Goal: Information Seeking & Learning: Learn about a topic

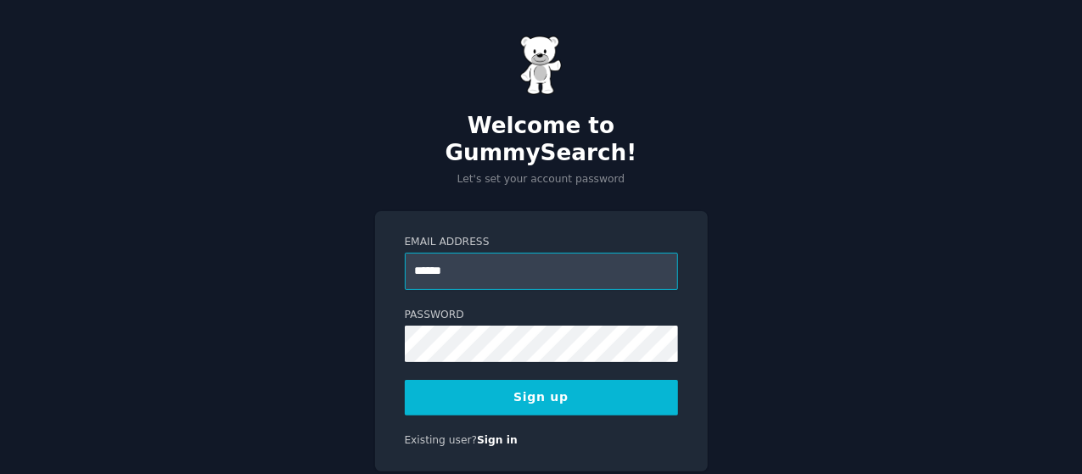
type input "**********"
click at [553, 380] on button "Sign up" at bounding box center [541, 398] width 273 height 36
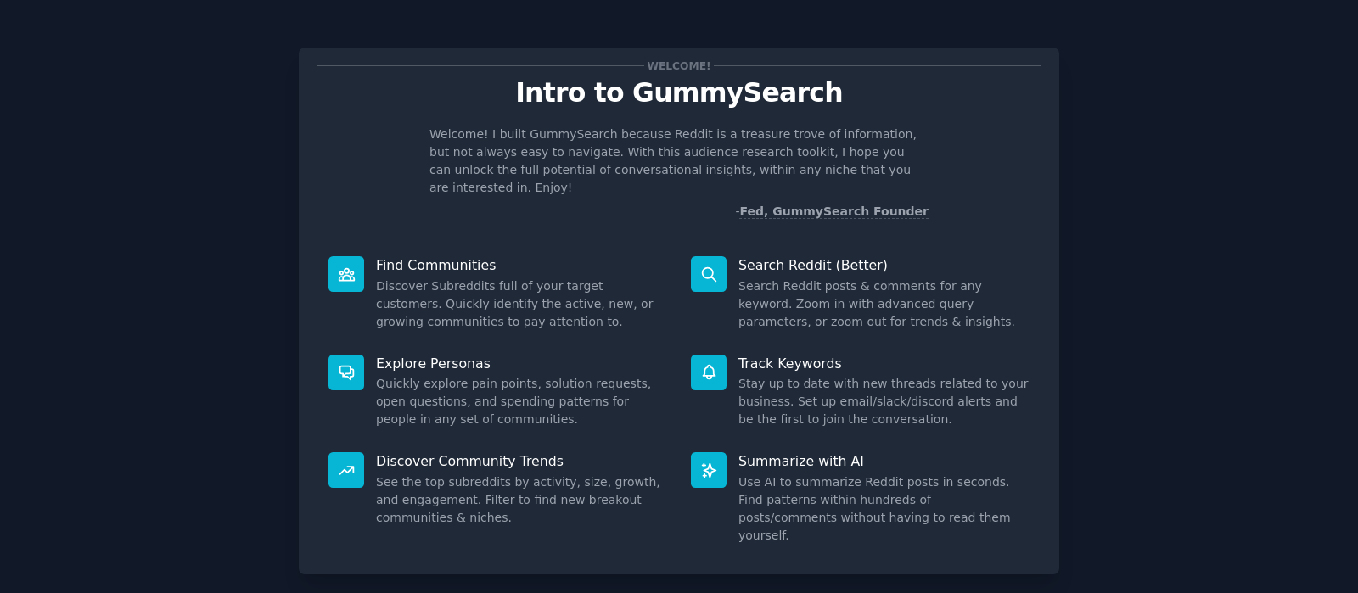
scroll to position [70, 0]
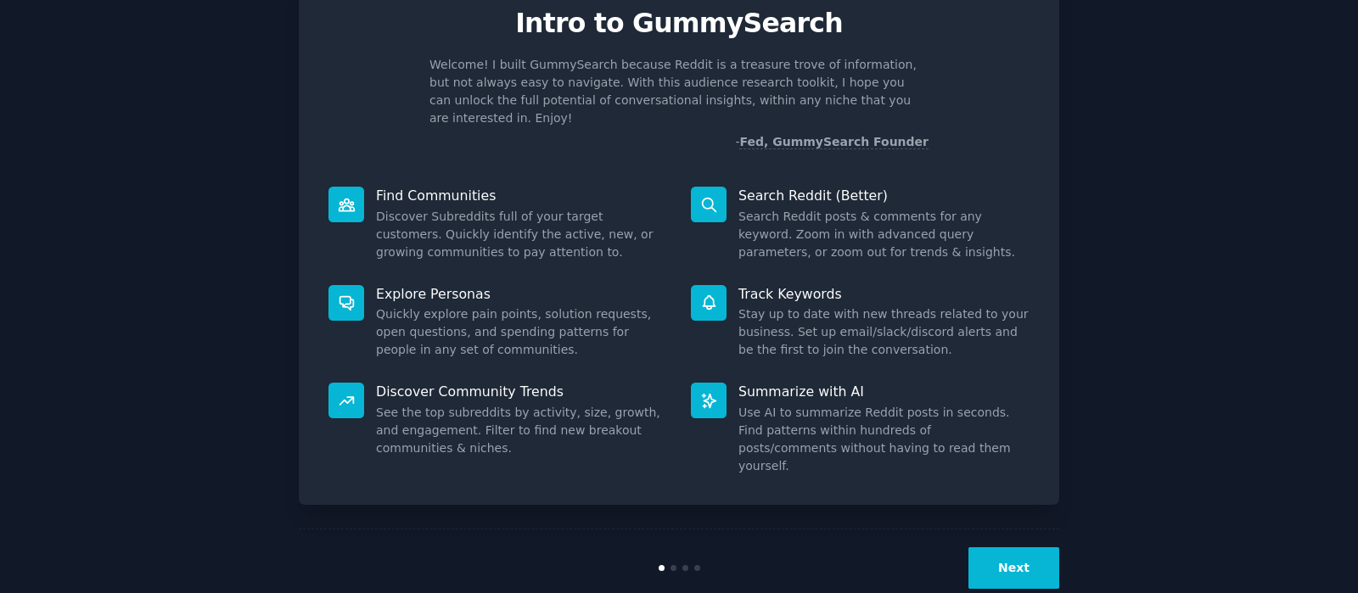
click at [990, 473] on button "Next" at bounding box center [1013, 568] width 91 height 42
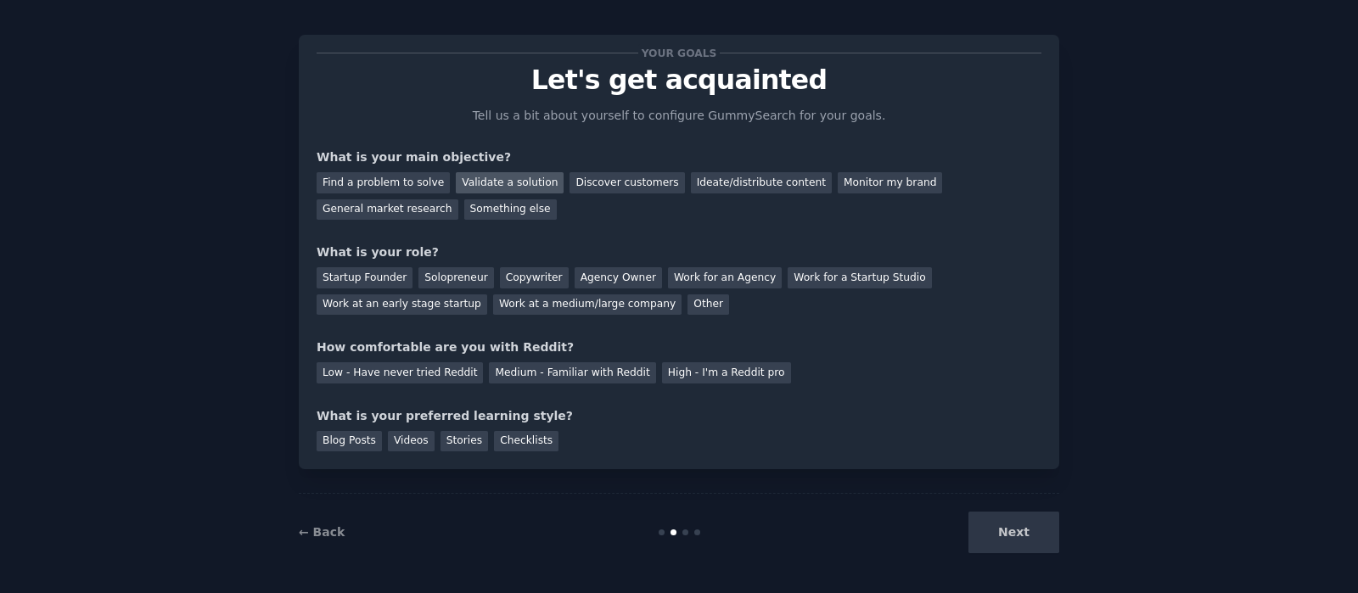
click at [509, 184] on div "Validate a solution" at bounding box center [510, 182] width 108 height 21
click at [487, 294] on div "Work at an early stage startup" at bounding box center [401, 304] width 171 height 21
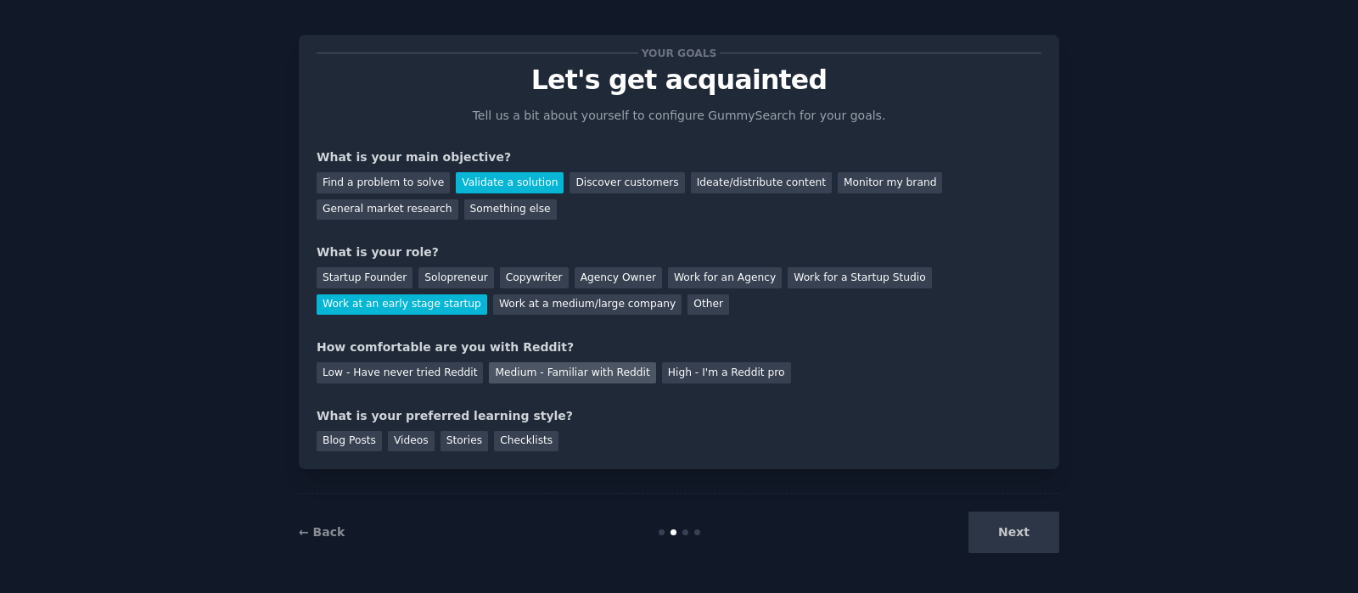
click at [513, 371] on div "Medium - Familiar with Reddit" at bounding box center [572, 372] width 166 height 21
click at [399, 437] on div "Videos" at bounding box center [411, 441] width 47 height 21
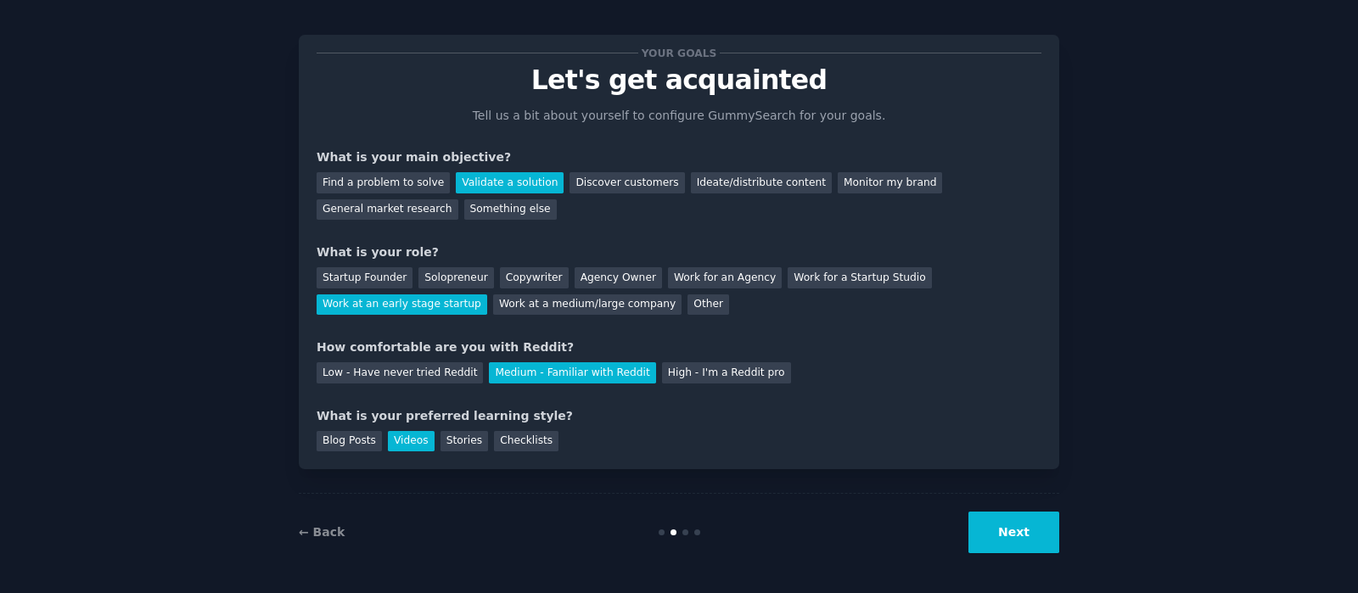
click at [997, 473] on button "Next" at bounding box center [1013, 533] width 91 height 42
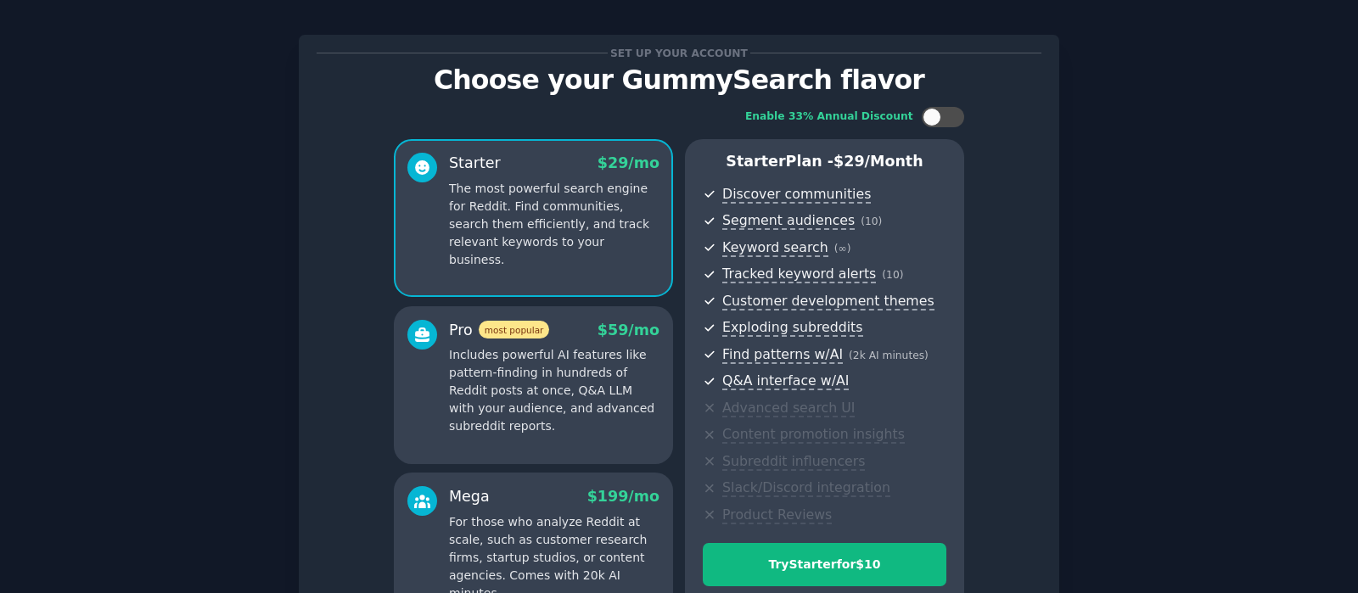
click at [590, 384] on p "Includes powerful AI features like pattern-finding in hundreds of Reddit posts …" at bounding box center [554, 390] width 210 height 89
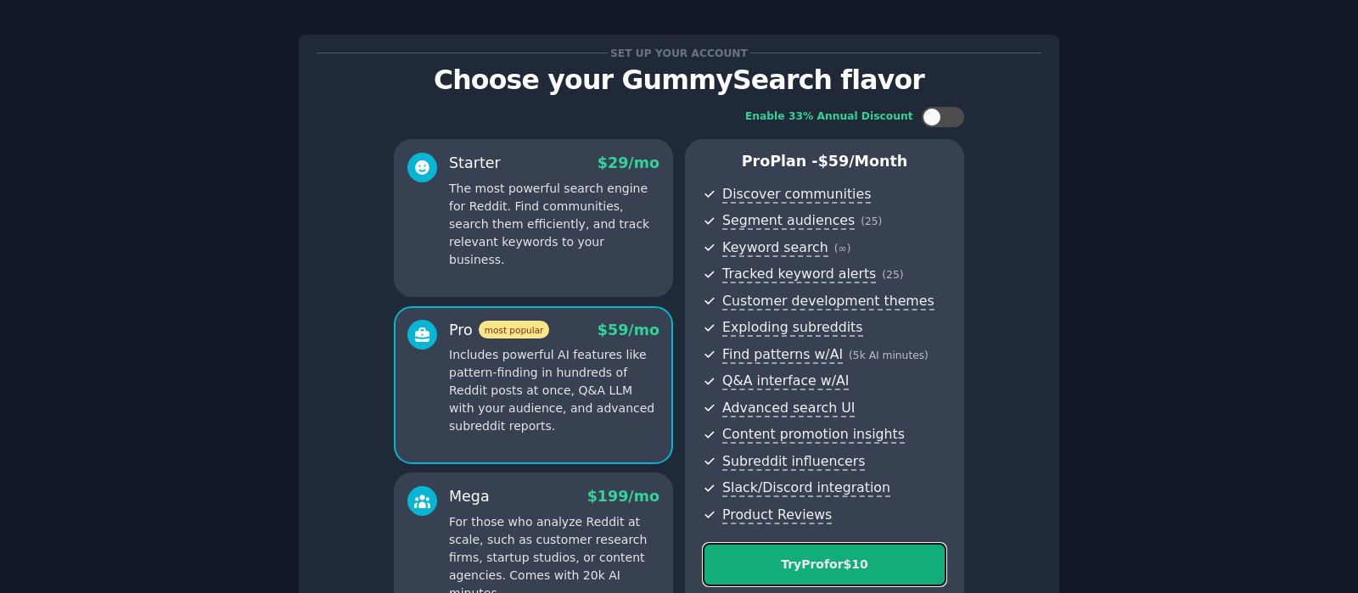
click at [785, 473] on div "Try Pro for $10" at bounding box center [824, 565] width 242 height 18
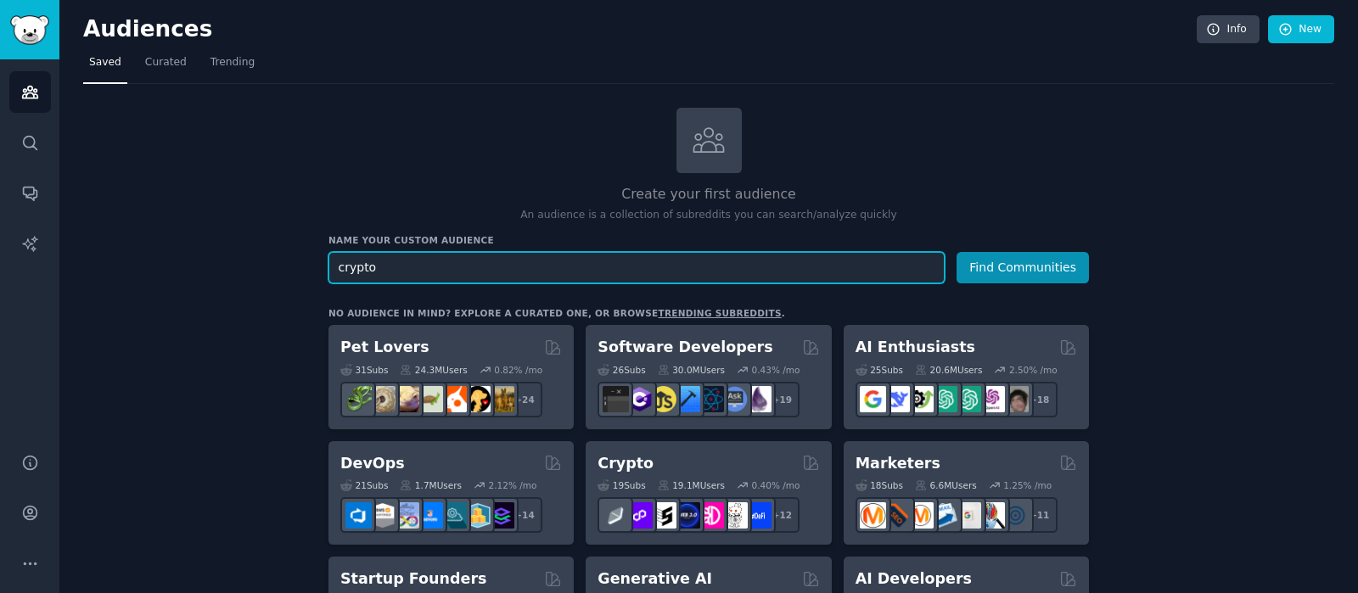
type input "crypto"
click at [956, 252] on button "Find Communities" at bounding box center [1022, 267] width 132 height 31
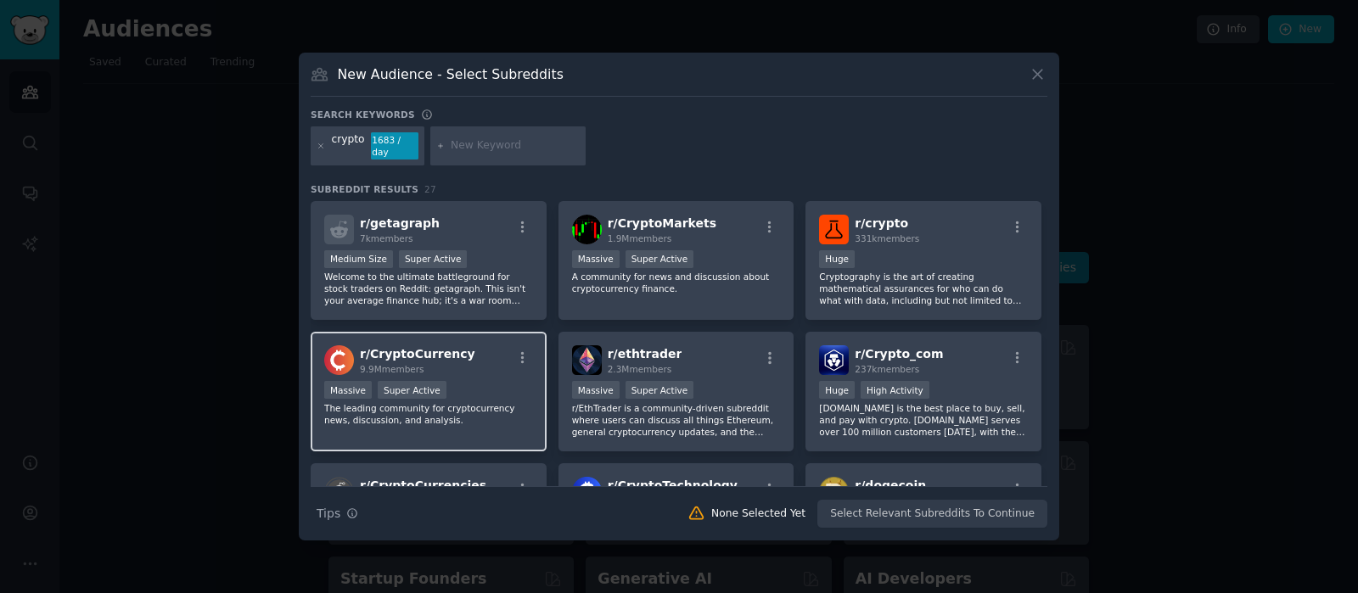
click at [464, 363] on div "r/ CryptoCurrency 9.9M members" at bounding box center [428, 360] width 209 height 30
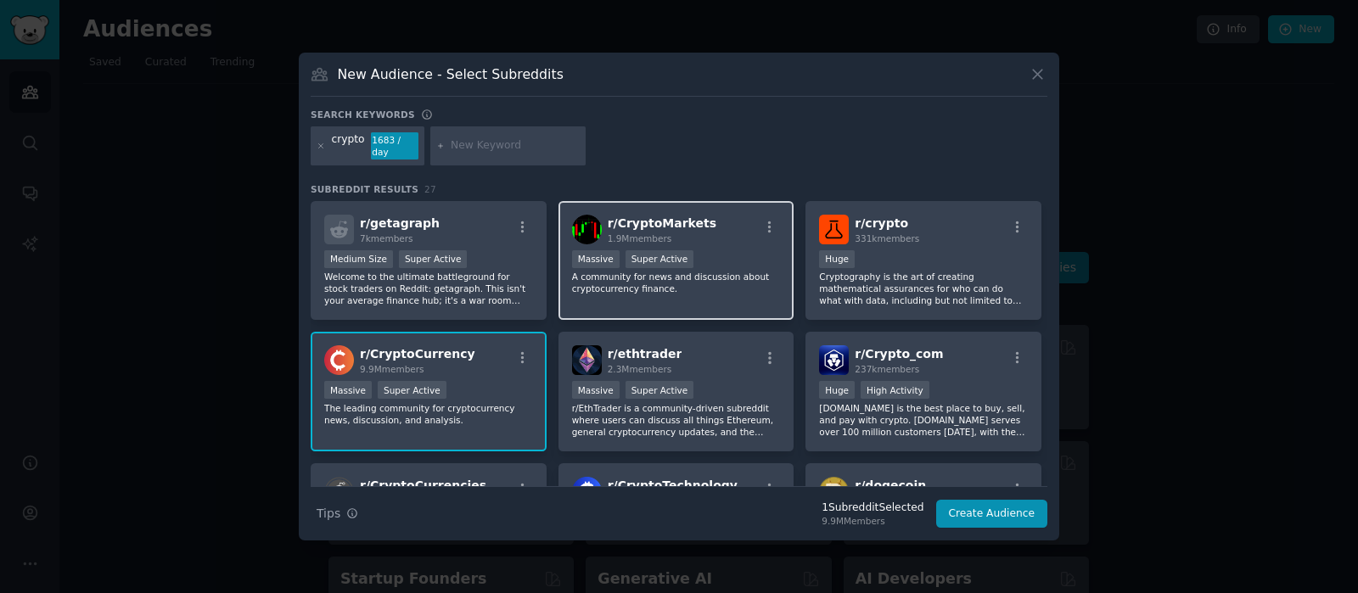
click at [709, 243] on div "r/ CryptoMarkets 1.9M members Massive Super Active A community for news and dis…" at bounding box center [676, 261] width 236 height 120
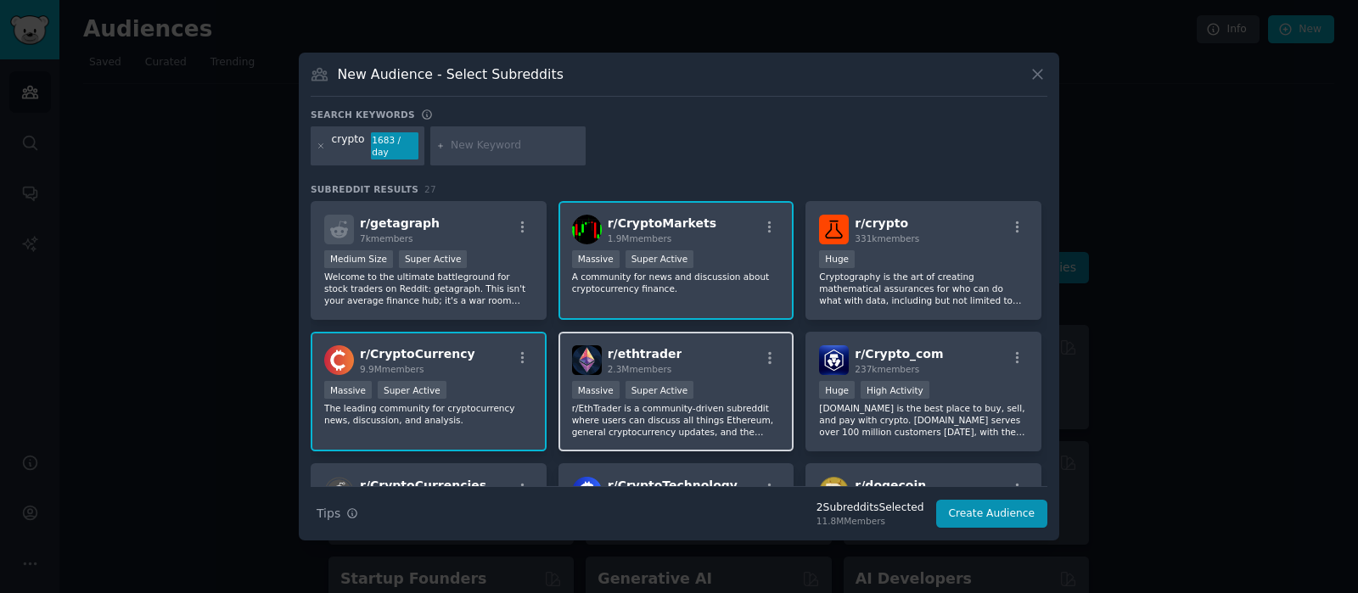
click at [672, 359] on div "r/ ethtrader 2.3M members" at bounding box center [676, 360] width 209 height 30
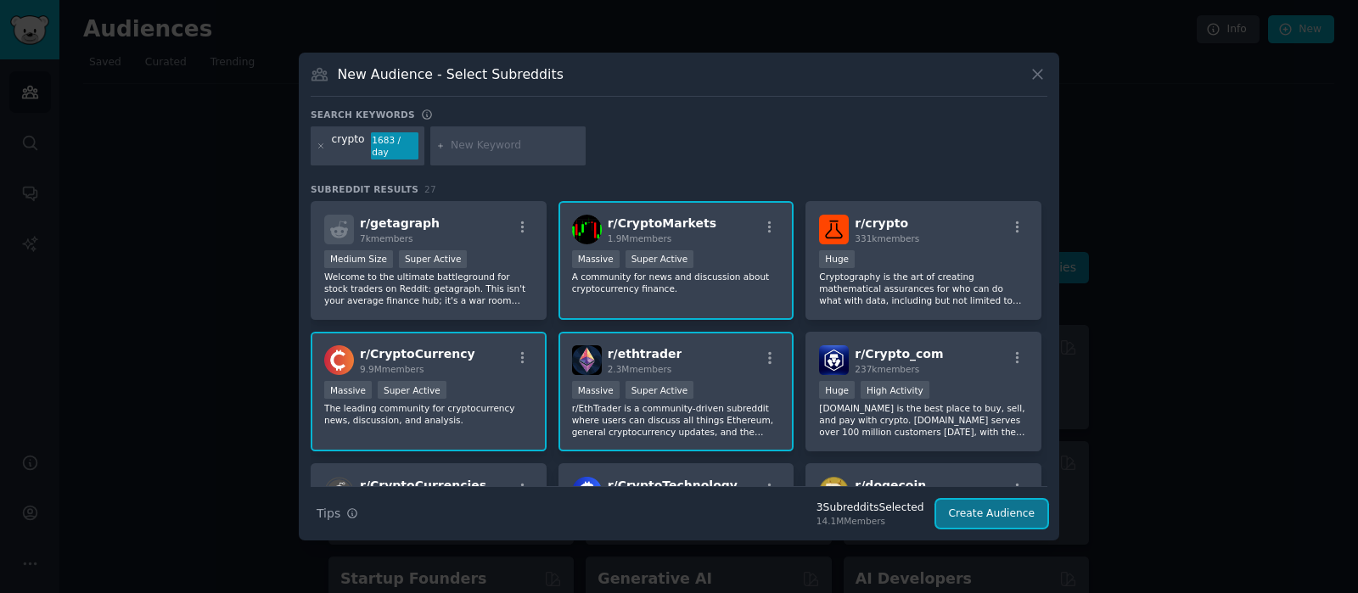
click at [981, 505] on button "Create Audience" at bounding box center [992, 514] width 112 height 29
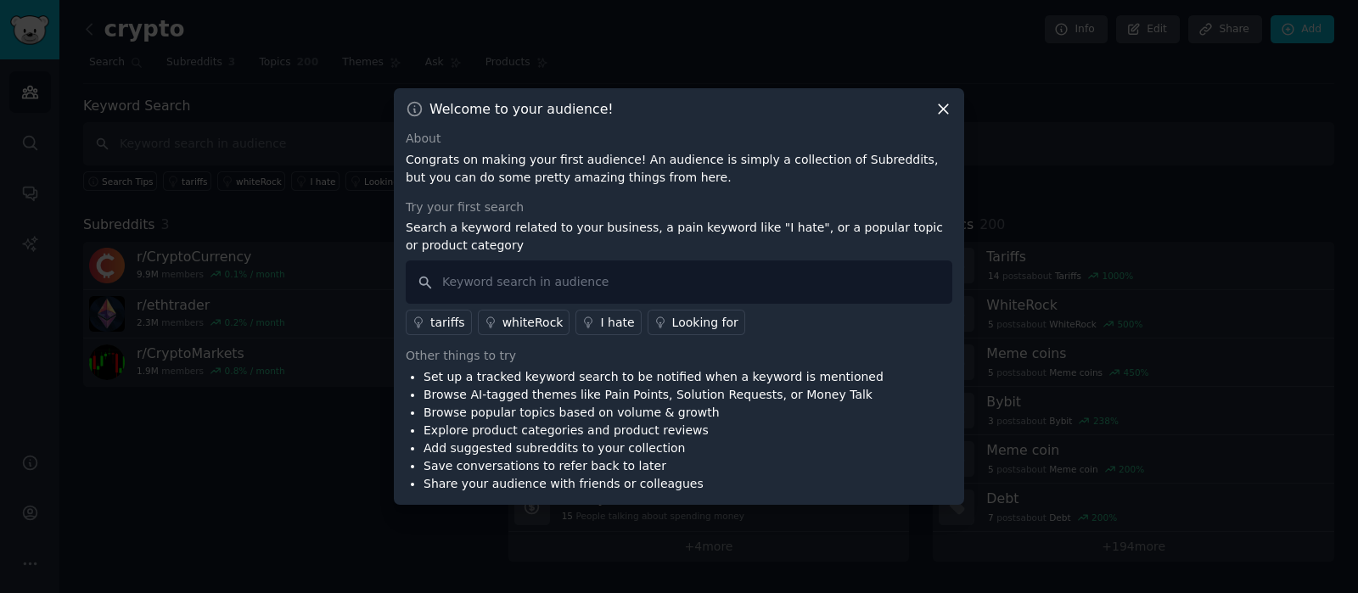
click at [943, 111] on icon at bounding box center [943, 109] width 18 height 18
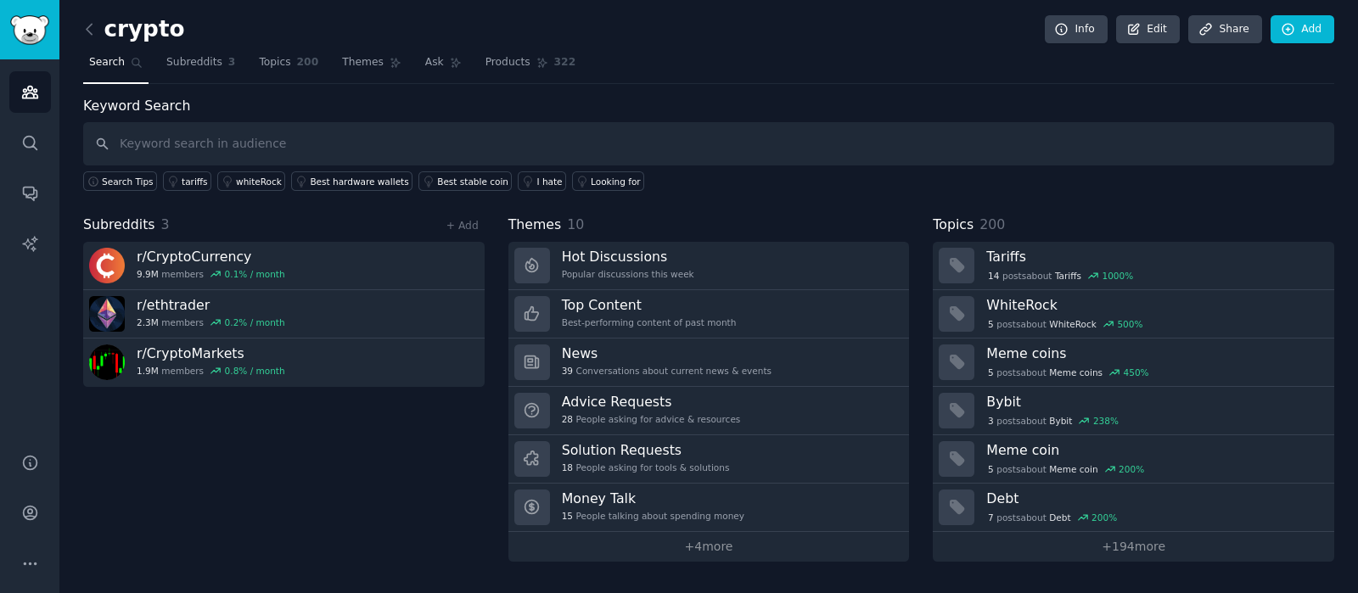
click at [177, 29] on div "crypto Info Edit Share Add" at bounding box center [708, 32] width 1251 height 35
click at [1154, 20] on link "Edit" at bounding box center [1148, 29] width 64 height 29
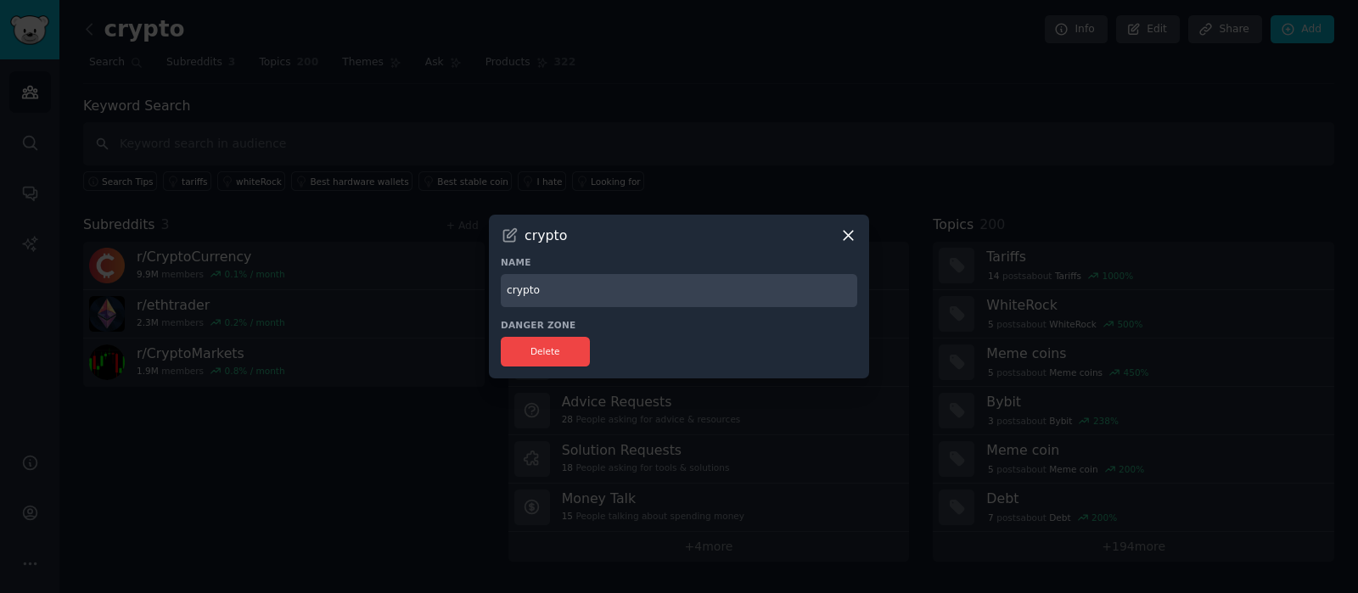
click at [561, 293] on input "crypto" at bounding box center [679, 290] width 356 height 33
type input "Crypto Trading"
click at [610, 251] on div "crypto Name Crypto Trading Danger Zone Delete" at bounding box center [679, 297] width 380 height 164
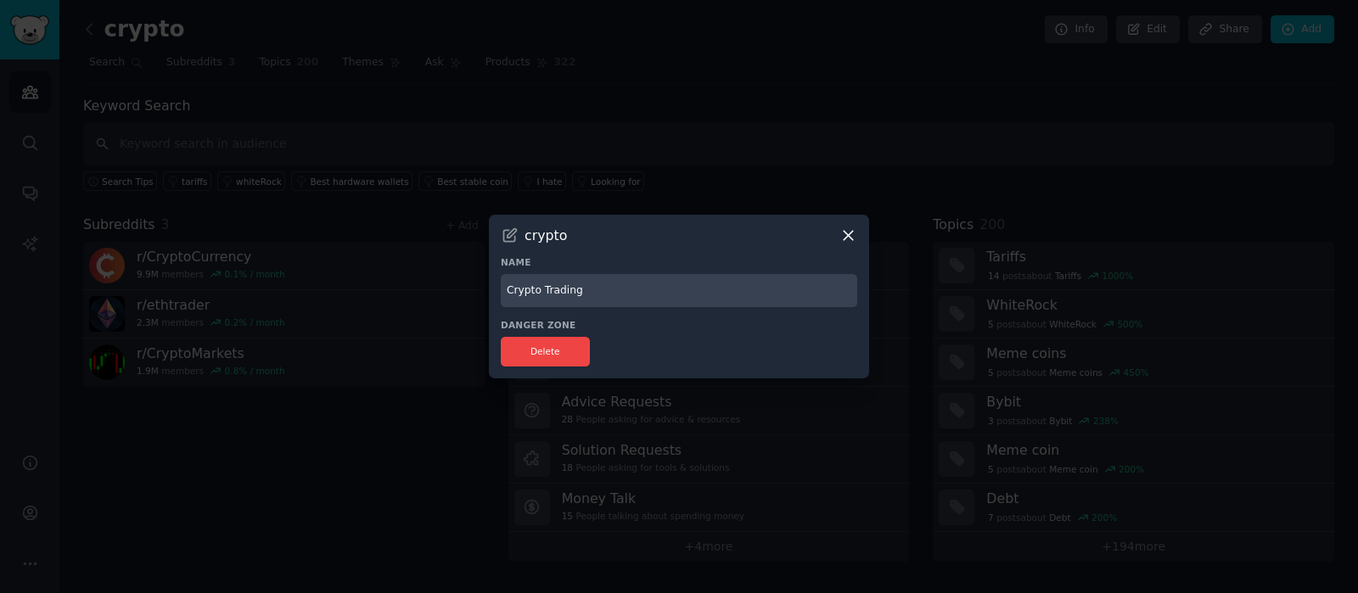
click at [632, 297] on input "Crypto Trading" at bounding box center [679, 290] width 356 height 33
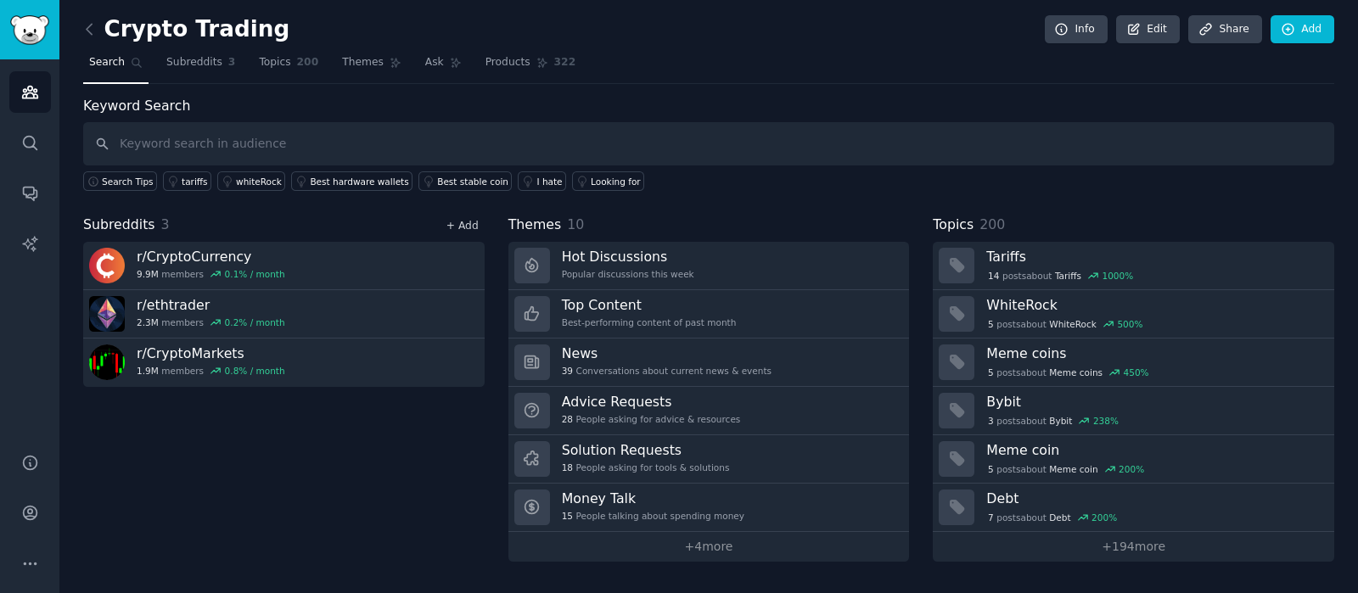
click at [467, 226] on link "+ Add" at bounding box center [462, 226] width 32 height 12
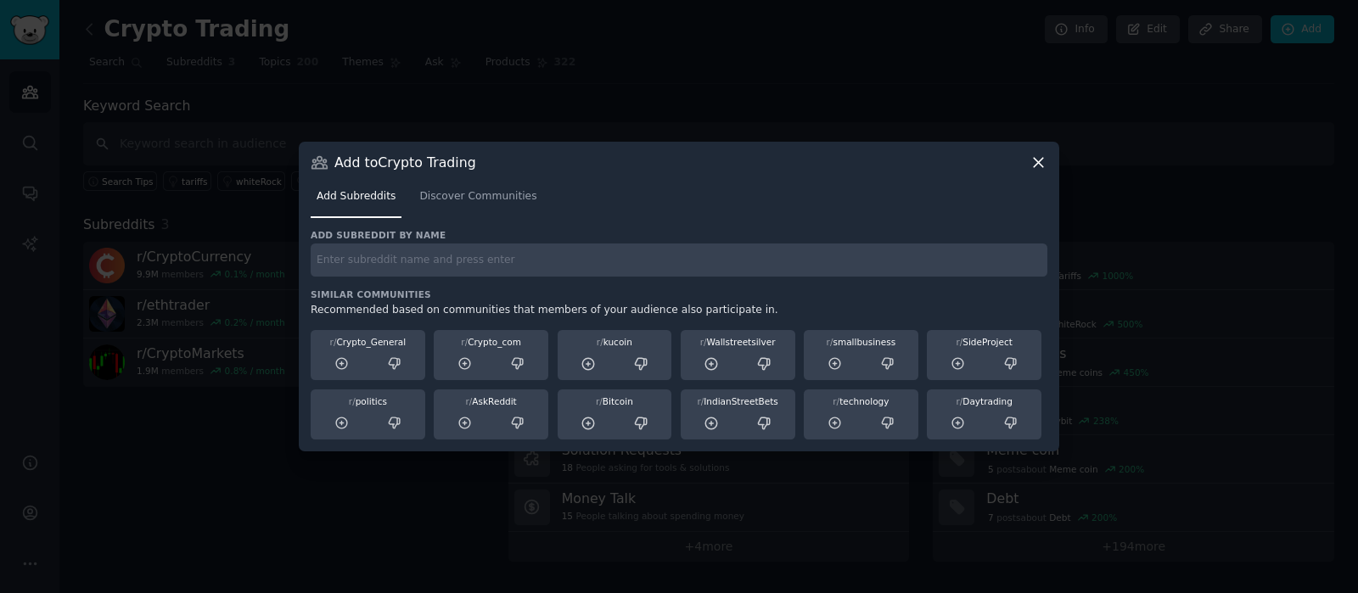
click at [484, 255] on input "text" at bounding box center [679, 260] width 736 height 33
type input "r/cryptocurrencytrading"
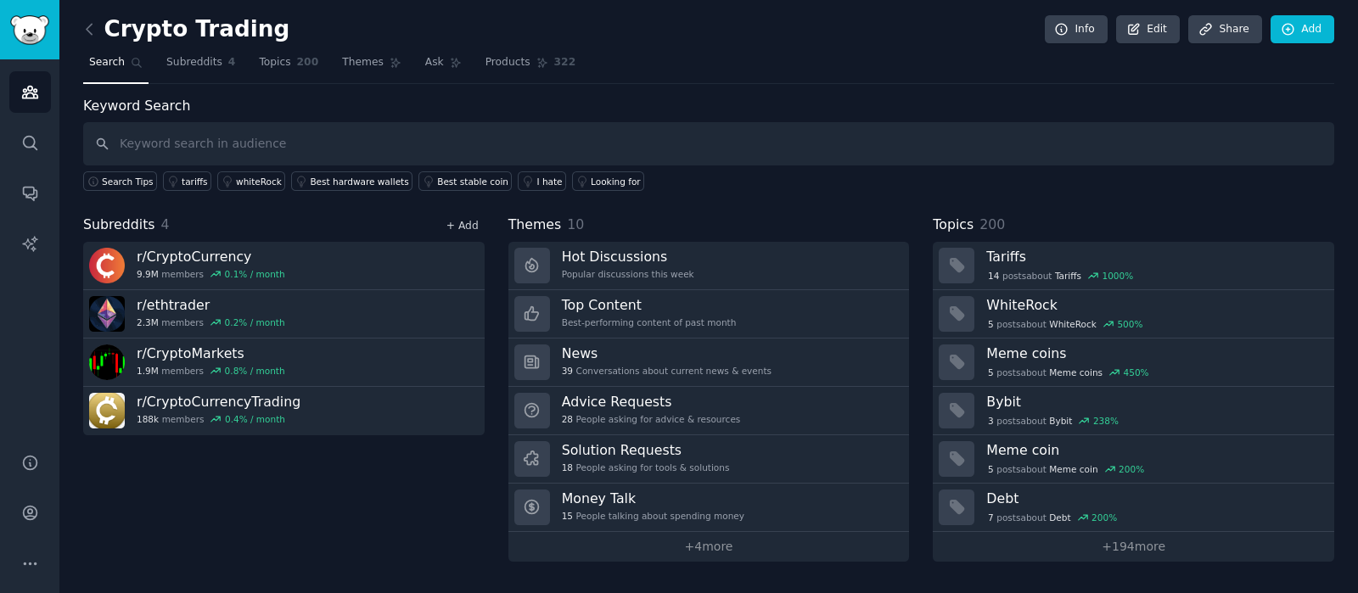
click at [462, 220] on link "+ Add" at bounding box center [462, 226] width 32 height 12
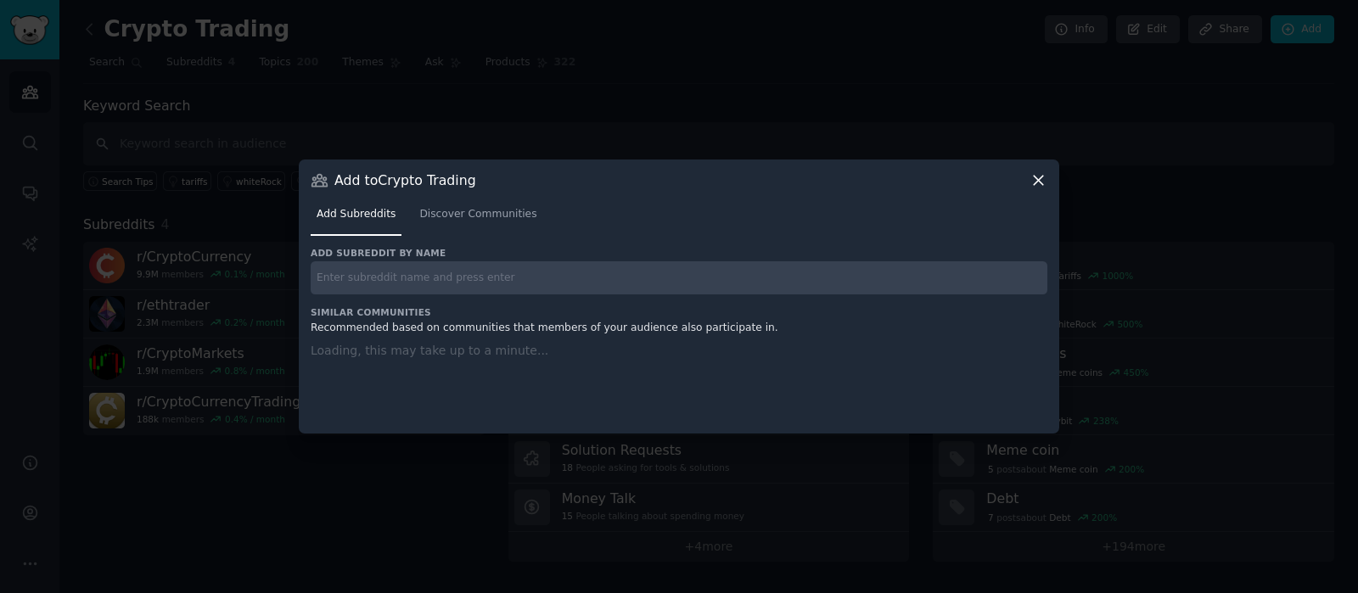
click at [498, 277] on input "text" at bounding box center [679, 277] width 736 height 33
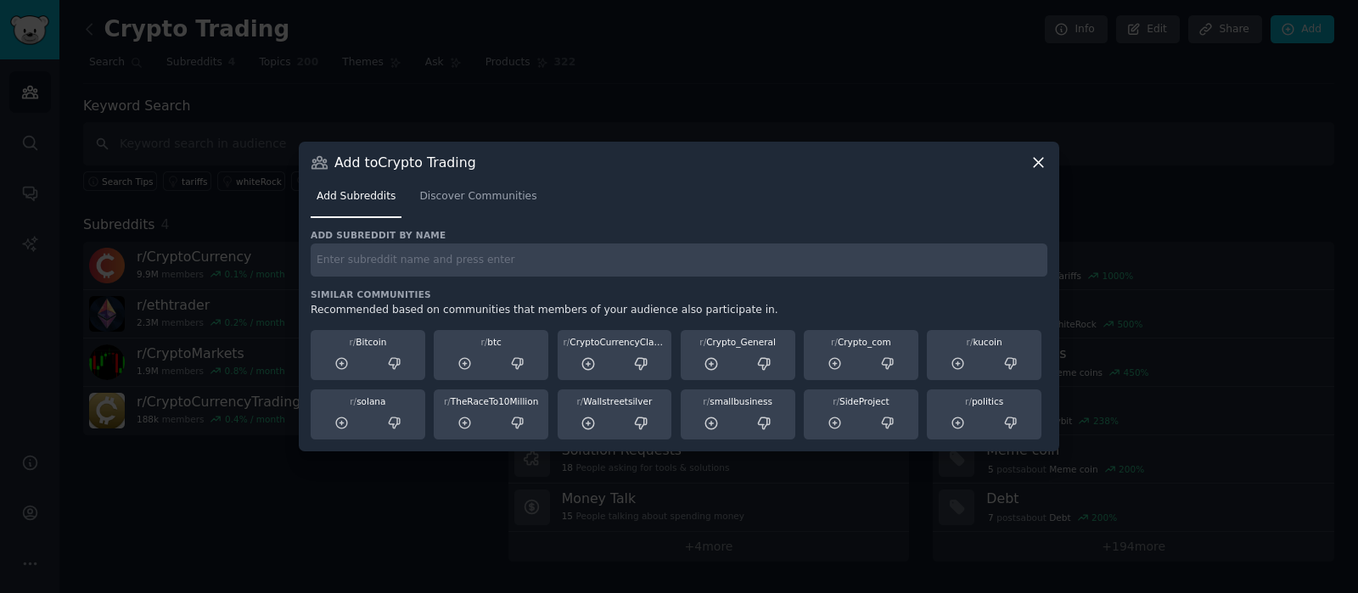
paste input "r/BitcoinBeginners"
type input "r/BitcoinBeginners"
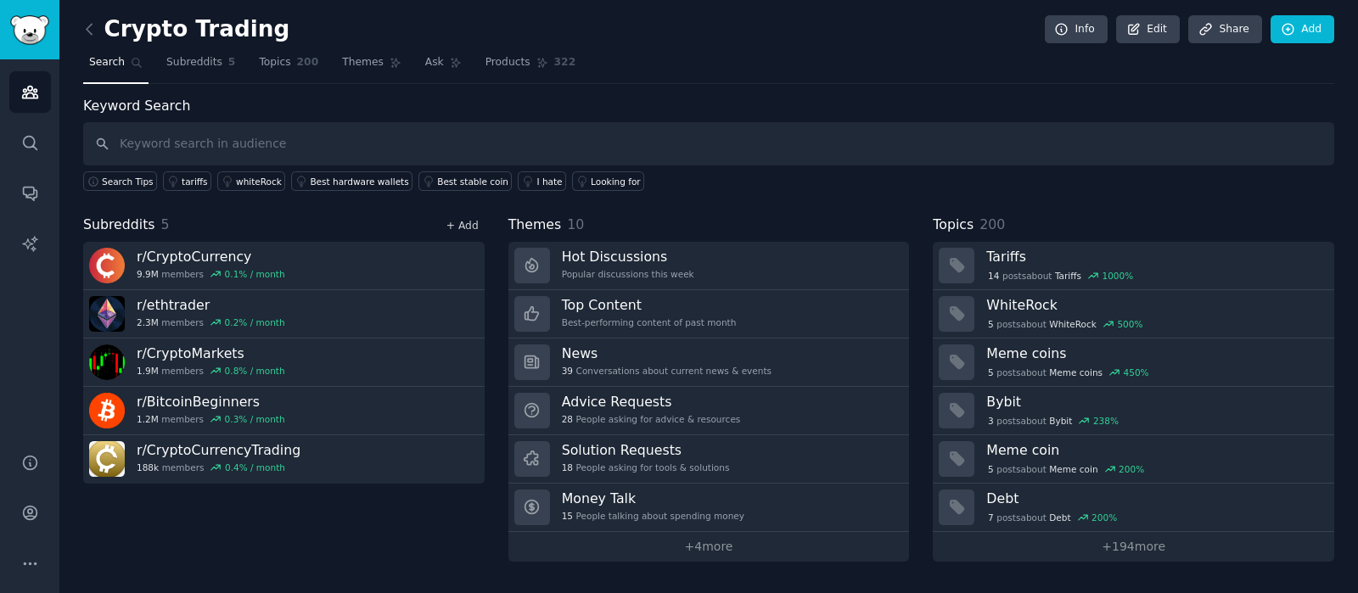
click at [462, 222] on link "+ Add" at bounding box center [462, 226] width 32 height 12
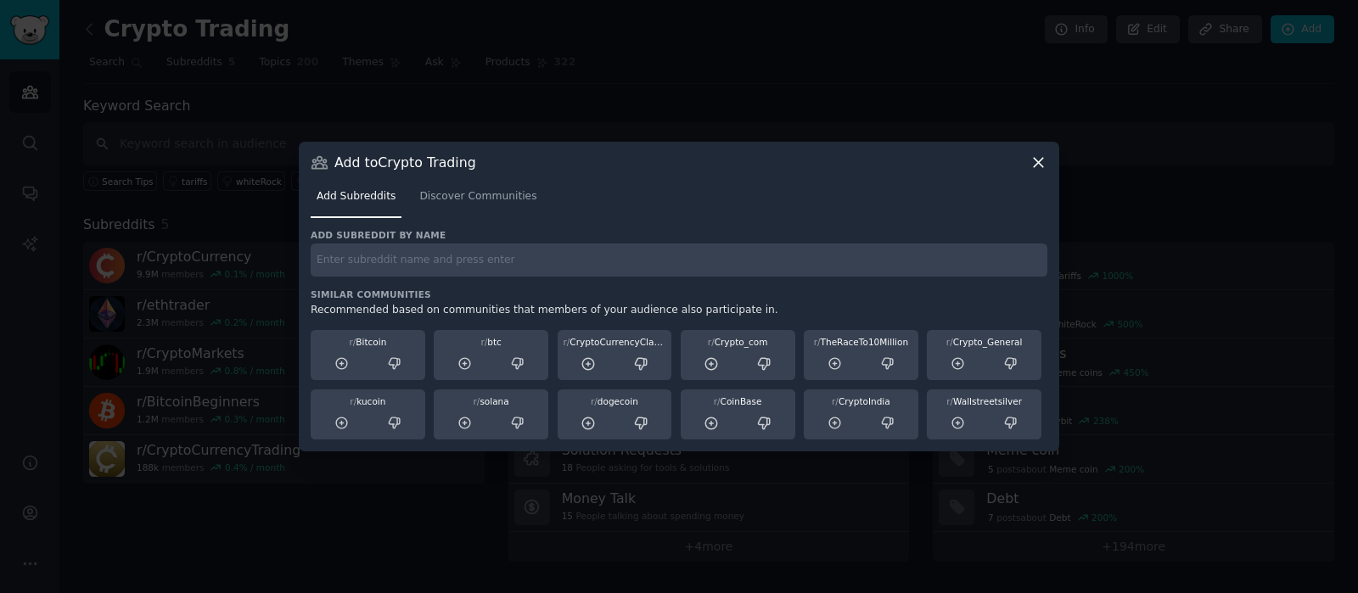
click at [473, 269] on input "text" at bounding box center [679, 260] width 736 height 33
paste input "r/binance"
type input "r/binance"
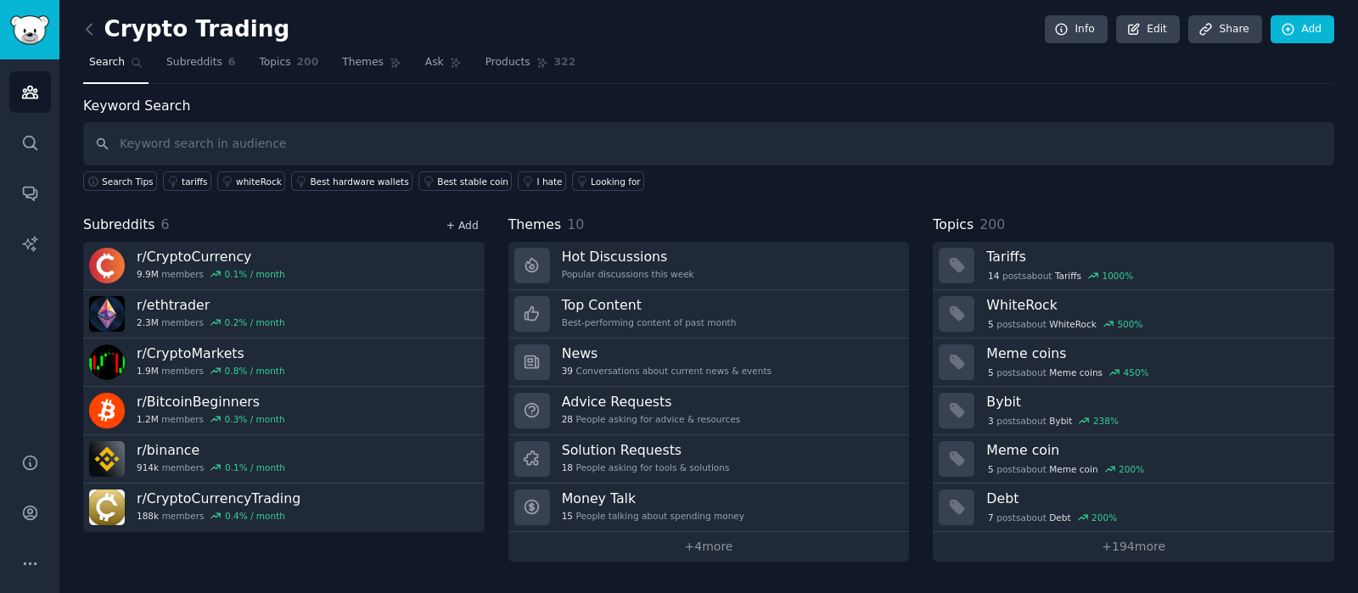
click at [463, 222] on link "+ Add" at bounding box center [462, 226] width 32 height 12
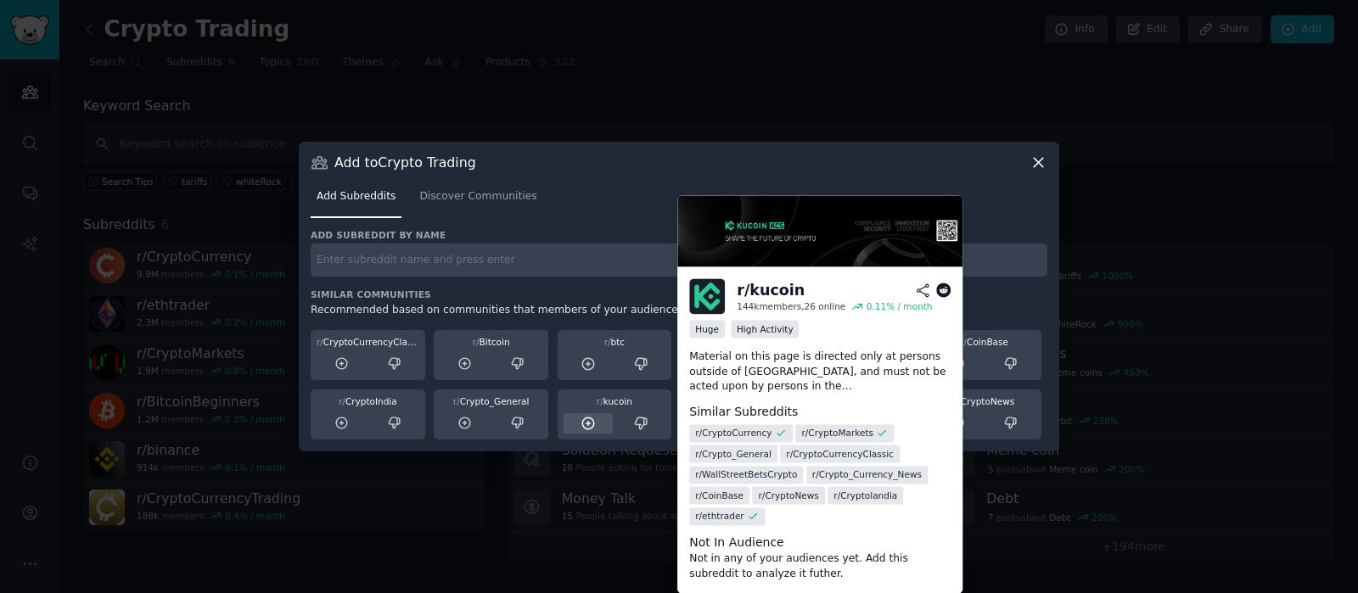
click at [588, 422] on icon at bounding box center [587, 422] width 11 height 11
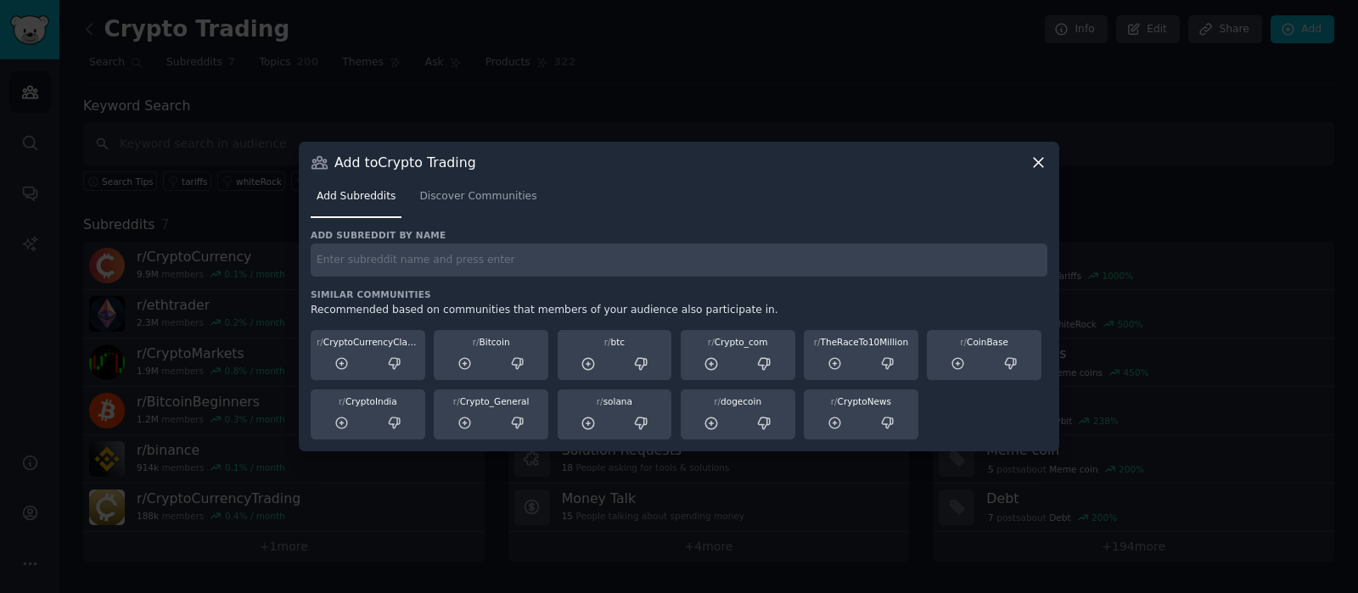
click at [1037, 163] on icon at bounding box center [1037, 162] width 9 height 9
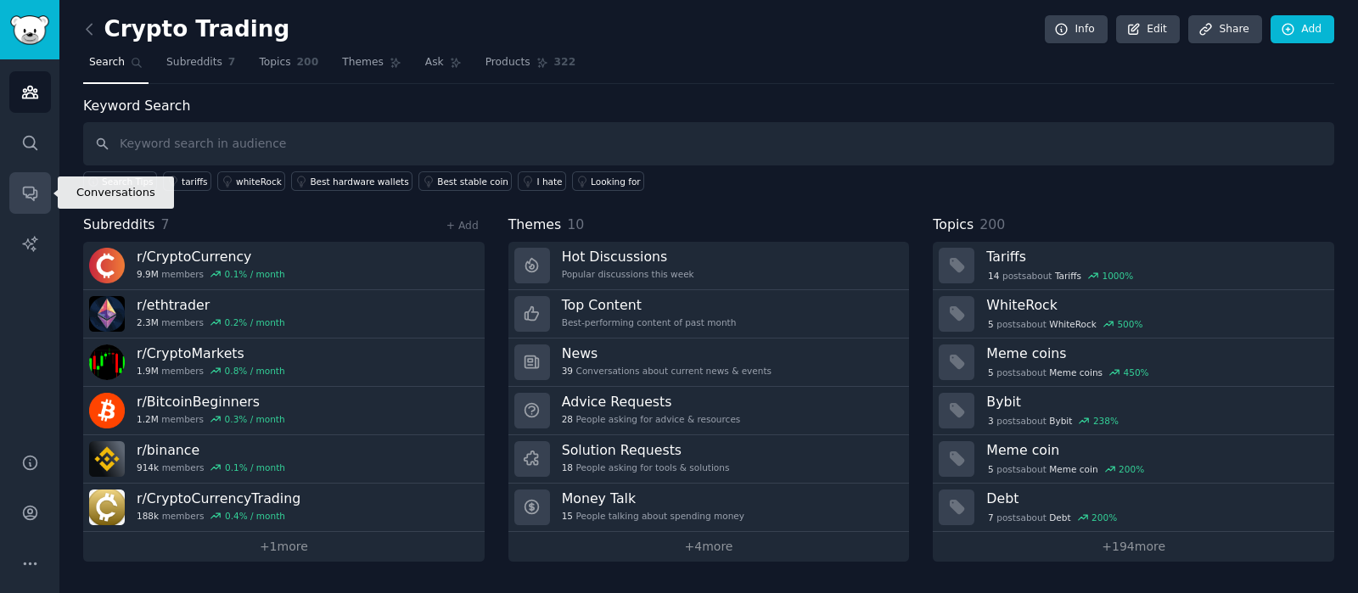
click at [24, 193] on icon "Sidebar" at bounding box center [30, 195] width 14 height 14
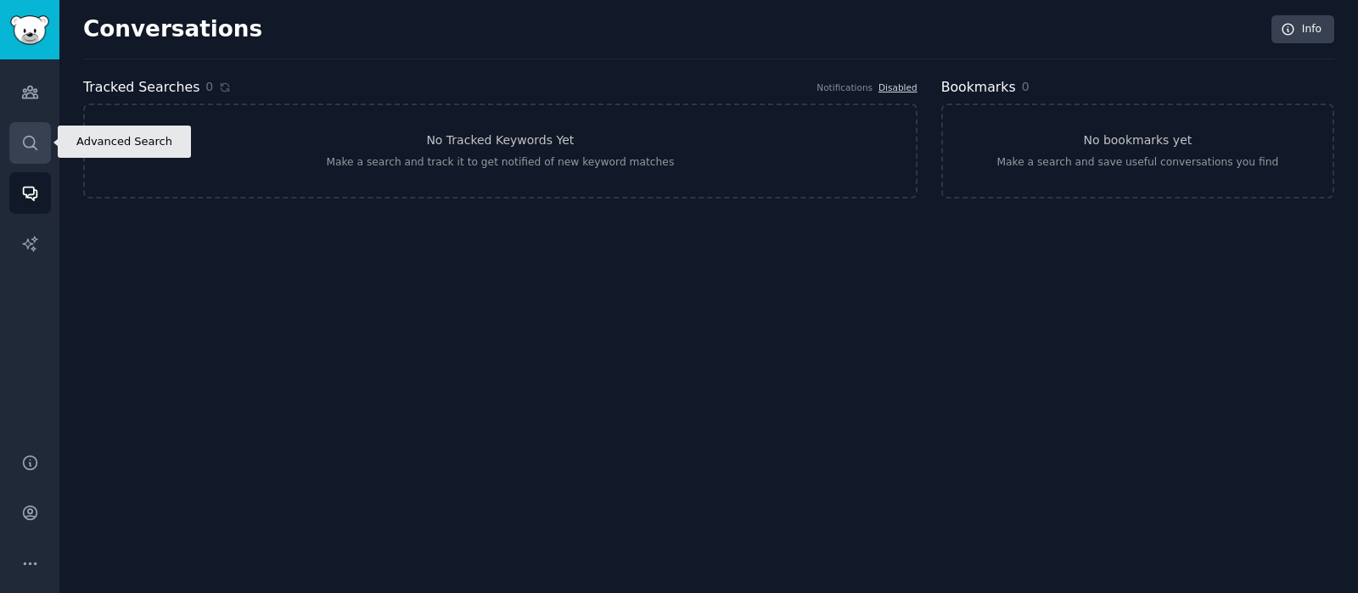
click at [29, 141] on icon "Sidebar" at bounding box center [30, 143] width 18 height 18
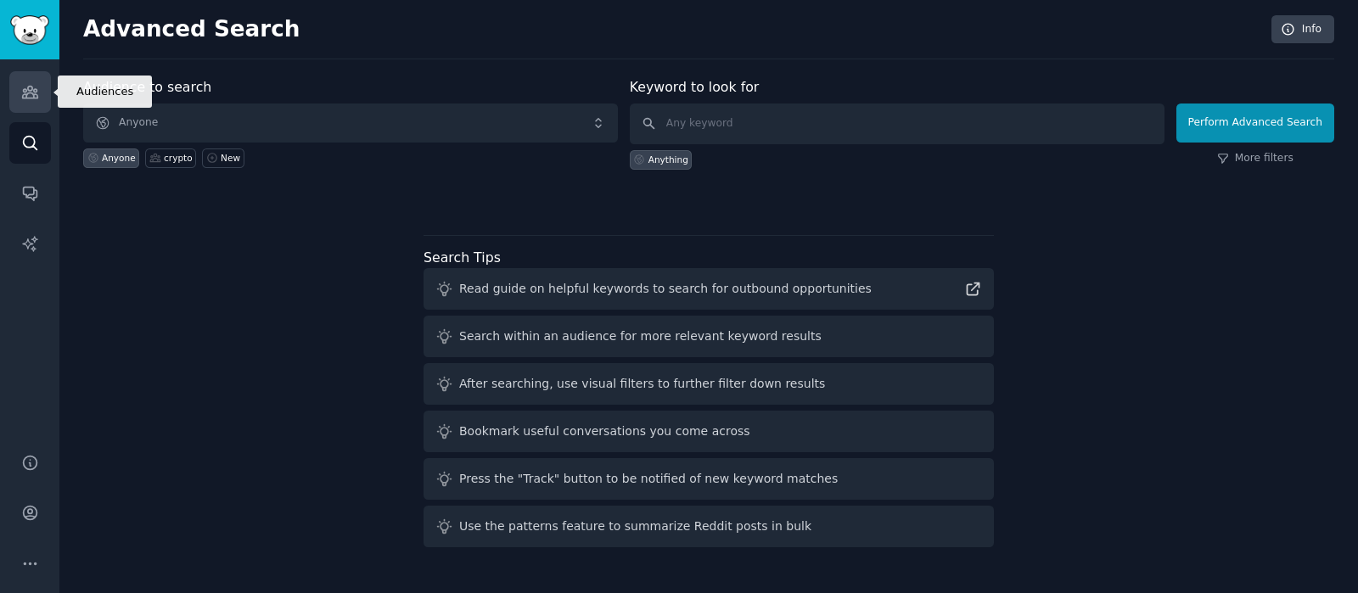
click at [34, 97] on icon "Sidebar" at bounding box center [30, 92] width 18 height 18
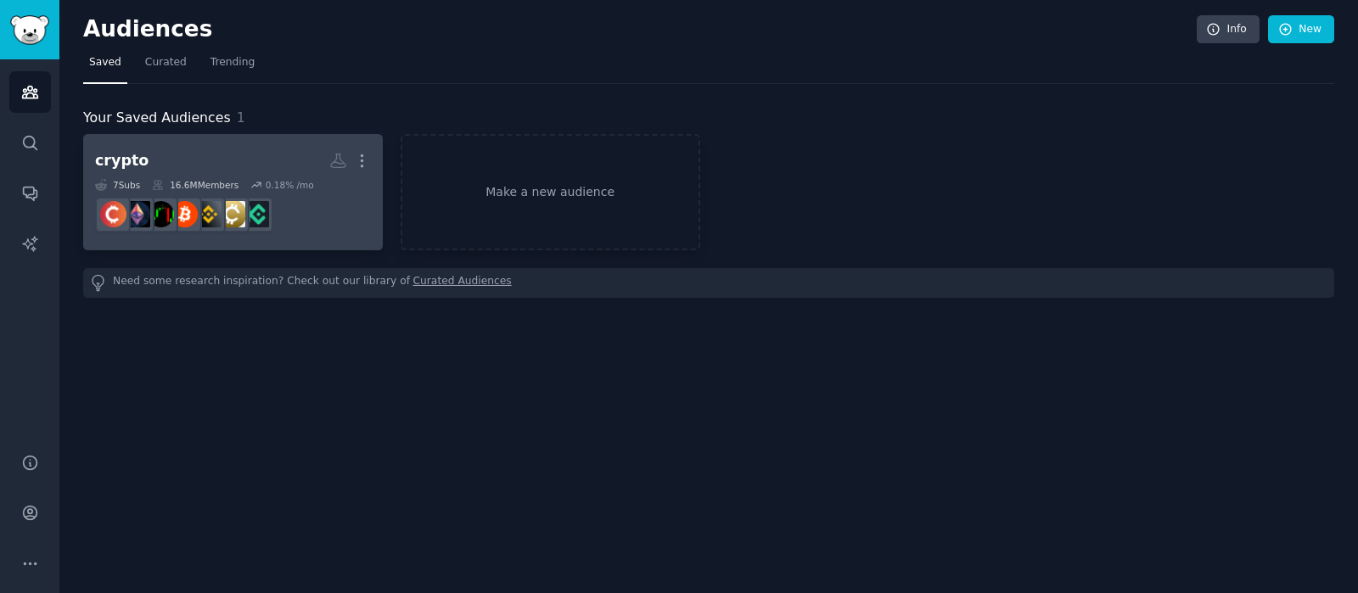
click at [219, 154] on h2 "crypto More" at bounding box center [233, 161] width 276 height 30
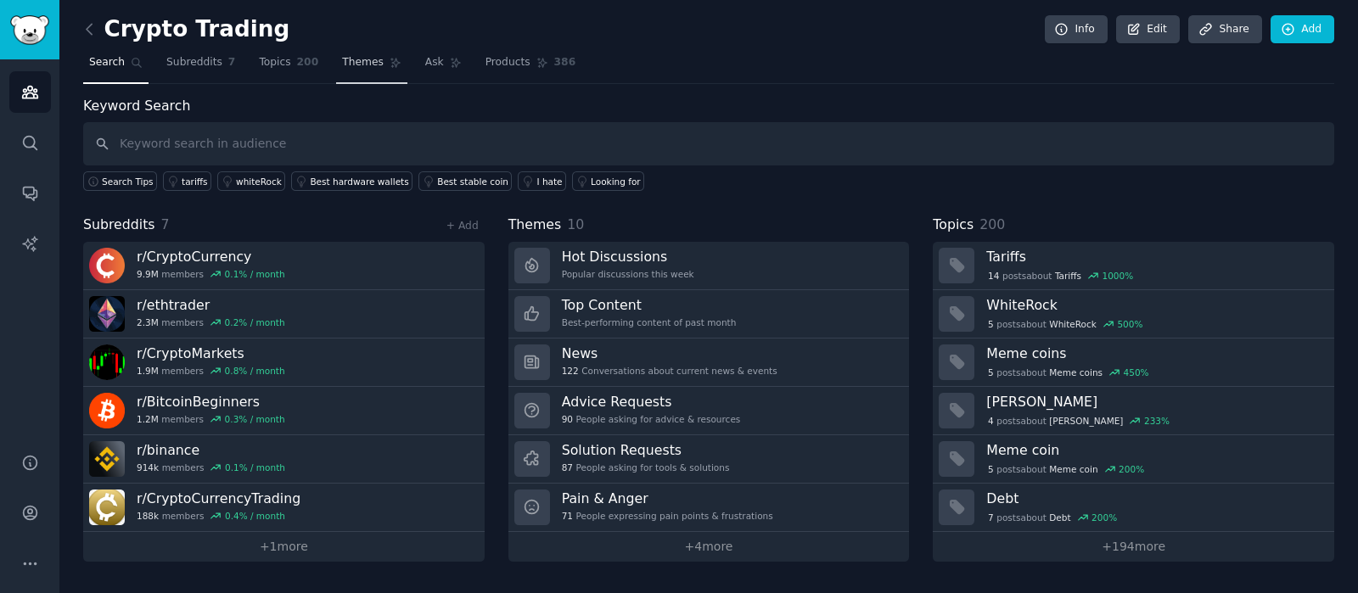
click at [348, 64] on span "Themes" at bounding box center [363, 62] width 42 height 15
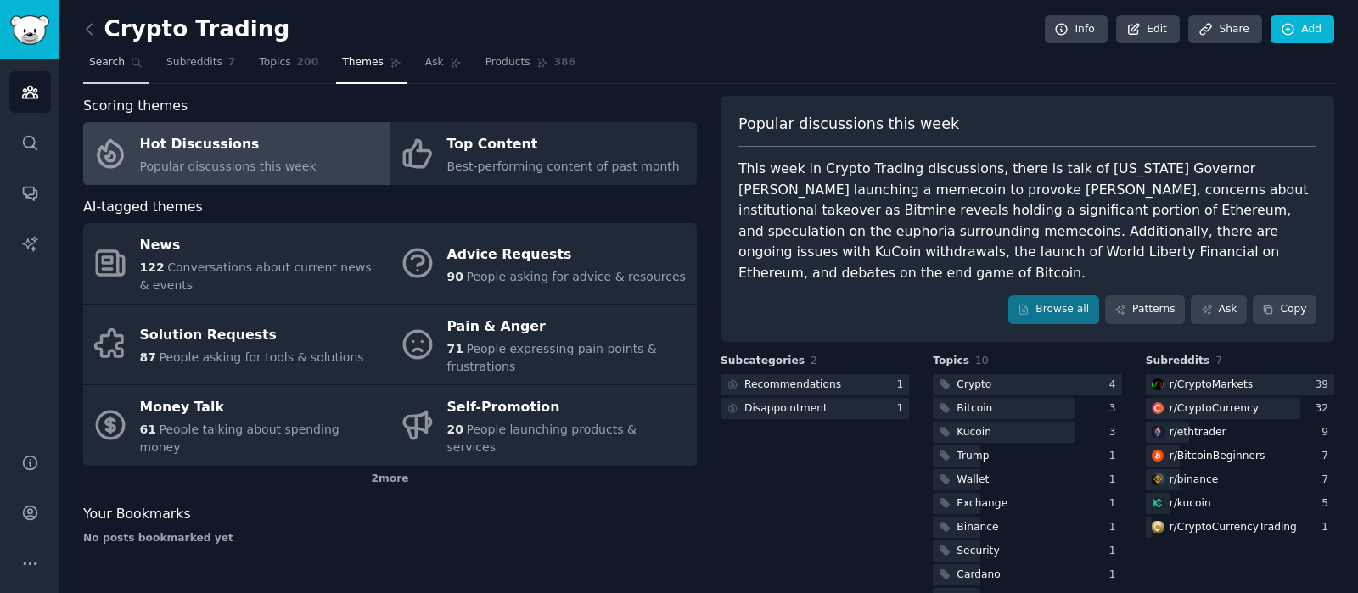
click at [115, 63] on span "Search" at bounding box center [107, 62] width 36 height 15
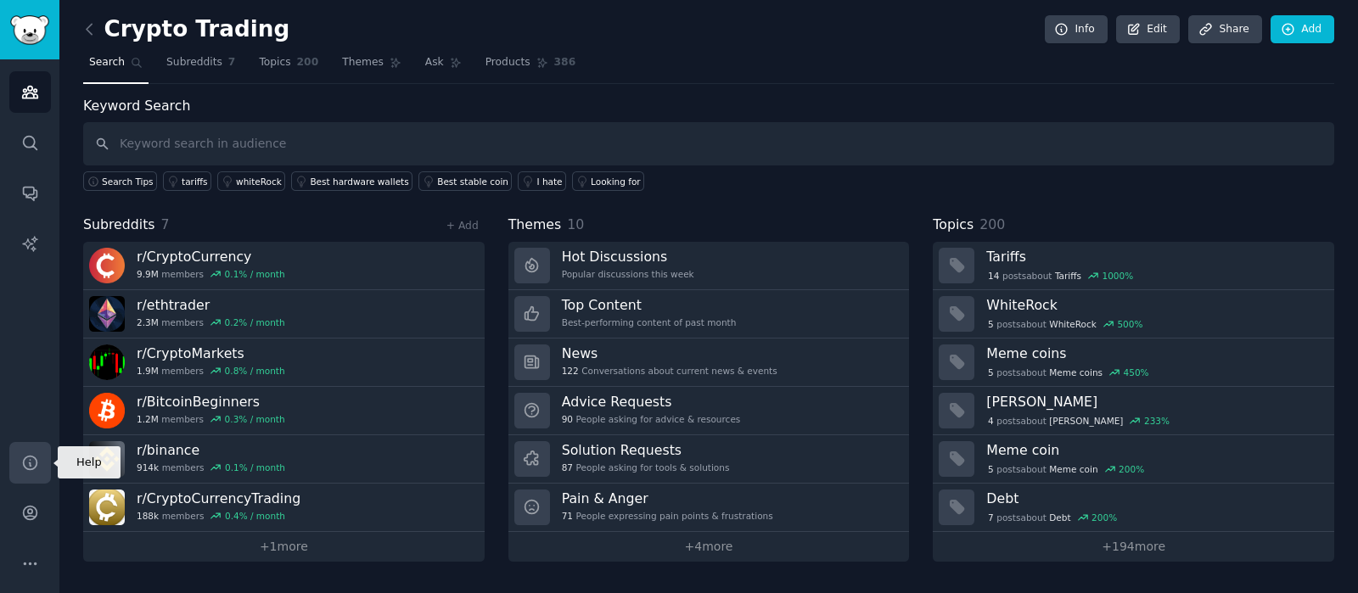
click at [35, 469] on icon "Sidebar" at bounding box center [30, 463] width 18 height 18
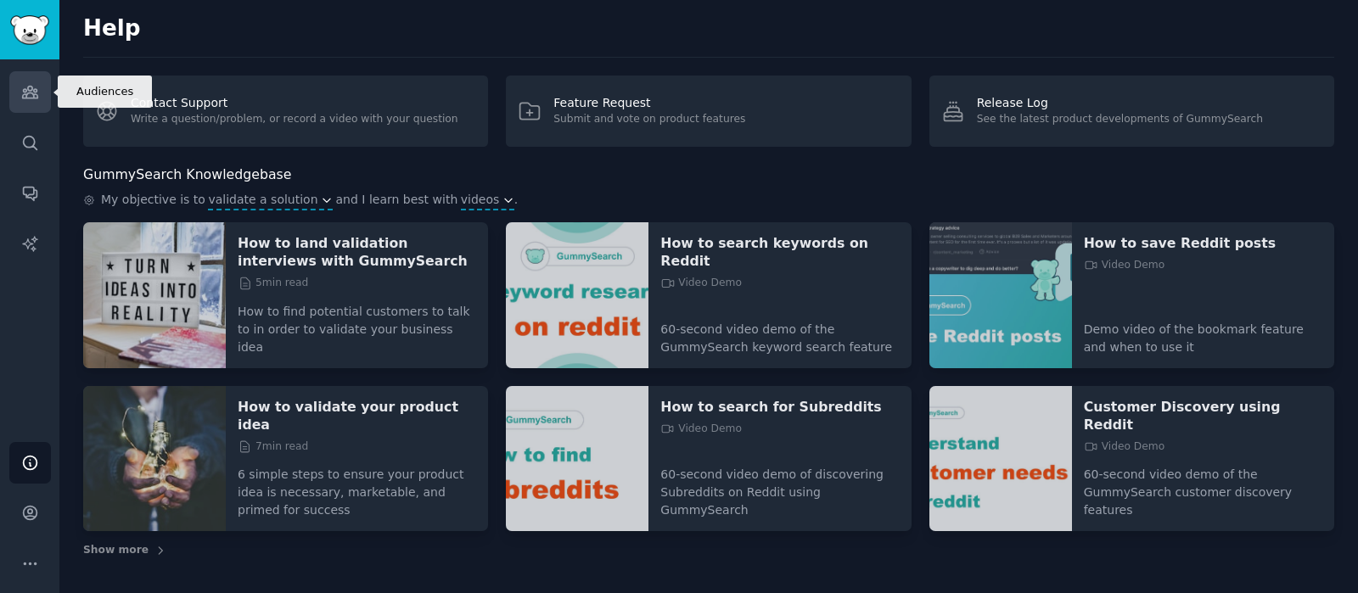
click at [31, 93] on icon "Sidebar" at bounding box center [30, 92] width 18 height 18
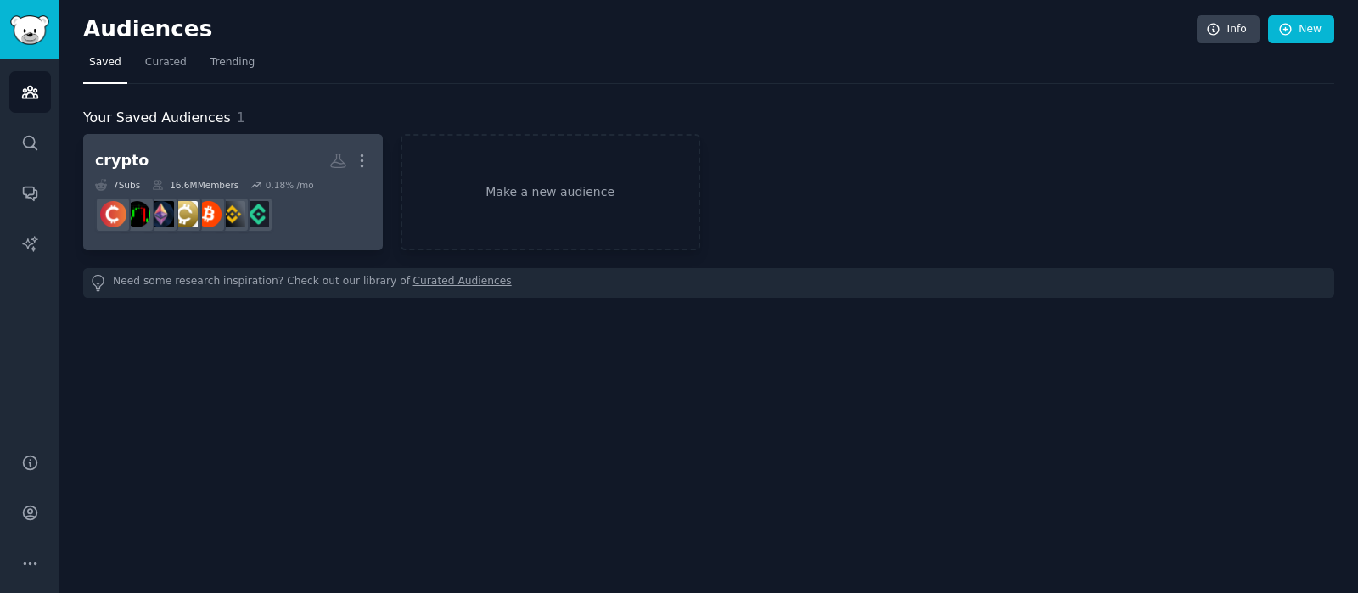
click at [189, 147] on h2 "crypto More" at bounding box center [233, 161] width 276 height 30
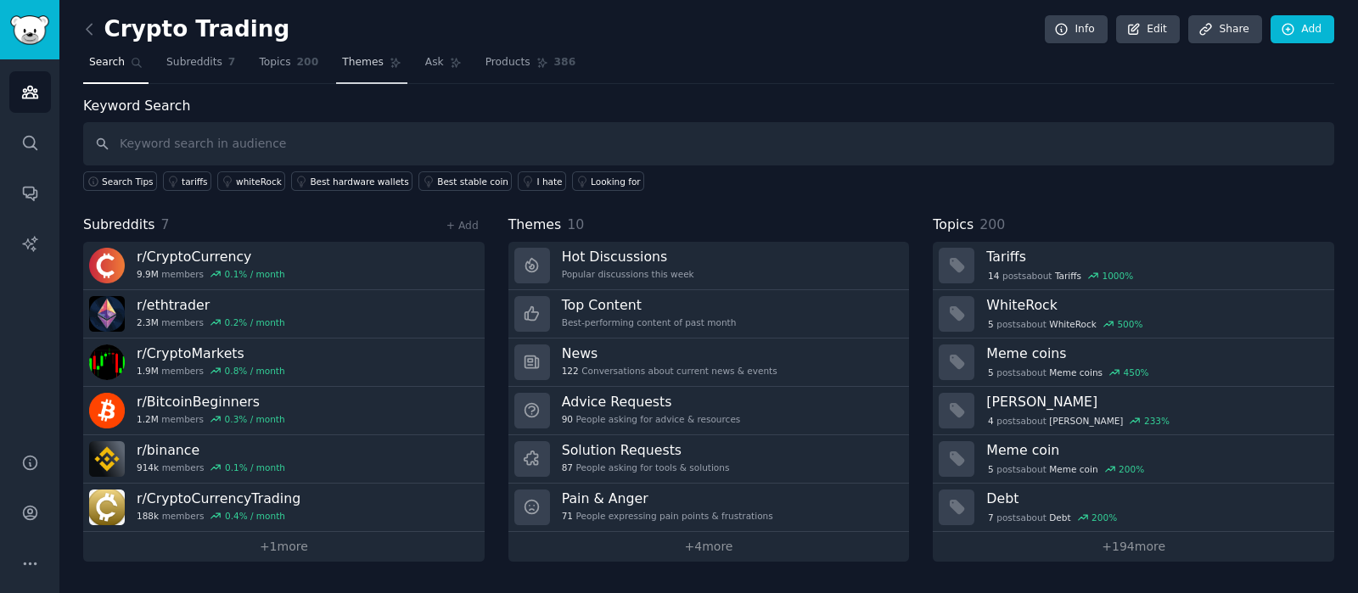
click at [342, 61] on span "Themes" at bounding box center [363, 62] width 42 height 15
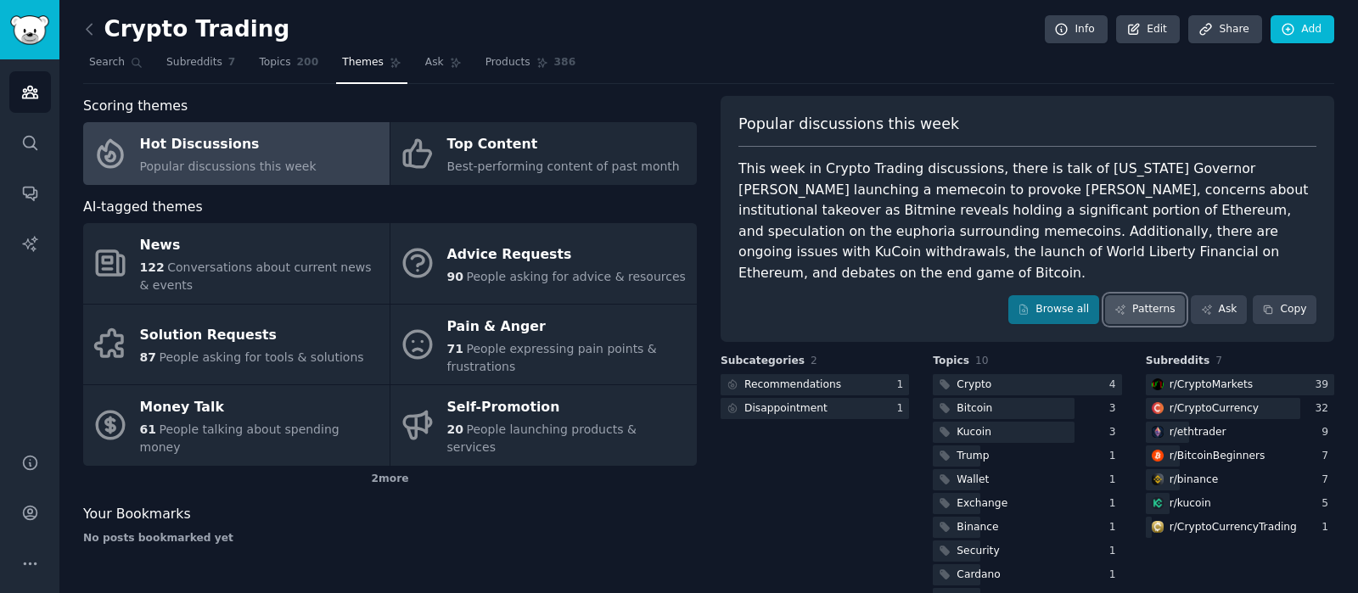
click at [1138, 295] on link "Patterns" at bounding box center [1145, 309] width 80 height 29
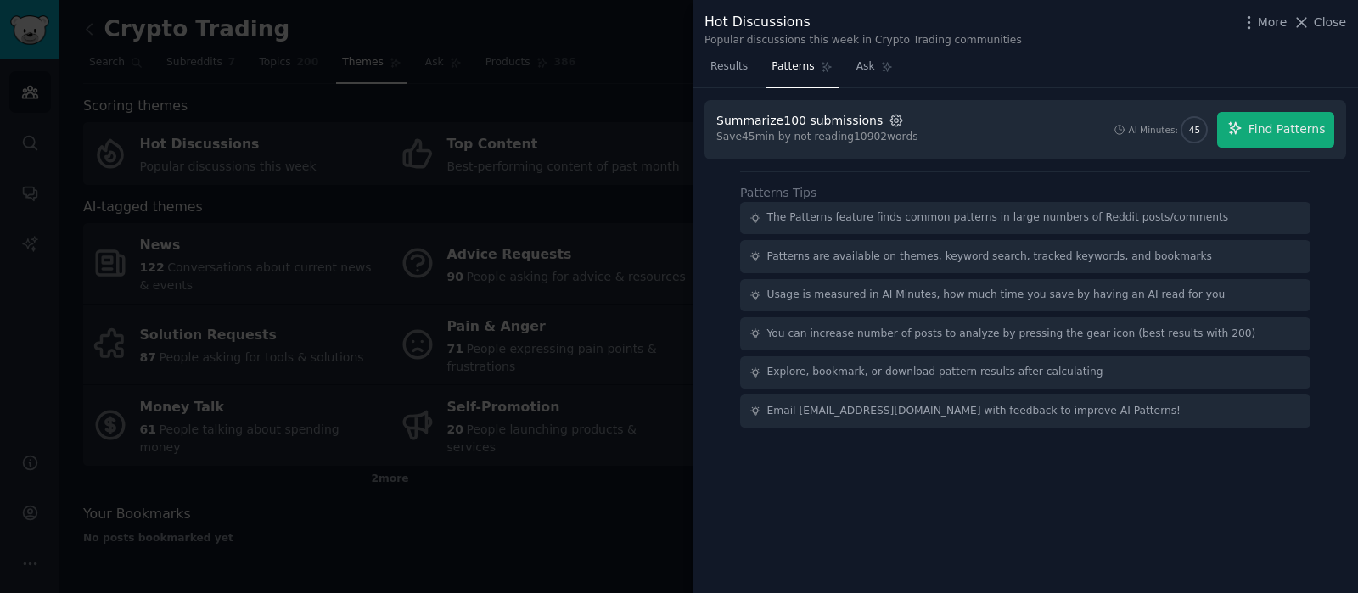
click at [894, 119] on icon "button" at bounding box center [895, 120] width 3 height 3
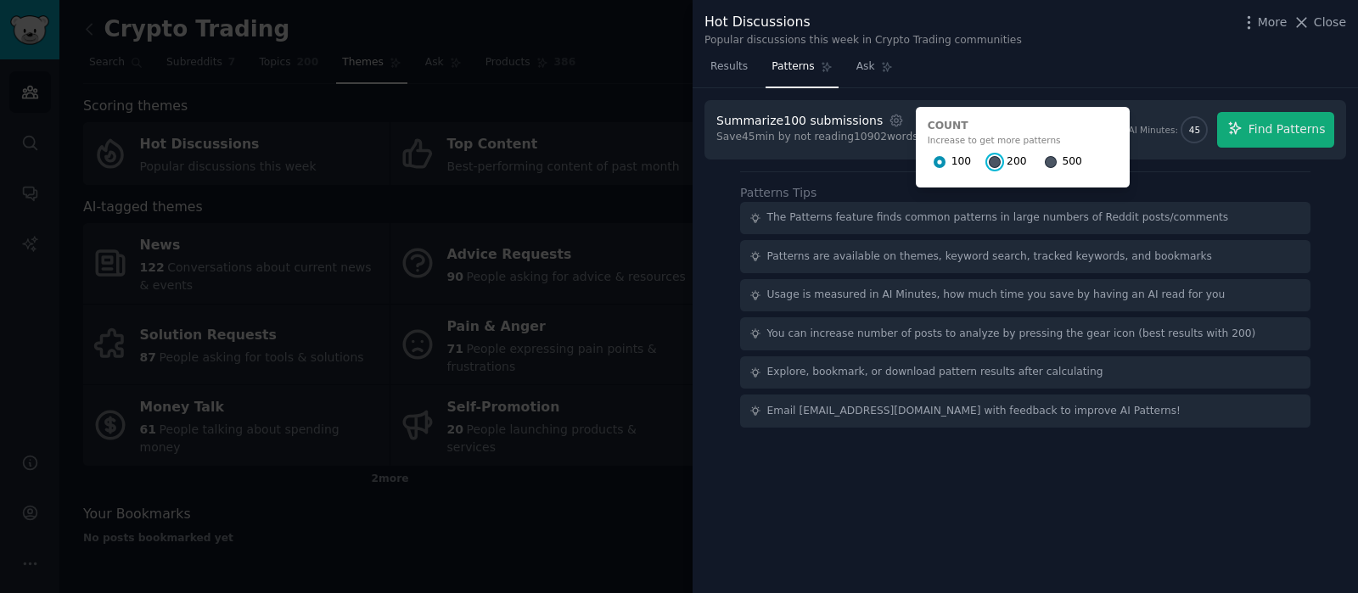
click at [988, 159] on input "200" at bounding box center [994, 162] width 12 height 12
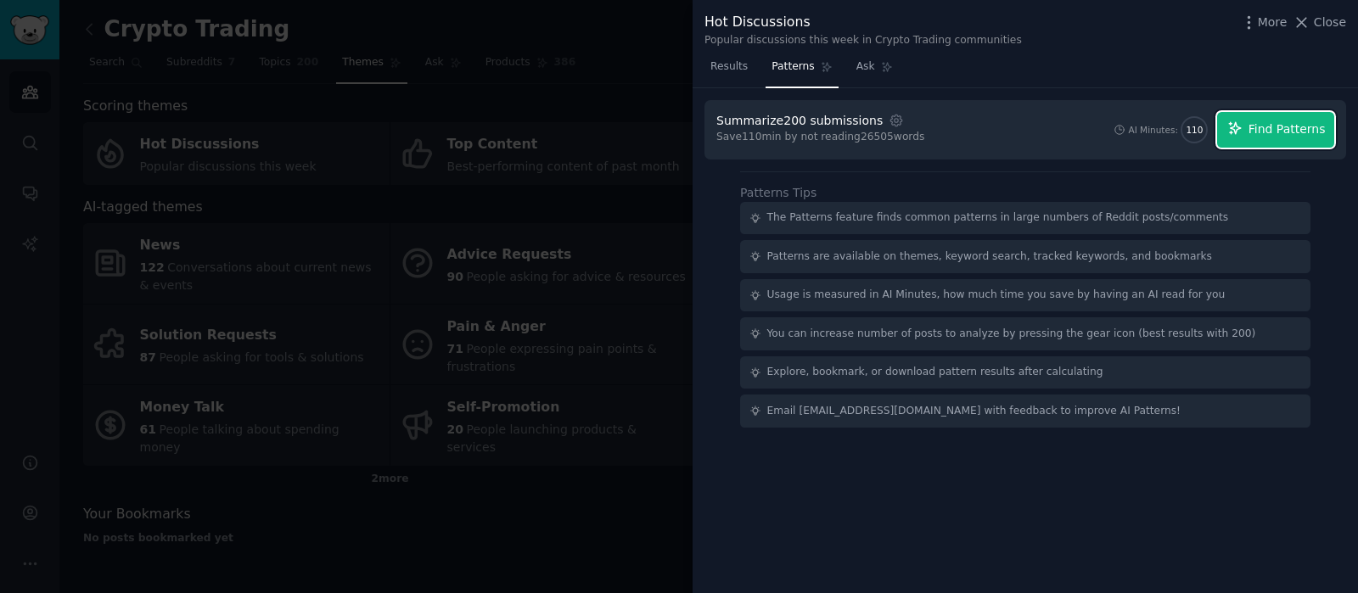
click at [1251, 128] on button "Find Patterns" at bounding box center [1275, 130] width 117 height 36
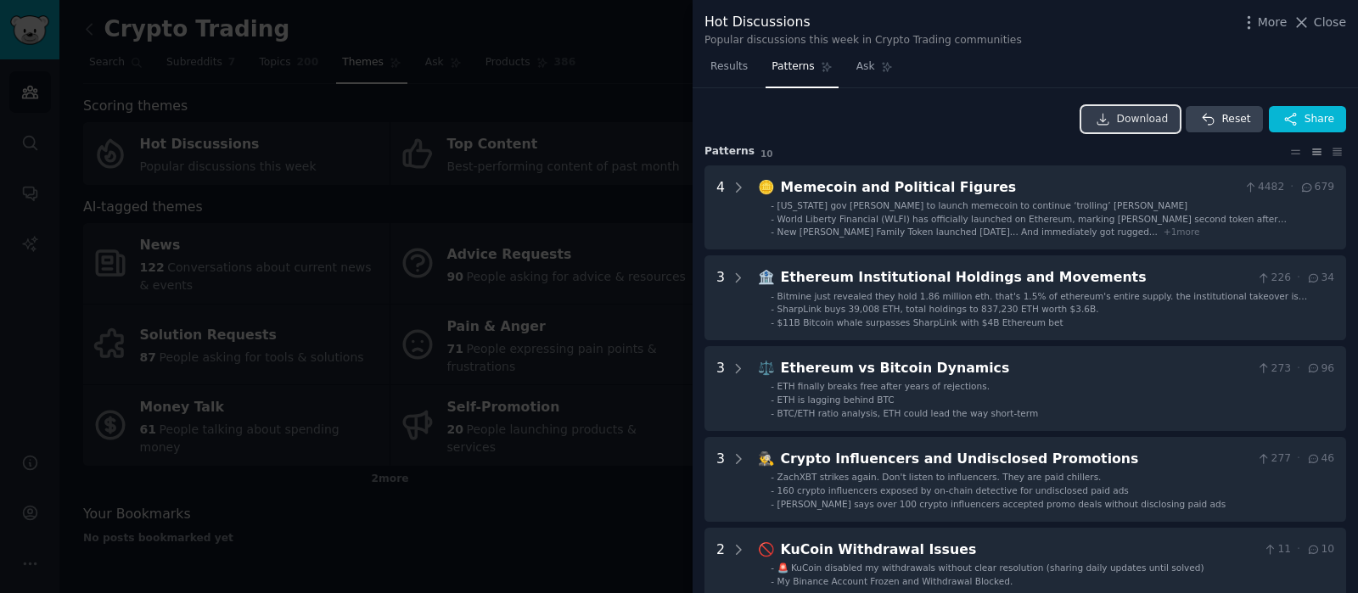
click at [1120, 120] on link "Download" at bounding box center [1130, 119] width 99 height 27
click at [501, 154] on div at bounding box center [679, 296] width 1358 height 593
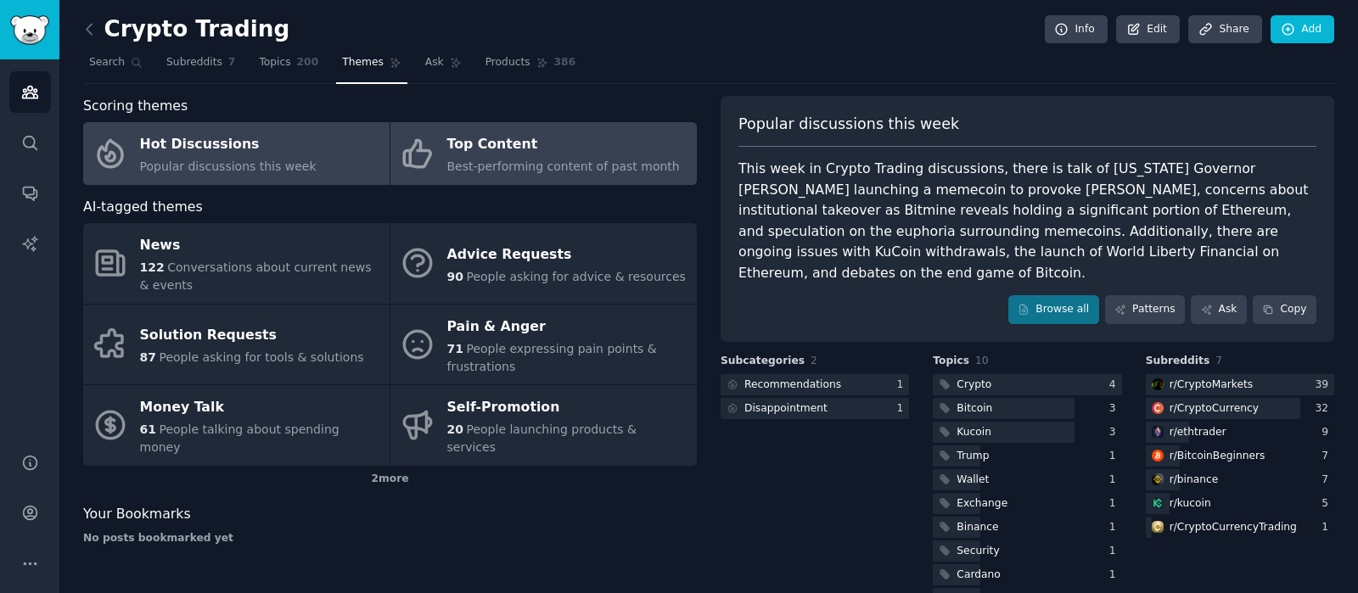
click at [553, 158] on div "Best-performing content of past month" at bounding box center [563, 167] width 232 height 18
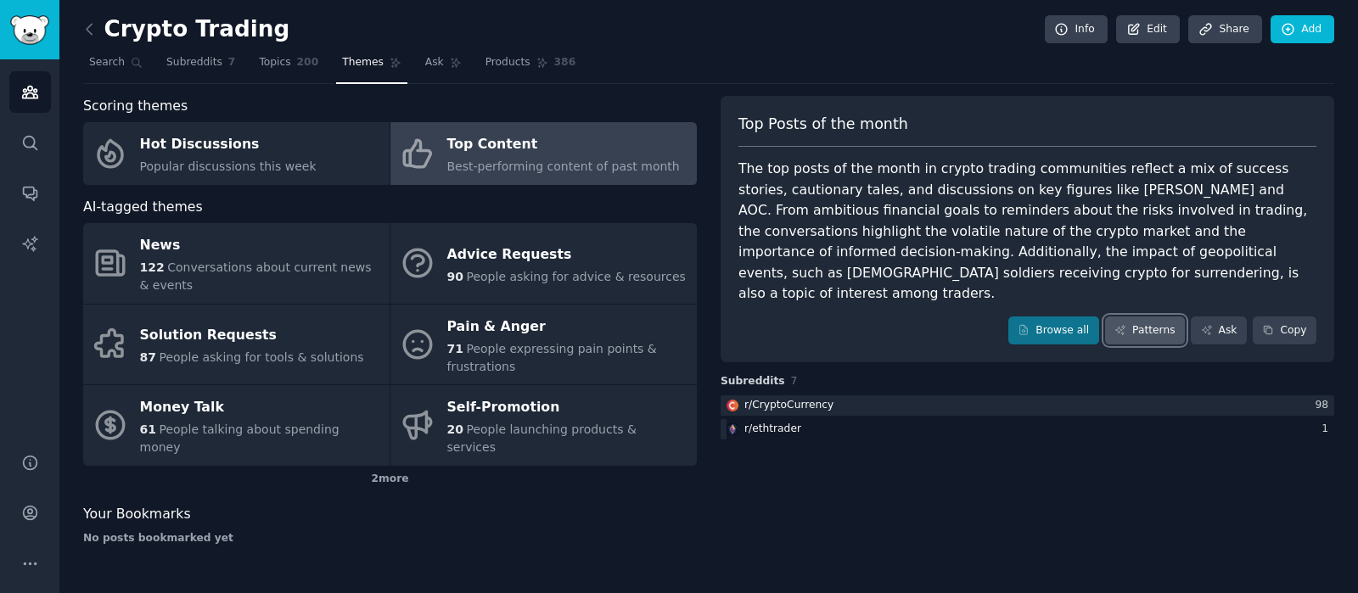
click at [1150, 316] on link "Patterns" at bounding box center [1145, 330] width 80 height 29
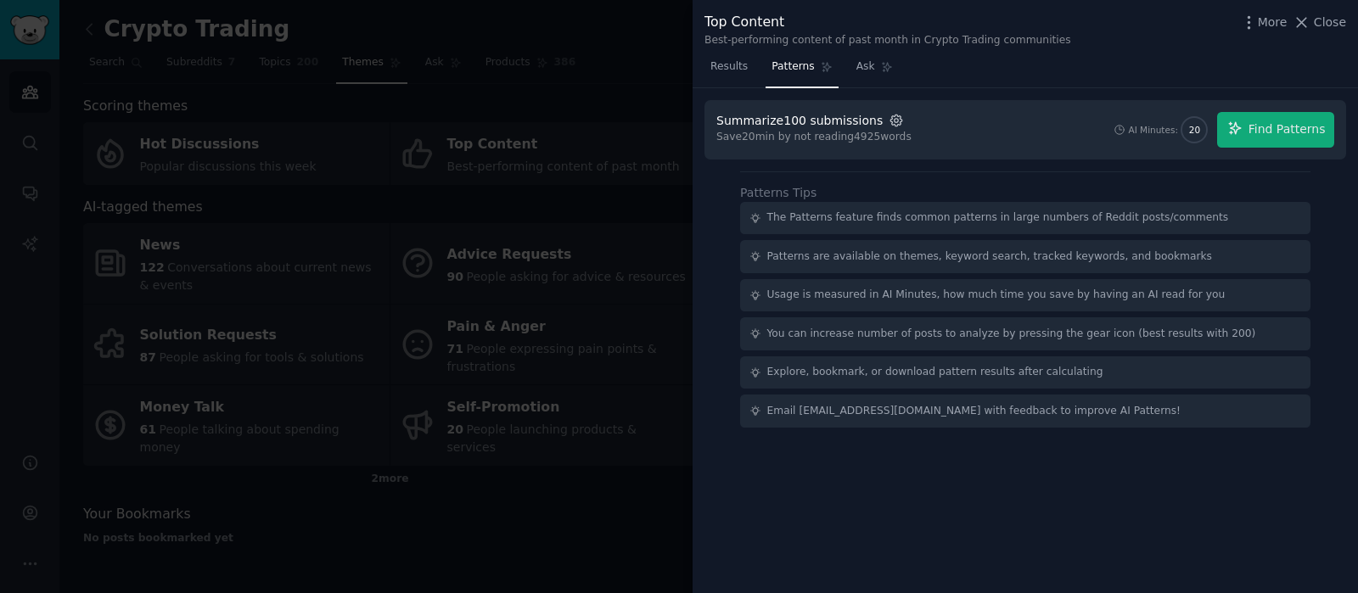
click at [888, 120] on icon "button" at bounding box center [895, 120] width 15 height 15
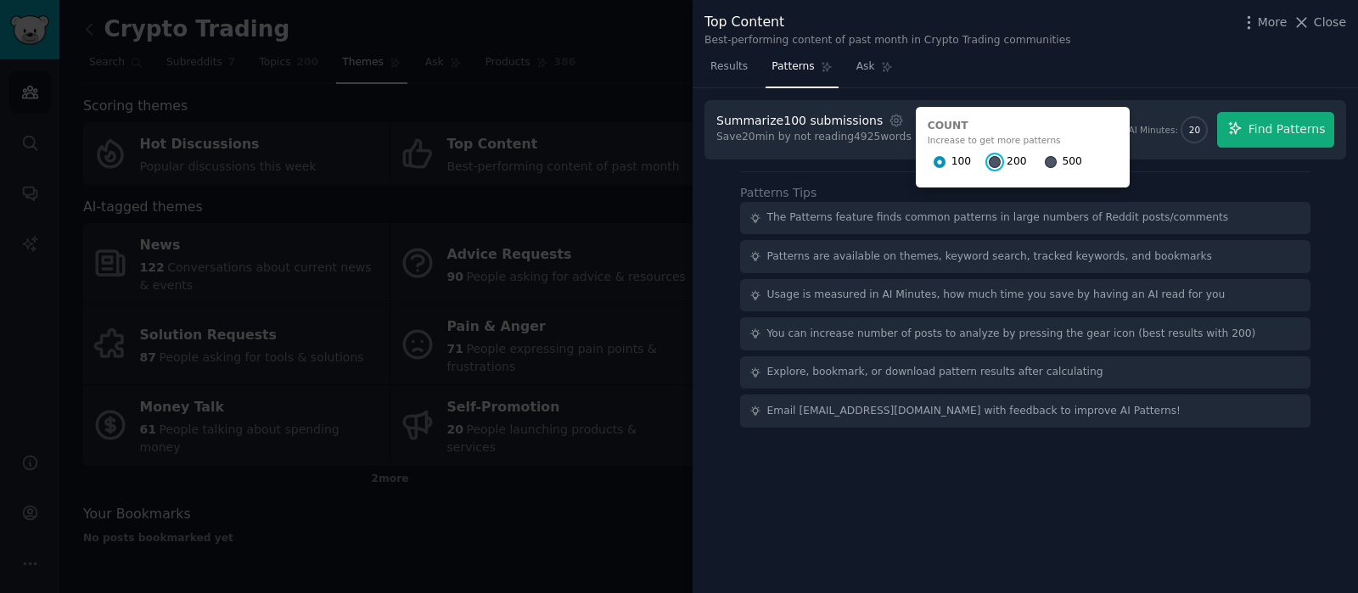
click at [988, 160] on input "200" at bounding box center [994, 162] width 12 height 12
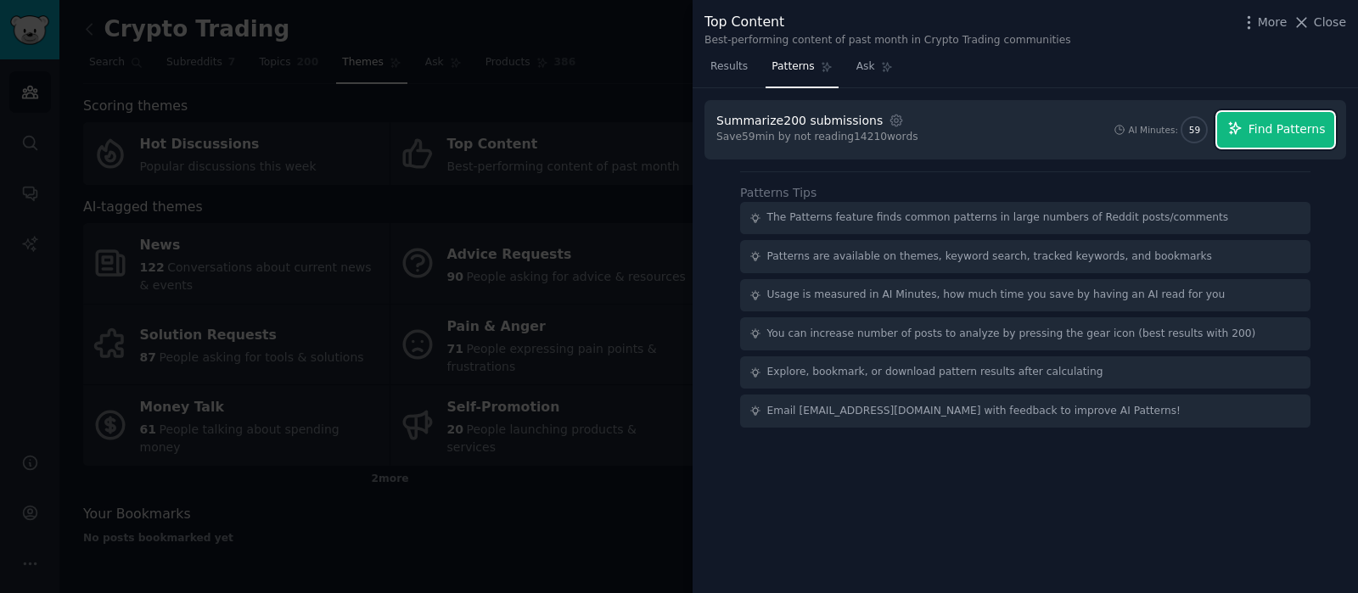
click at [1265, 129] on span "Find Patterns" at bounding box center [1286, 129] width 77 height 18
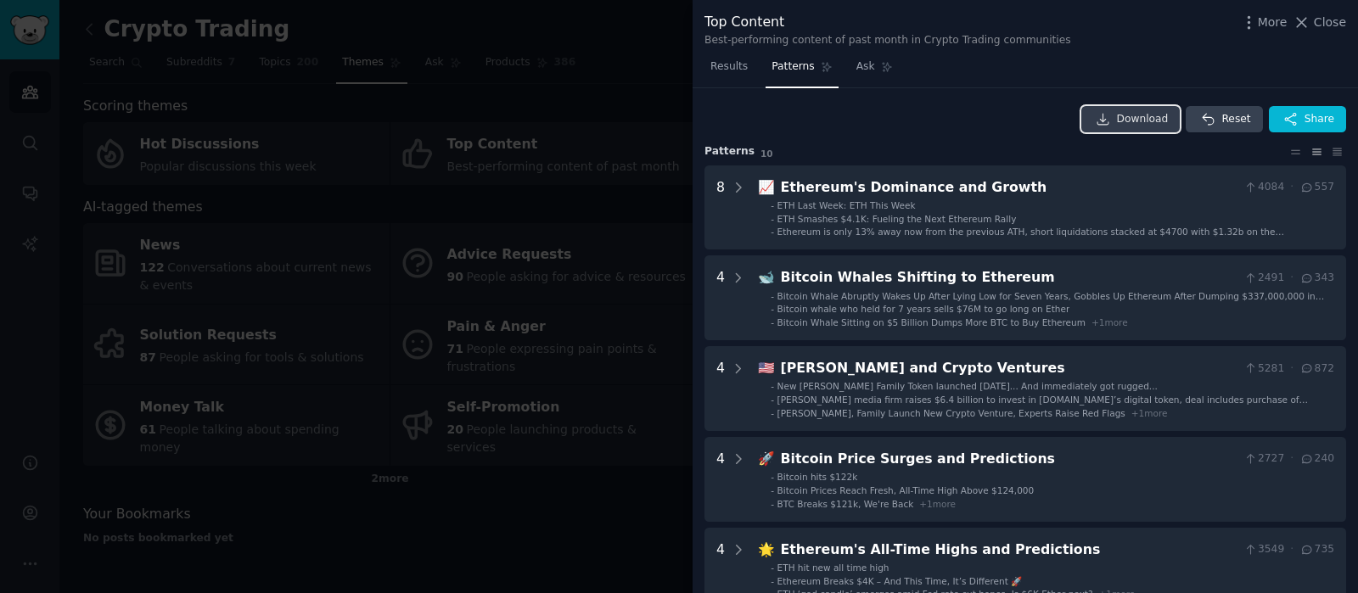
click at [1126, 116] on span "Download" at bounding box center [1143, 119] width 52 height 15
click at [1319, 25] on span "Close" at bounding box center [1329, 23] width 32 height 18
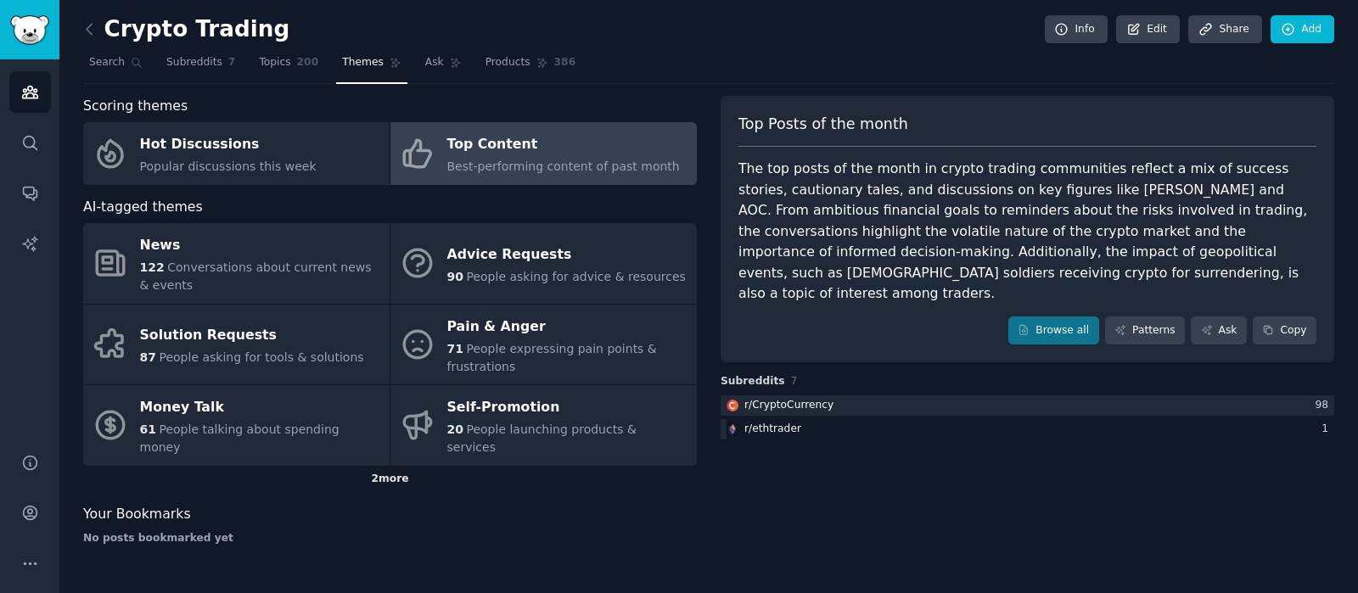
click at [401, 466] on div "2 more" at bounding box center [389, 479] width 613 height 27
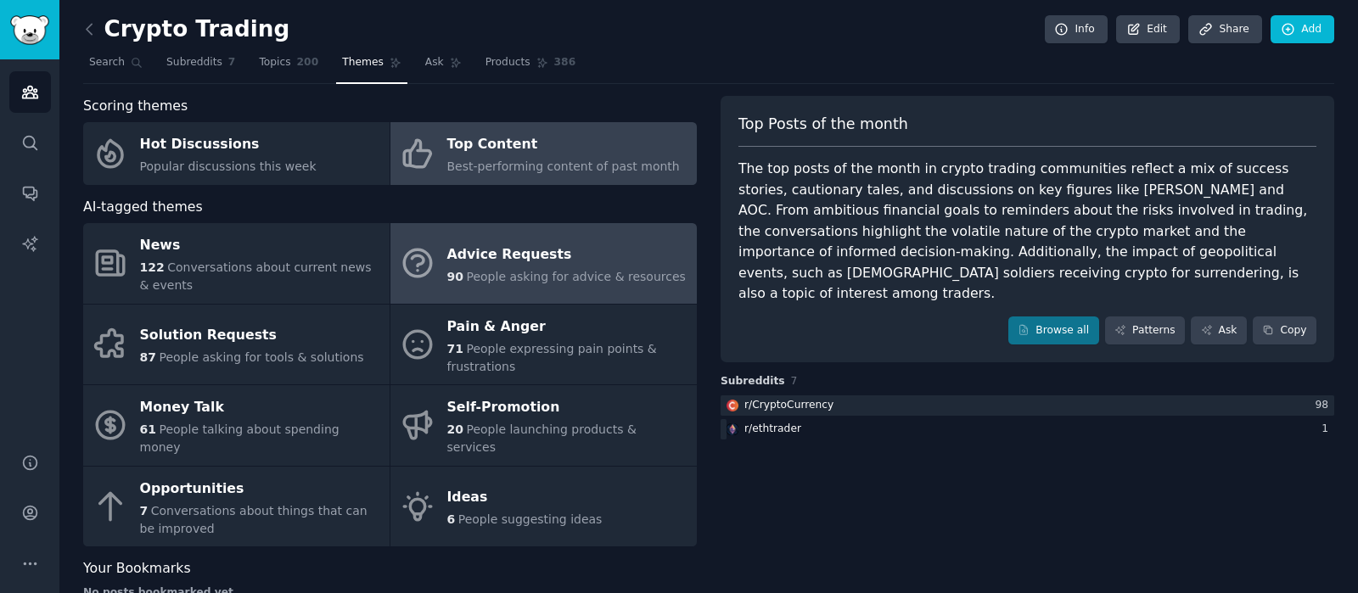
click at [519, 270] on span "People asking for advice & resources" at bounding box center [575, 277] width 219 height 14
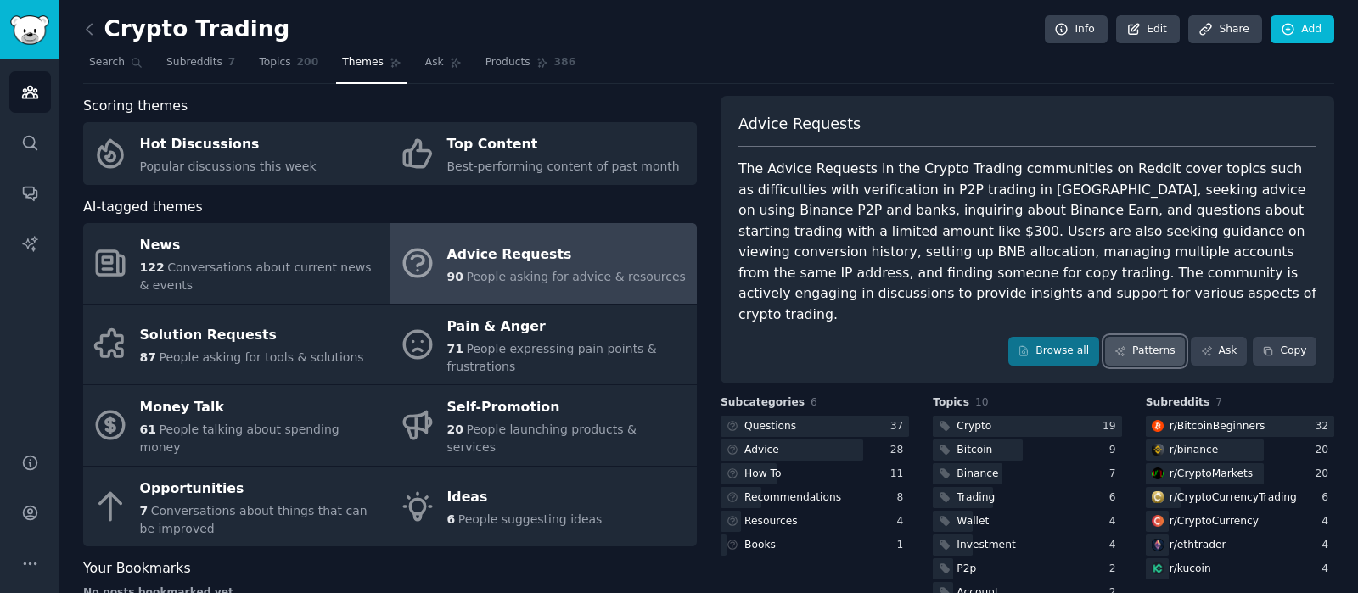
click at [1144, 337] on link "Patterns" at bounding box center [1145, 351] width 80 height 29
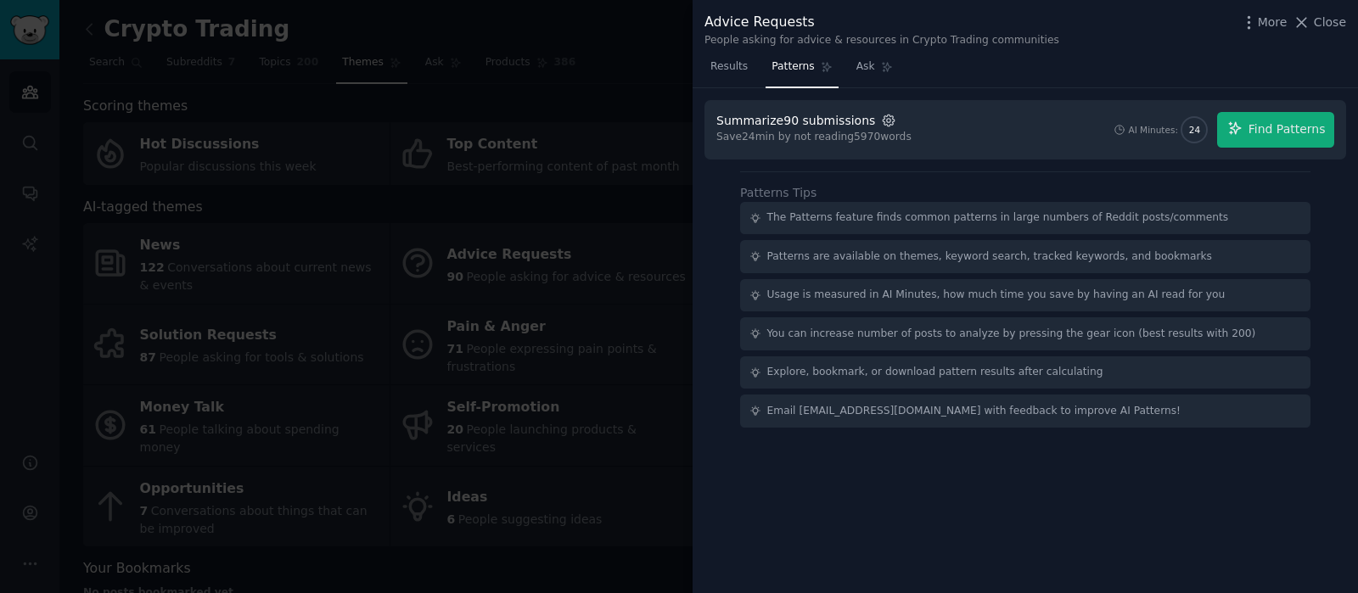
click at [882, 116] on icon "button" at bounding box center [887, 120] width 11 height 11
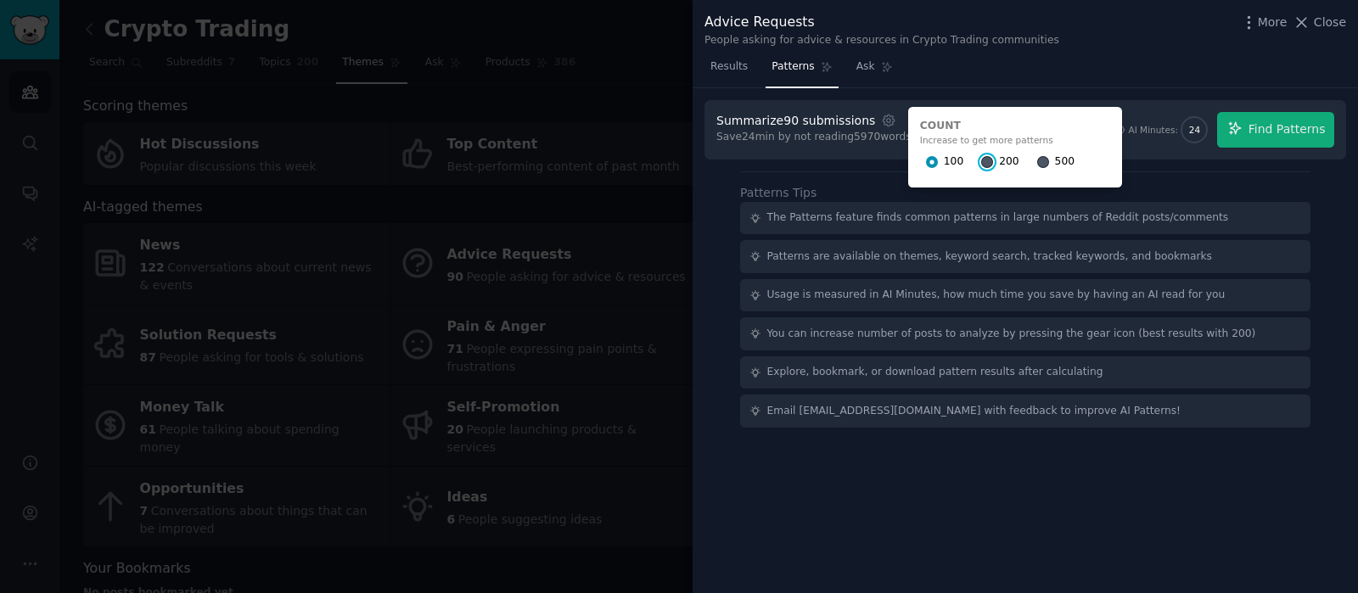
click at [981, 164] on input "200" at bounding box center [987, 162] width 12 height 12
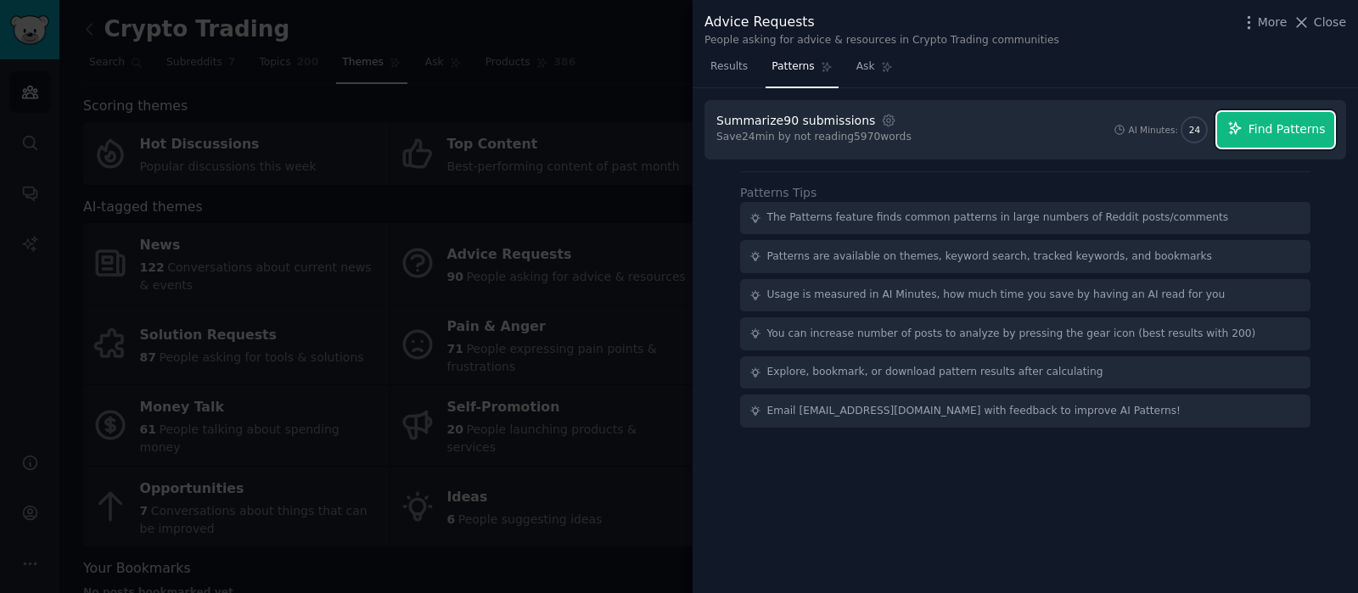
click at [1254, 128] on span "Find Patterns" at bounding box center [1286, 129] width 77 height 18
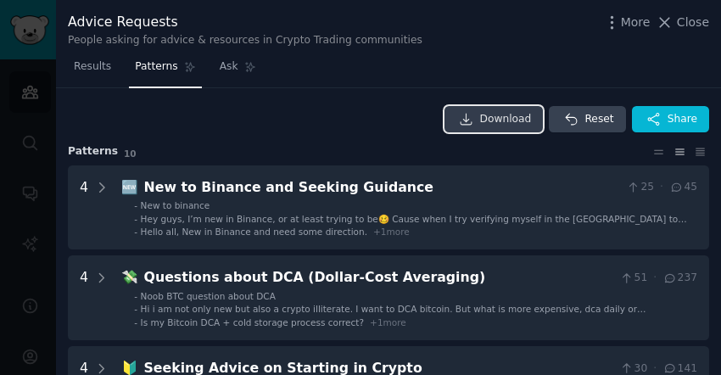
click at [503, 112] on span "Download" at bounding box center [506, 119] width 52 height 15
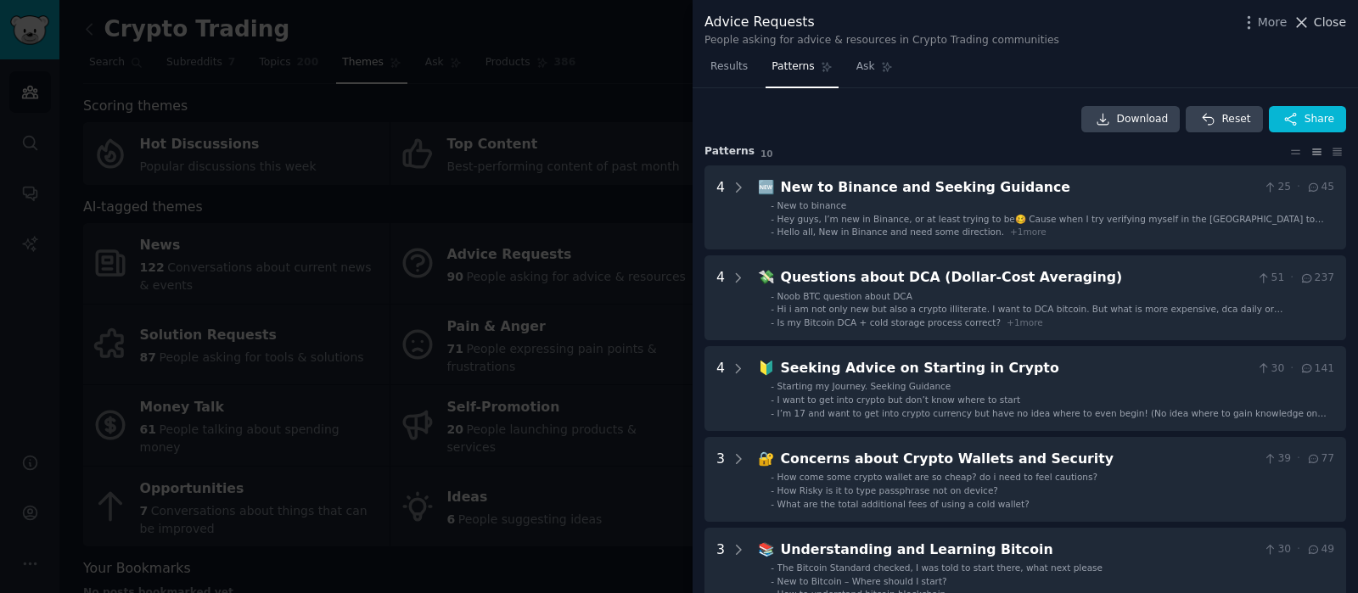
click at [1322, 23] on span "Close" at bounding box center [1329, 23] width 32 height 18
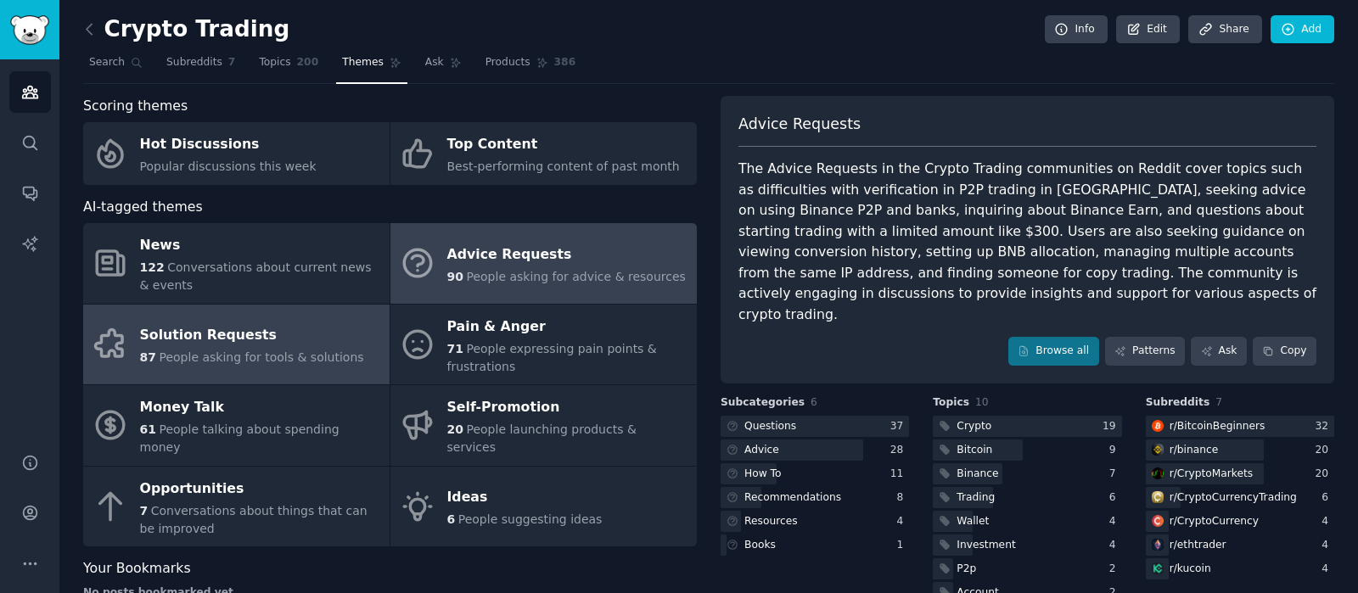
click at [270, 344] on div "Solution Requests" at bounding box center [252, 335] width 224 height 27
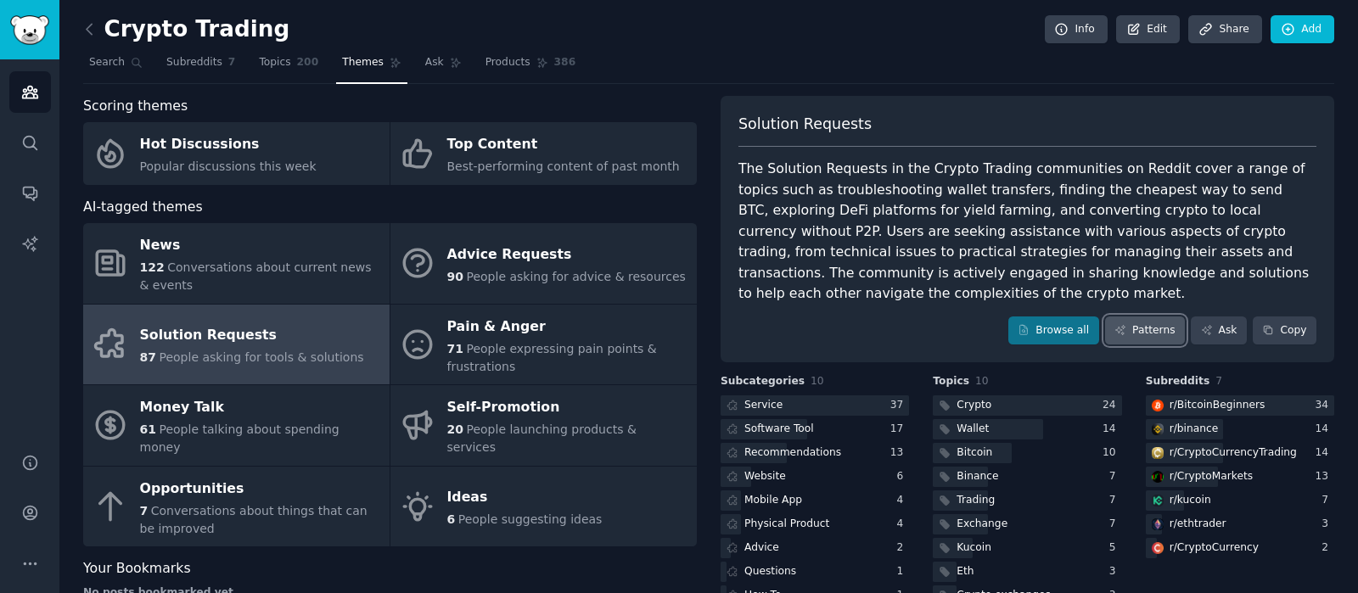
click at [1134, 333] on link "Patterns" at bounding box center [1145, 330] width 80 height 29
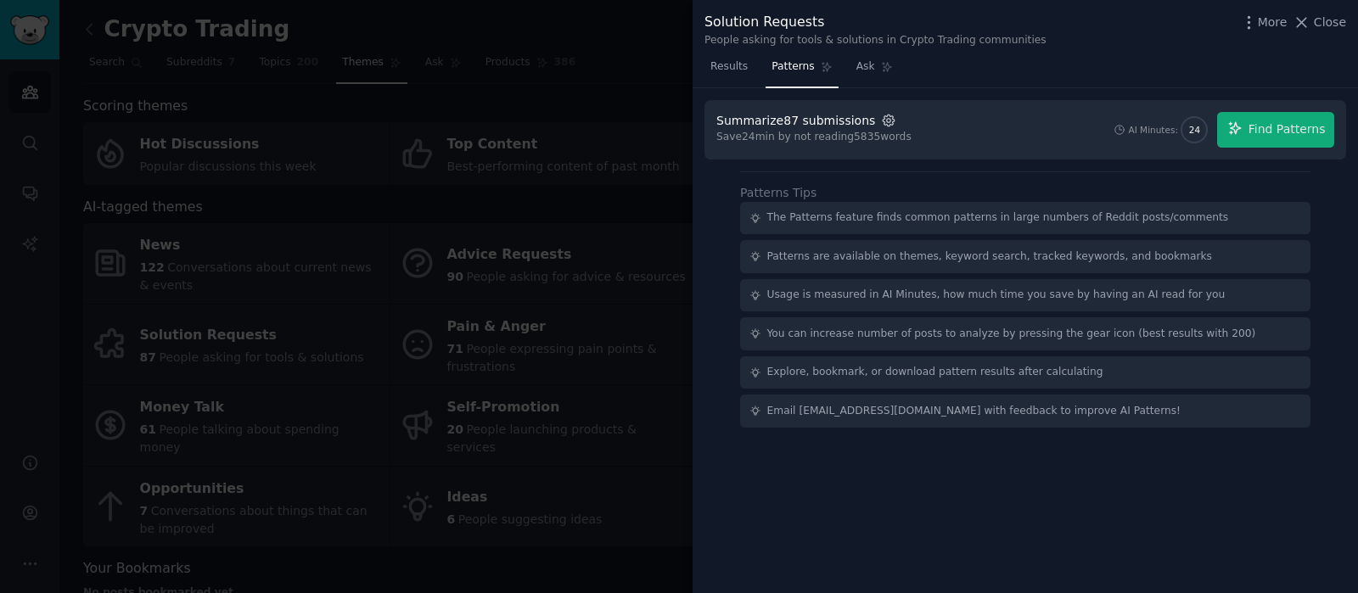
click at [881, 120] on icon "button" at bounding box center [888, 120] width 15 height 15
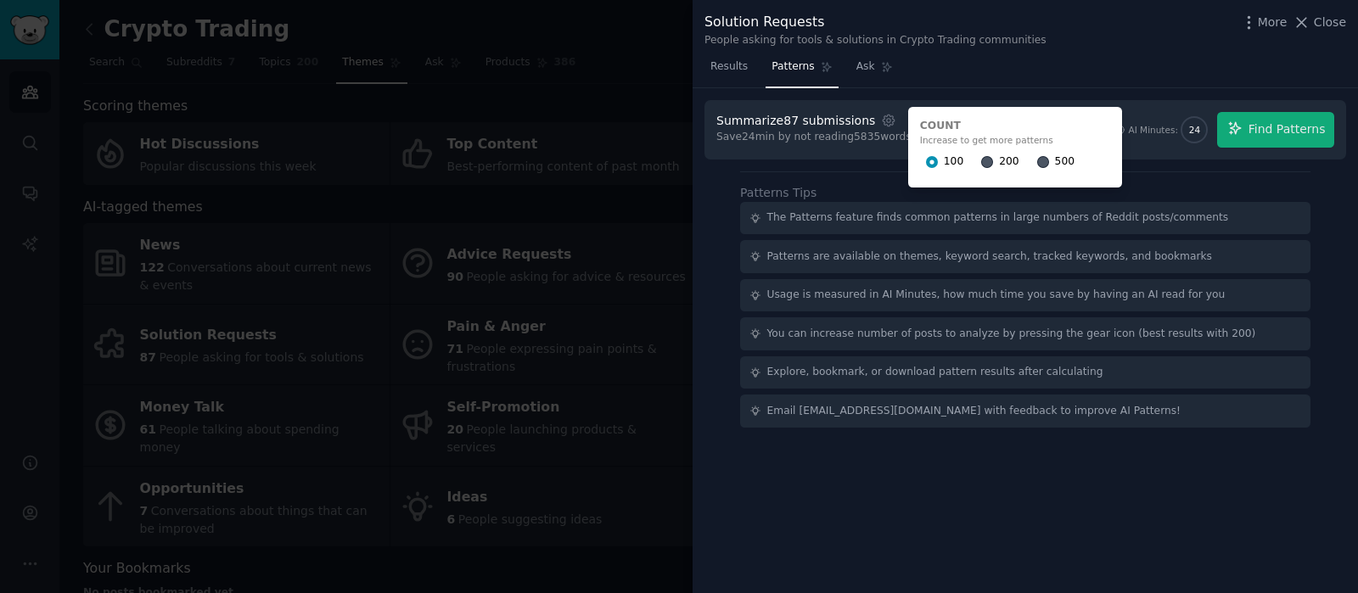
click at [999, 163] on span "200" at bounding box center [1009, 161] width 20 height 15
click at [981, 163] on input "200" at bounding box center [987, 162] width 12 height 12
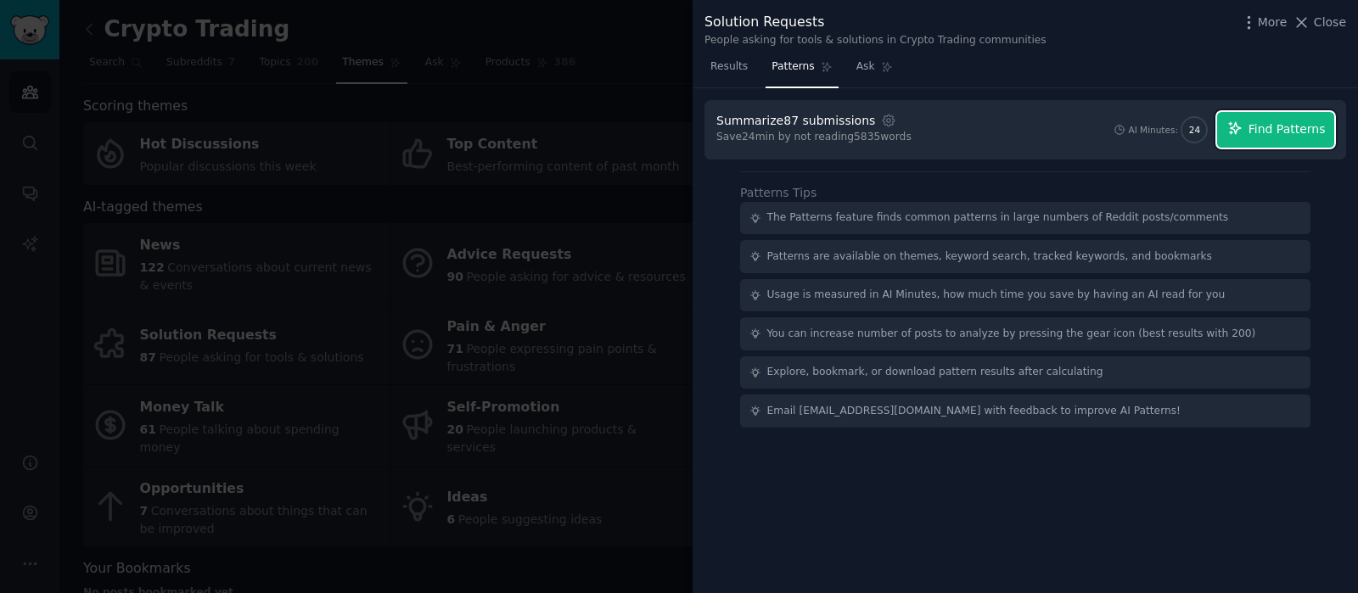
click at [1291, 127] on span "Find Patterns" at bounding box center [1286, 129] width 77 height 18
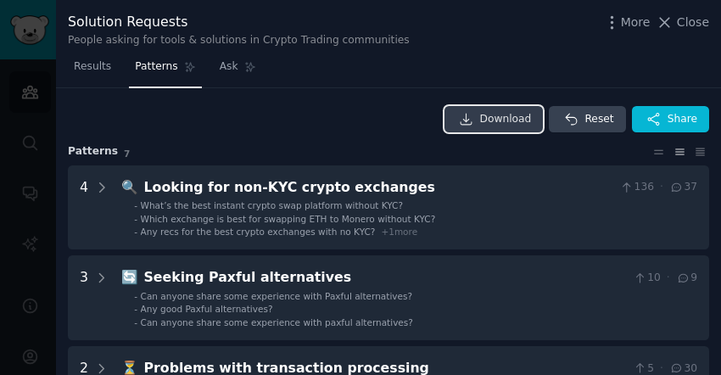
click at [496, 120] on span "Download" at bounding box center [506, 119] width 52 height 15
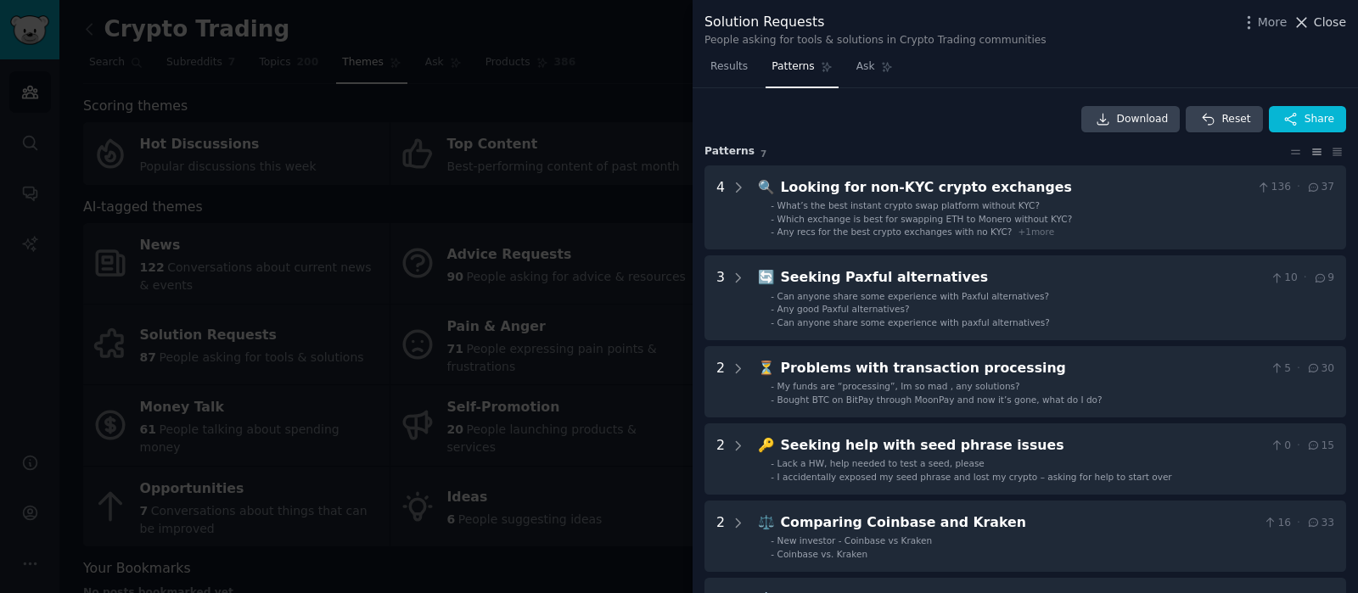
click at [1315, 22] on button "Close" at bounding box center [1318, 23] width 53 height 18
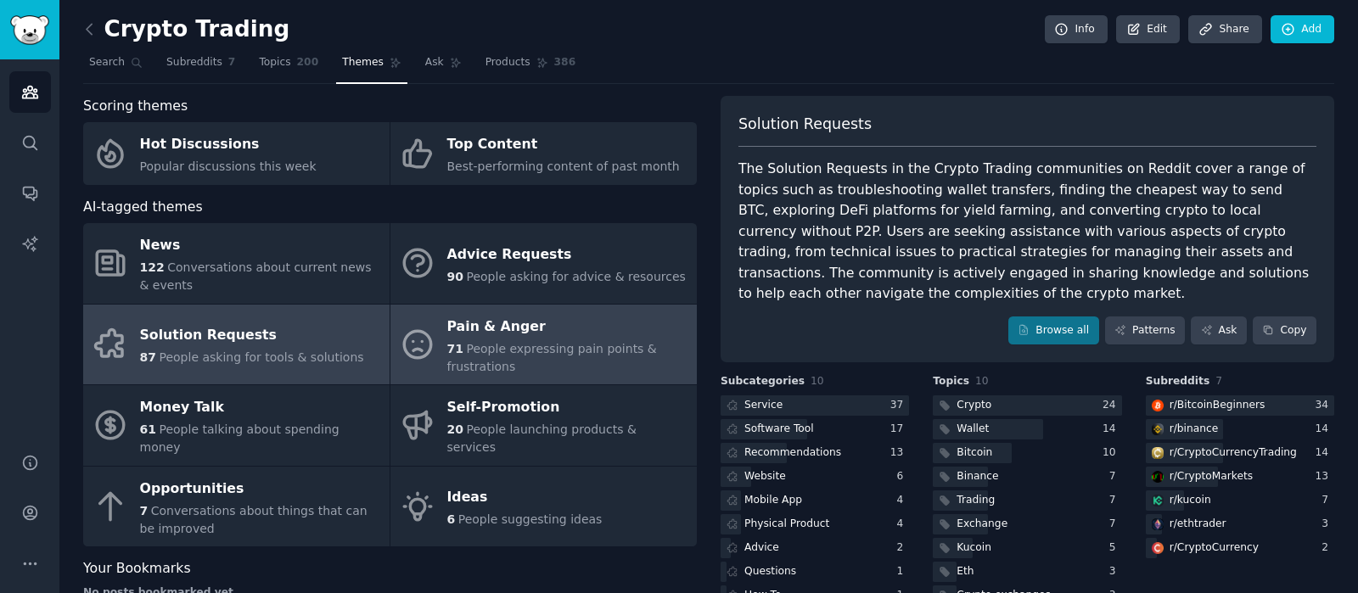
click at [489, 346] on span "People expressing pain points & frustrations" at bounding box center [552, 357] width 210 height 31
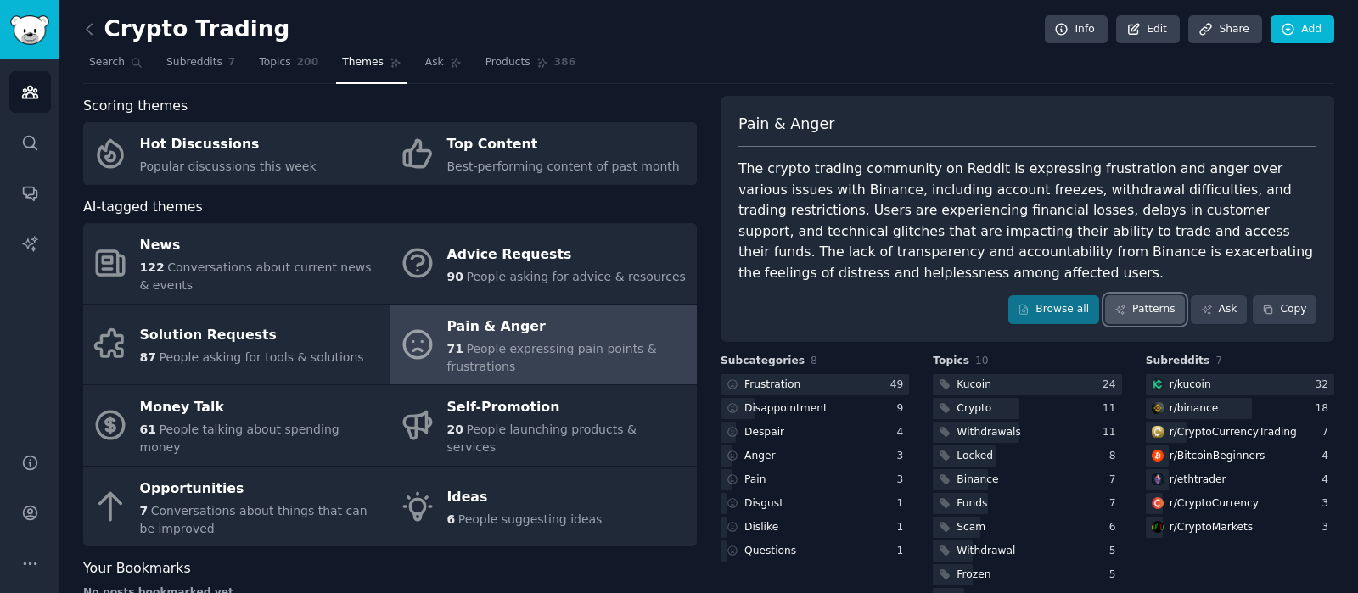
click at [1131, 295] on link "Patterns" at bounding box center [1145, 309] width 80 height 29
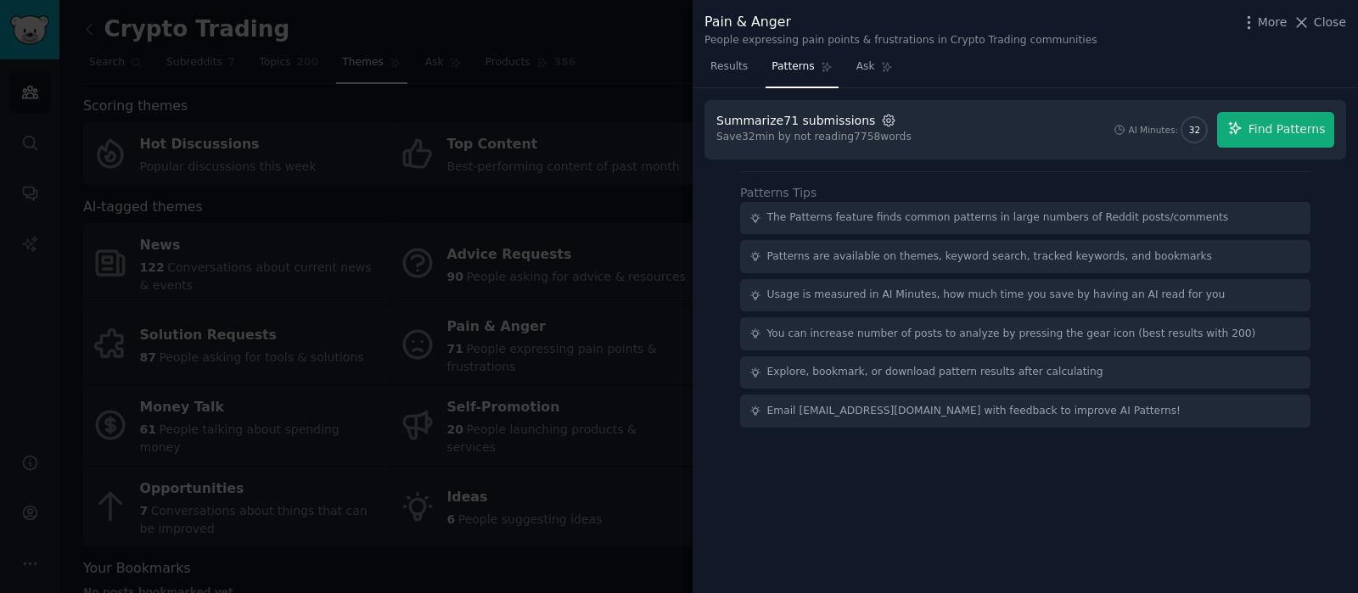
click at [881, 119] on icon "button" at bounding box center [888, 120] width 15 height 15
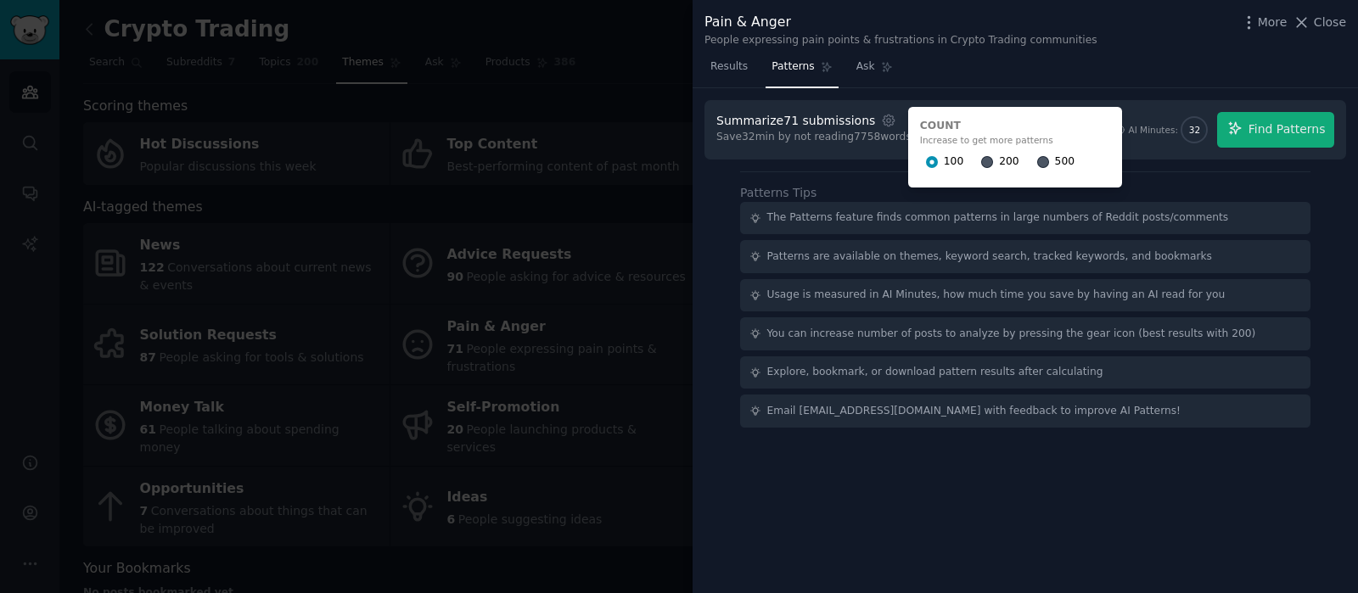
click at [999, 161] on span "200" at bounding box center [1009, 161] width 20 height 15
click at [988, 161] on input "200" at bounding box center [987, 162] width 12 height 12
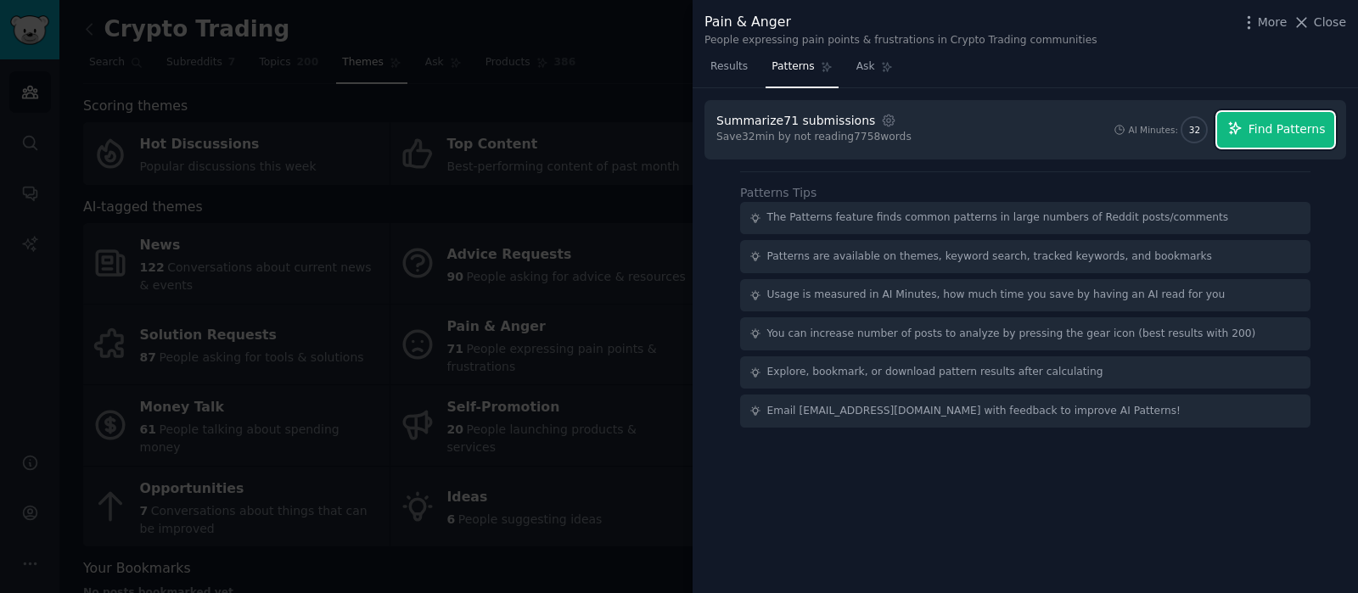
click at [1264, 121] on span "Find Patterns" at bounding box center [1286, 129] width 77 height 18
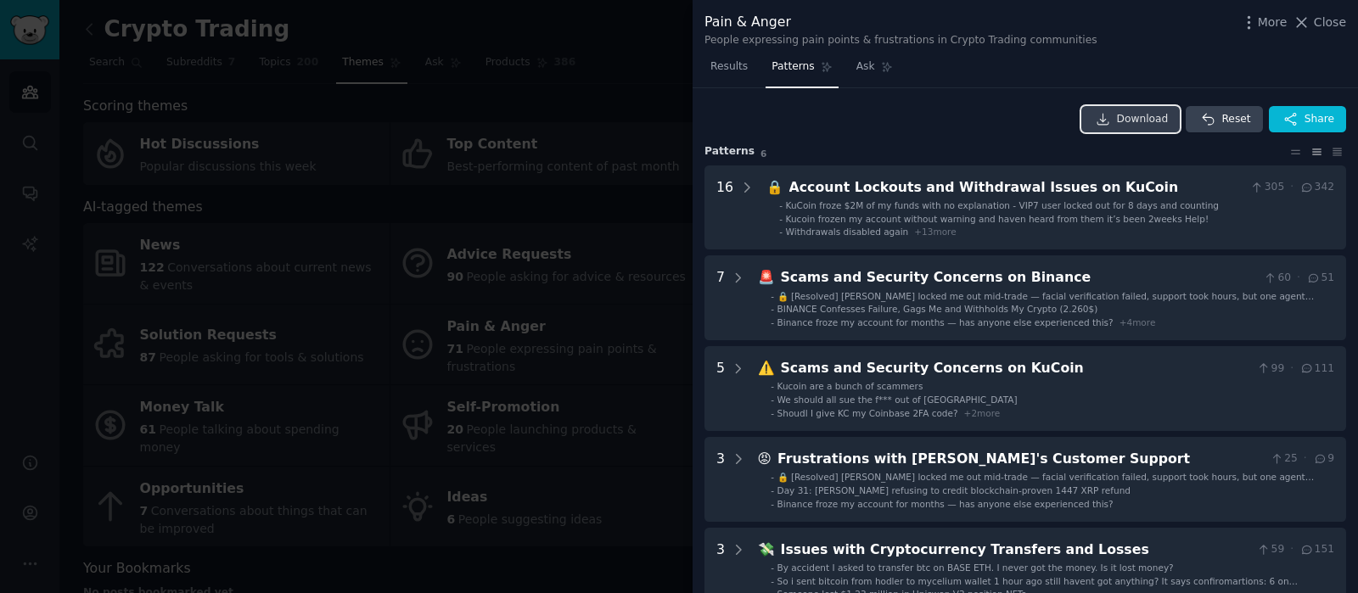
click at [1148, 120] on span "Download" at bounding box center [1143, 119] width 52 height 15
click at [1316, 20] on span "Close" at bounding box center [1329, 23] width 32 height 18
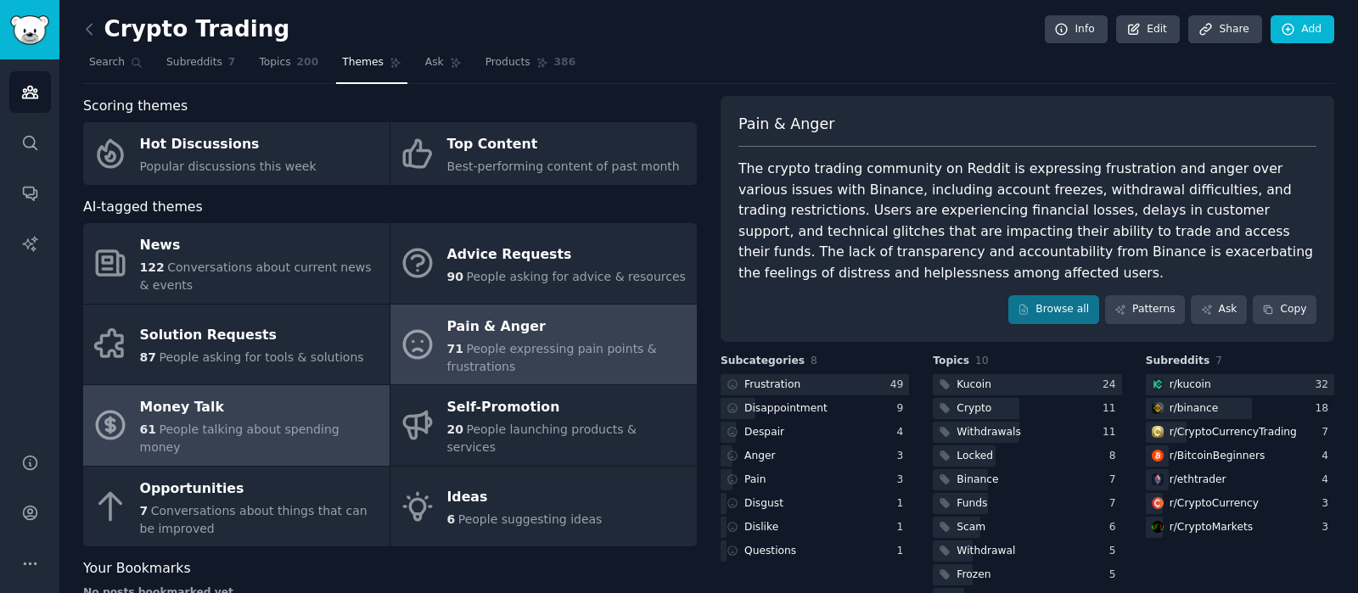
click at [289, 416] on div "Money Talk" at bounding box center [260, 408] width 241 height 27
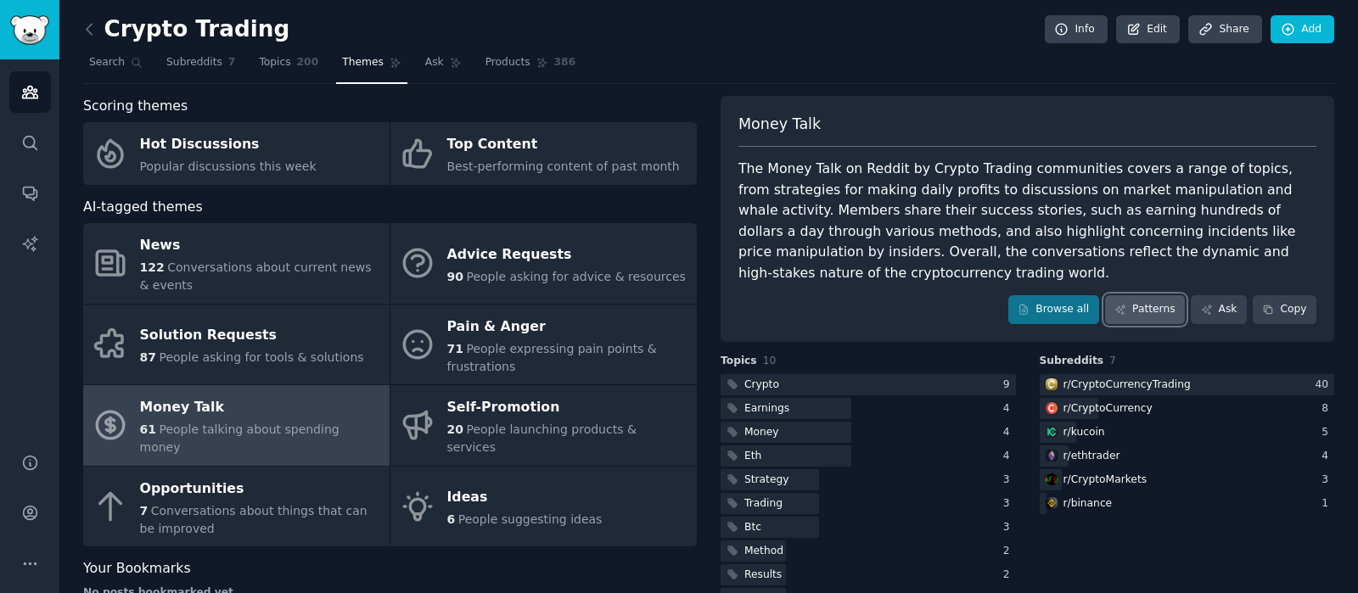
click at [1158, 295] on link "Patterns" at bounding box center [1145, 309] width 80 height 29
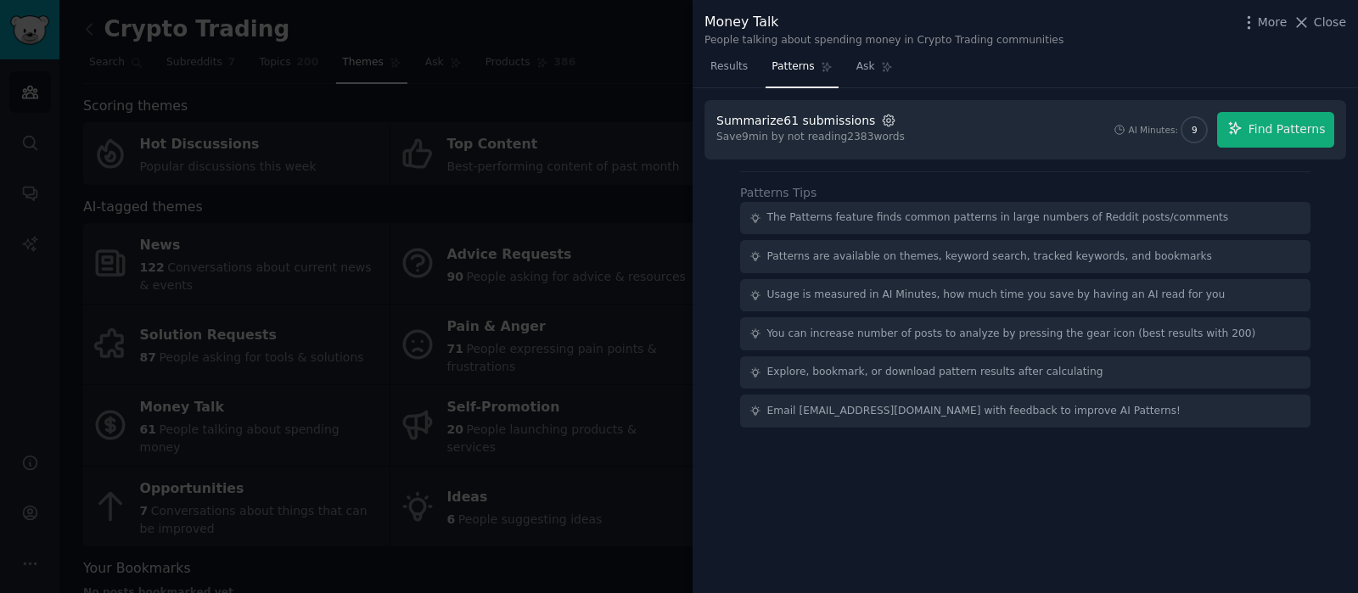
click at [881, 116] on icon "button" at bounding box center [888, 120] width 15 height 15
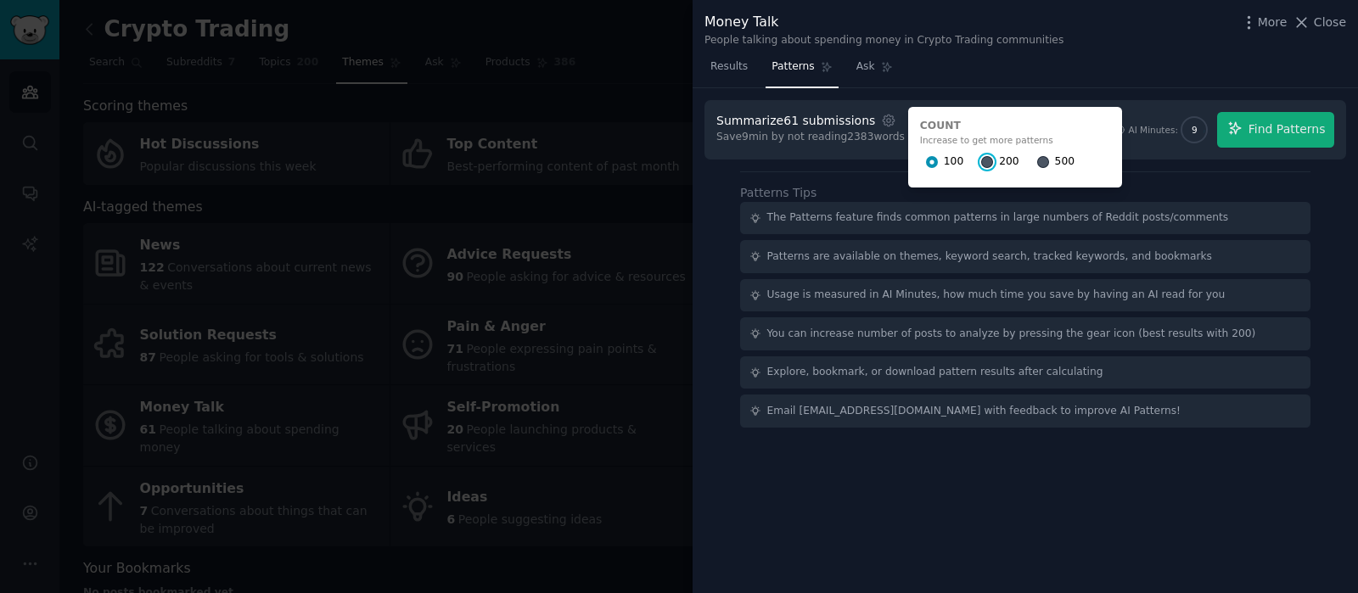
click at [981, 161] on input "200" at bounding box center [987, 162] width 12 height 12
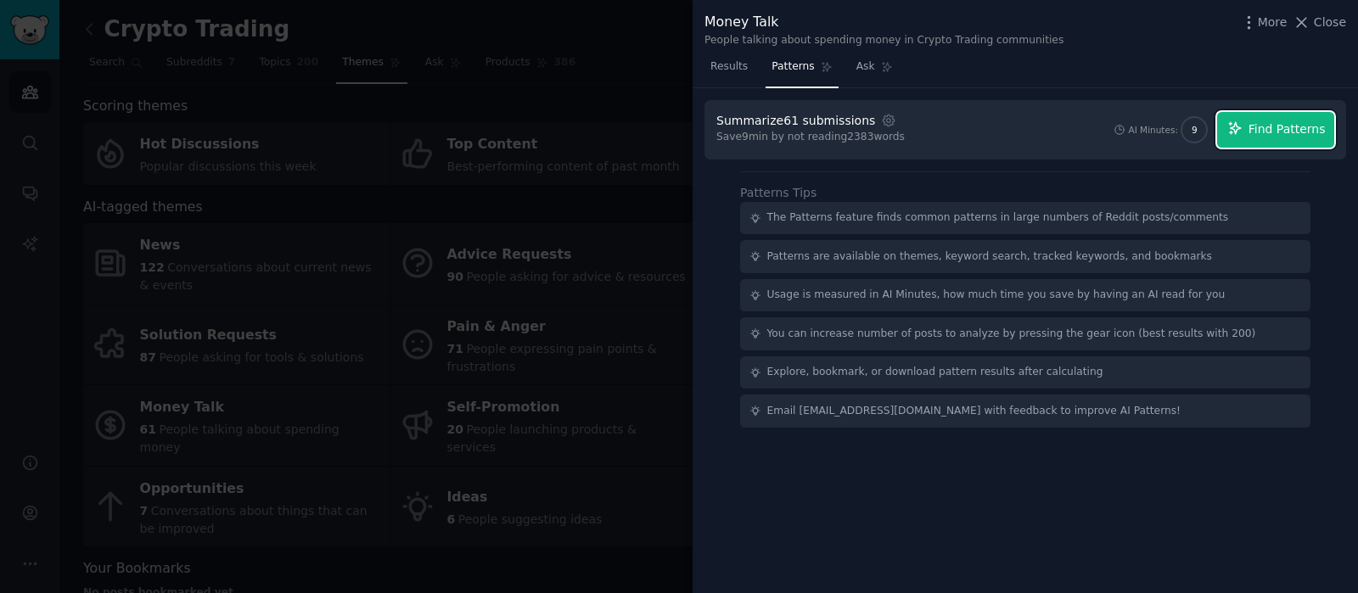
click at [1266, 133] on span "Find Patterns" at bounding box center [1286, 129] width 77 height 18
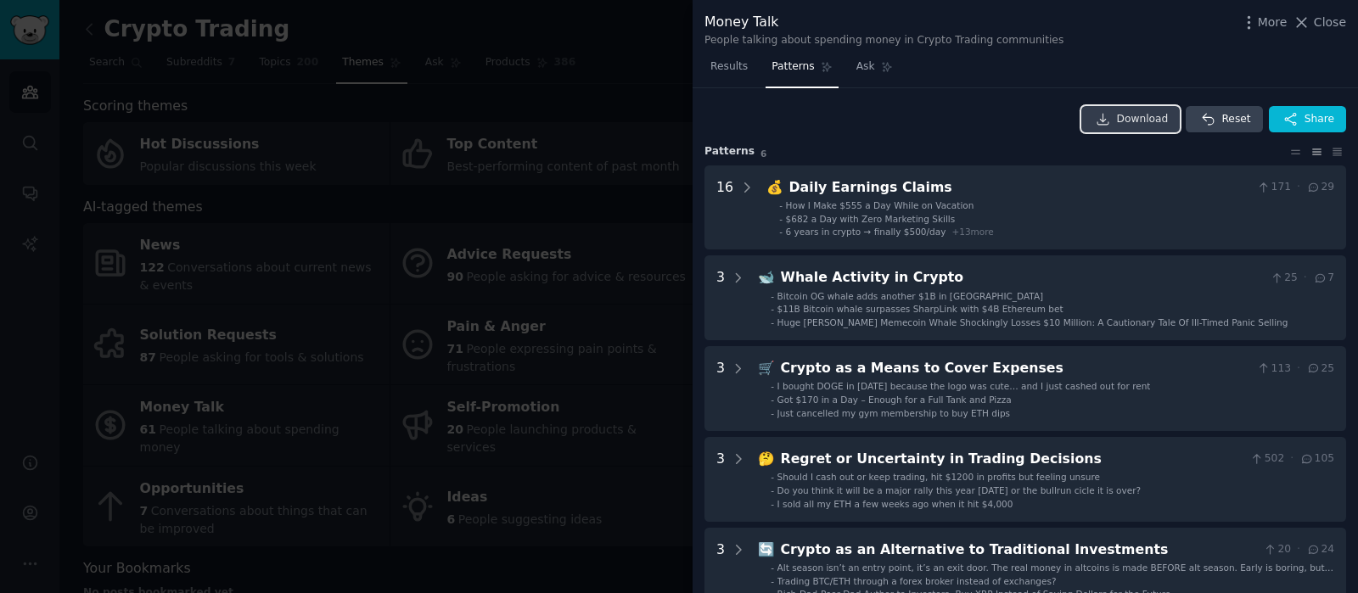
click at [1143, 123] on span "Download" at bounding box center [1143, 119] width 52 height 15
click at [1318, 20] on span "Close" at bounding box center [1329, 23] width 32 height 18
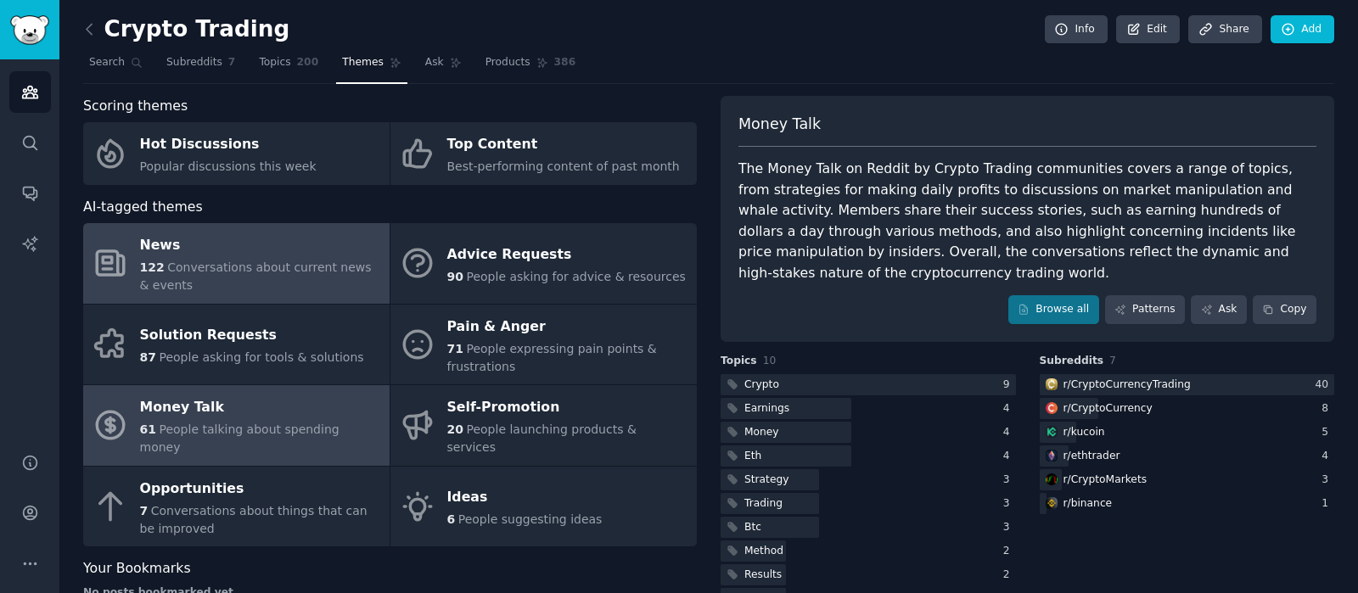
click at [240, 260] on span "Conversations about current news & events" at bounding box center [256, 275] width 232 height 31
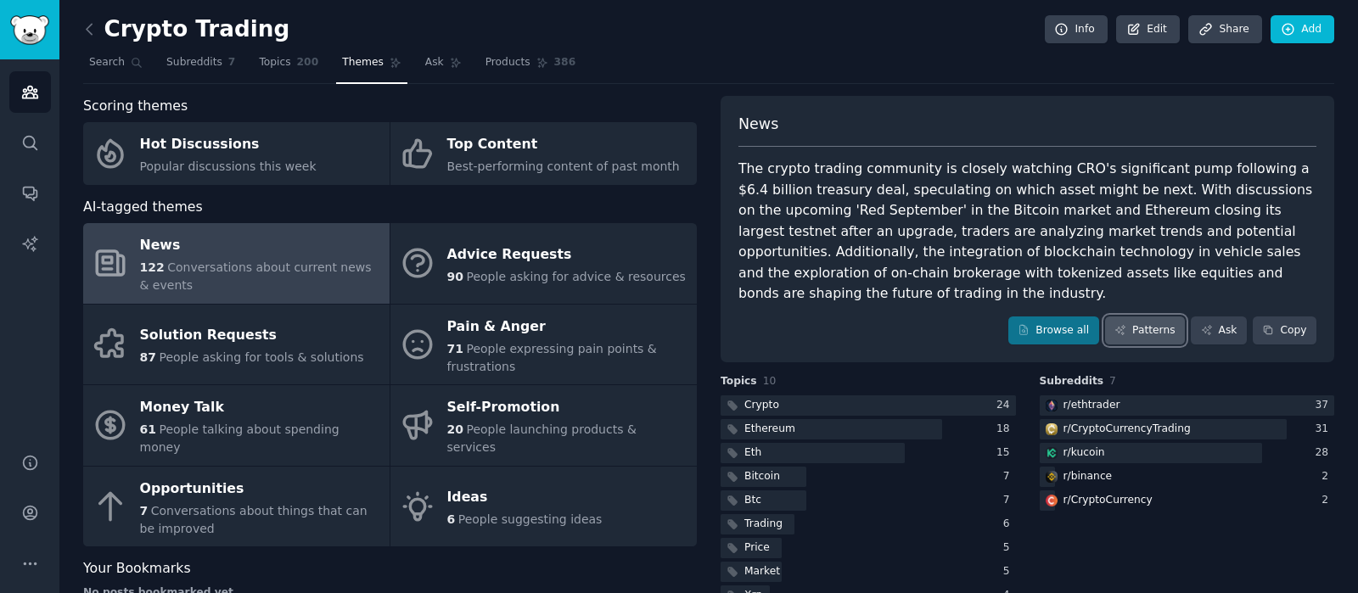
click at [1145, 316] on link "Patterns" at bounding box center [1145, 330] width 80 height 29
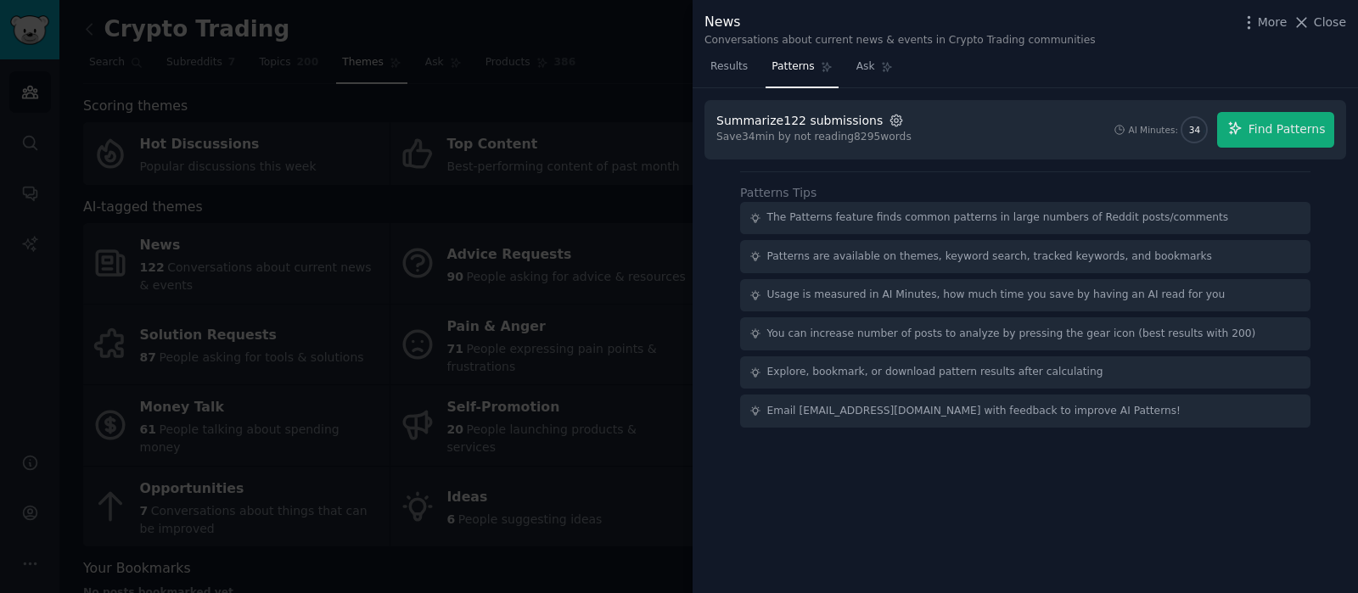
click at [888, 113] on icon "button" at bounding box center [895, 120] width 15 height 15
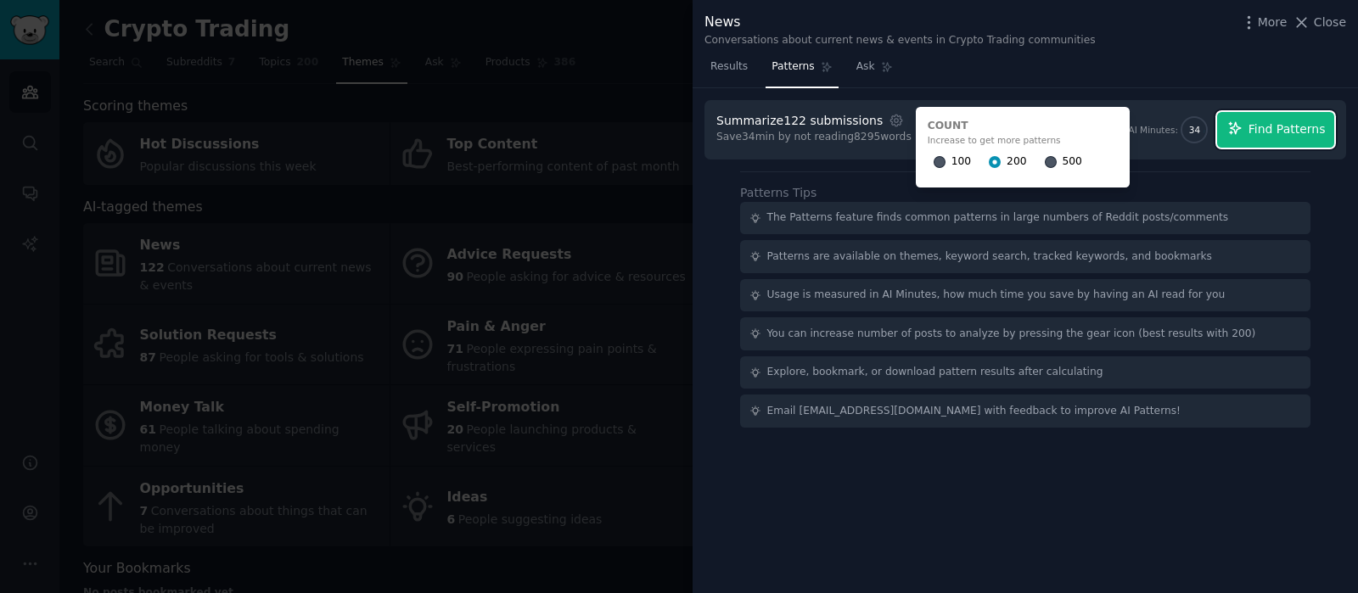
click at [1270, 137] on span "Find Patterns" at bounding box center [1286, 129] width 77 height 18
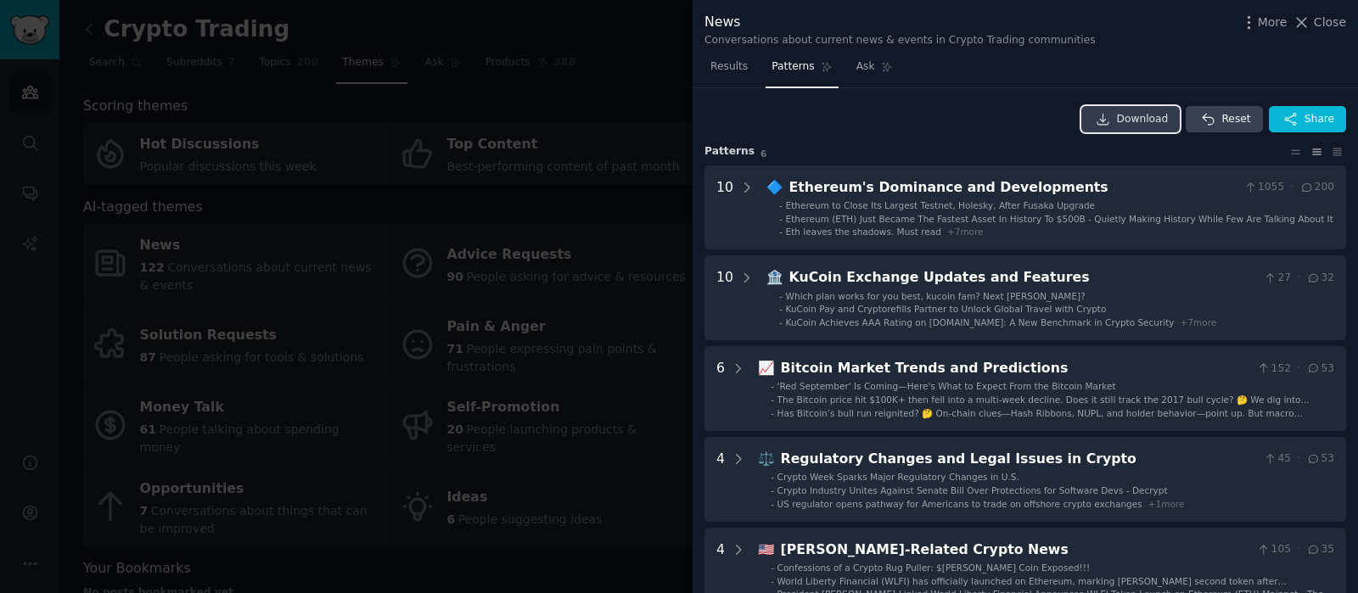
click at [1148, 121] on span "Download" at bounding box center [1143, 119] width 52 height 15
drag, startPoint x: 1343, startPoint y: 20, endPoint x: 1171, endPoint y: 92, distance: 186.7
click at [1335, 22] on span "Close" at bounding box center [1329, 23] width 32 height 18
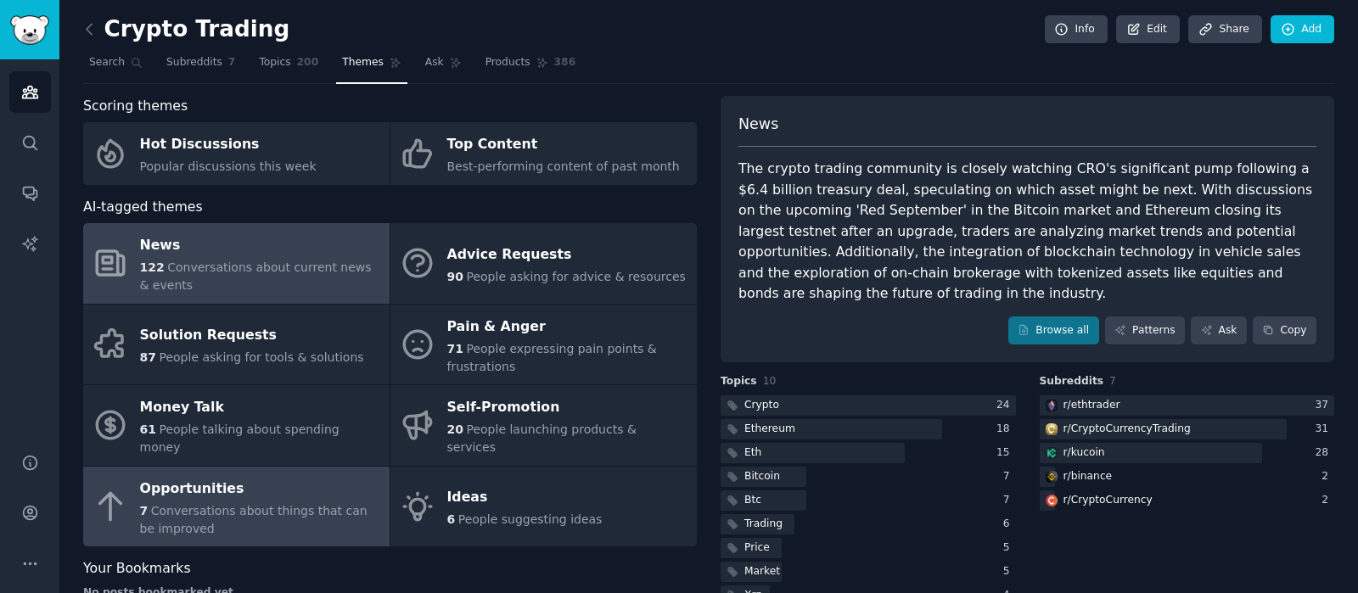
click at [314, 477] on div "Opportunities" at bounding box center [260, 488] width 241 height 27
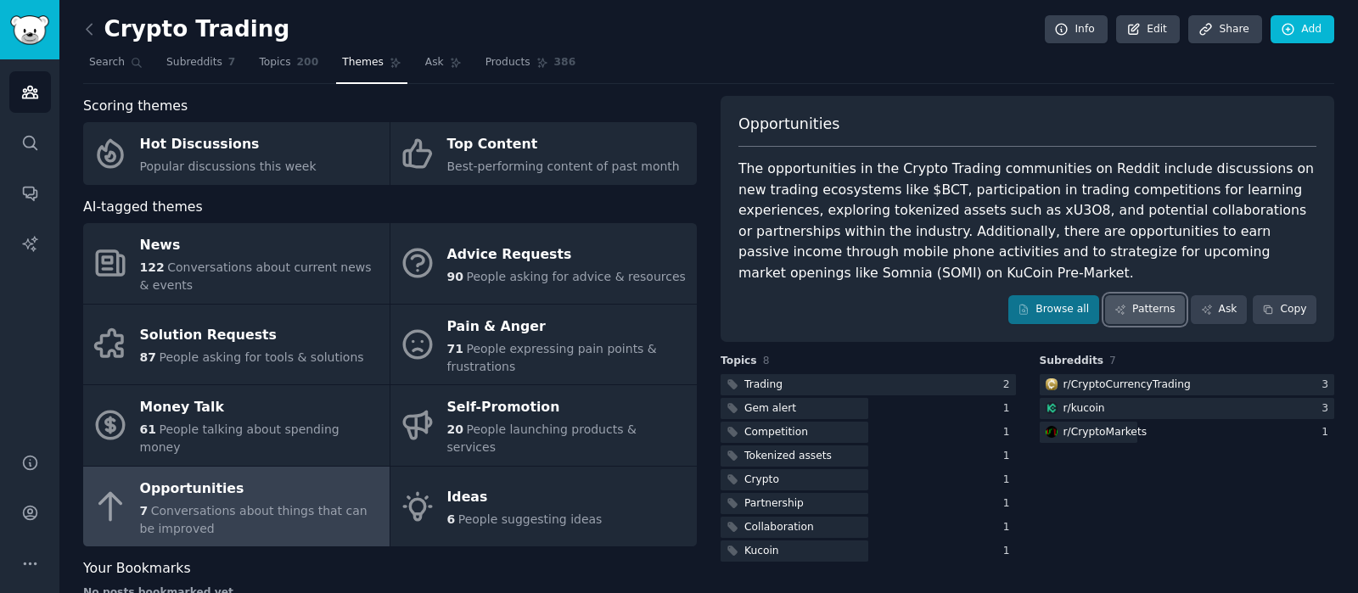
click at [1153, 304] on link "Patterns" at bounding box center [1145, 309] width 80 height 29
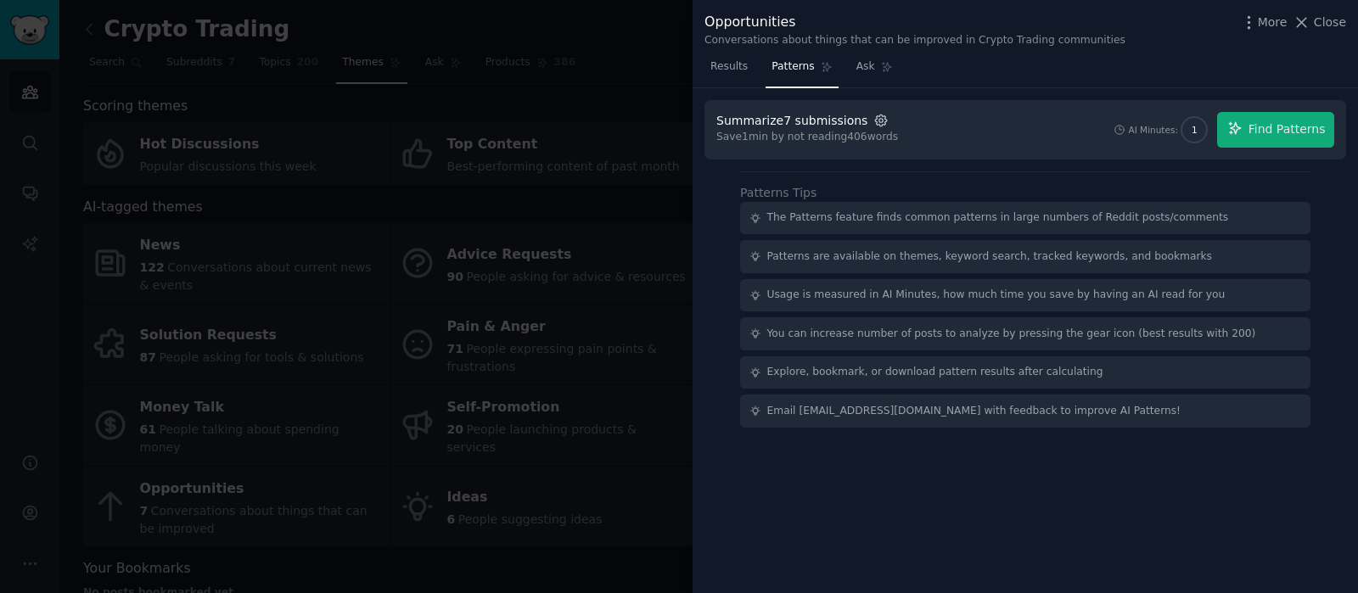
click at [876, 115] on icon "button" at bounding box center [881, 120] width 11 height 11
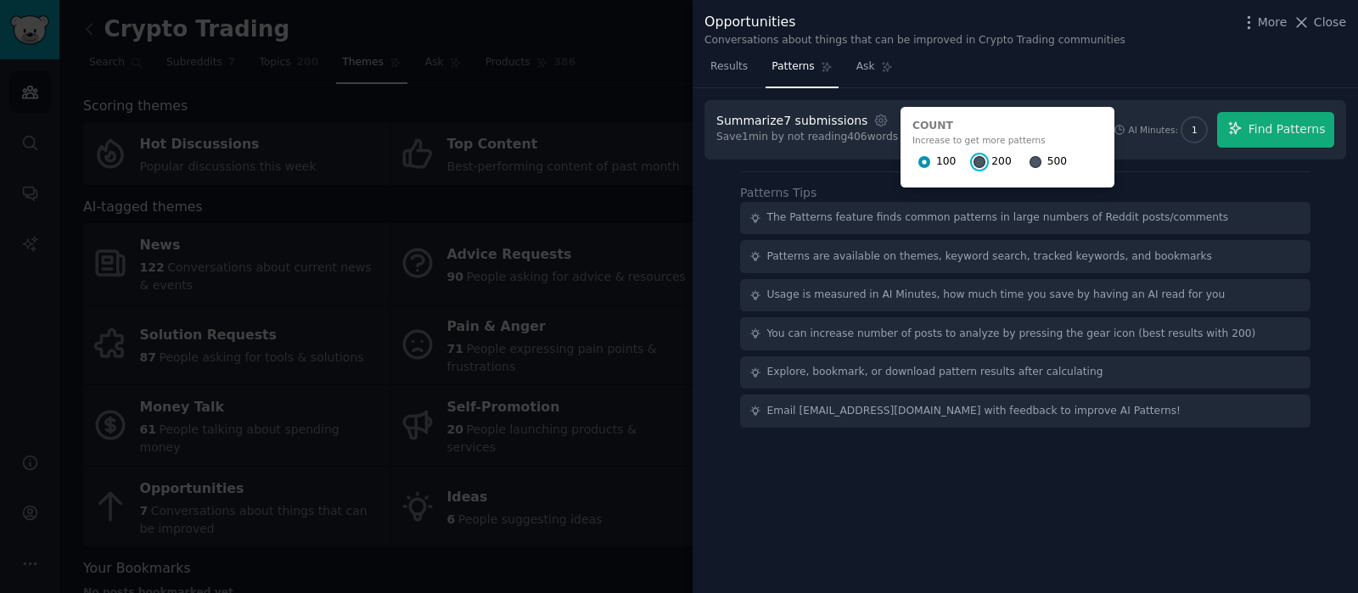
click at [973, 163] on input "200" at bounding box center [979, 162] width 12 height 12
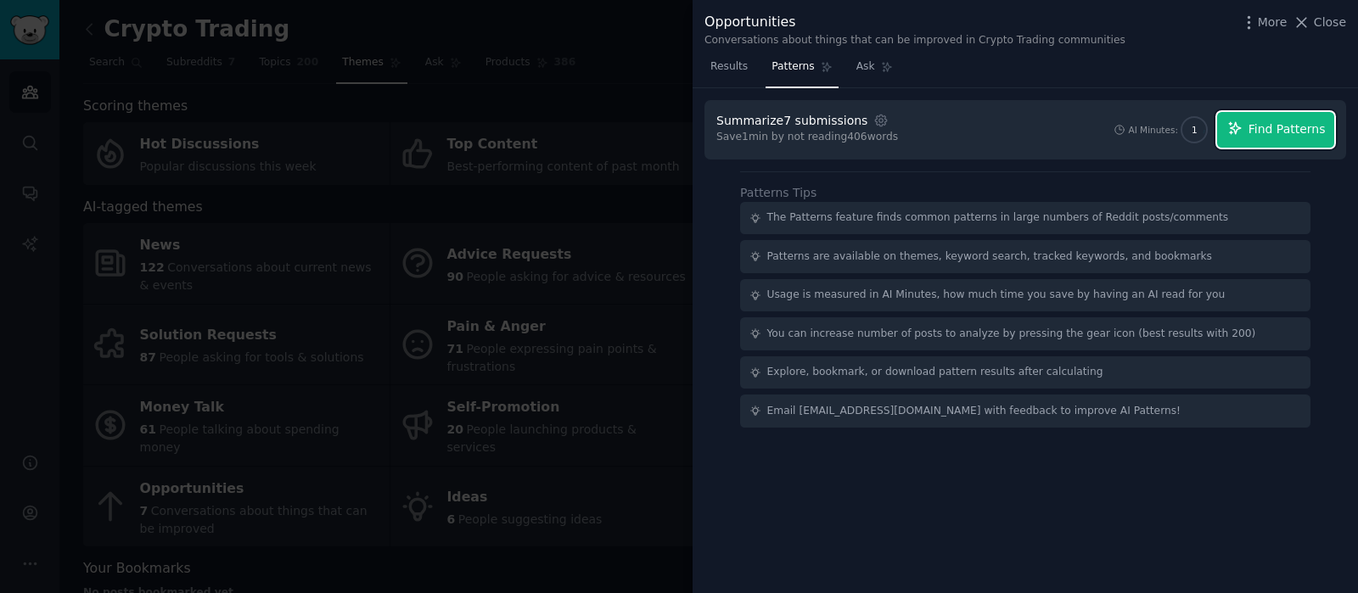
click at [1268, 131] on span "Find Patterns" at bounding box center [1286, 129] width 77 height 18
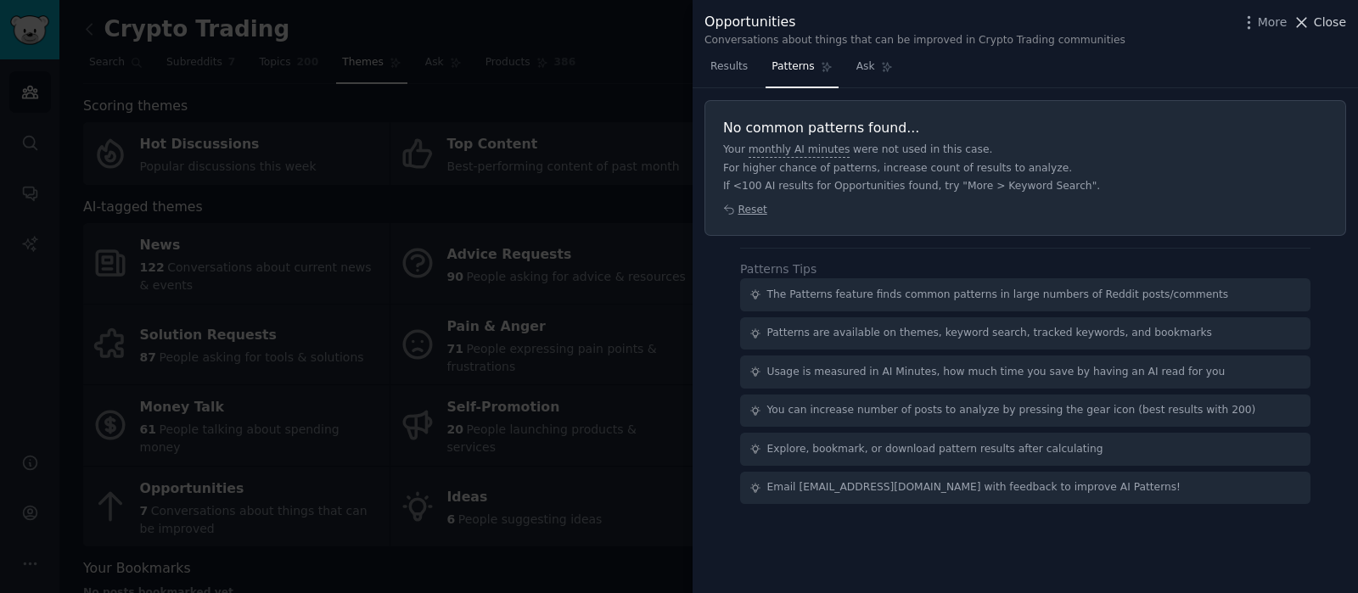
click at [1330, 24] on span "Close" at bounding box center [1329, 23] width 32 height 18
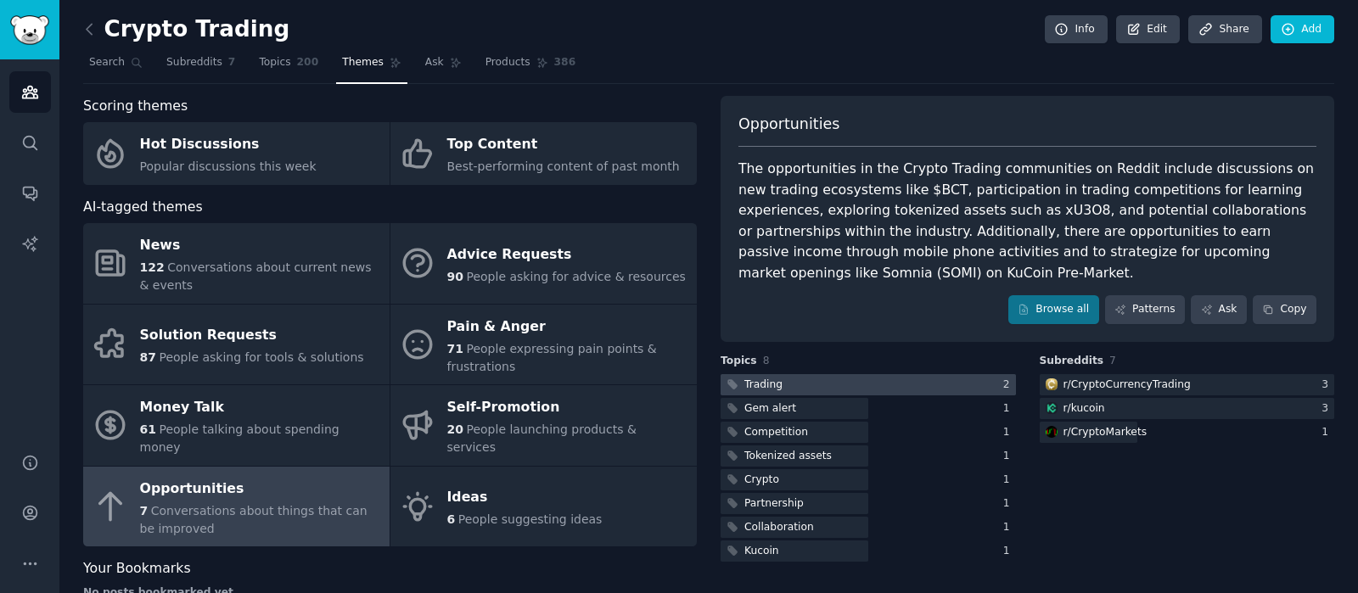
click at [781, 382] on div at bounding box center [867, 384] width 295 height 21
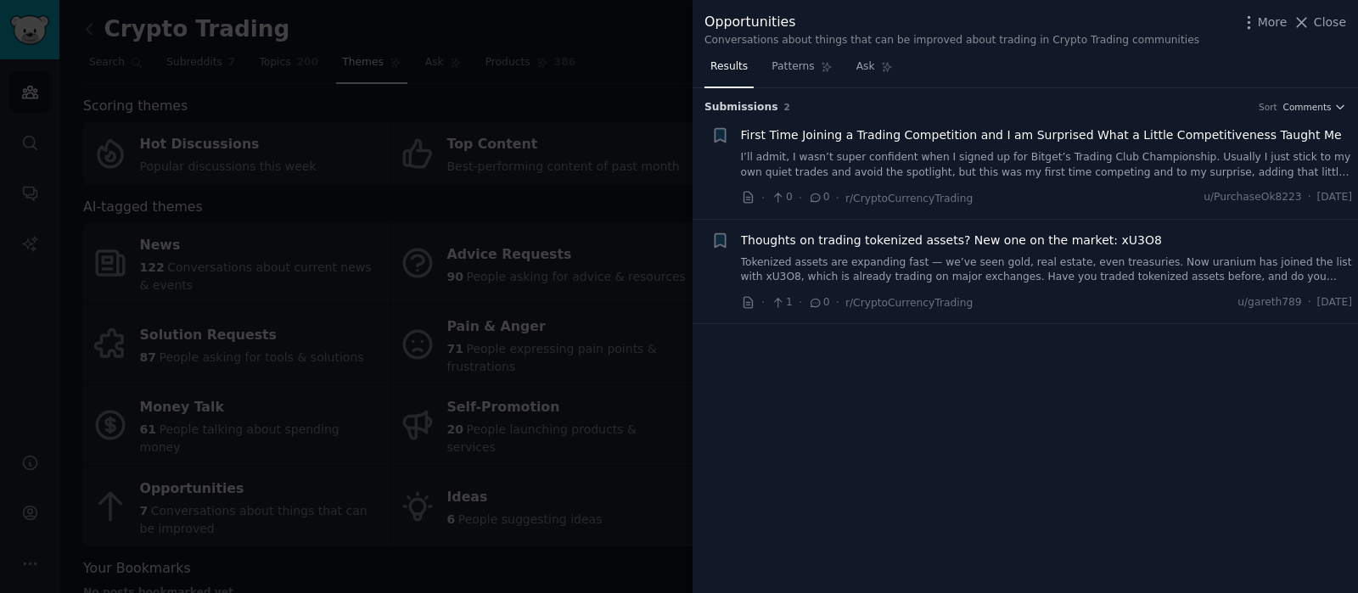
click at [547, 481] on div at bounding box center [679, 296] width 1358 height 593
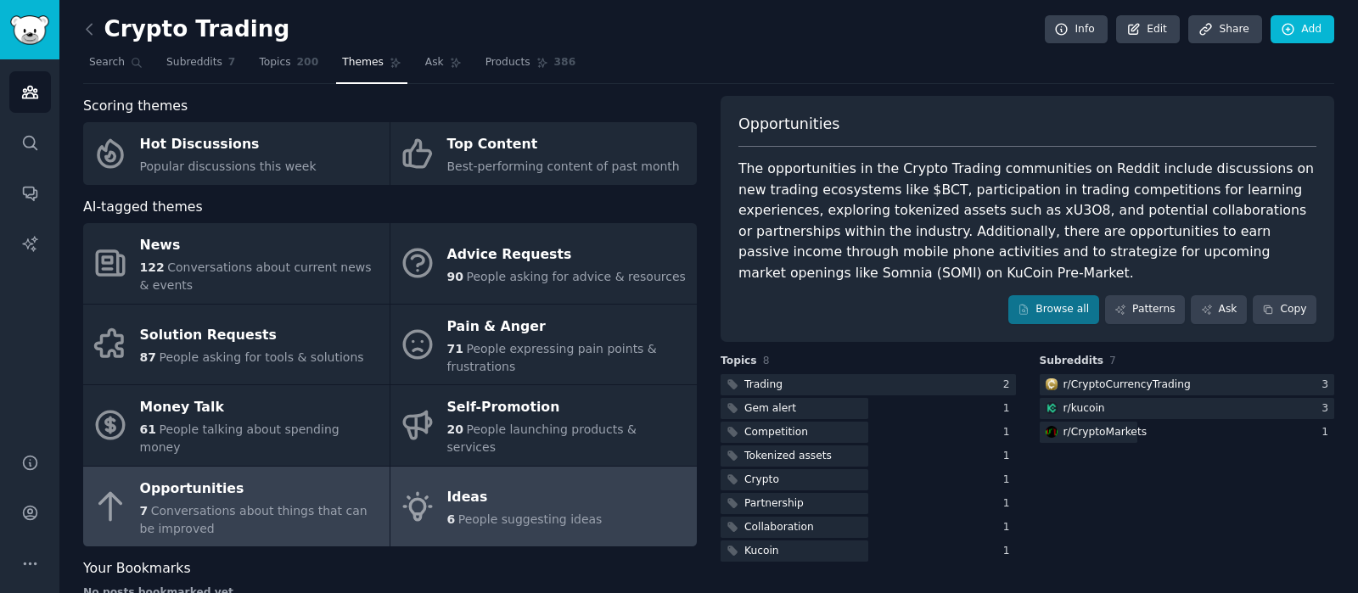
click at [514, 486] on div "Ideas" at bounding box center [524, 497] width 155 height 27
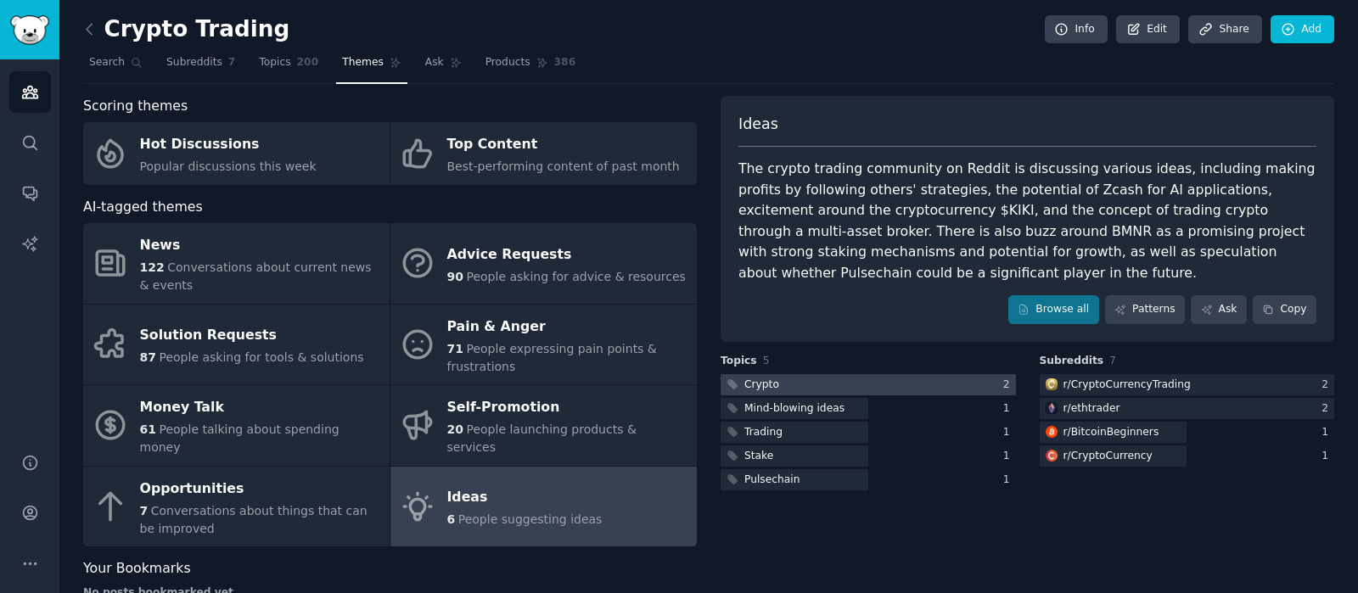
click at [803, 385] on div at bounding box center [867, 384] width 295 height 21
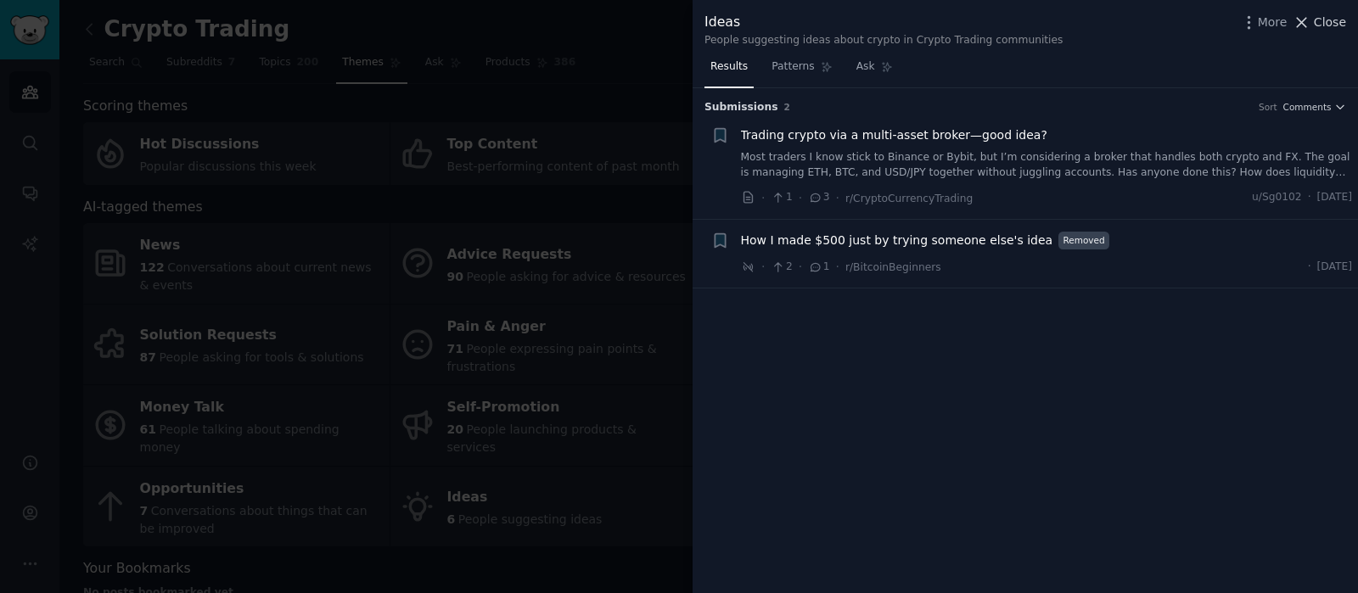
click at [1310, 25] on icon at bounding box center [1301, 23] width 18 height 18
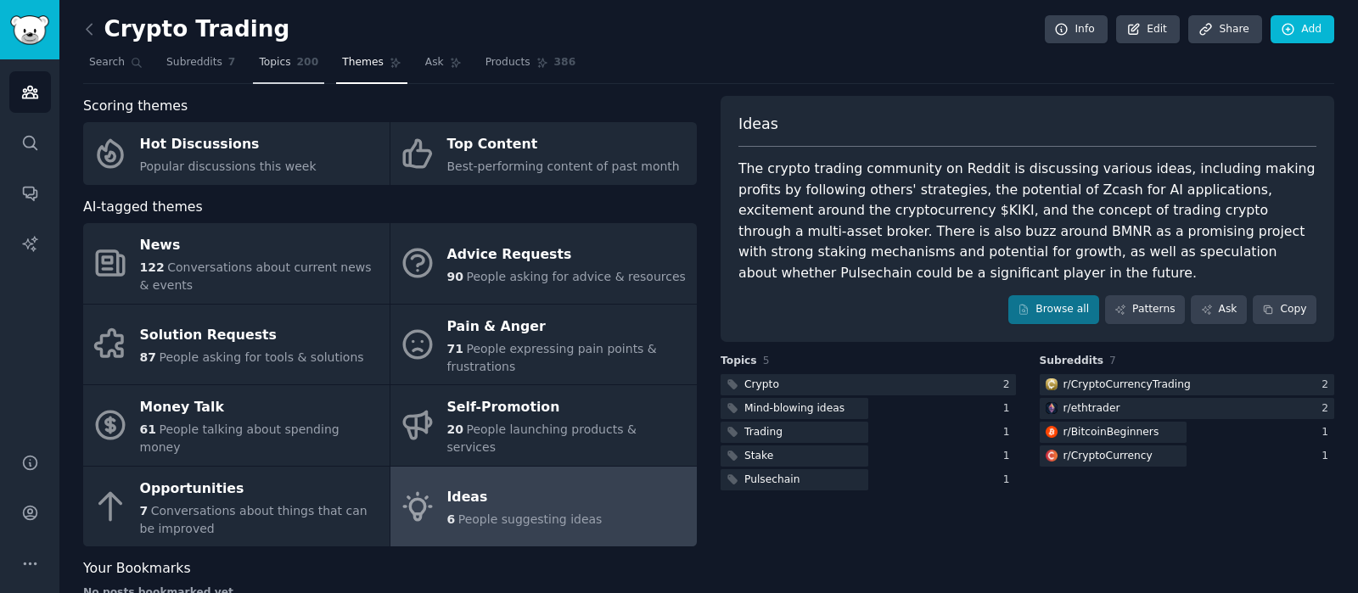
click at [272, 70] on span "Topics" at bounding box center [274, 62] width 31 height 15
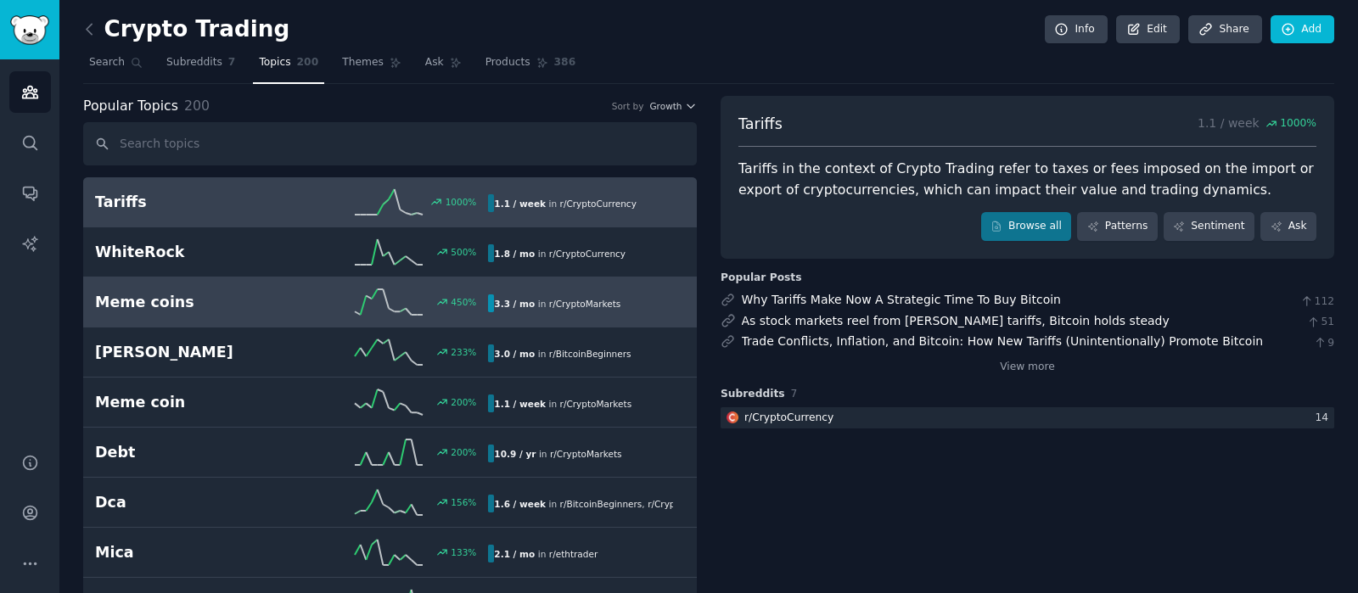
click at [570, 300] on span "r/ CryptoMarkets" at bounding box center [585, 304] width 72 height 10
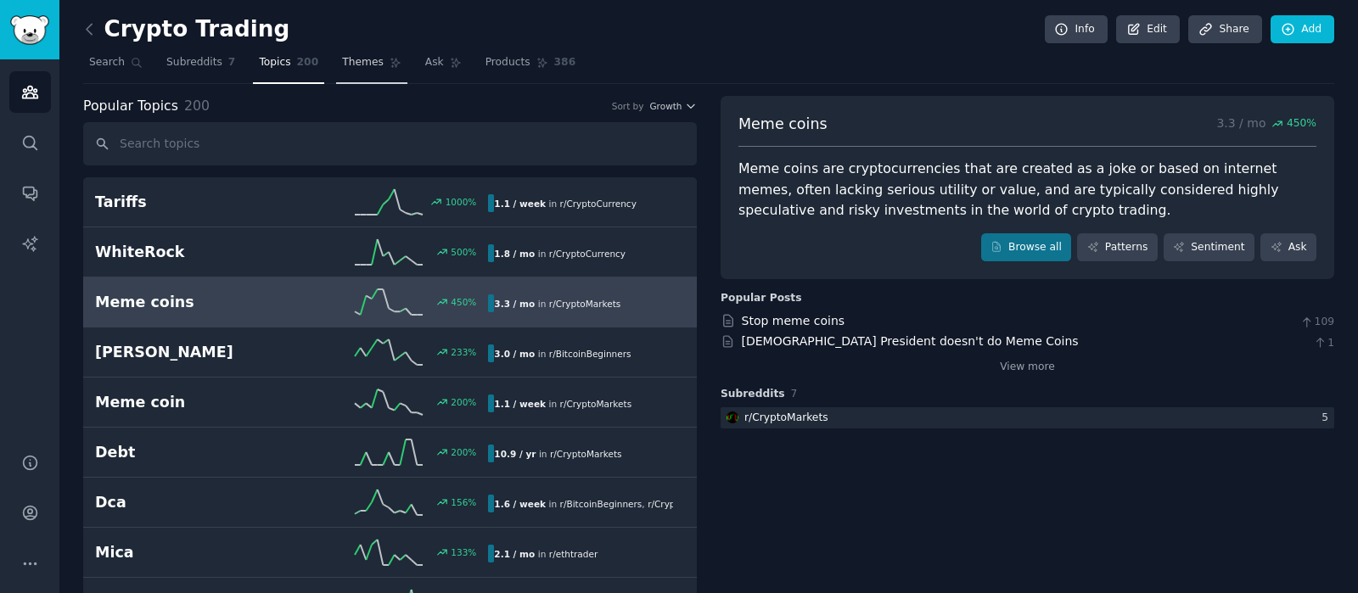
click at [348, 62] on span "Themes" at bounding box center [363, 62] width 42 height 15
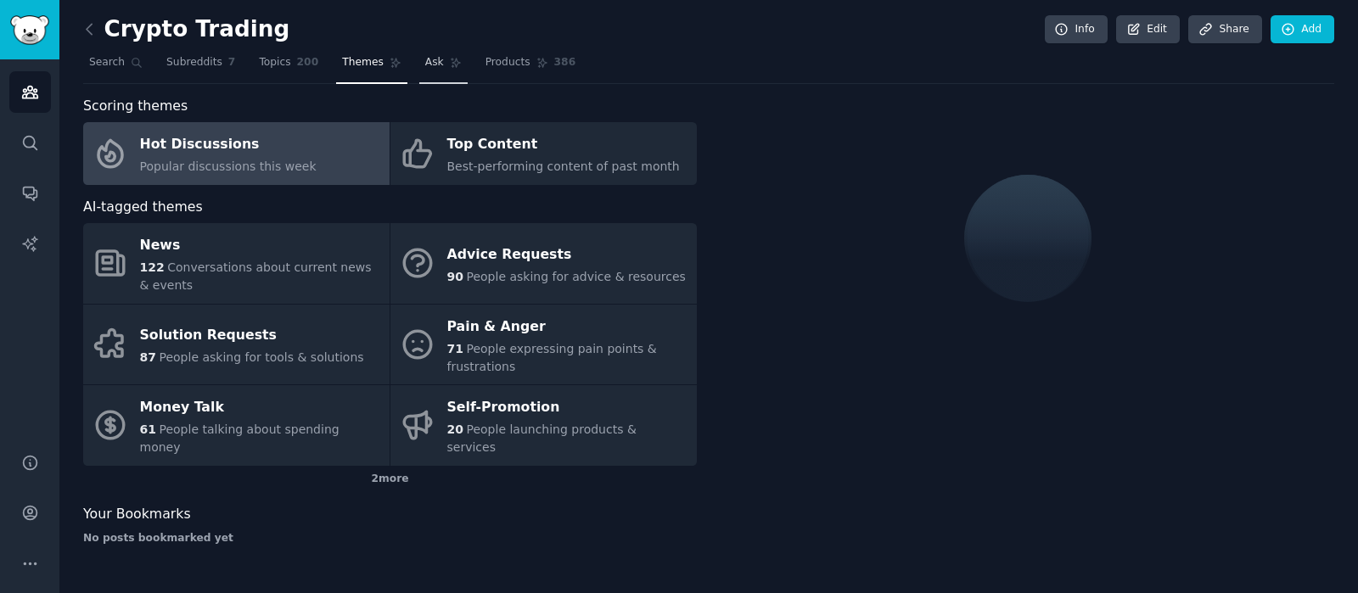
click at [425, 65] on span "Ask" at bounding box center [434, 62] width 19 height 15
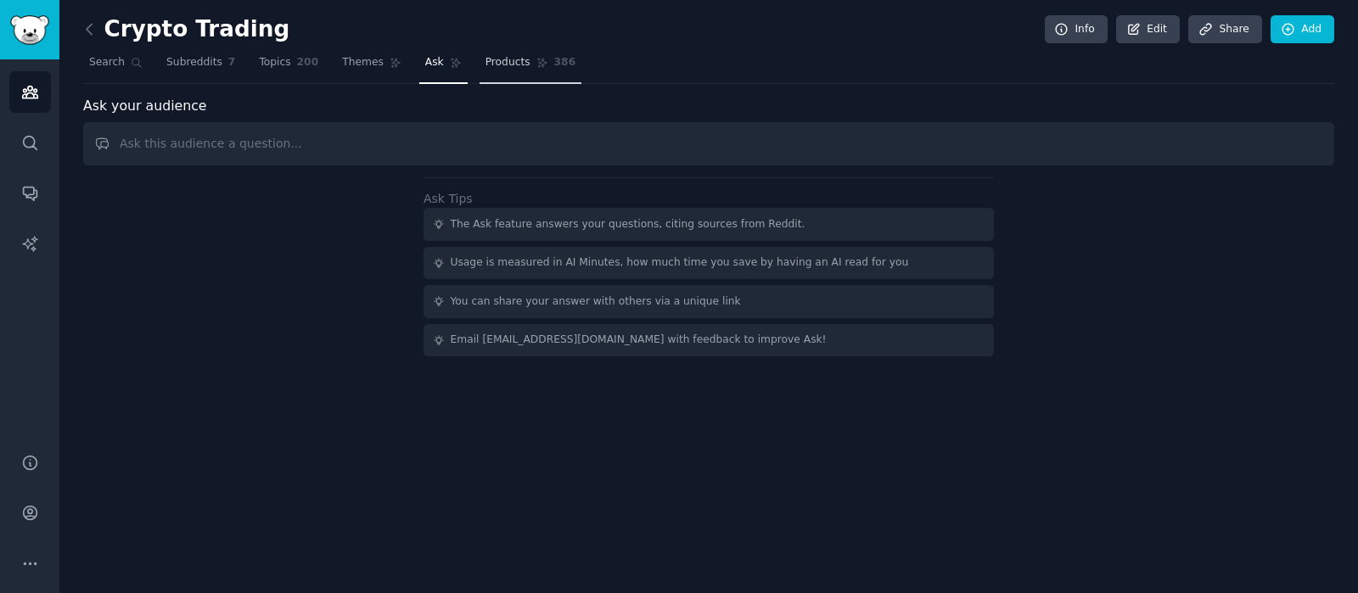
click at [485, 61] on span "Products" at bounding box center [507, 62] width 45 height 15
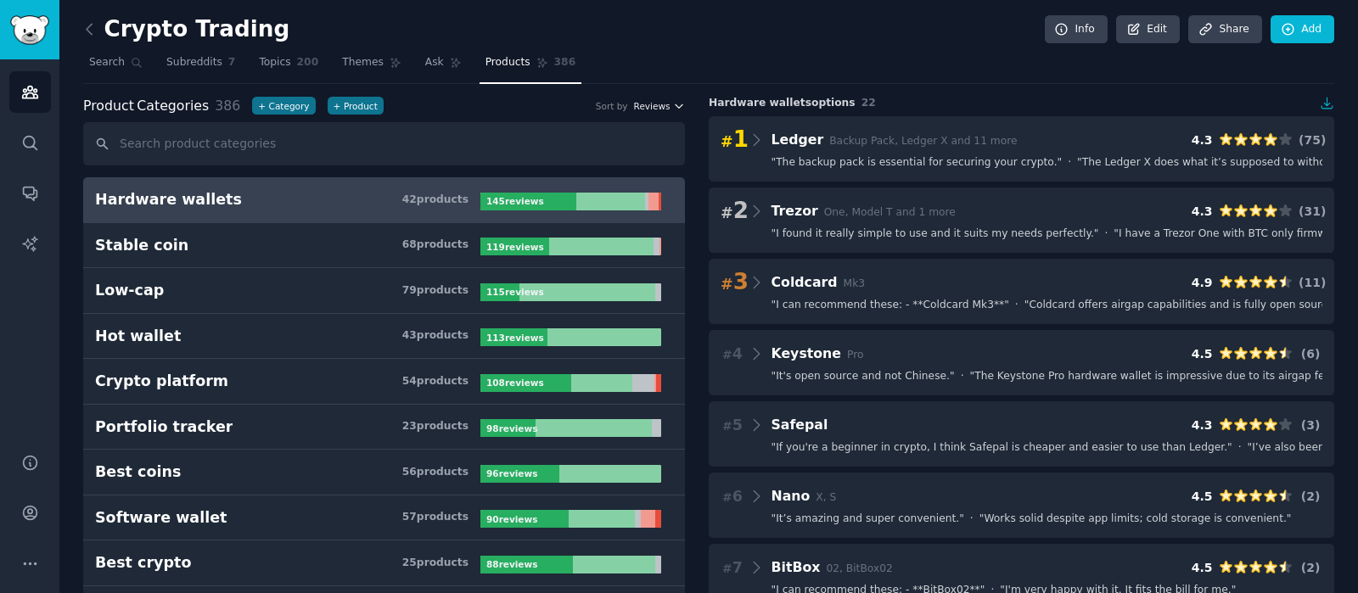
click at [660, 106] on span "Reviews" at bounding box center [652, 106] width 36 height 12
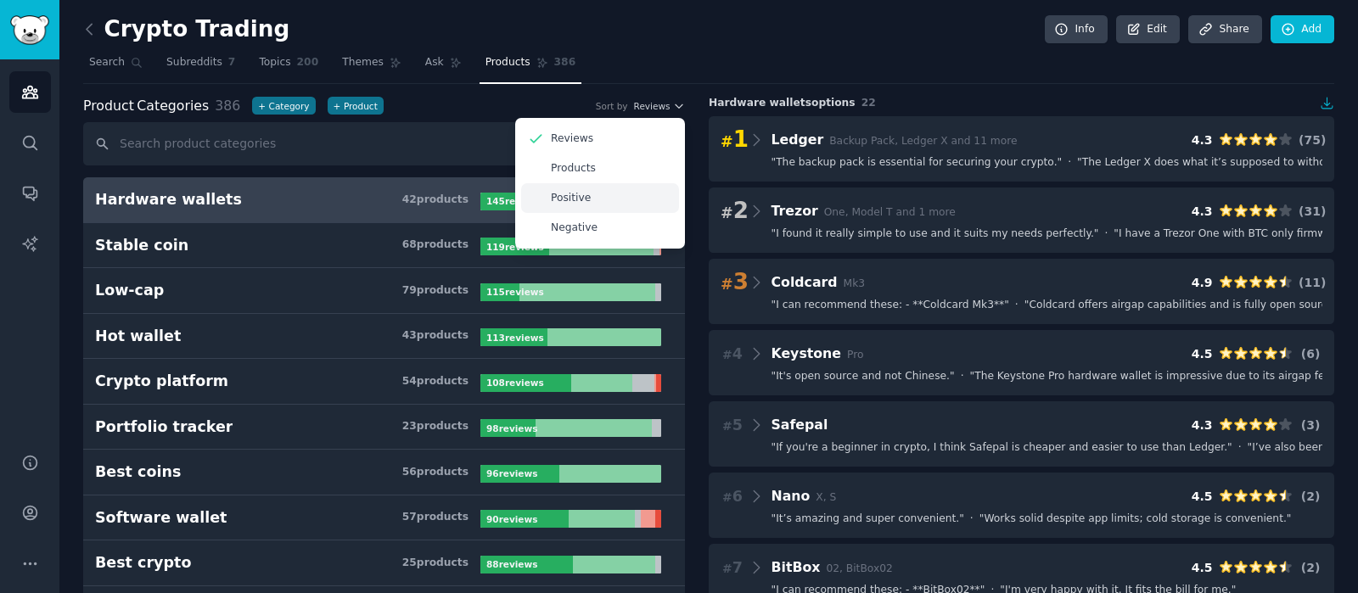
click at [576, 199] on p "Positive" at bounding box center [571, 198] width 40 height 15
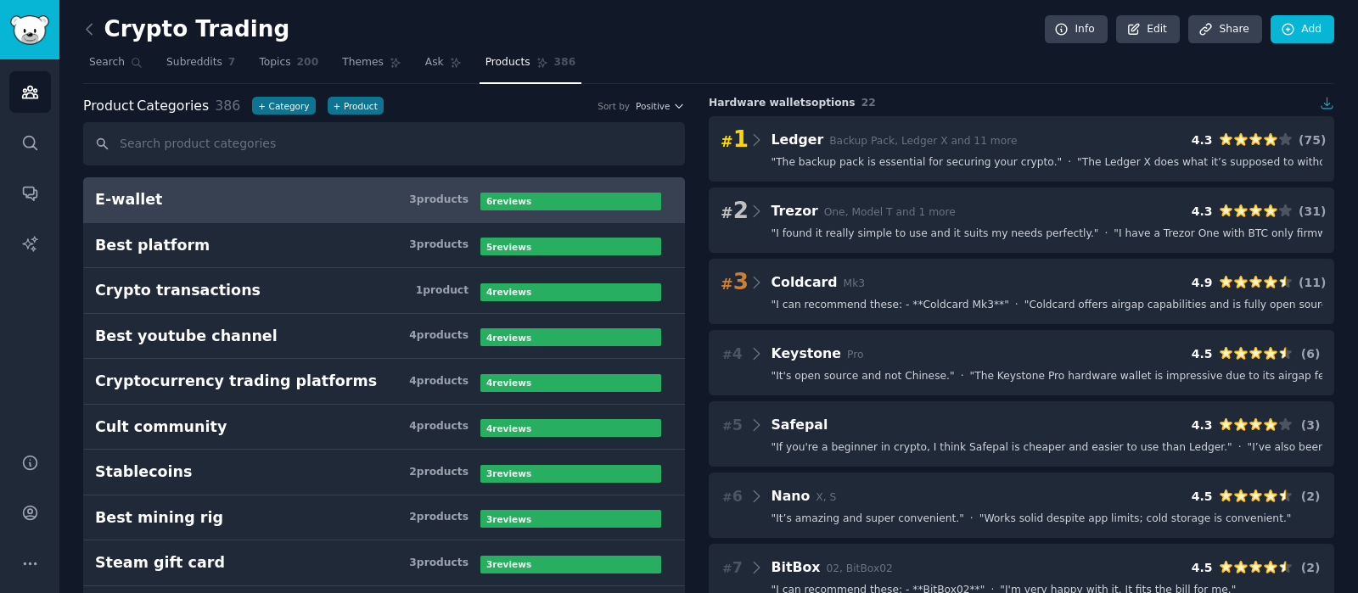
click at [306, 185] on link "E-wallet 3 product s 6 review s" at bounding box center [384, 200] width 602 height 46
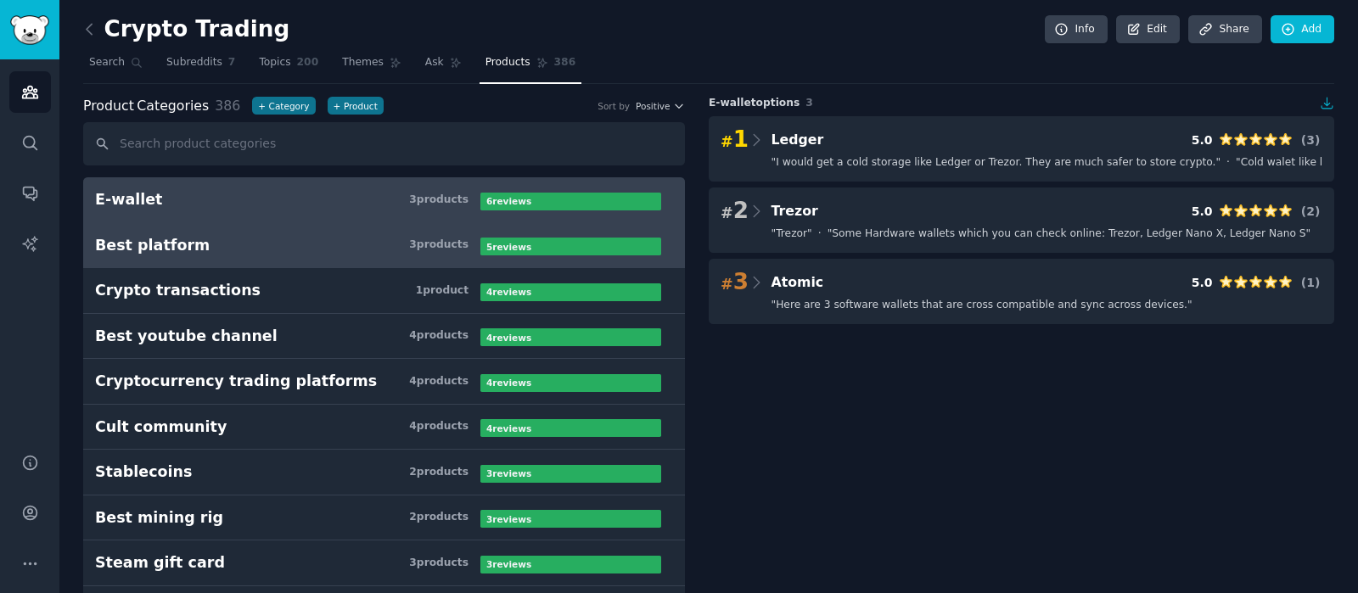
click at [272, 244] on h3 "Best platform 3 product s" at bounding box center [287, 245] width 385 height 21
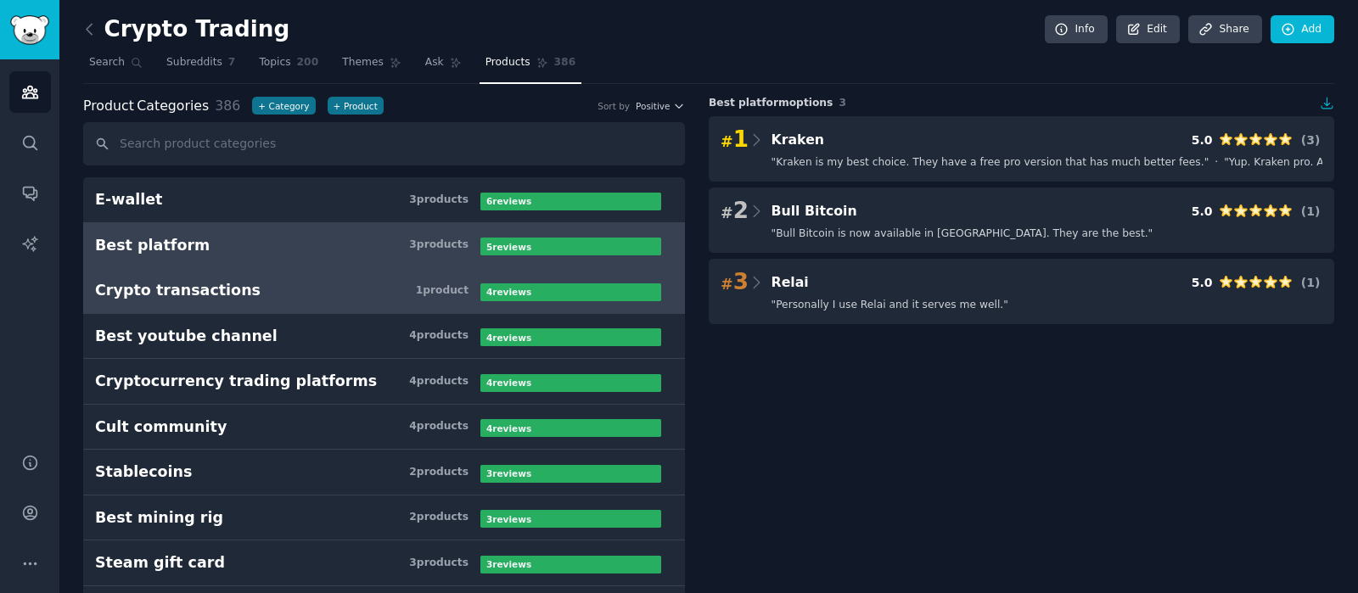
click at [262, 277] on link "Crypto transactions 1 product 4 review s" at bounding box center [384, 291] width 602 height 46
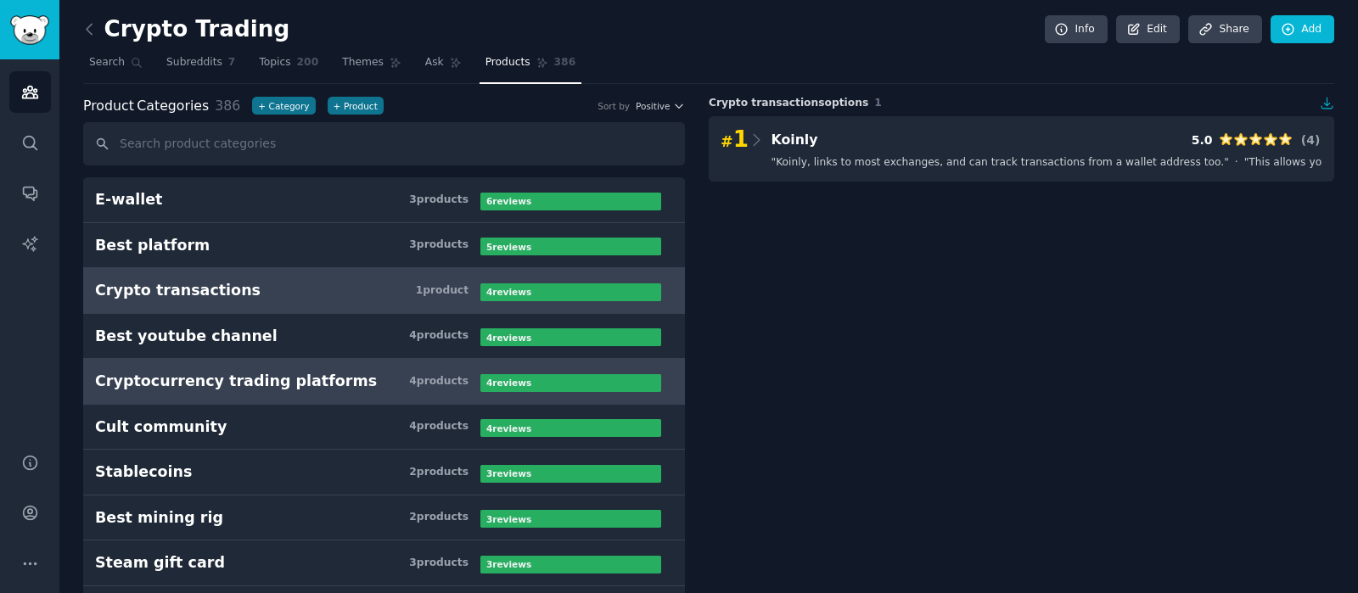
click at [287, 374] on div "Cryptocurrency trading platforms" at bounding box center [236, 381] width 282 height 21
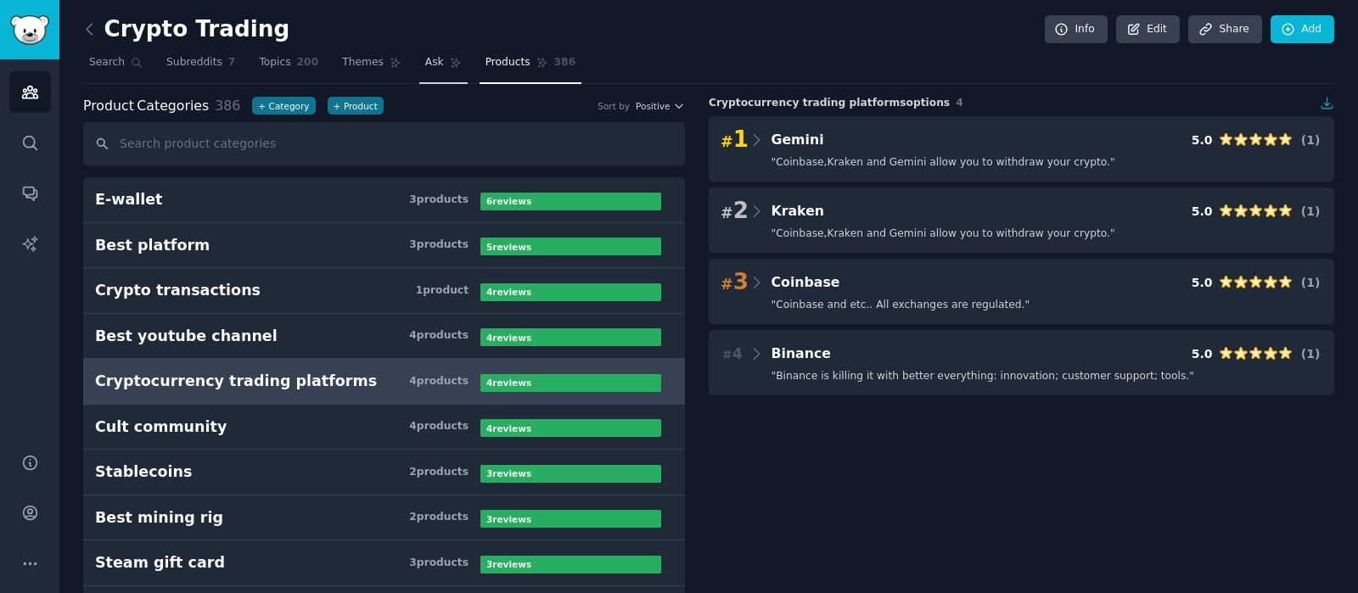
click at [425, 61] on span "Ask" at bounding box center [434, 62] width 19 height 15
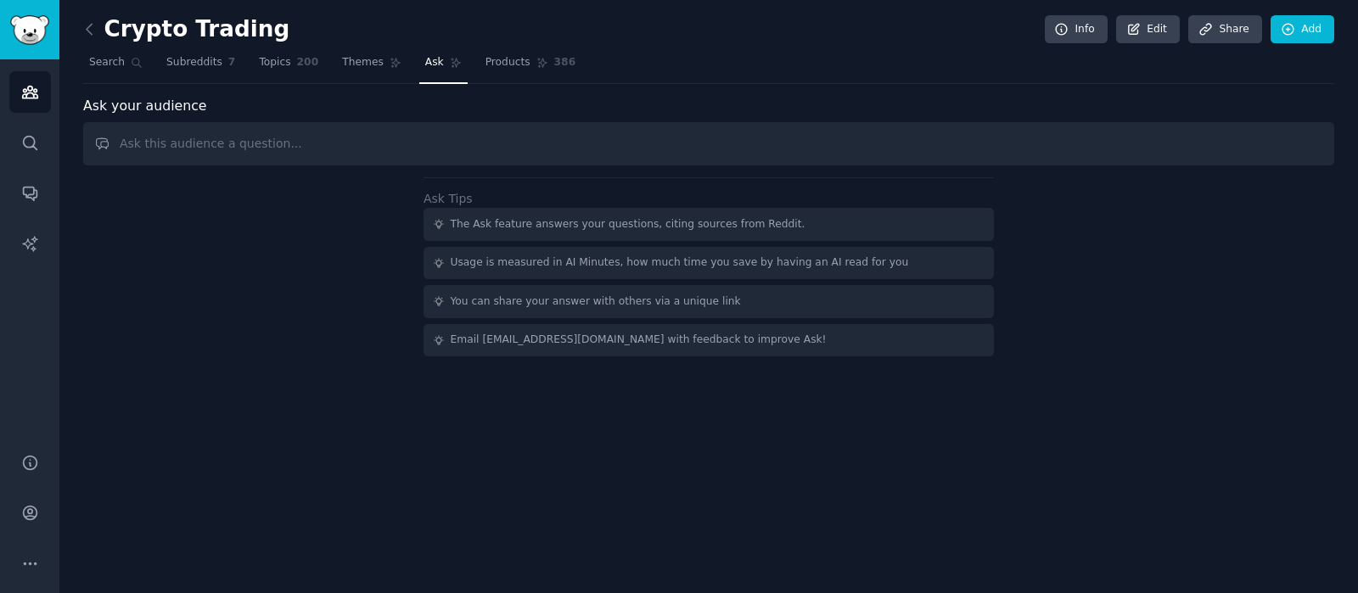
click at [184, 142] on input "text" at bounding box center [708, 143] width 1251 height 43
click at [689, 148] on input "If I handed you a one-page cheat sheet to keep beside your trading screen, what…" at bounding box center [708, 143] width 1251 height 43
type input "If I handed you a one-page cheat sheet to keep beside your trading screen, what…"
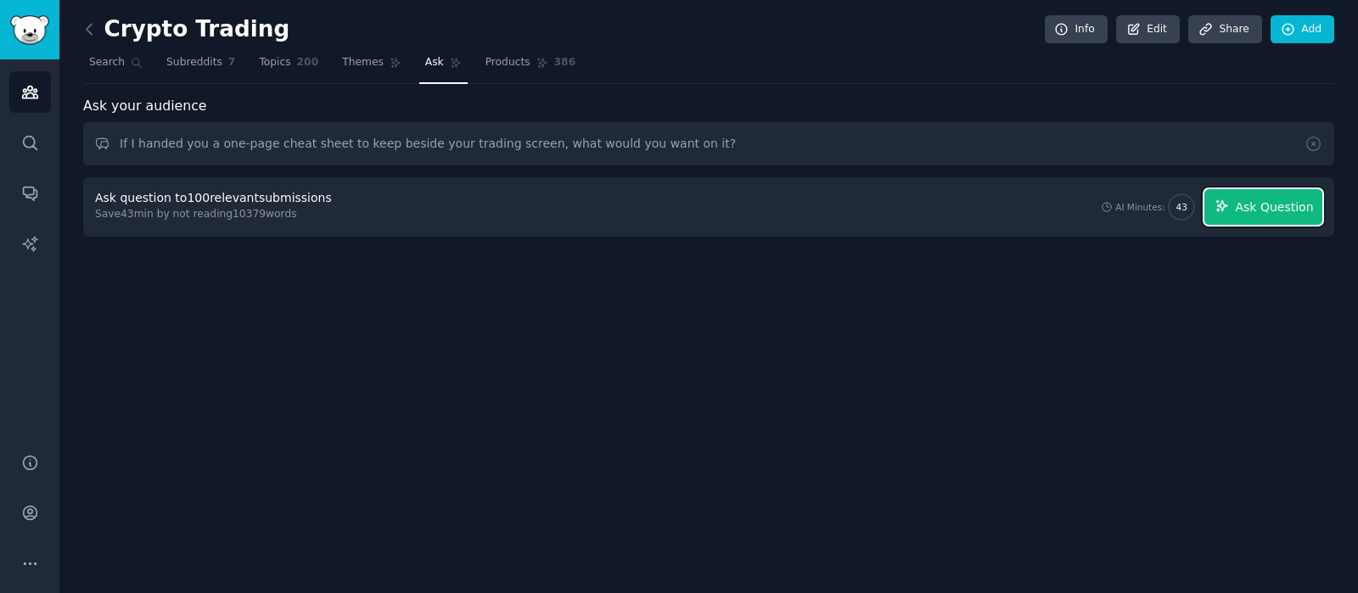
click at [1248, 209] on span "Ask Question" at bounding box center [1274, 208] width 78 height 18
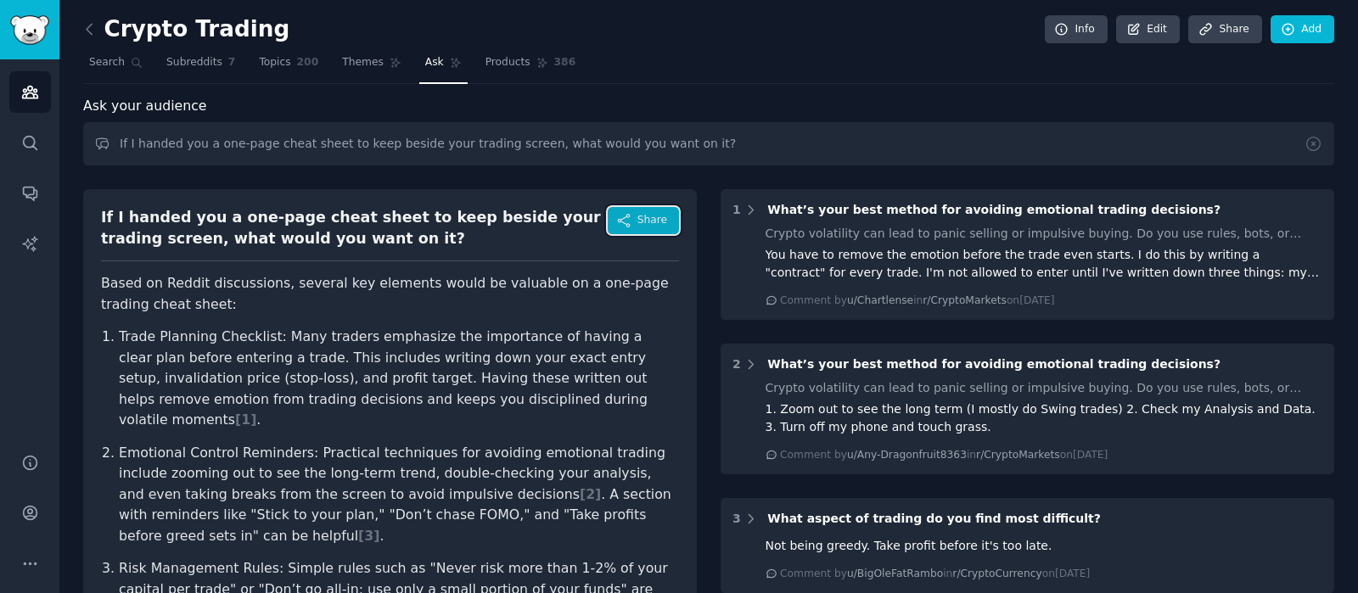
click at [624, 222] on icon "button" at bounding box center [623, 220] width 15 height 15
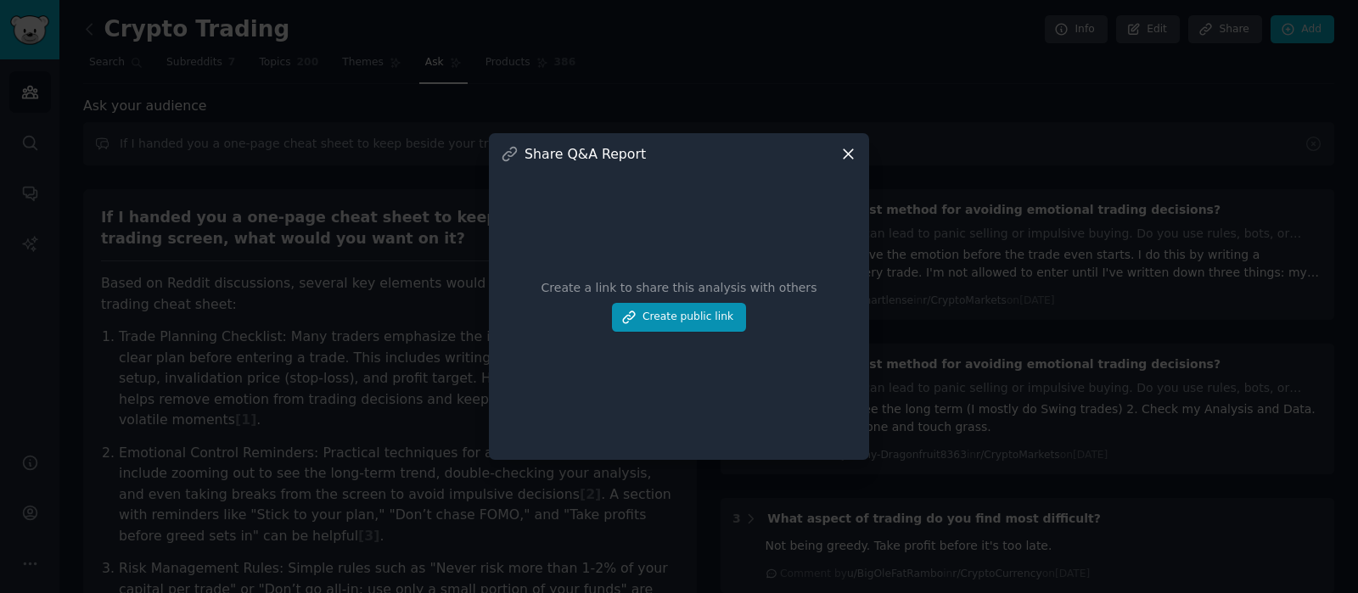
click at [846, 152] on icon at bounding box center [847, 153] width 9 height 9
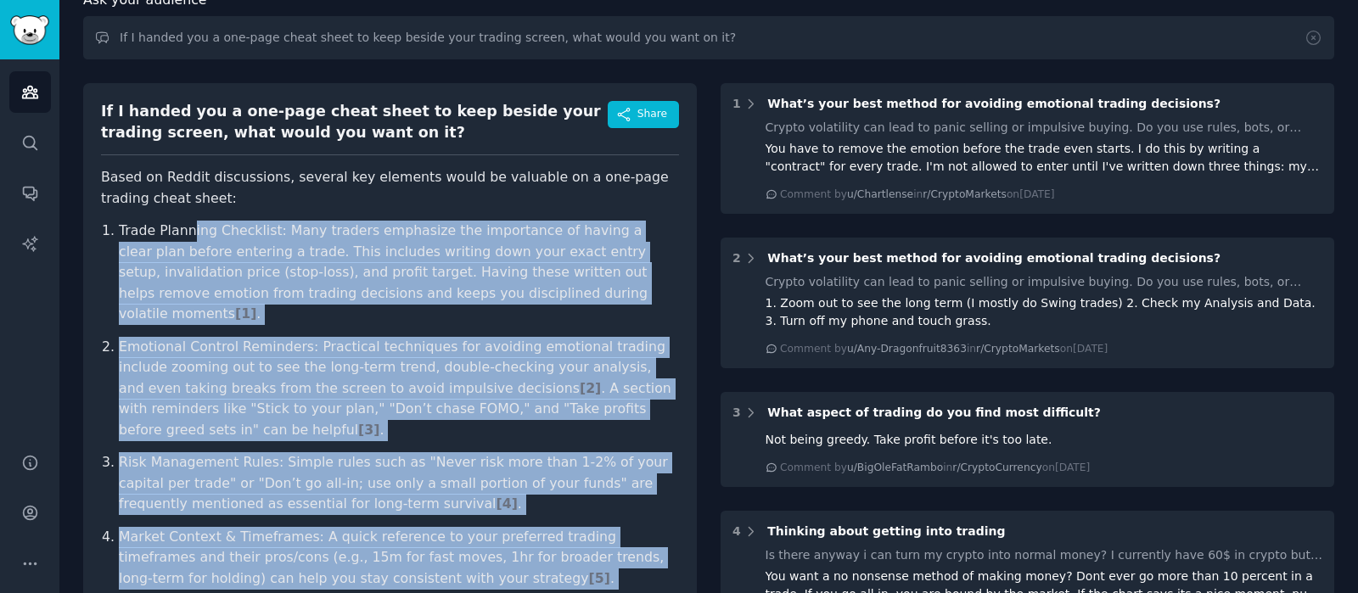
scroll to position [105, 0]
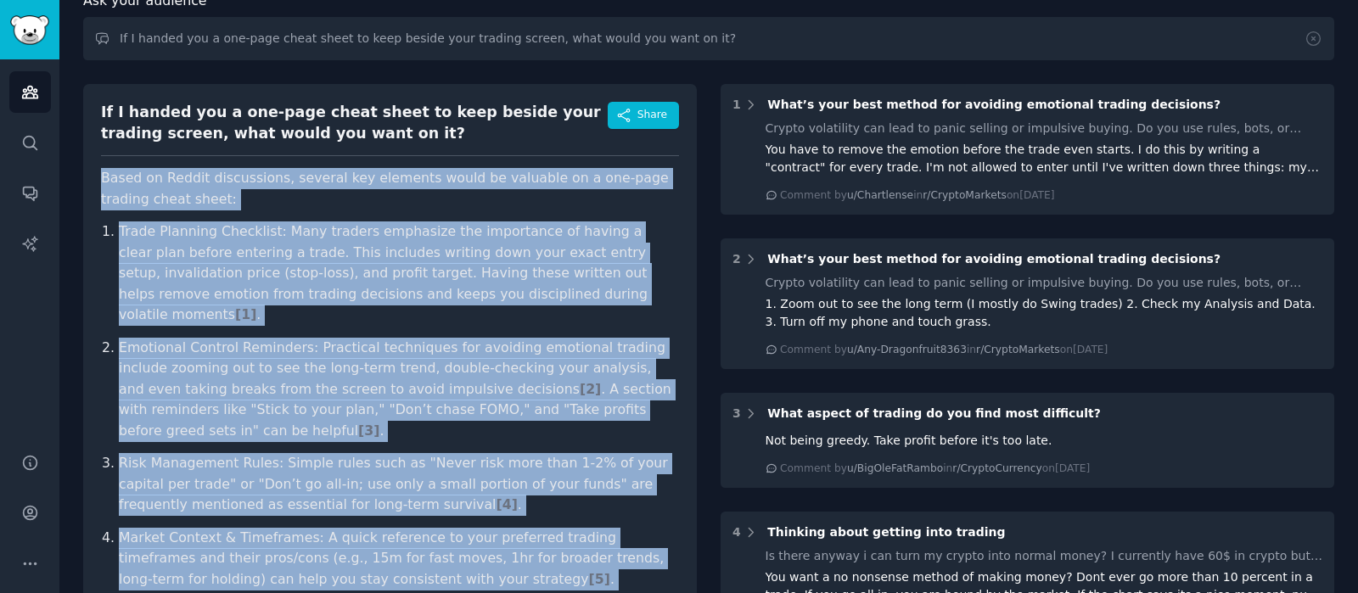
drag, startPoint x: 412, startPoint y: 449, endPoint x: 100, endPoint y: 174, distance: 416.0
click at [101, 174] on article "Based on Reddit discussions, several key elements would be valuable on a one-pa…" at bounding box center [390, 443] width 578 height 550
copy article "Based on Reddit discussions, several key elements would be valuable on a one-pa…"
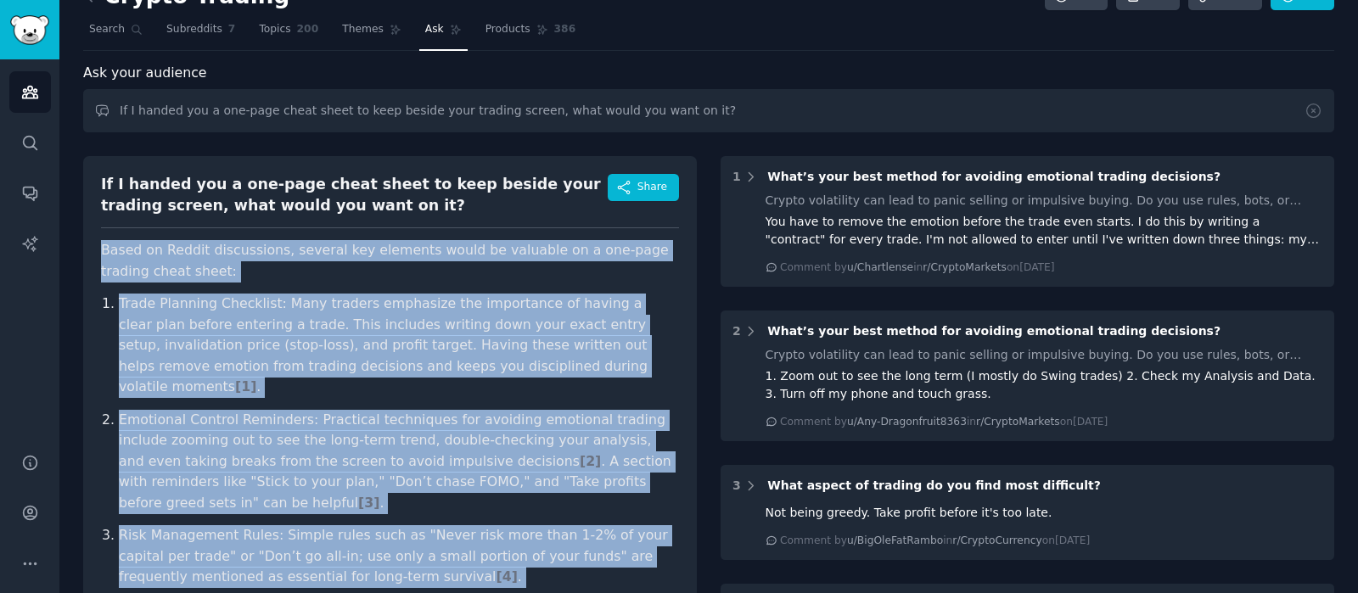
scroll to position [0, 0]
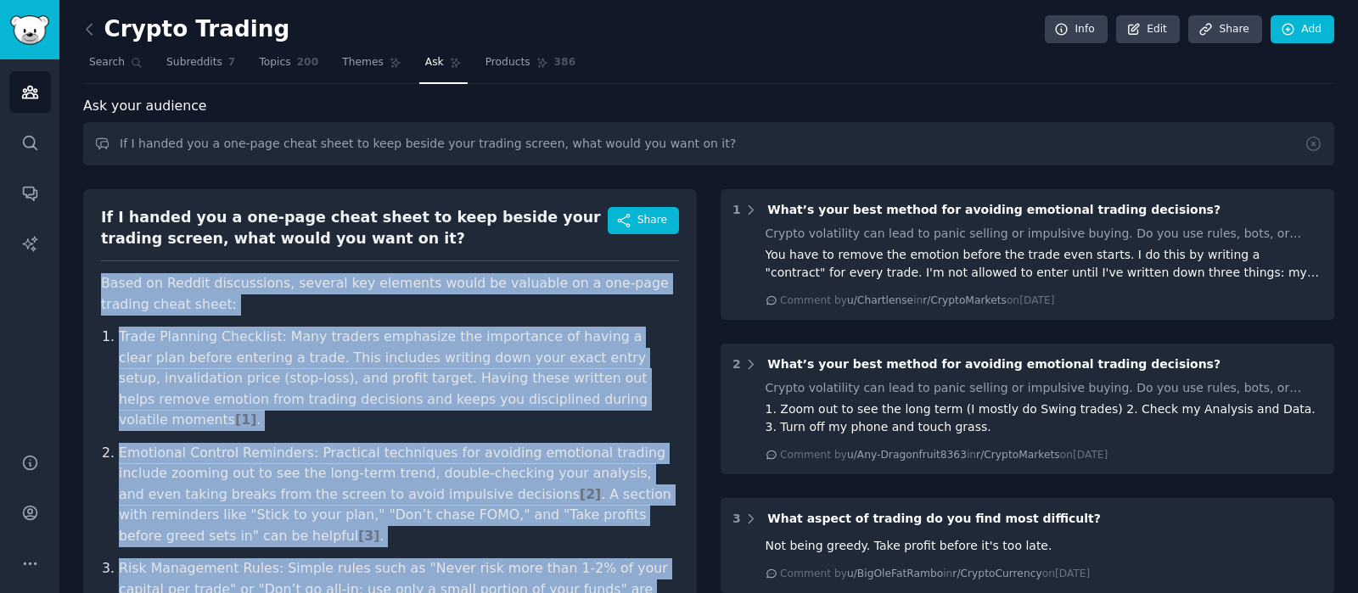
click at [425, 58] on span "Ask" at bounding box center [434, 62] width 19 height 15
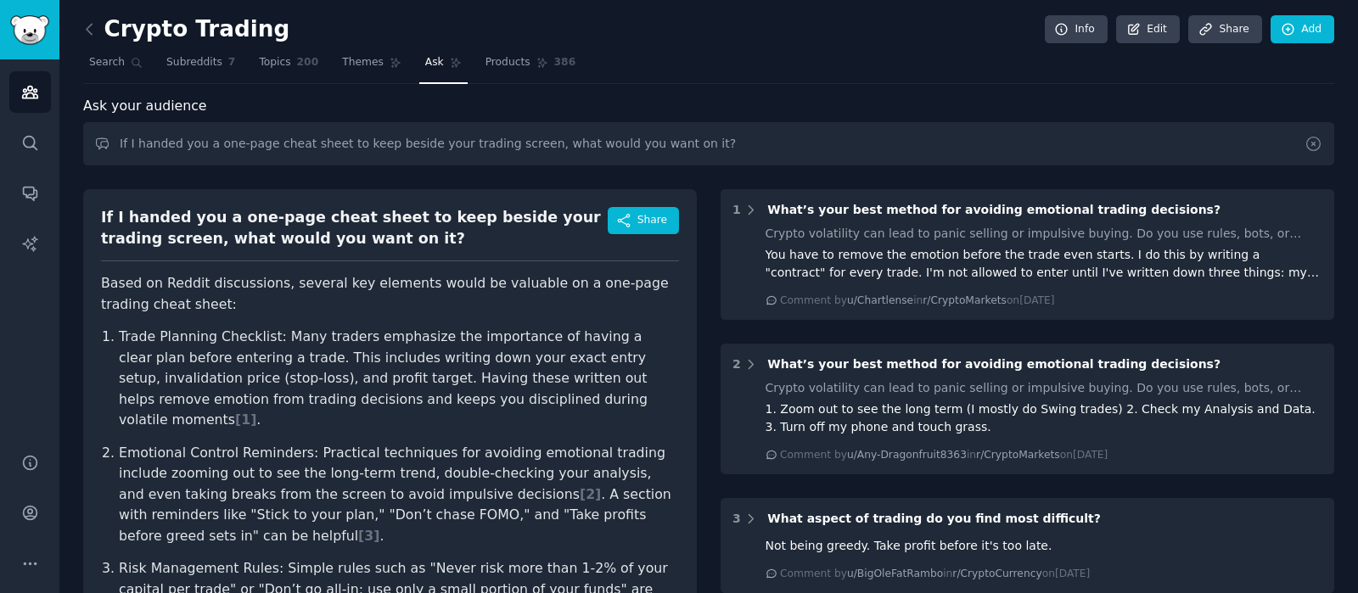
click at [1307, 146] on icon at bounding box center [1313, 144] width 18 height 18
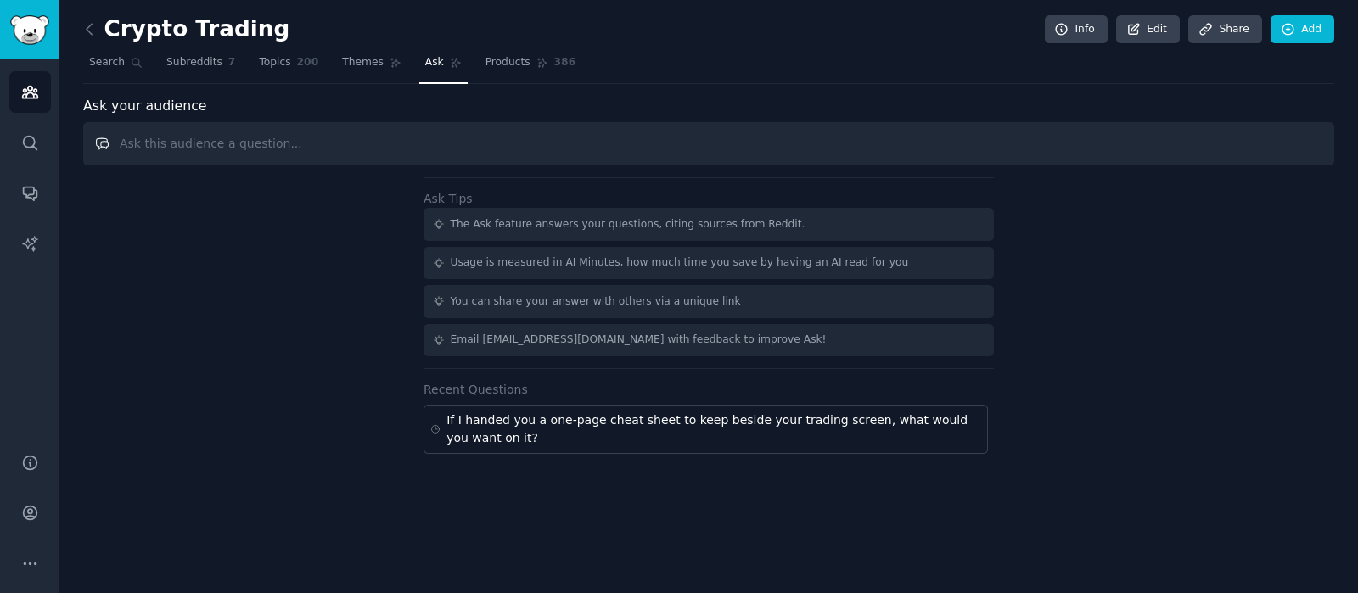
click at [190, 143] on input "text" at bounding box center [708, 143] width 1251 height 43
paste input "What’s the number one alert you wish hit your phone before you made a bad trade?"
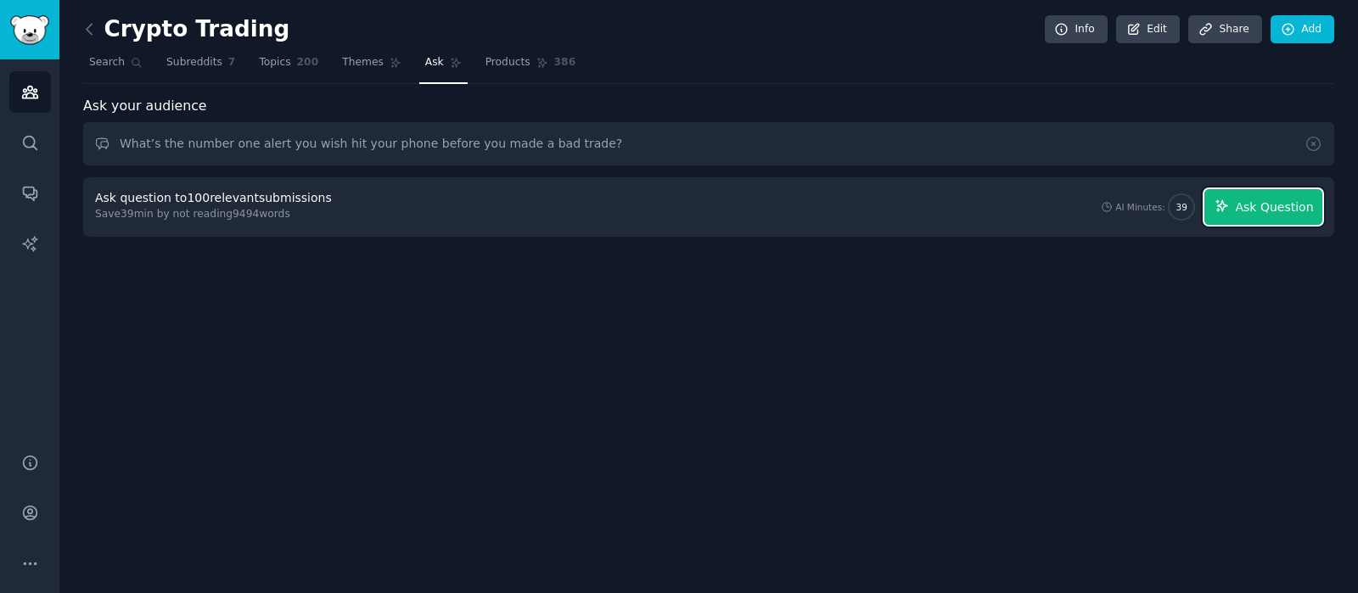
click at [1247, 205] on span "Ask Question" at bounding box center [1274, 208] width 78 height 18
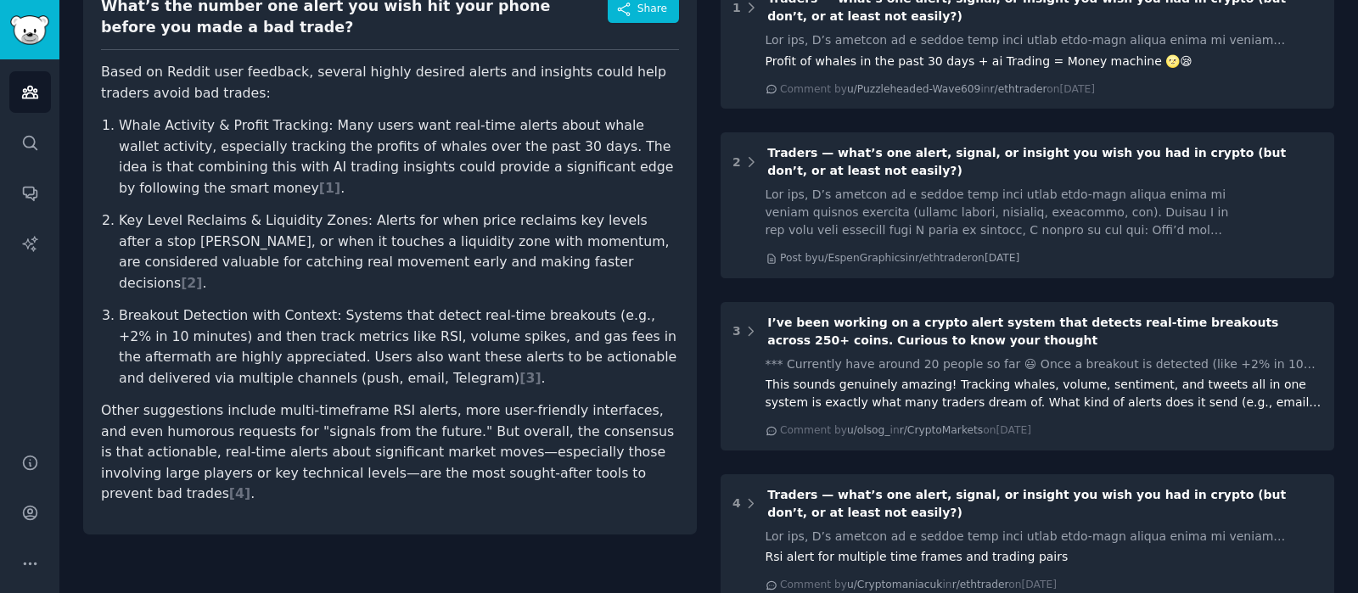
scroll to position [105, 0]
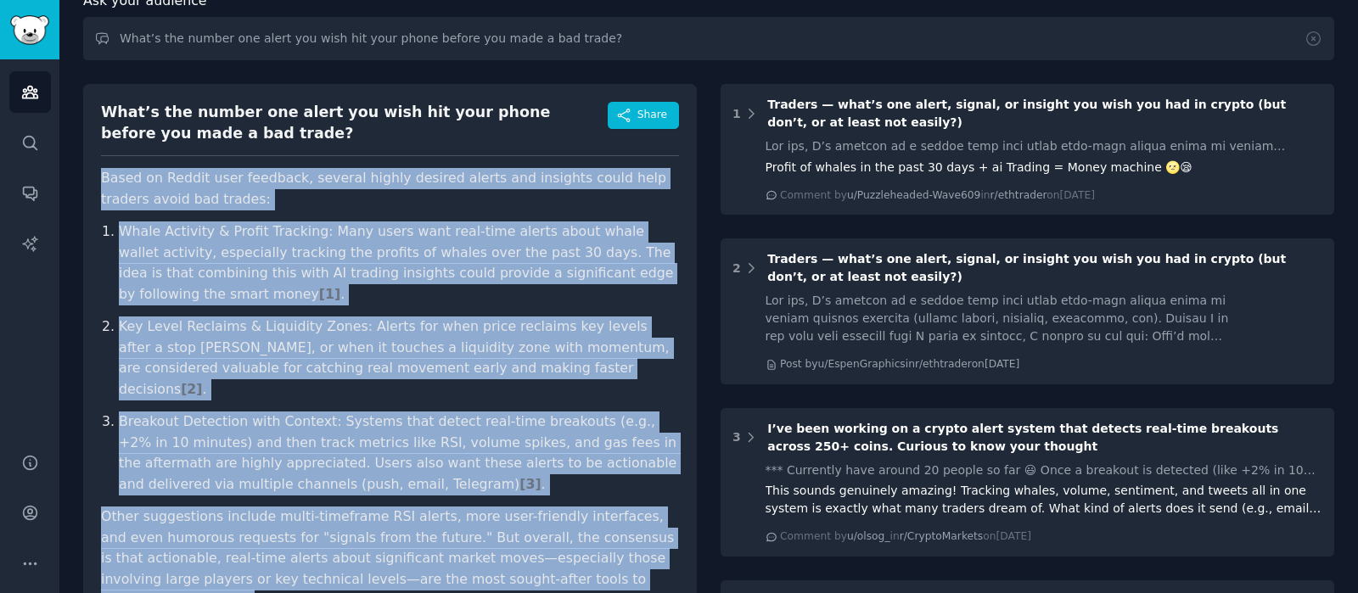
drag, startPoint x: 547, startPoint y: 539, endPoint x: 99, endPoint y: 180, distance: 574.0
click at [99, 180] on div "What’s the number one alert you wish hit your phone before you made a bad trade…" at bounding box center [389, 362] width 613 height 557
copy article "Based on Reddit user feedback, several highly desired alerts and insights could…"
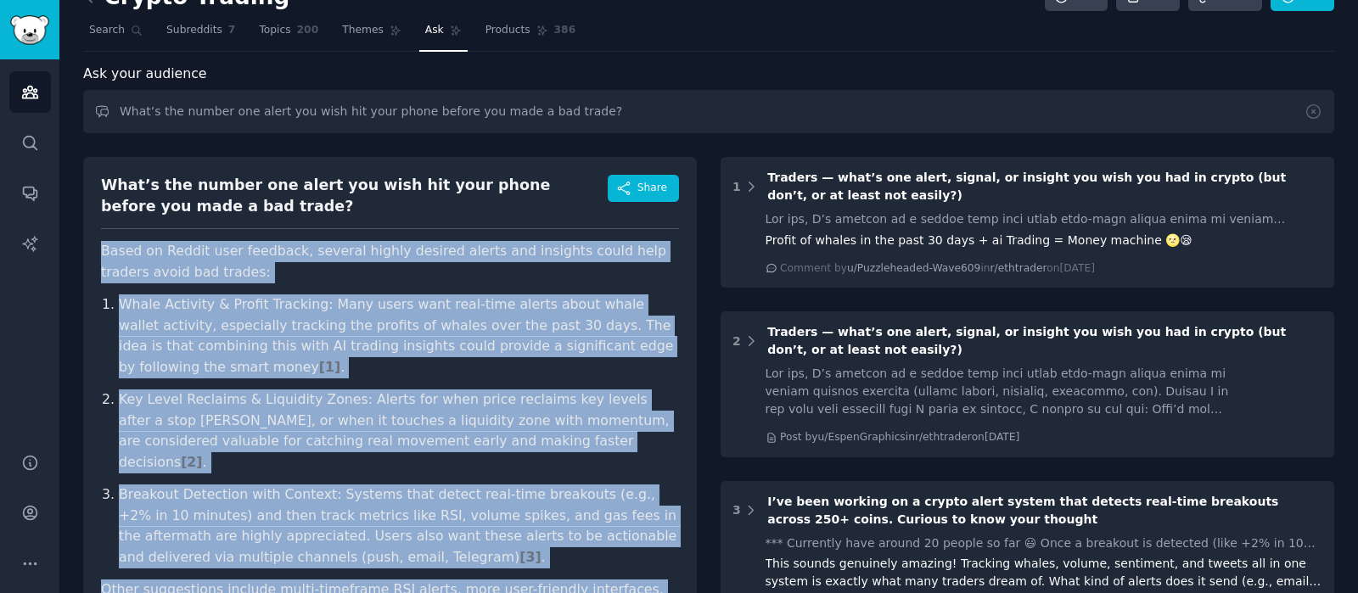
scroll to position [0, 0]
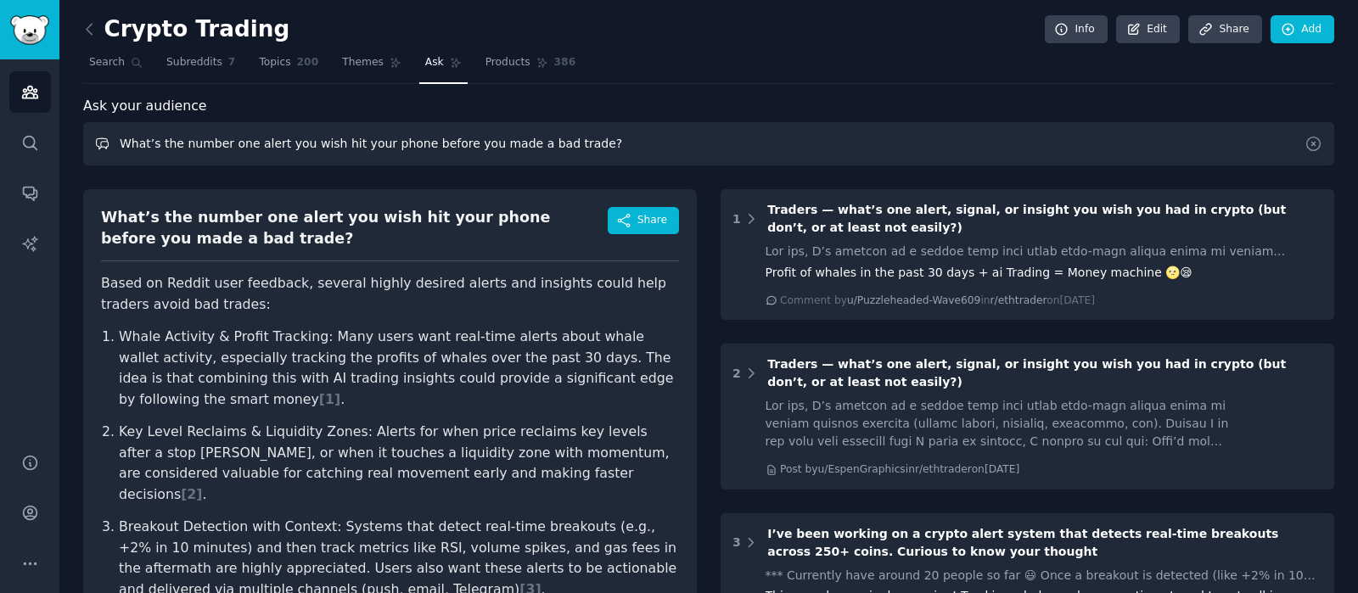
click at [445, 146] on input "What’s the number one alert you wish hit your phone before you made a bad trade?" at bounding box center [708, 143] width 1251 height 43
paste input "part of trading that wastes the most of your time — and you wish someone gave y…"
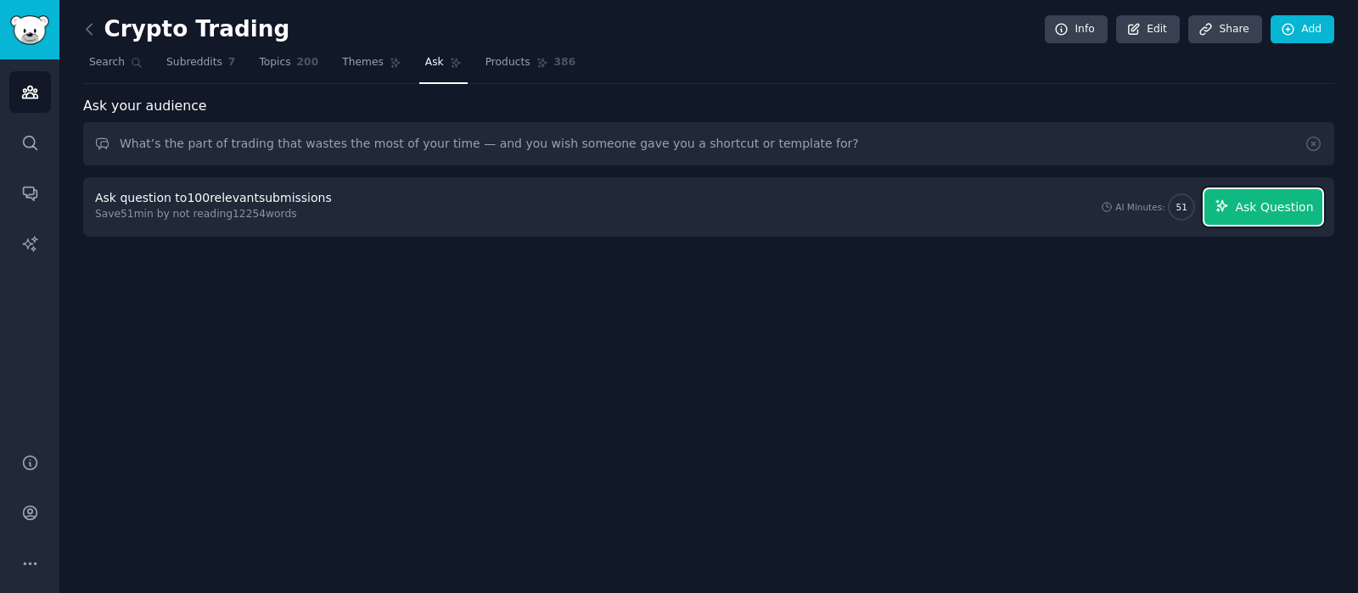
click at [1243, 213] on span "Ask Question" at bounding box center [1274, 208] width 78 height 18
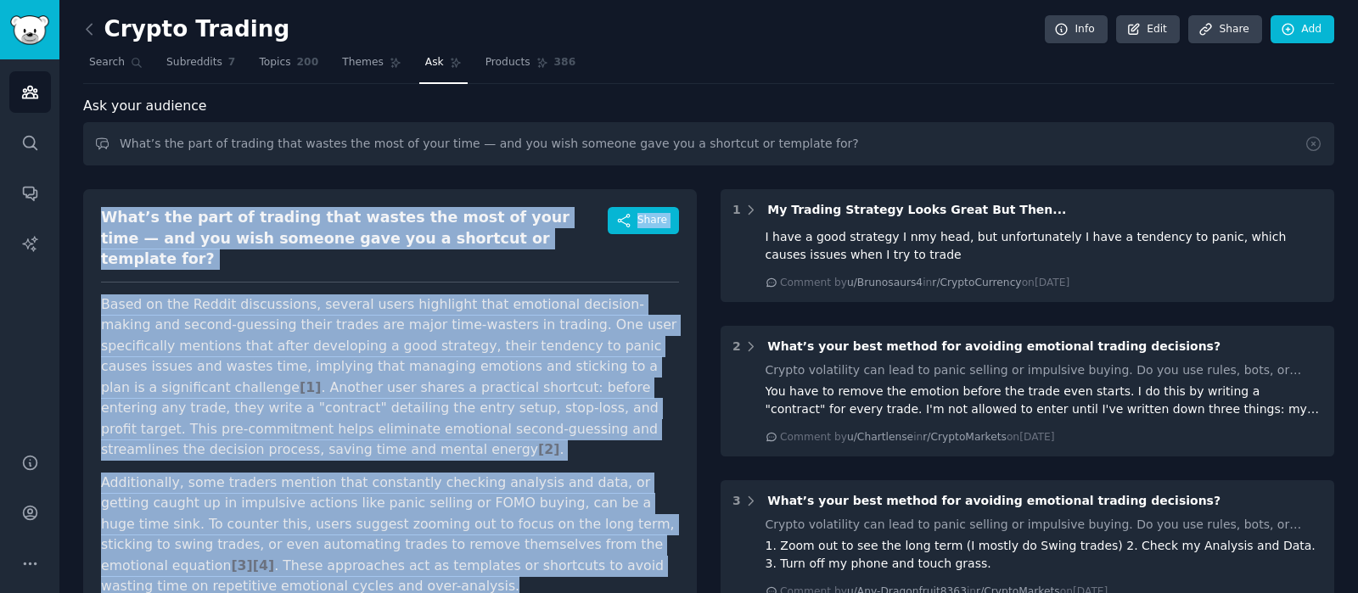
drag, startPoint x: 165, startPoint y: 547, endPoint x: 107, endPoint y: 221, distance: 331.0
click at [107, 221] on div "What’s the part of trading that wastes the most of your time — and you wish som…" at bounding box center [389, 408] width 613 height 438
copy div "What’s the part of trading that wastes the most of your time — and you wish som…"
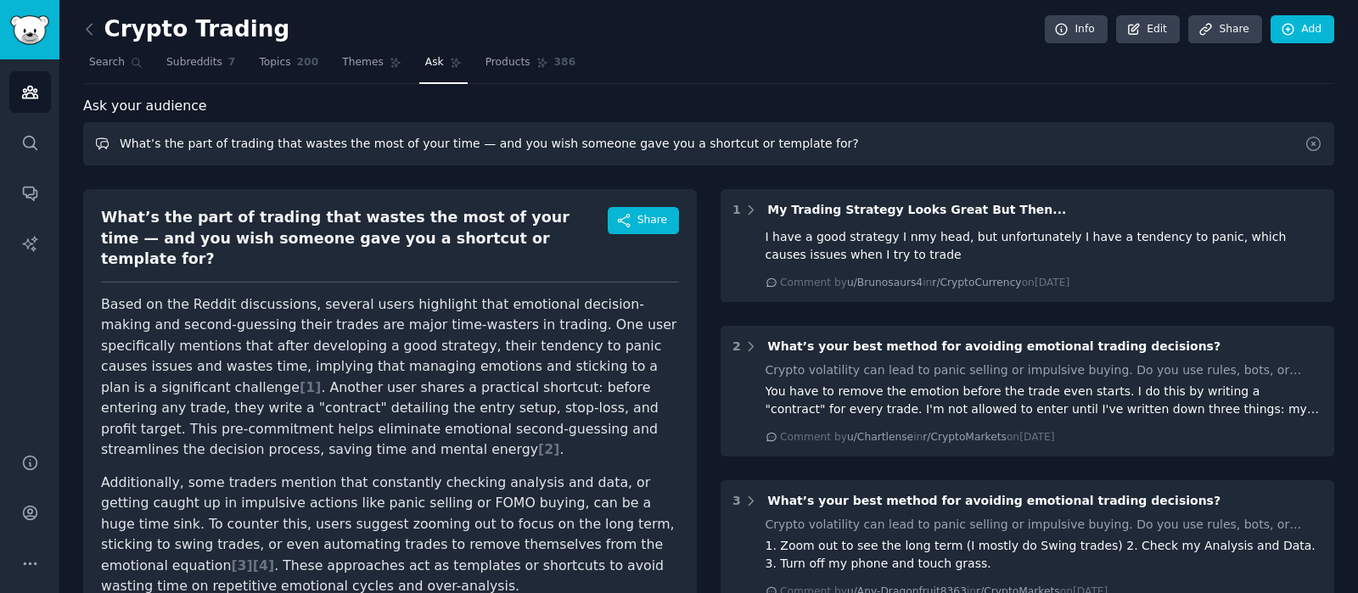
click at [269, 141] on input "What’s the part of trading that wastes the most of your time — and you wish som…" at bounding box center [708, 143] width 1251 height 43
click at [272, 139] on input "What’s the part of trading that wastes the most of your time — and you wish som…" at bounding box center [708, 143] width 1251 height 43
click at [300, 142] on input "What’s the part of trading that wastes the most of your time — and you wish som…" at bounding box center [708, 143] width 1251 height 43
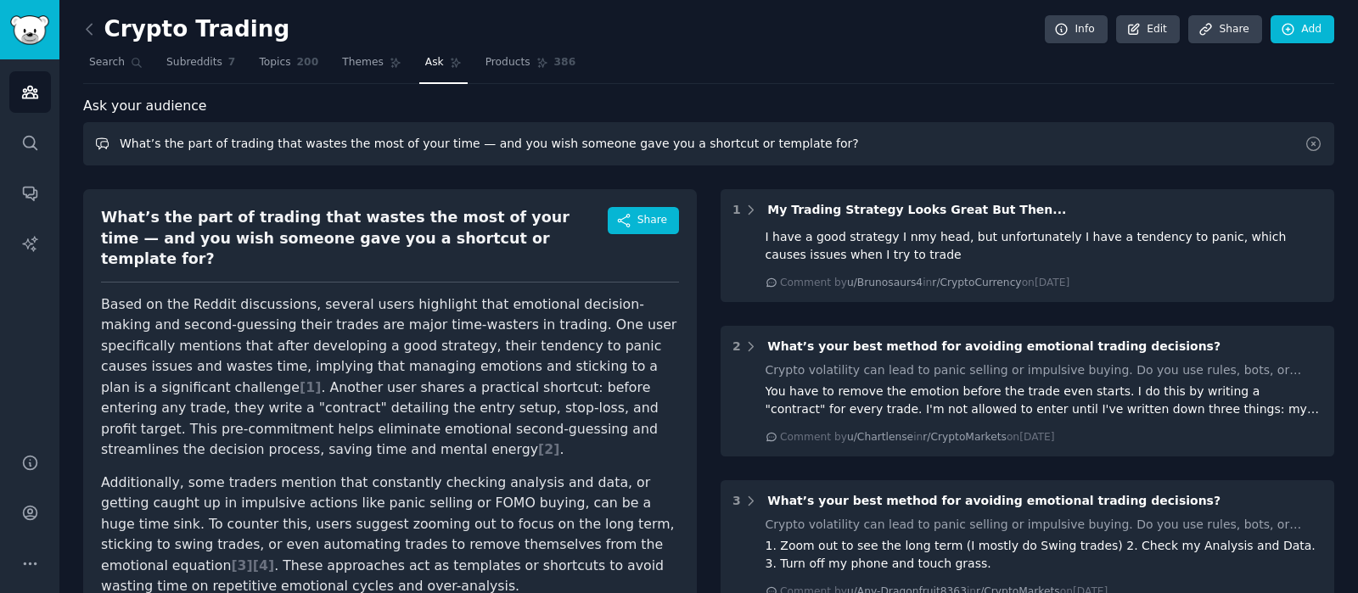
click at [300, 142] on input "What’s the part of trading that wastes the most of your time — and you wish som…" at bounding box center [708, 143] width 1251 height 43
paste input "en you lost your last trade, was it because of the entry, the exit, or the emot…"
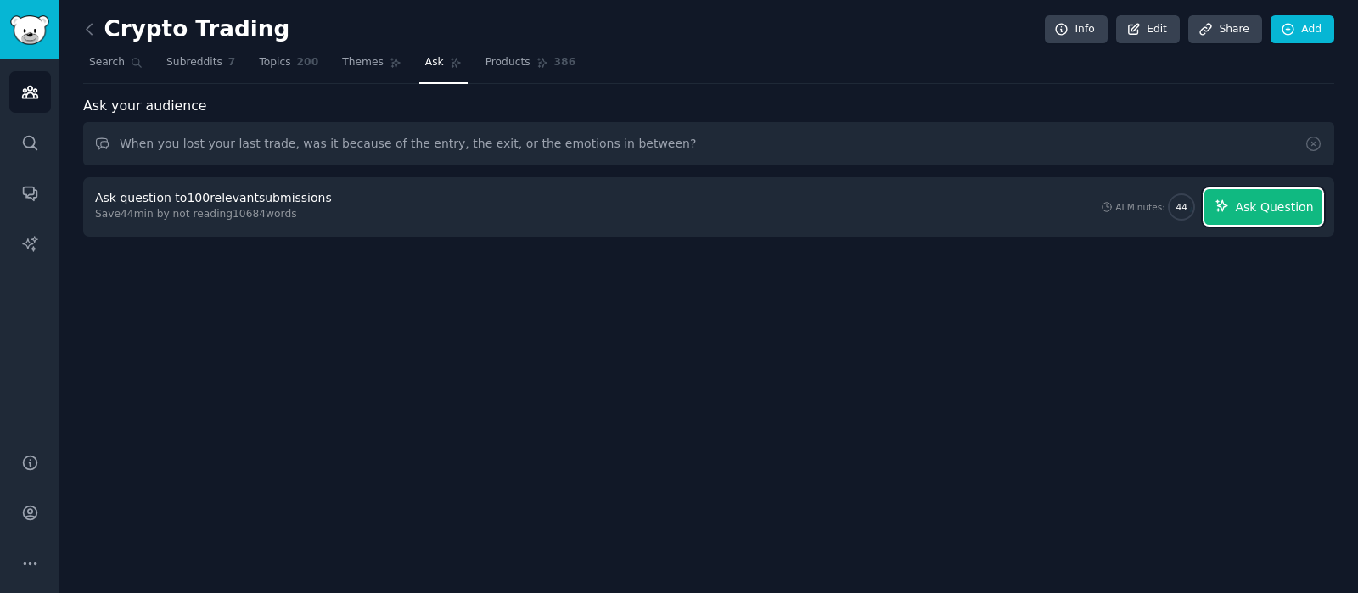
click at [1272, 205] on span "Ask Question" at bounding box center [1274, 208] width 78 height 18
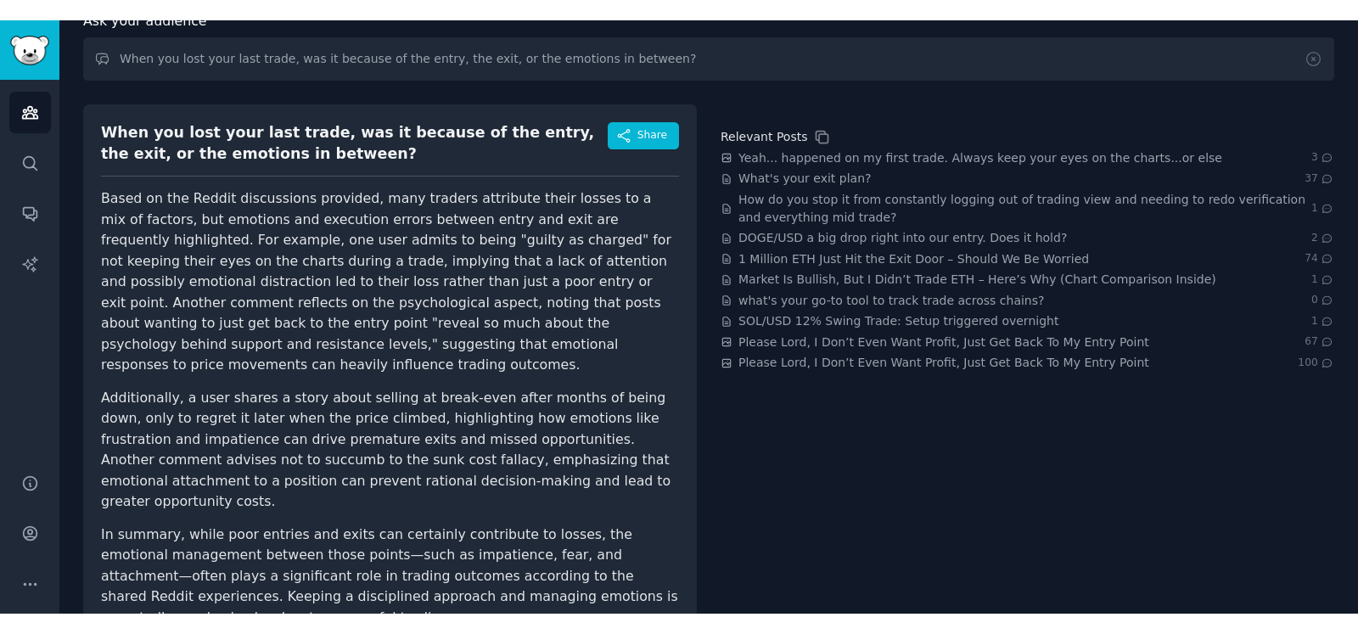
scroll to position [130, 0]
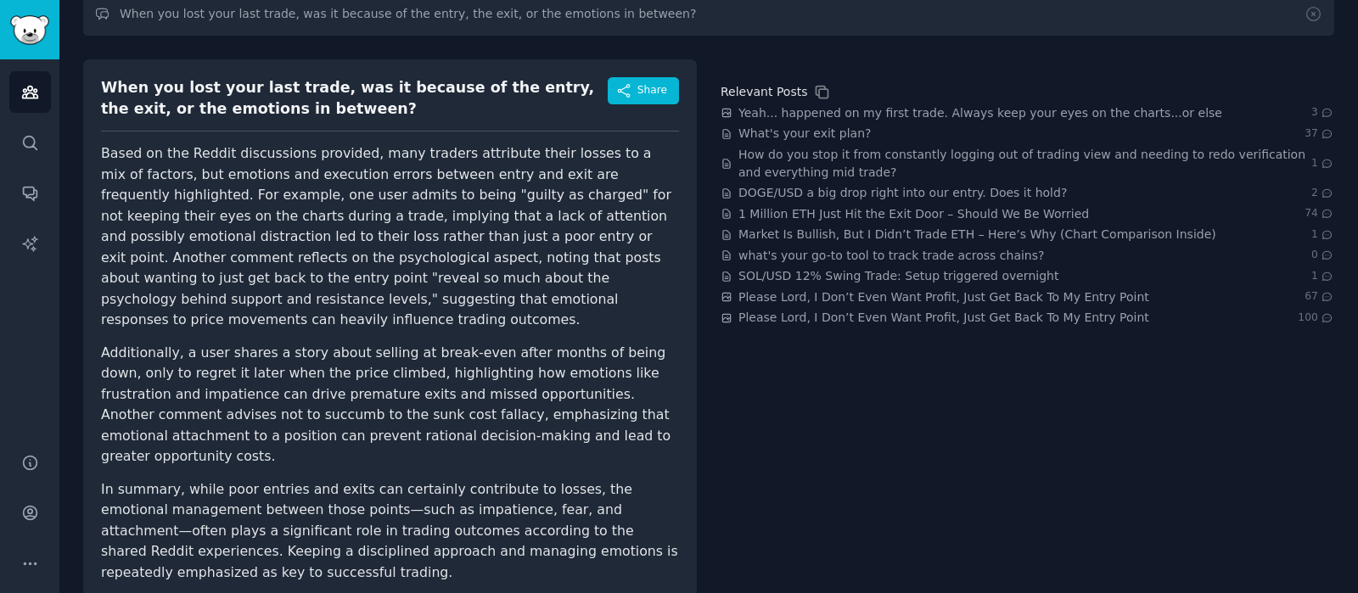
click at [1099, 567] on div "Relevant Posts Yeah... happened on my first trade. Always keep your eyes on the…" at bounding box center [1026, 335] width 613 height 553
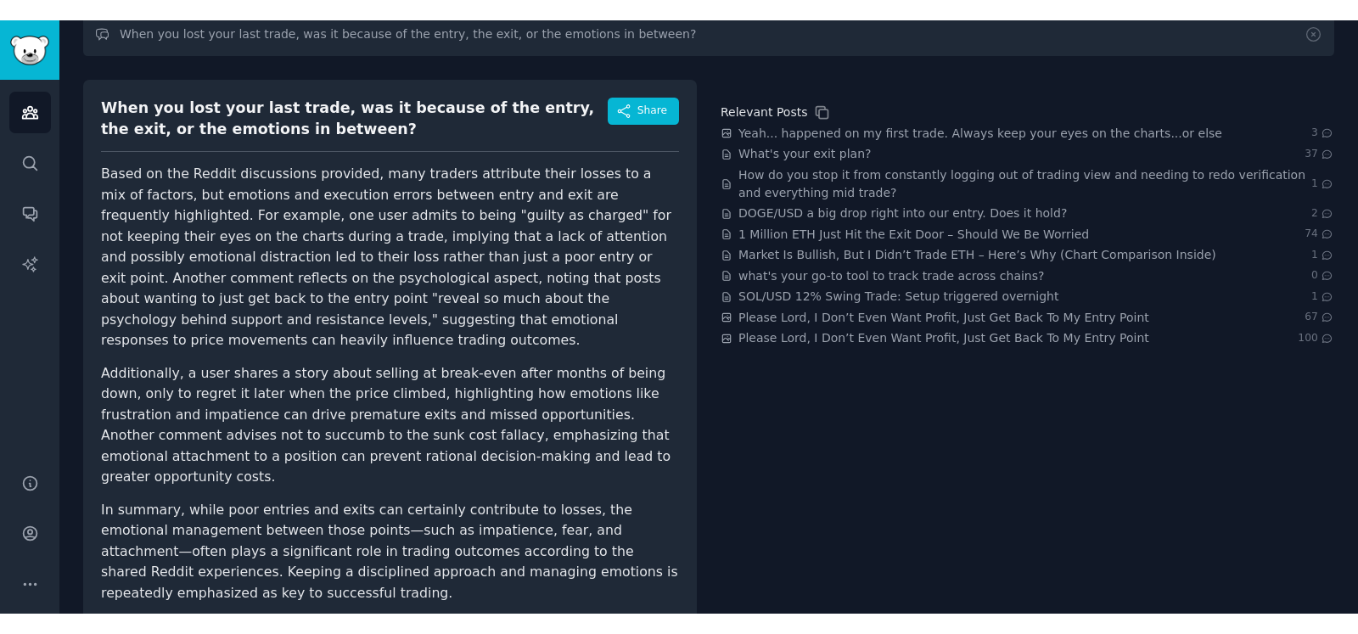
scroll to position [87, 0]
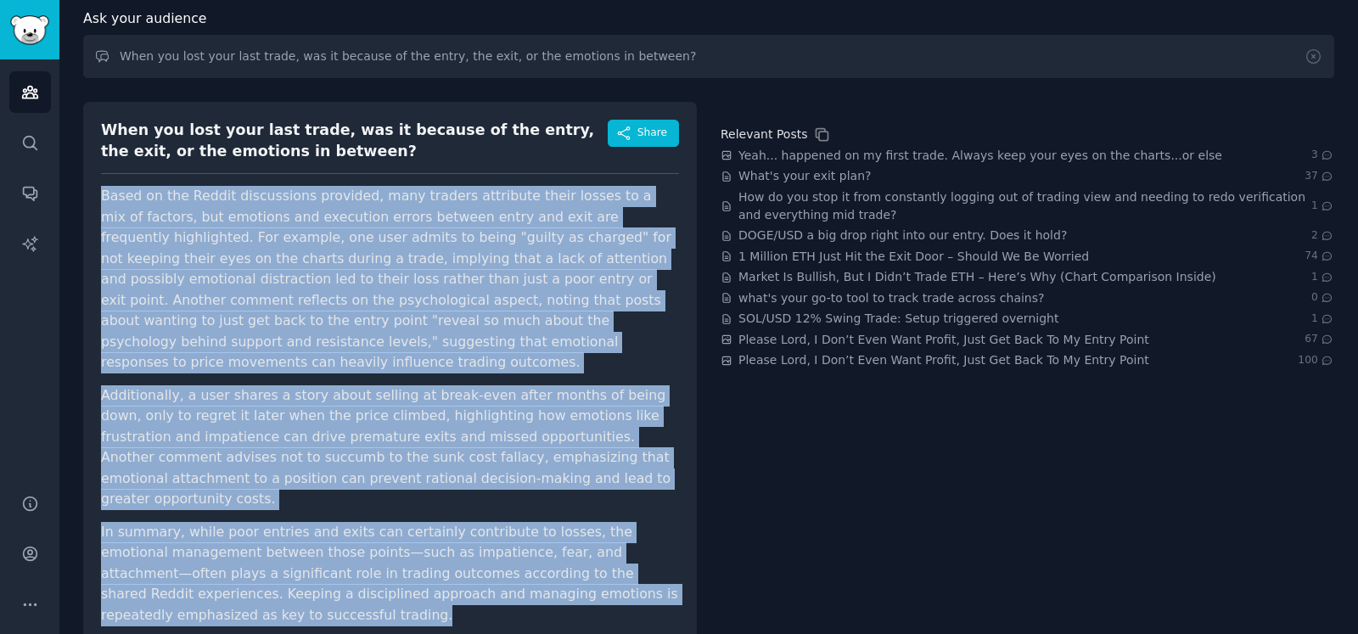
drag, startPoint x: 166, startPoint y: 574, endPoint x: 98, endPoint y: 197, distance: 382.9
click at [98, 197] on div "When you lost your last trade, was it because of the entry, the exit, or the em…" at bounding box center [389, 378] width 613 height 553
copy article "Based on the Reddit discussions provided, many traders attribute their losses t…"
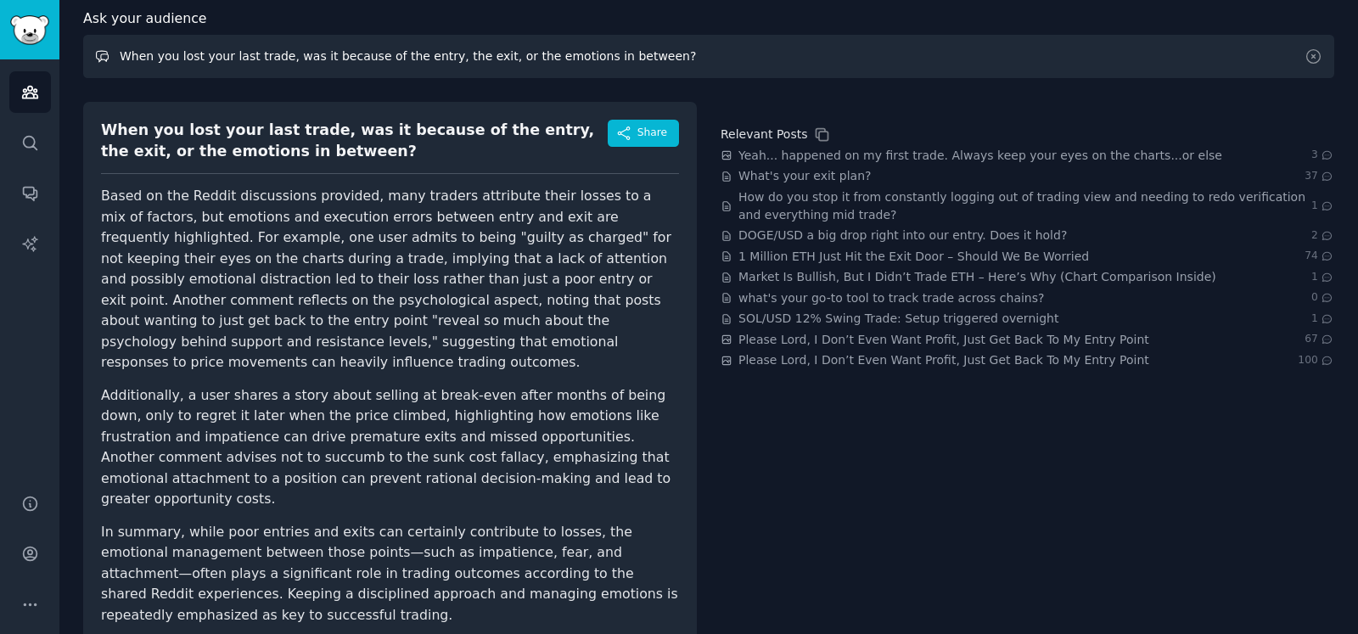
click at [187, 58] on input "When you lost your last trade, was it because of the entry, the exit, or the em…" at bounding box center [708, 56] width 1251 height 43
paste input "If someone built a ‘two-setup playbook’ (with step-by-step rules + visuals), wo…"
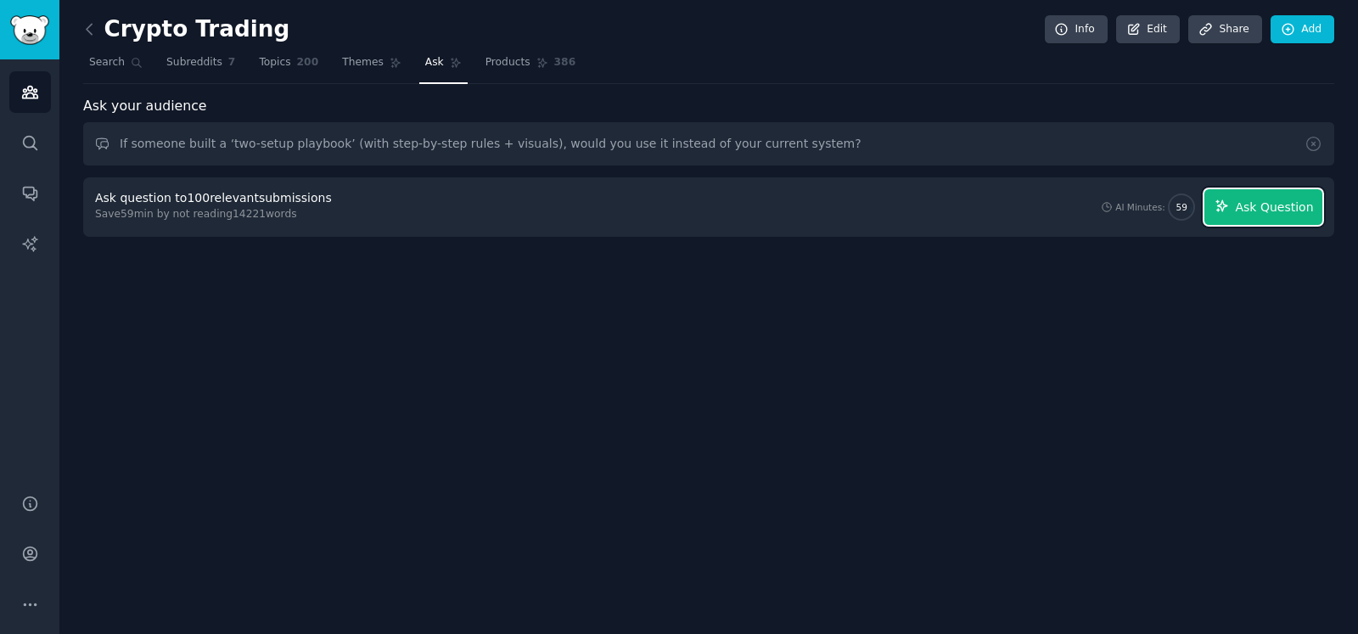
click at [1229, 207] on icon "button" at bounding box center [1221, 206] width 15 height 15
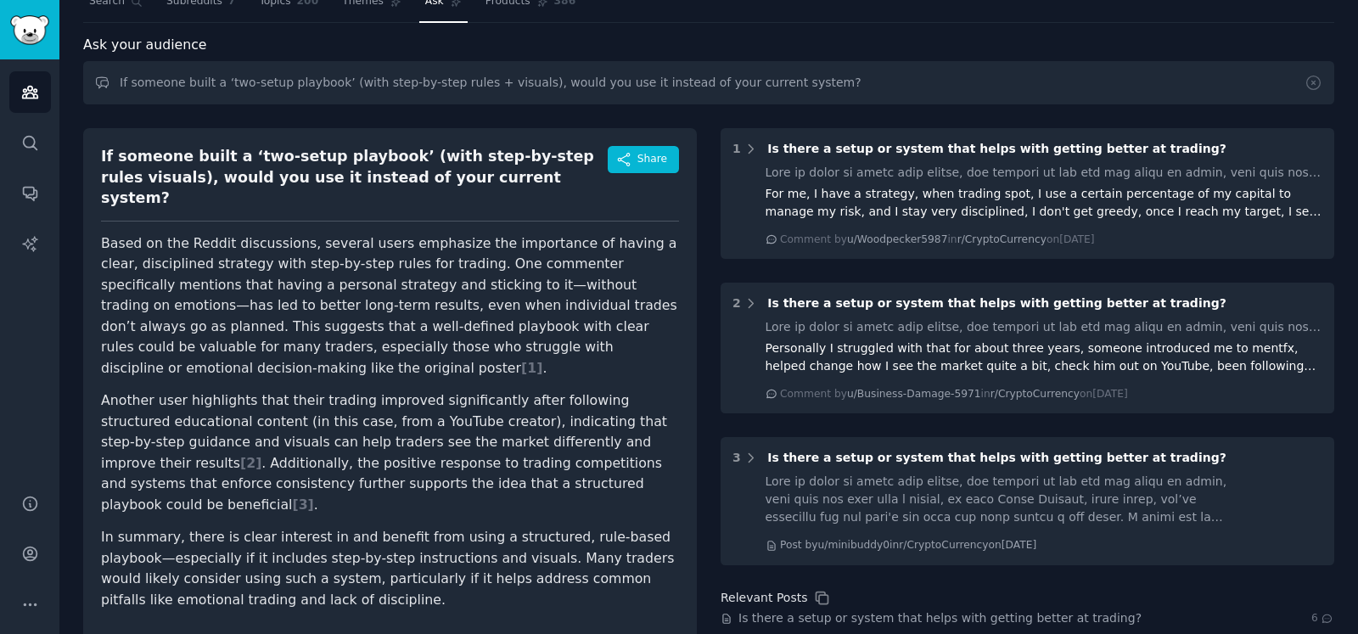
scroll to position [105, 0]
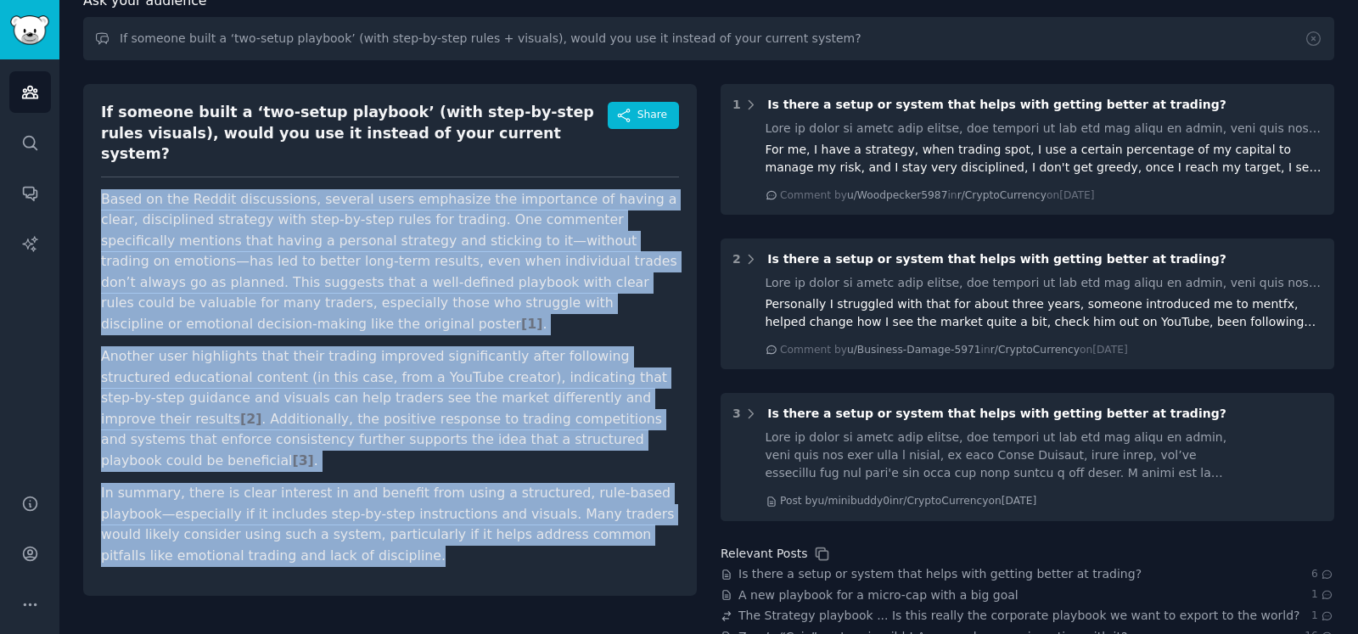
drag, startPoint x: 225, startPoint y: 496, endPoint x: 103, endPoint y: 181, distance: 338.4
click at [103, 189] on article "Based on the Reddit discussions, several users emphasize the importance of havi…" at bounding box center [390, 378] width 578 height 378
copy article "Based on the Reddit discussions, several users emphasize the importance of havi…"
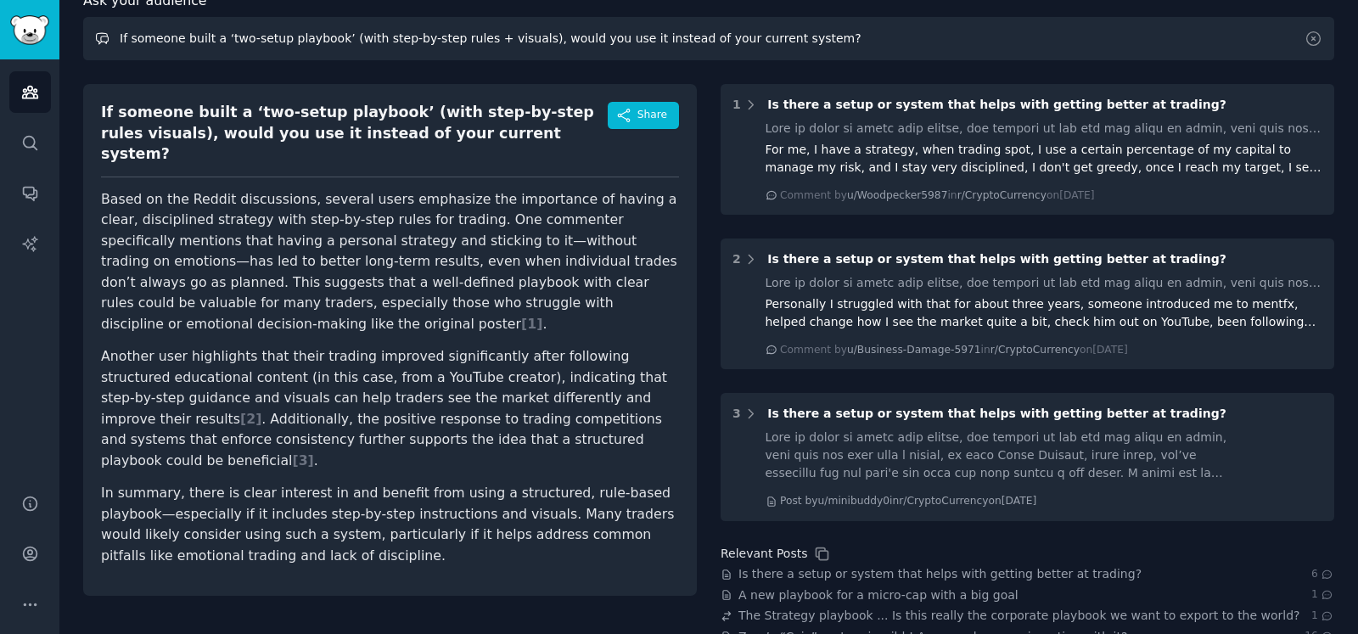
click at [282, 43] on input "If someone built a ‘two-setup playbook’ (with step-by-step rules + visuals), wo…" at bounding box center [708, 38] width 1251 height 43
click at [282, 42] on input "If someone built a ‘two-setup playbook’ (with step-by-step rules + visuals), wo…" at bounding box center [708, 38] width 1251 height 43
paste input "What’s the scariest part about using bots or automation in your trading"
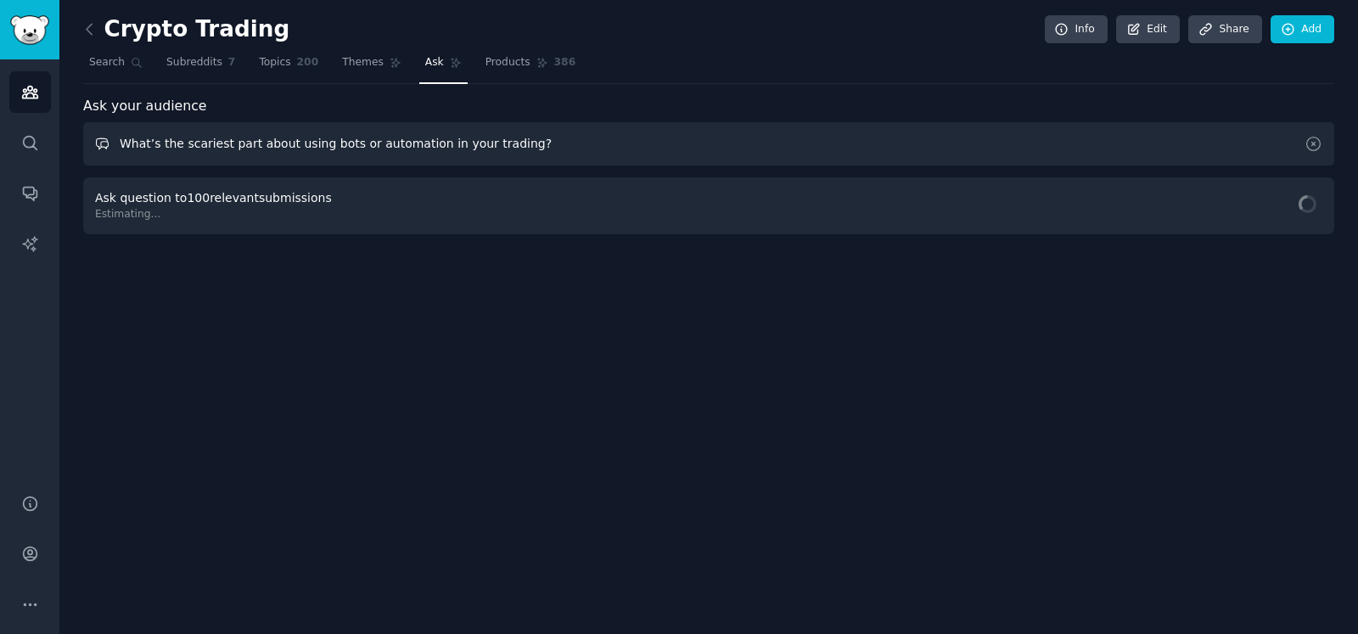
scroll to position [0, 0]
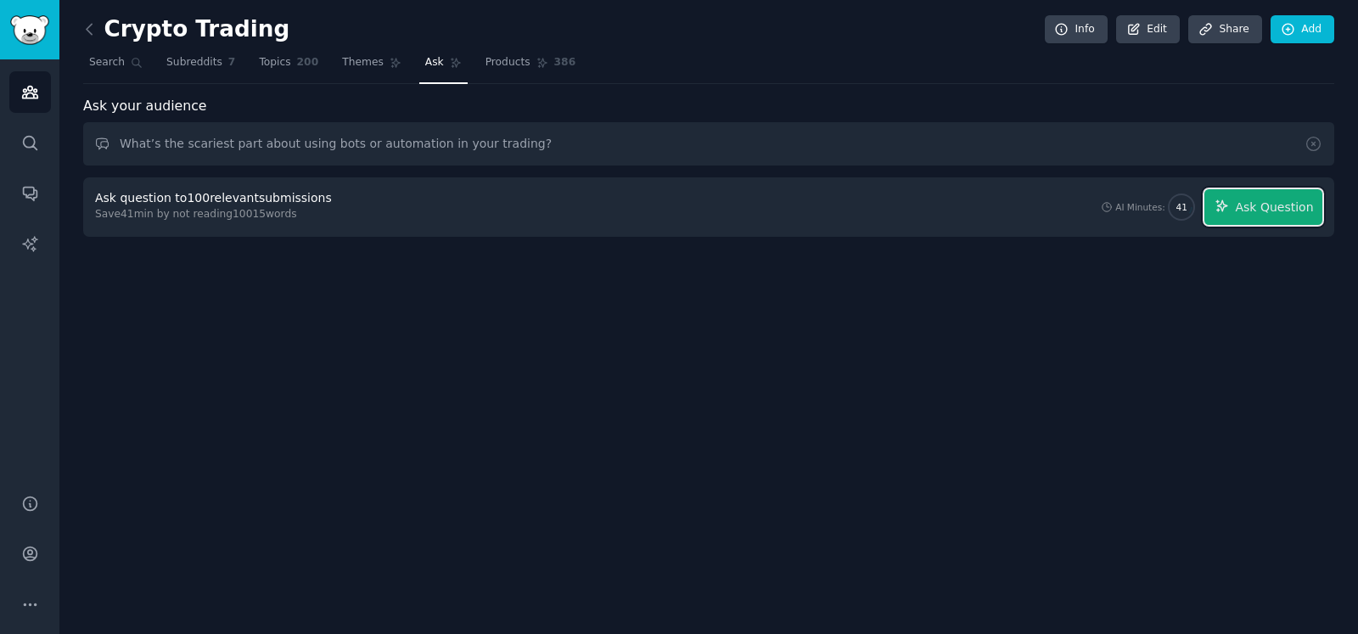
click at [1218, 208] on button "Ask Question" at bounding box center [1263, 207] width 118 height 36
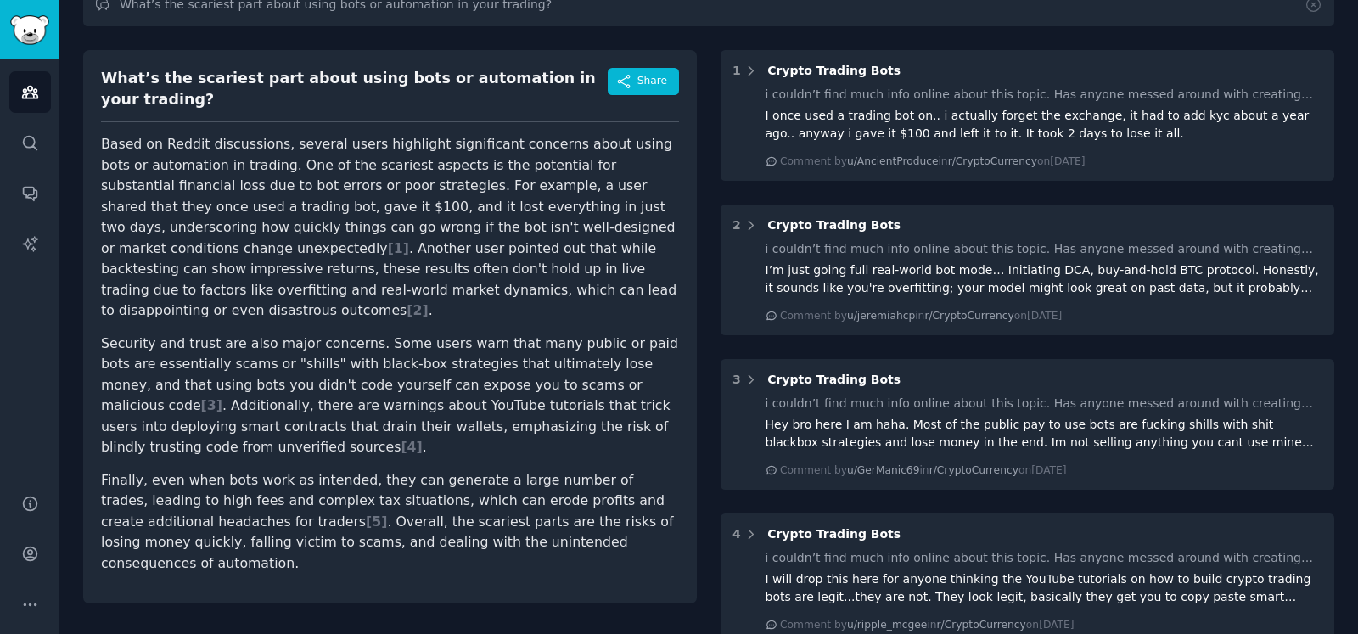
scroll to position [105, 0]
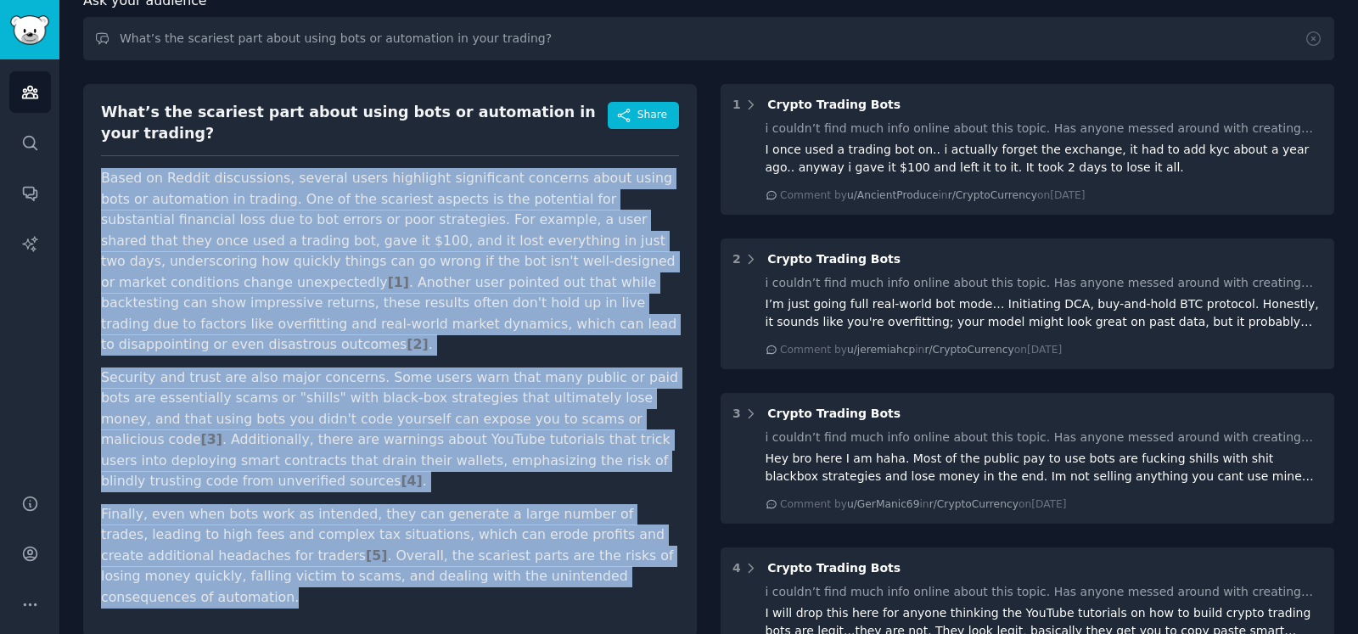
drag, startPoint x: 492, startPoint y: 523, endPoint x: 102, endPoint y: 165, distance: 530.2
click at [102, 168] on article "Based on Reddit discussions, several users highlight significant concerns about…" at bounding box center [390, 387] width 578 height 439
copy article "Based on Reddit discussions, several users highlight significant concerns about…"
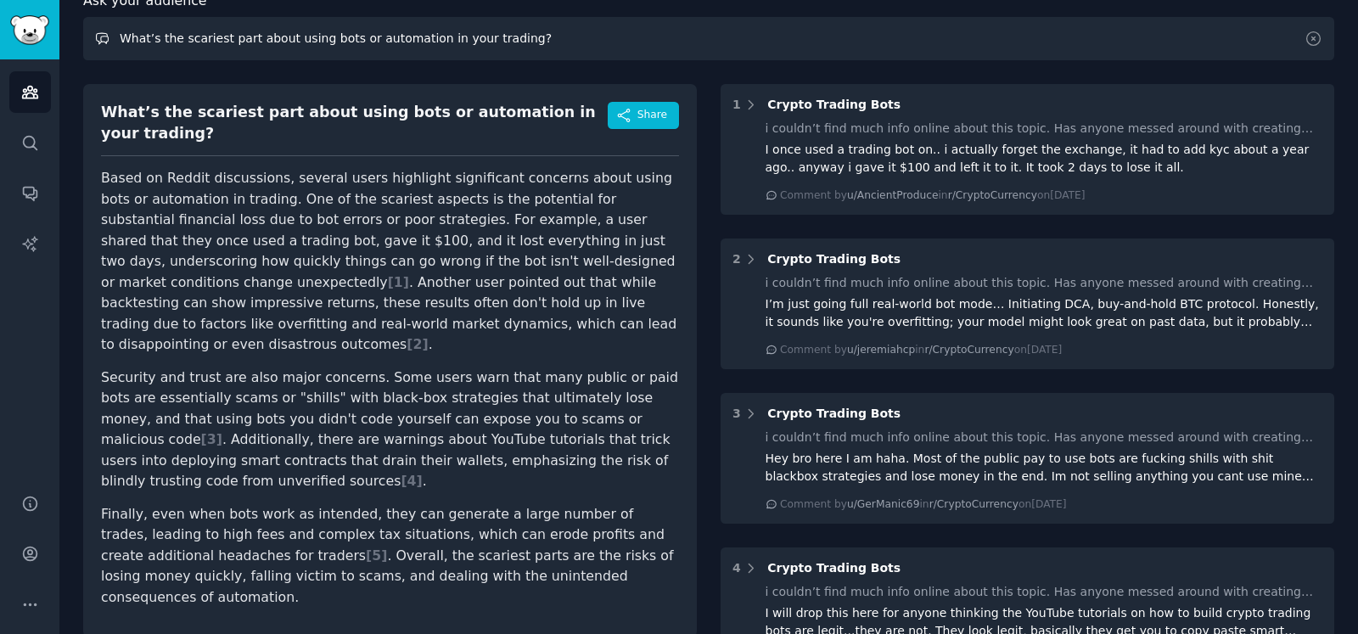
click at [279, 40] on input "What’s the scariest part about using bots or automation in your trading?" at bounding box center [708, 38] width 1251 height 43
paste input "hardest part about keeping a trade journal — writing it, sticking to it, or kno…"
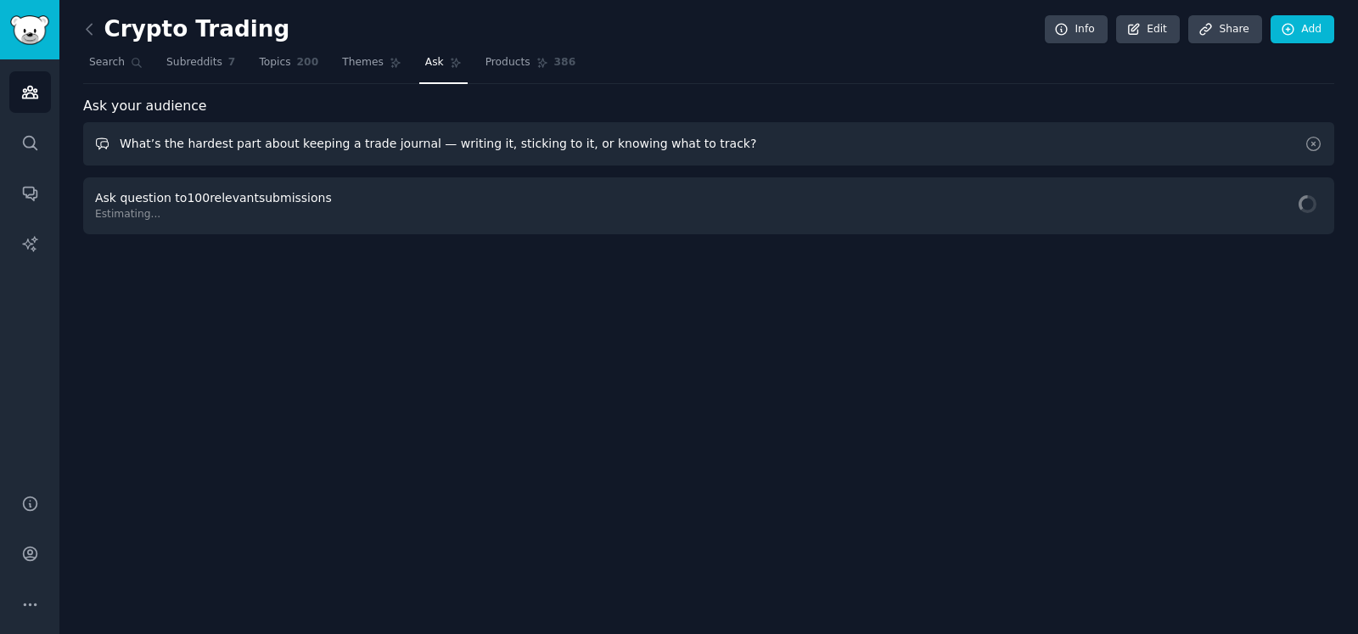
scroll to position [0, 0]
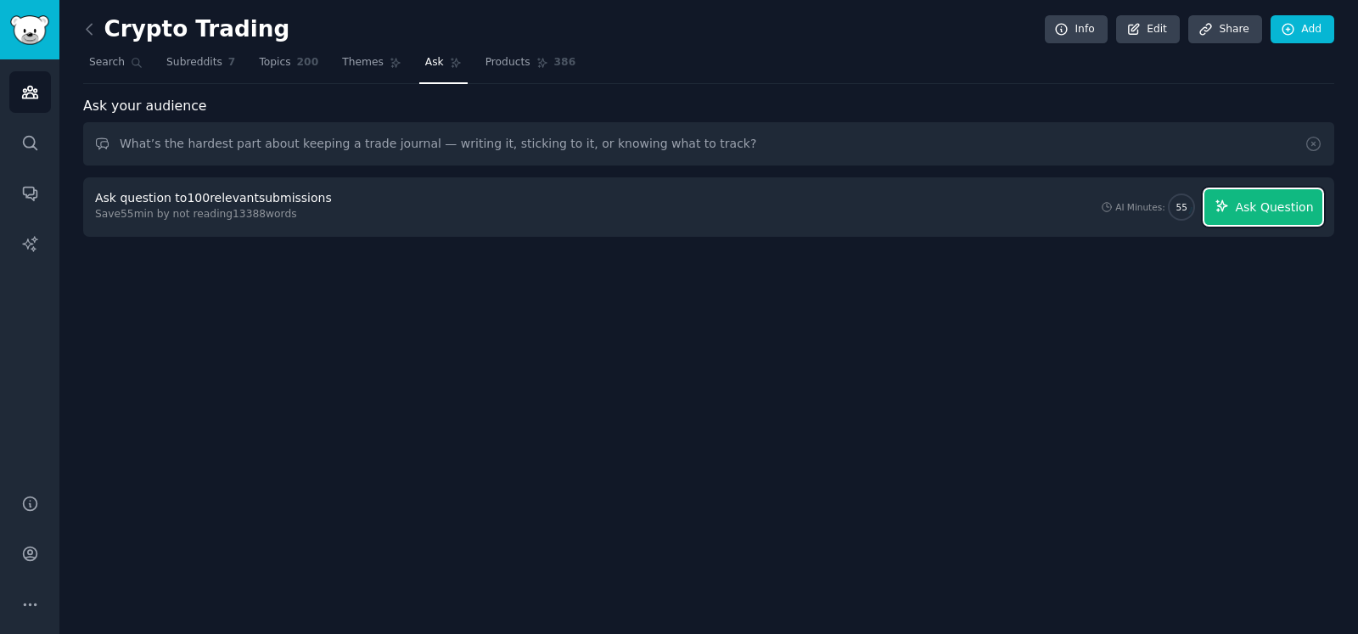
click at [1241, 206] on span "Ask Question" at bounding box center [1274, 208] width 78 height 18
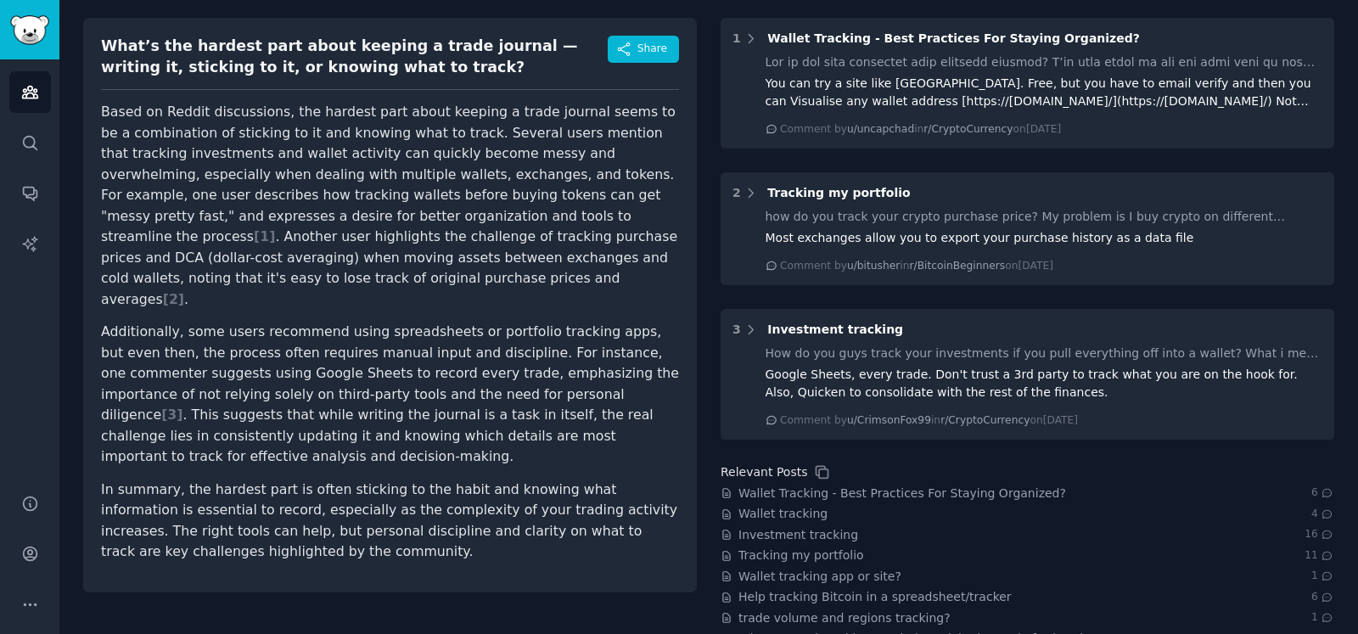
scroll to position [211, 0]
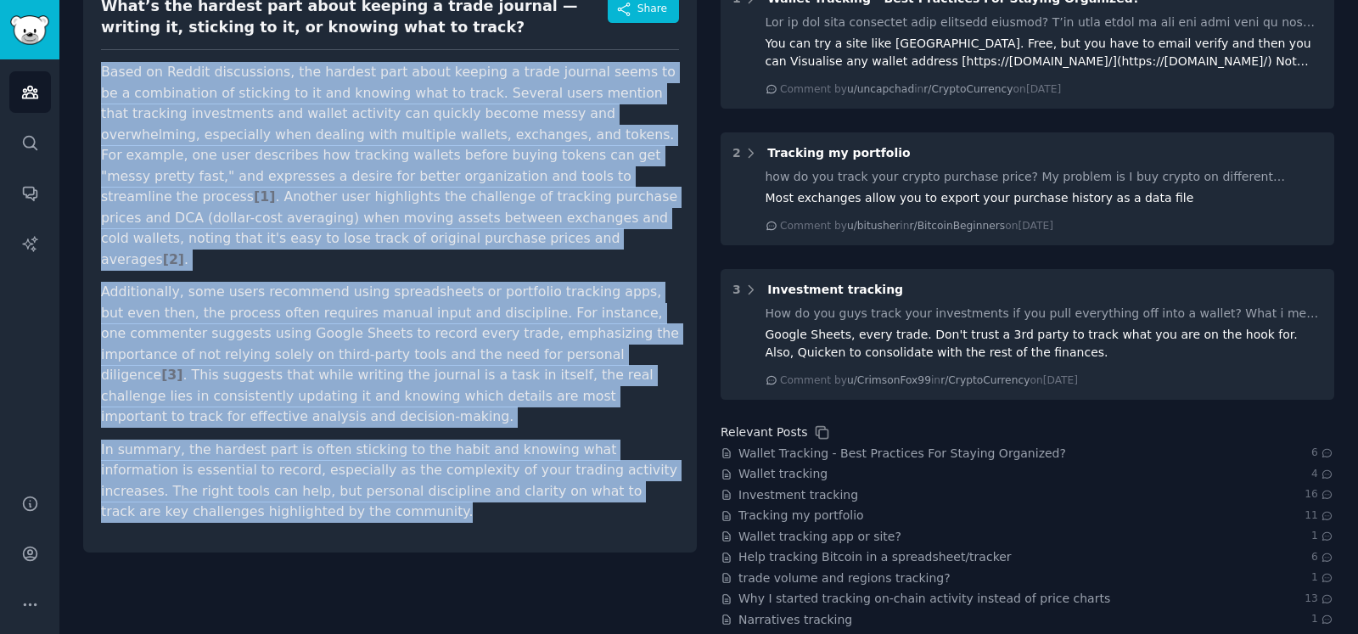
drag, startPoint x: 217, startPoint y: 473, endPoint x: 94, endPoint y: 73, distance: 418.1
click at [94, 73] on div "What’s the hardest part about keeping a trade journal — writing it, sticking to…" at bounding box center [389, 265] width 613 height 574
copy article "Based on Reddit discussions, the hardest part about keeping a trade journal see…"
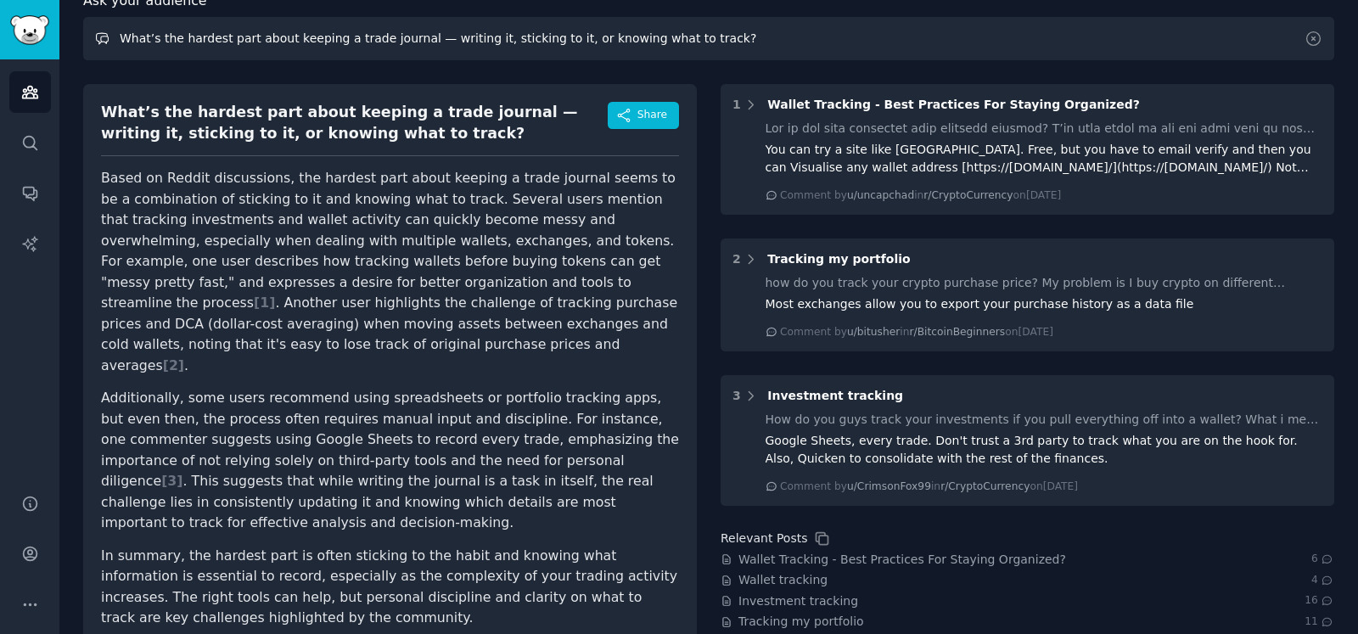
click at [272, 36] on input "What’s the hardest part about keeping a trade journal — writing it, sticking to…" at bounding box center [708, 38] width 1251 height 43
paste input "If you could wave a wand and eliminate one roadblock (taxes, scams, overtrading…"
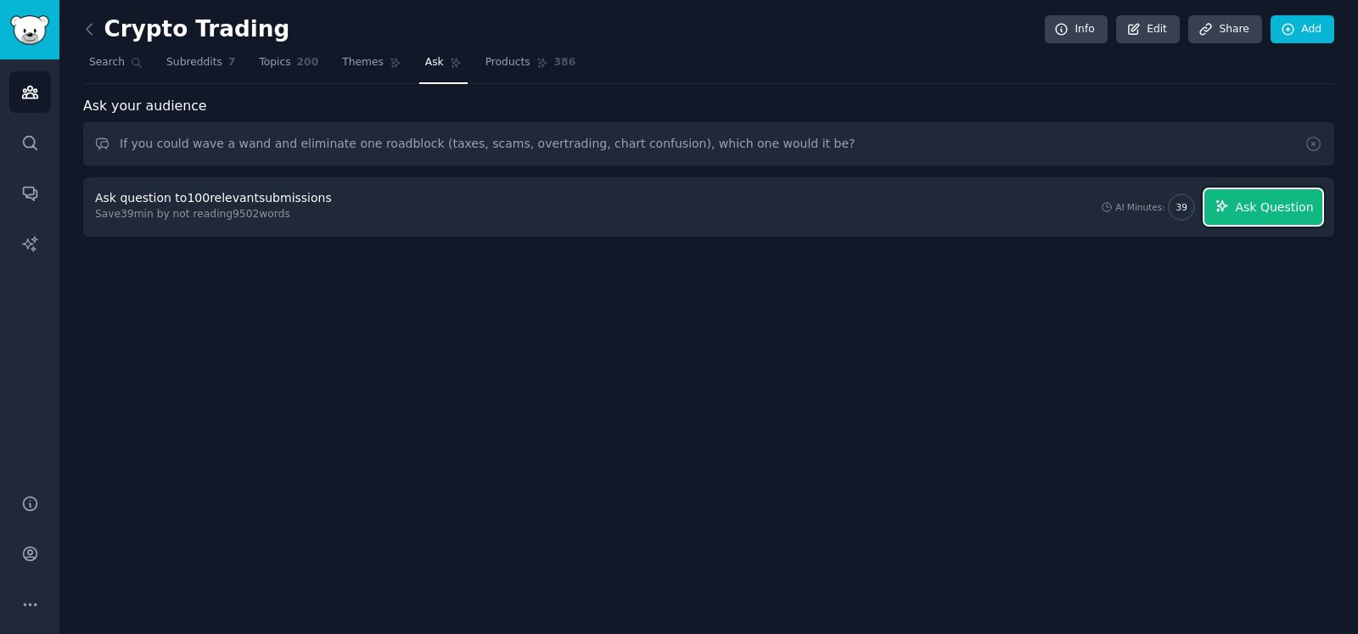
click at [1239, 204] on button "Ask Question" at bounding box center [1263, 207] width 118 height 36
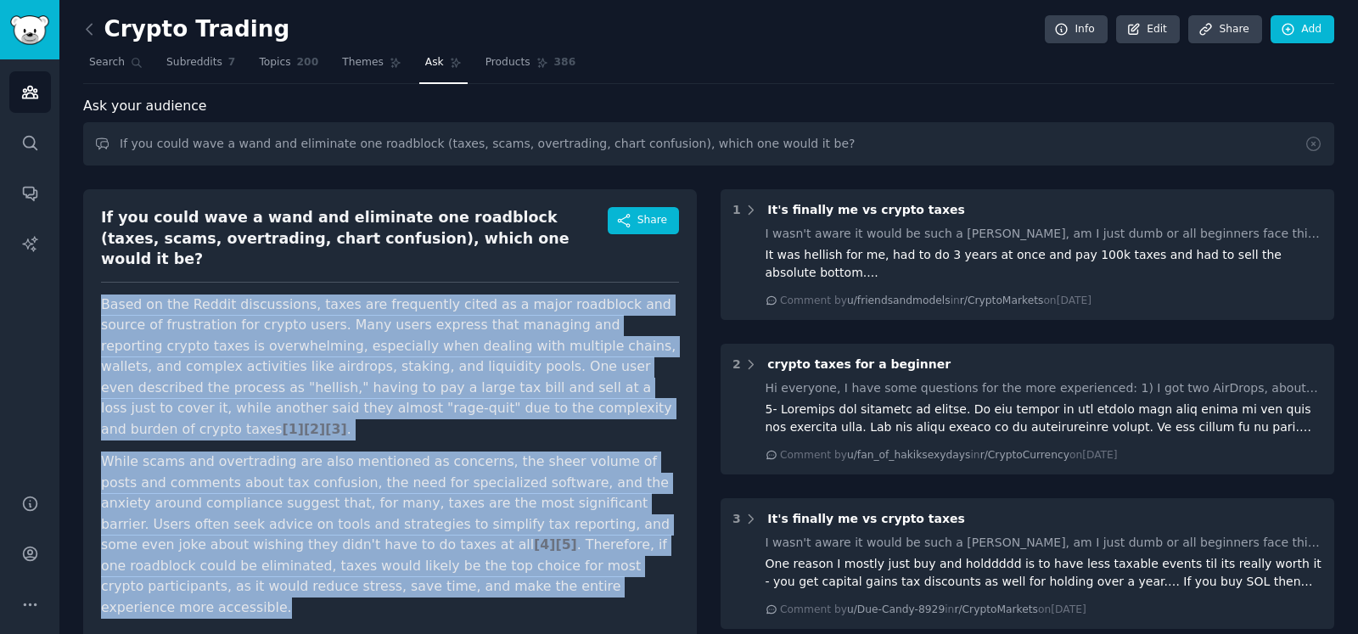
drag, startPoint x: 101, startPoint y: 283, endPoint x: 304, endPoint y: 543, distance: 330.1
click at [304, 544] on article "Based on the Reddit discussions, taxes are frequently cited as a major roadbloc…" at bounding box center [390, 456] width 578 height 324
copy article "Based on the Reddit discussions, taxes are frequently cited as a major roadbloc…"
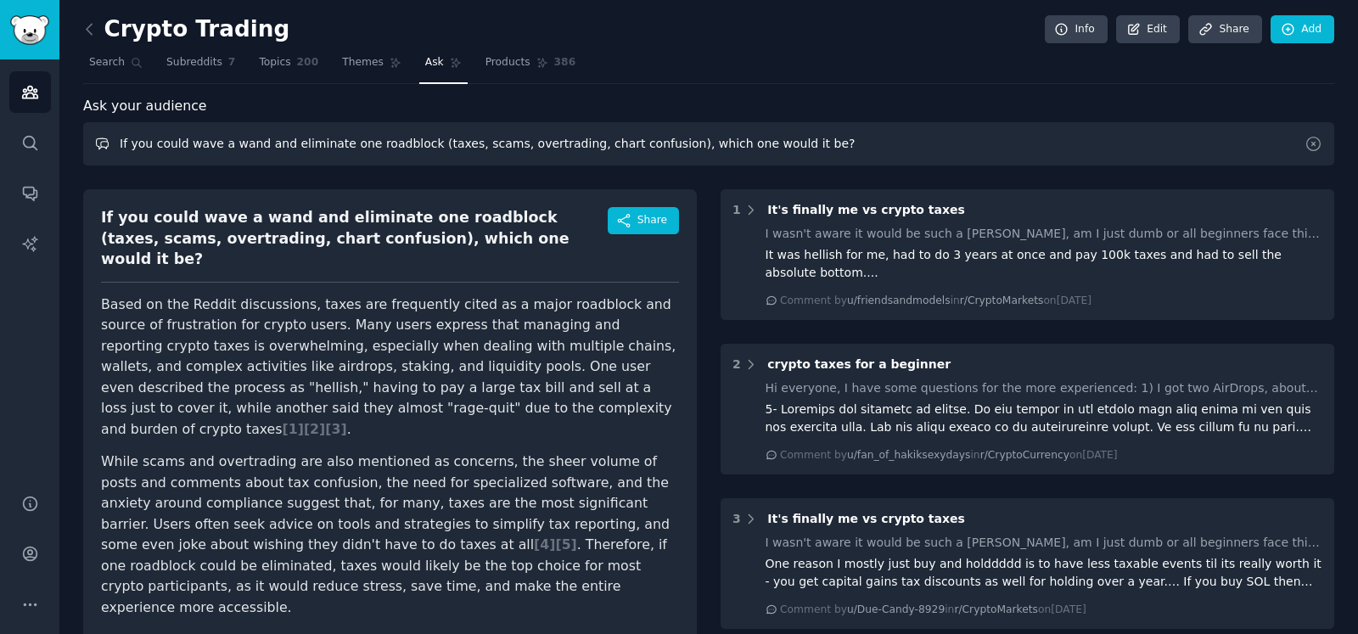
click at [333, 139] on input "If you could wave a wand and eliminate one roadblock (taxes, scams, overtrading…" at bounding box center [708, 143] width 1251 height 43
click at [333, 140] on input "If you could wave a wand and eliminate one roadblock (taxes, scams, overtrading…" at bounding box center [708, 143] width 1251 height 43
paste input "What data point do you wish was on one clean dashboard every morning (OI, fundi…"
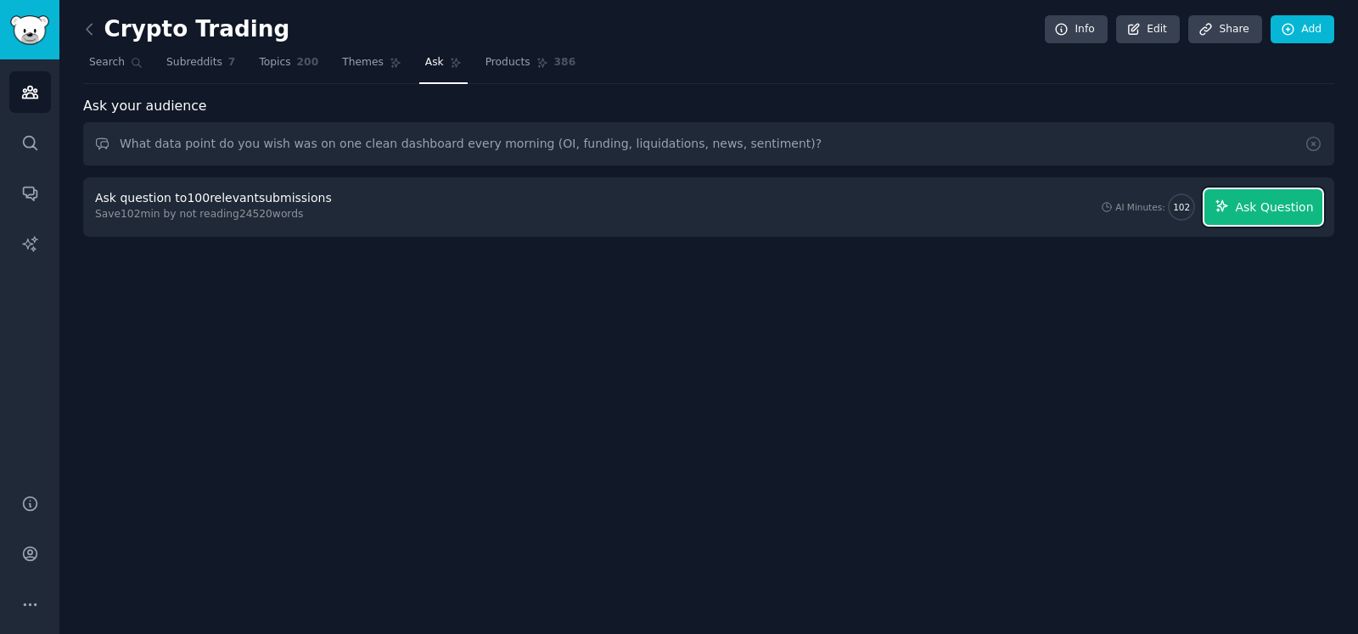
click at [1263, 210] on span "Ask Question" at bounding box center [1274, 208] width 78 height 18
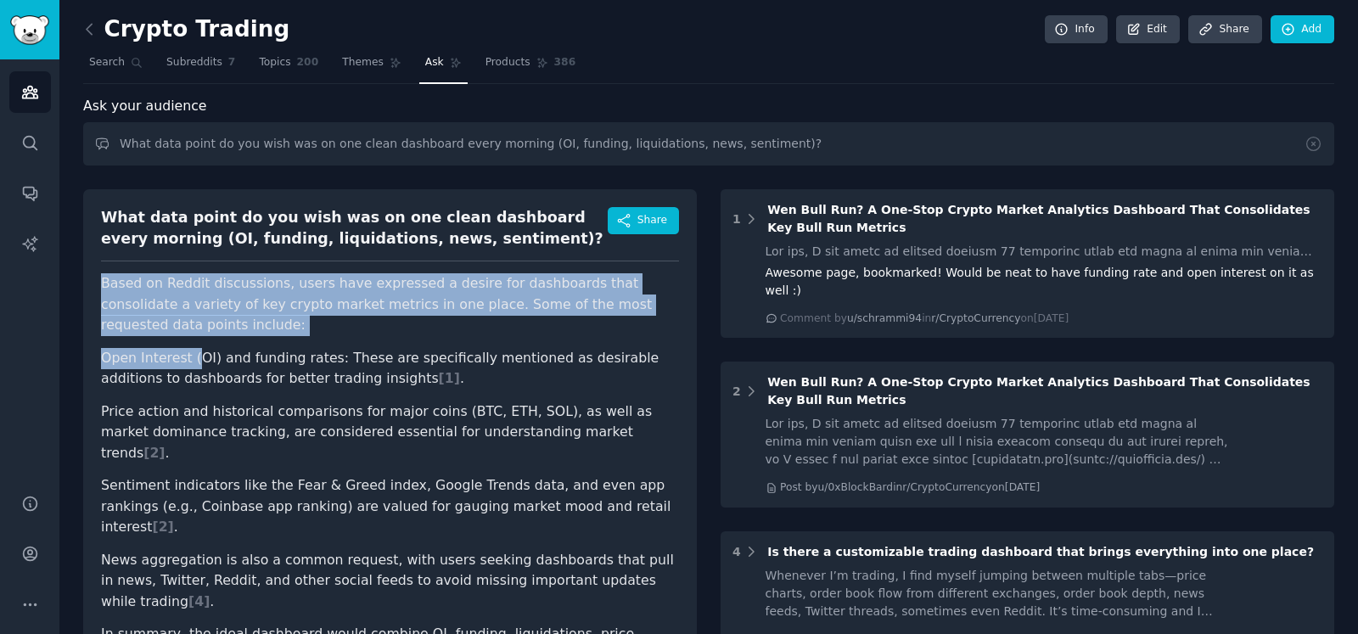
scroll to position [105, 0]
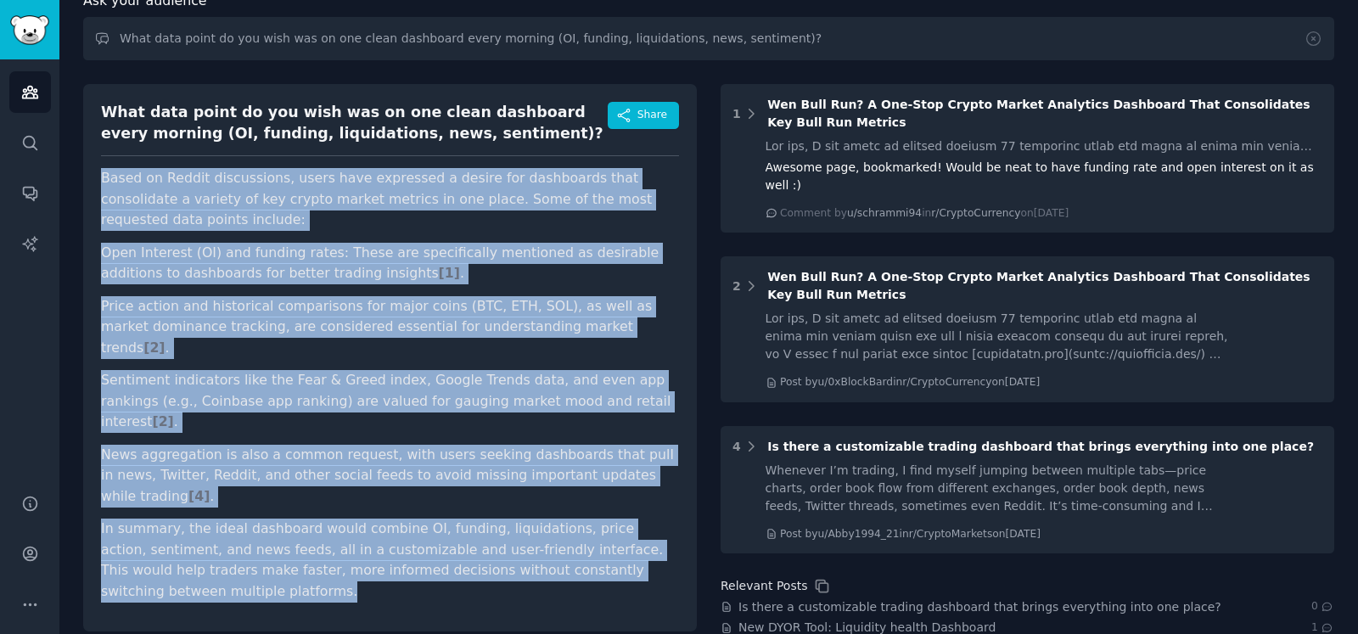
drag, startPoint x: 100, startPoint y: 282, endPoint x: 174, endPoint y: 532, distance: 261.0
click at [174, 532] on article "Based on Reddit discussions, users have expressed a desire for dashboards that …" at bounding box center [390, 385] width 578 height 434
copy article "Based on Reddit discussions, users have expressed a desire for dashboards that …"
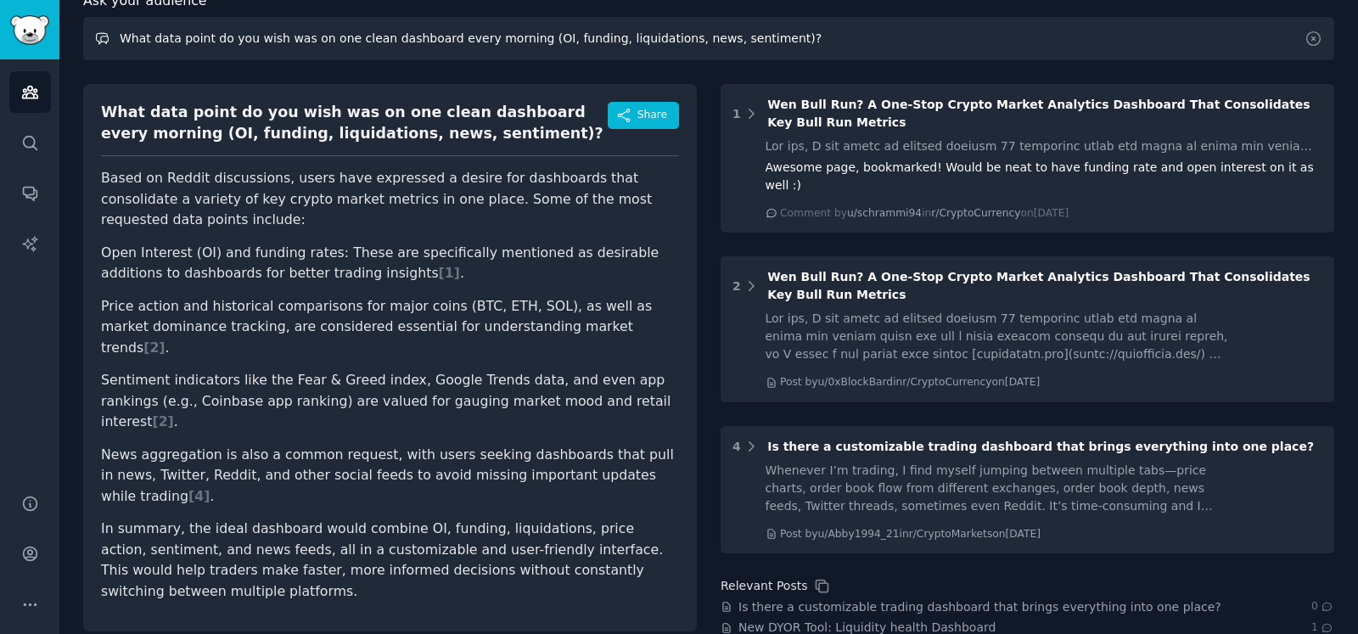
click at [310, 34] on input "What data point do you wish was on one clean dashboard every morning (OI, fundi…" at bounding box center [708, 38] width 1251 height 43
click at [310, 35] on input "What data point do you wish was on one clean dashboard every morning (OI, fundi…" at bounding box center [708, 38] width 1251 height 43
paste input "Do you feel more blocked by lack of money, lack of time, or lack of confidence"
type input "Do you feel more blocked by lack of money, lack of time, or lack of confidence?"
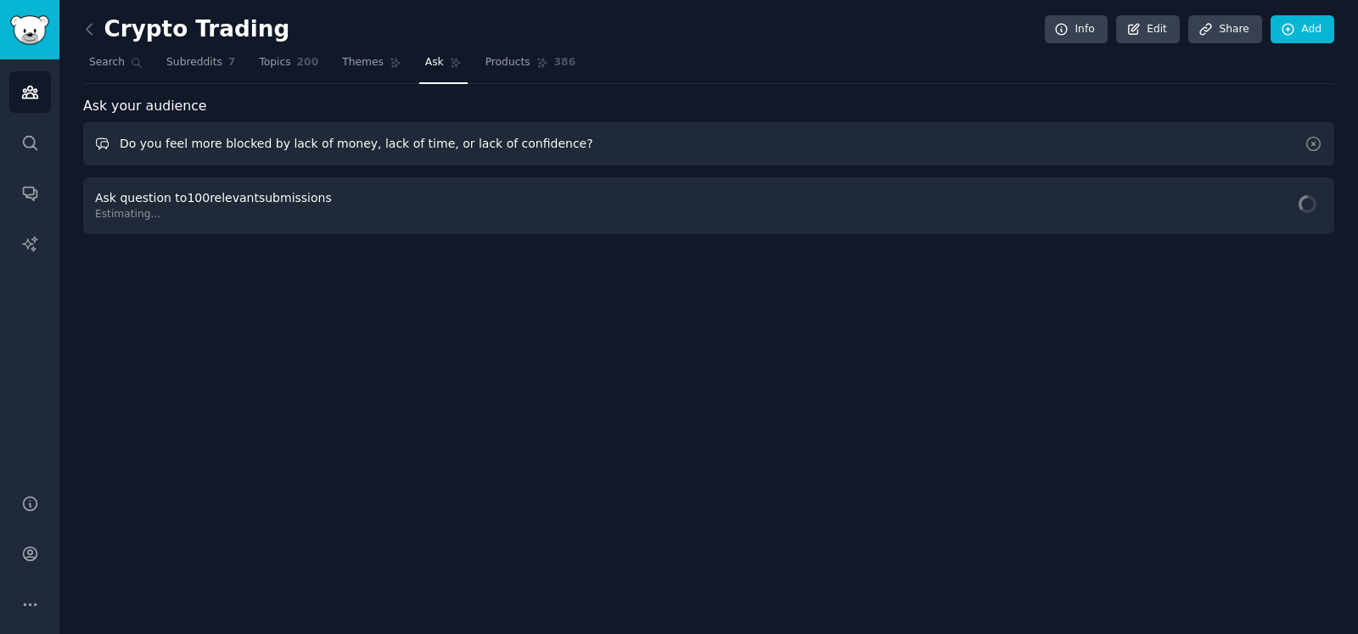
scroll to position [0, 0]
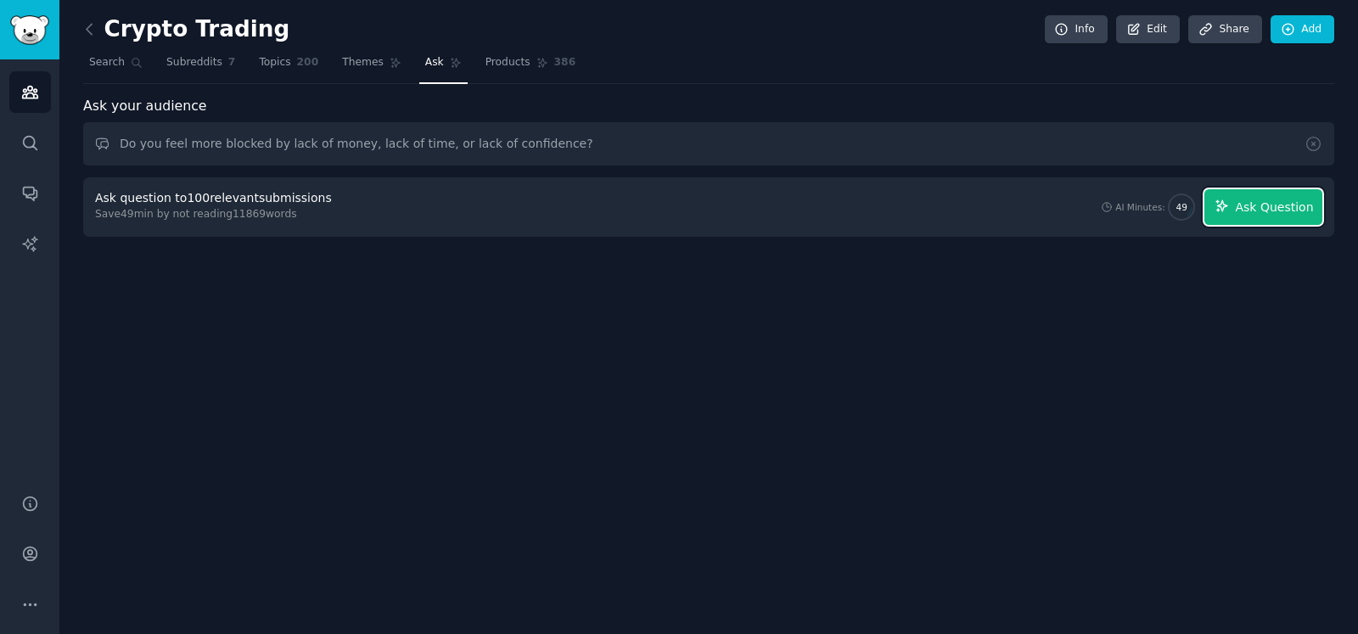
click at [1256, 208] on span "Ask Question" at bounding box center [1274, 208] width 78 height 18
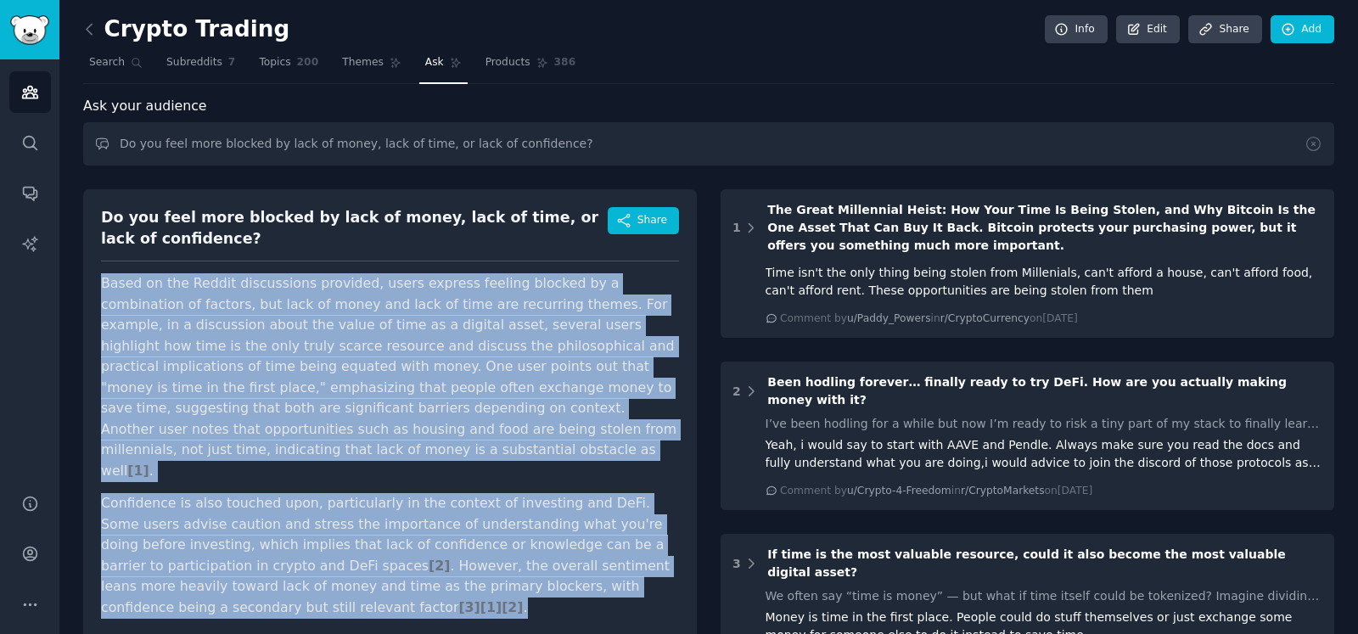
drag, startPoint x: 102, startPoint y: 286, endPoint x: 642, endPoint y: 546, distance: 599.6
click at [642, 546] on article "Based on the Reddit discussions provided, users express feeling blocked by a co…" at bounding box center [390, 445] width 578 height 344
copy article "Based on the Reddit discussions provided, users express feeling blocked by a co…"
click at [193, 61] on span "Subreddits" at bounding box center [194, 62] width 56 height 15
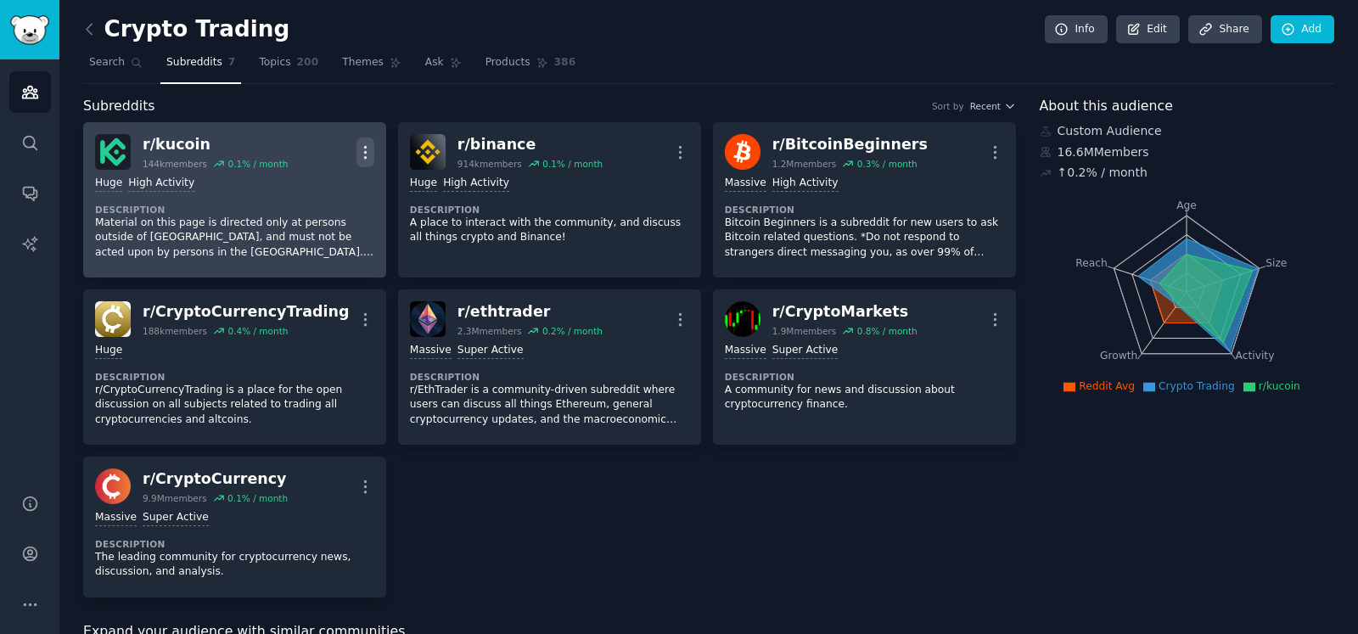
click at [364, 146] on icon "button" at bounding box center [365, 152] width 2 height 12
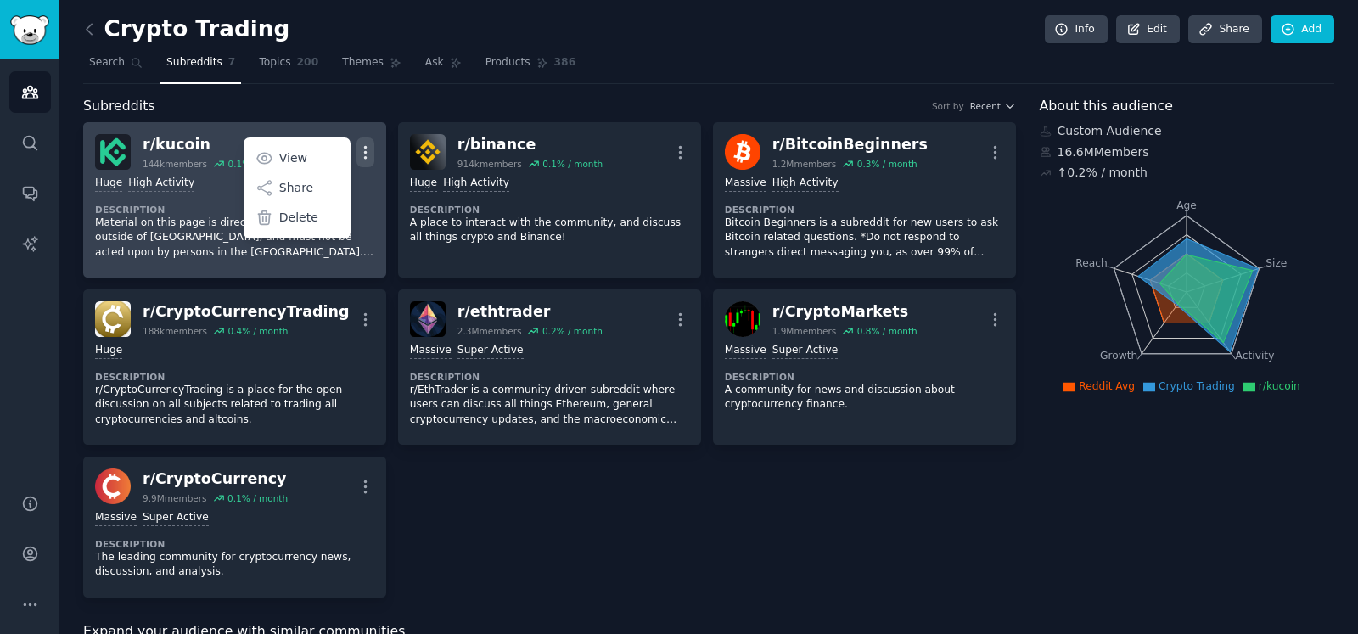
click at [204, 150] on div "r/ kucoin" at bounding box center [215, 144] width 145 height 21
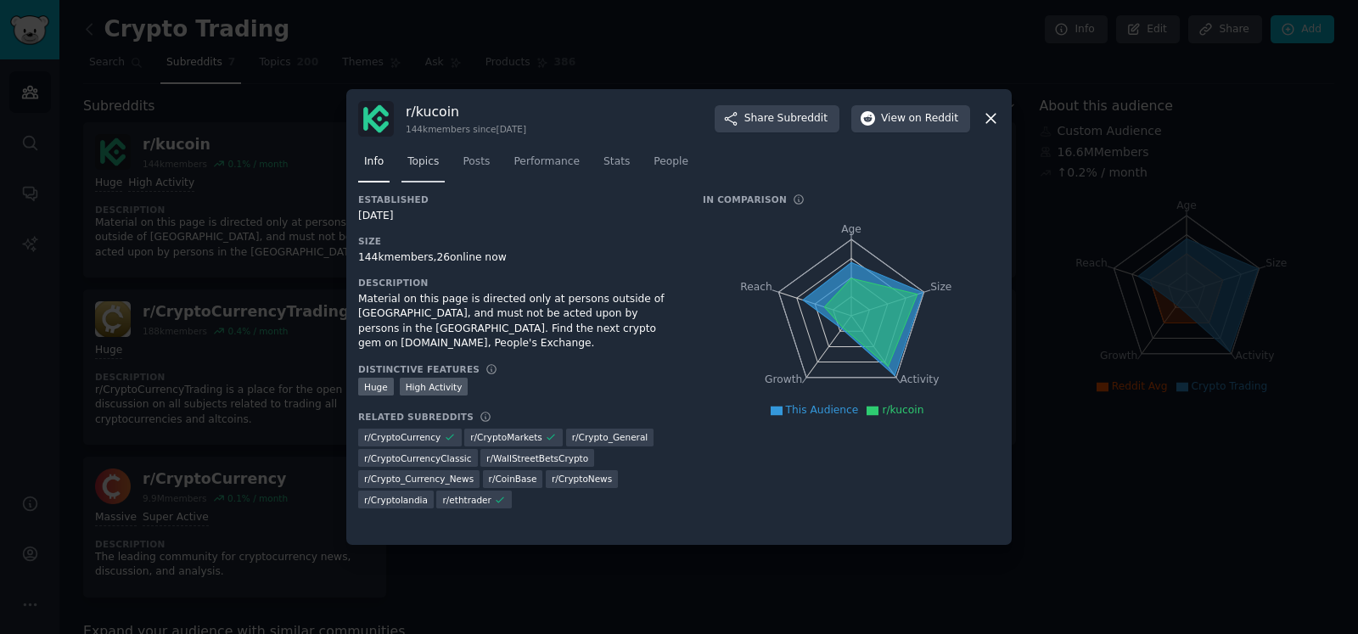
click at [428, 157] on span "Topics" at bounding box center [422, 161] width 31 height 15
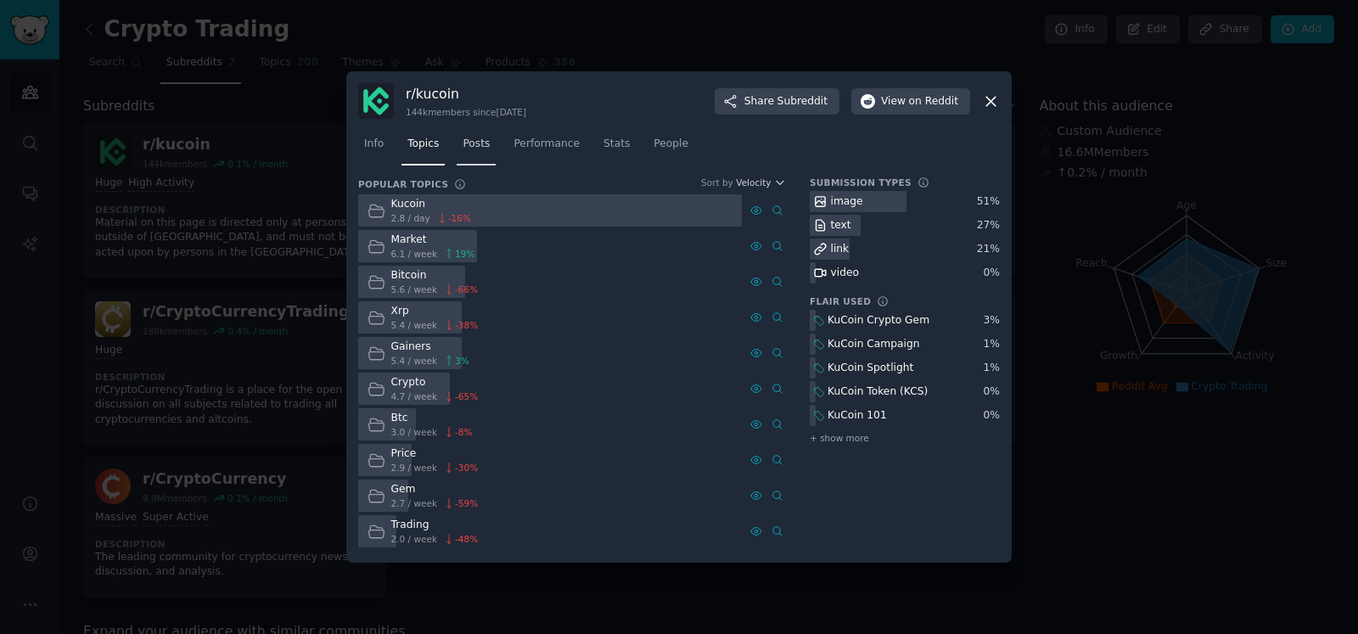
click at [466, 138] on span "Posts" at bounding box center [475, 144] width 27 height 15
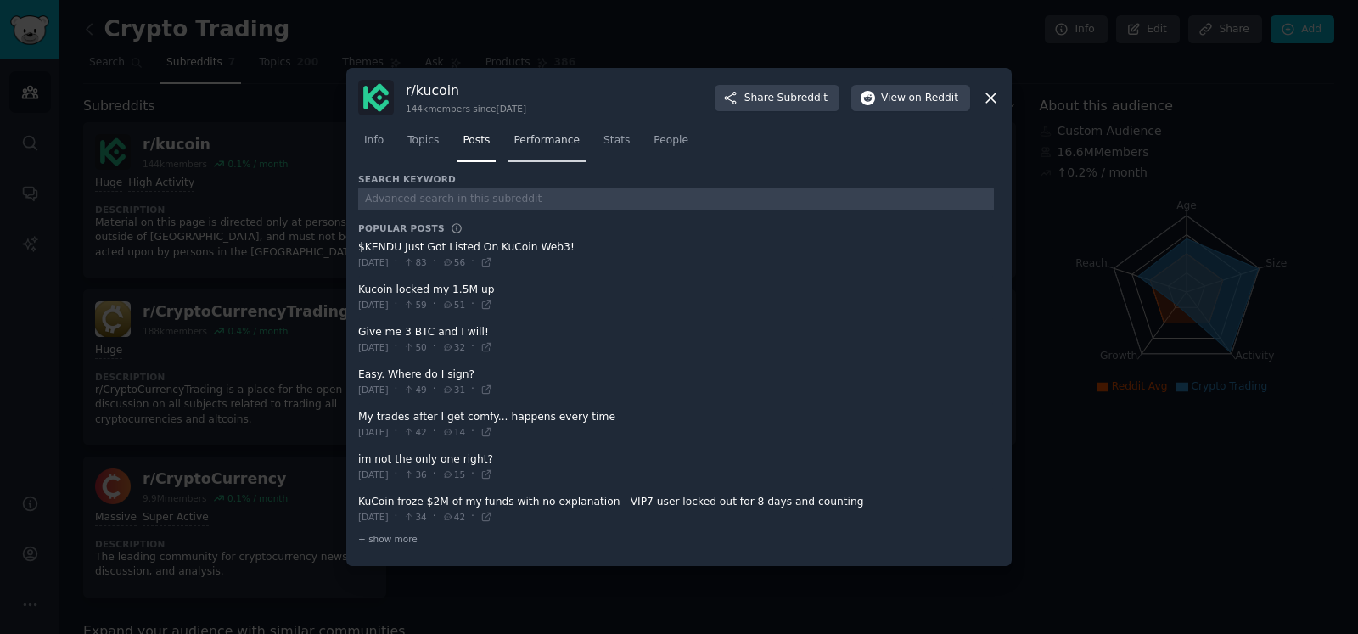
click at [539, 141] on span "Performance" at bounding box center [546, 140] width 66 height 15
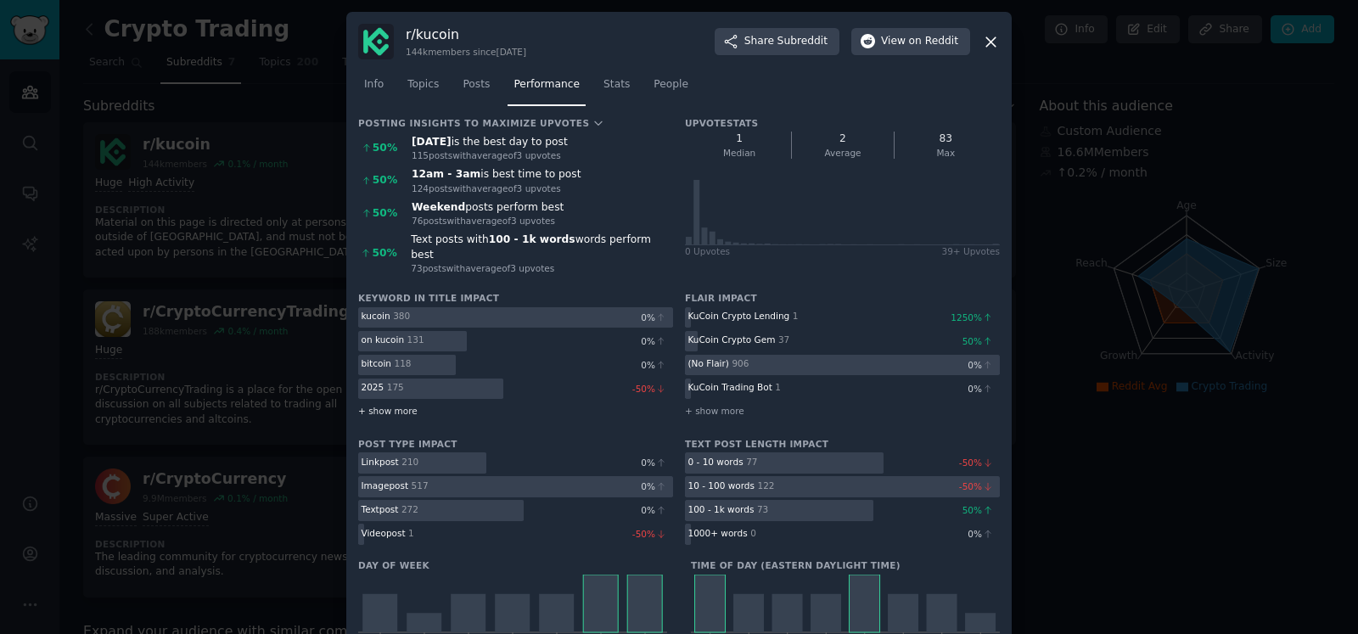
click at [395, 405] on span "+ show more" at bounding box center [387, 411] width 59 height 12
click at [603, 81] on span "Stats" at bounding box center [616, 84] width 26 height 15
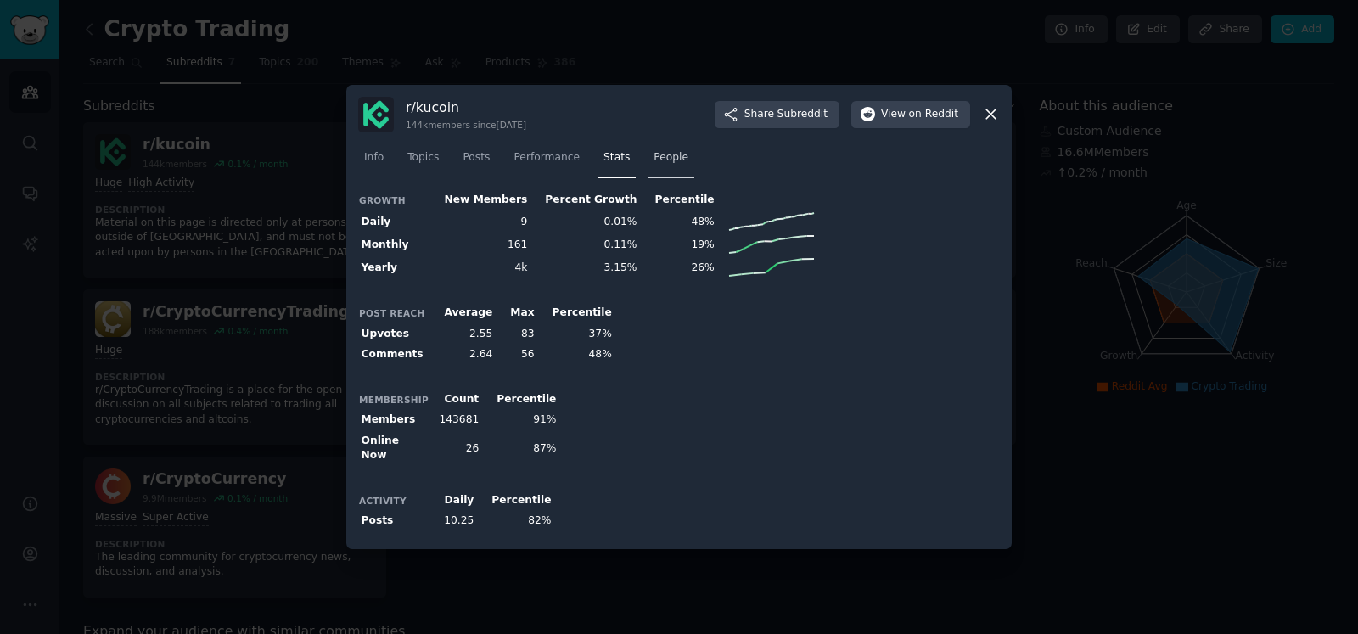
click at [653, 165] on span "People" at bounding box center [670, 157] width 35 height 15
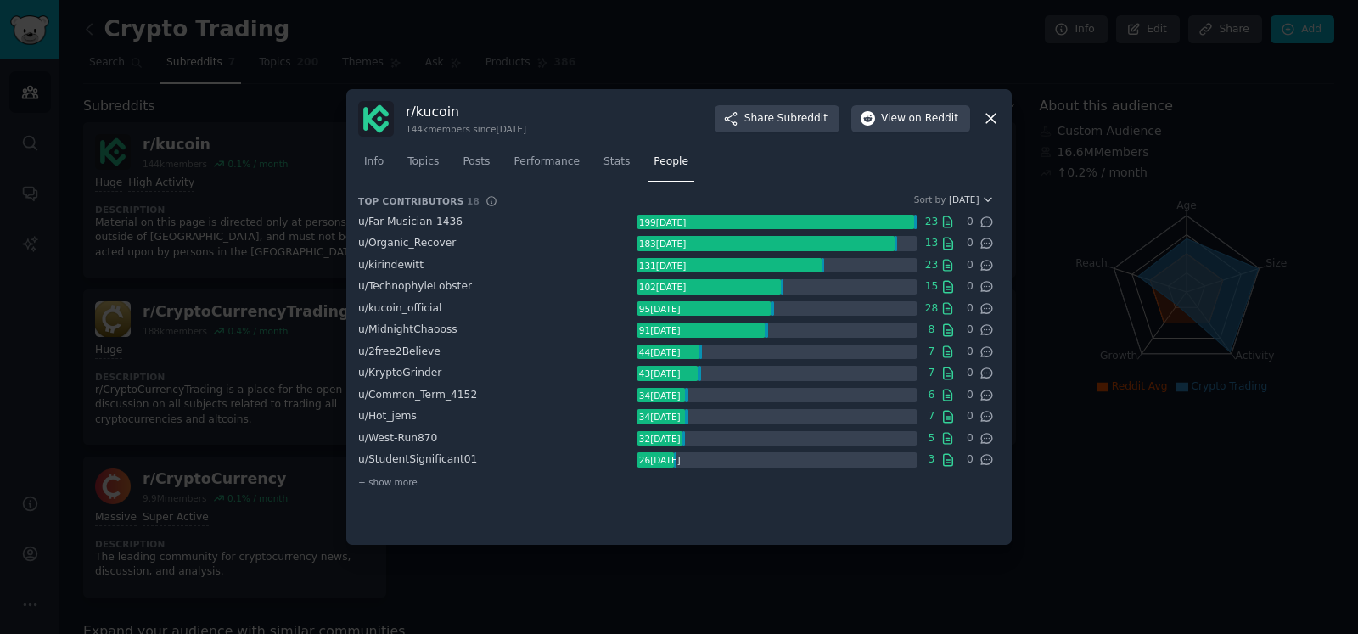
click at [993, 122] on icon at bounding box center [991, 118] width 18 height 18
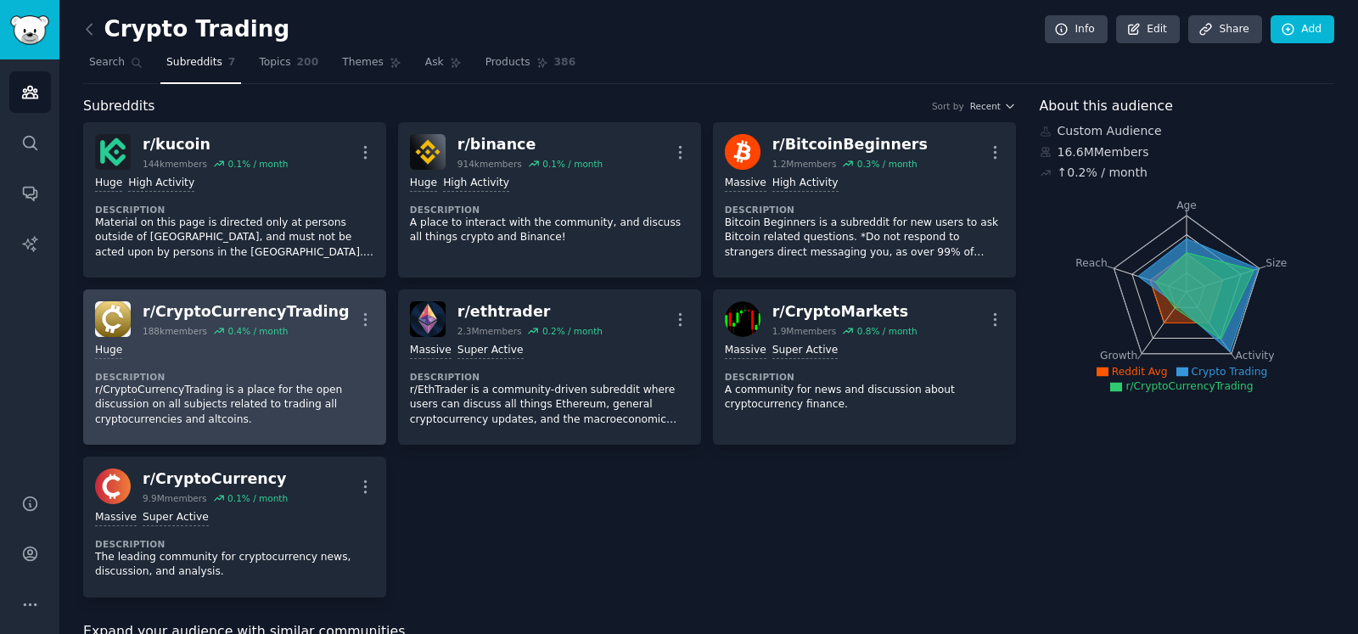
click at [260, 352] on div "Huge" at bounding box center [234, 351] width 279 height 16
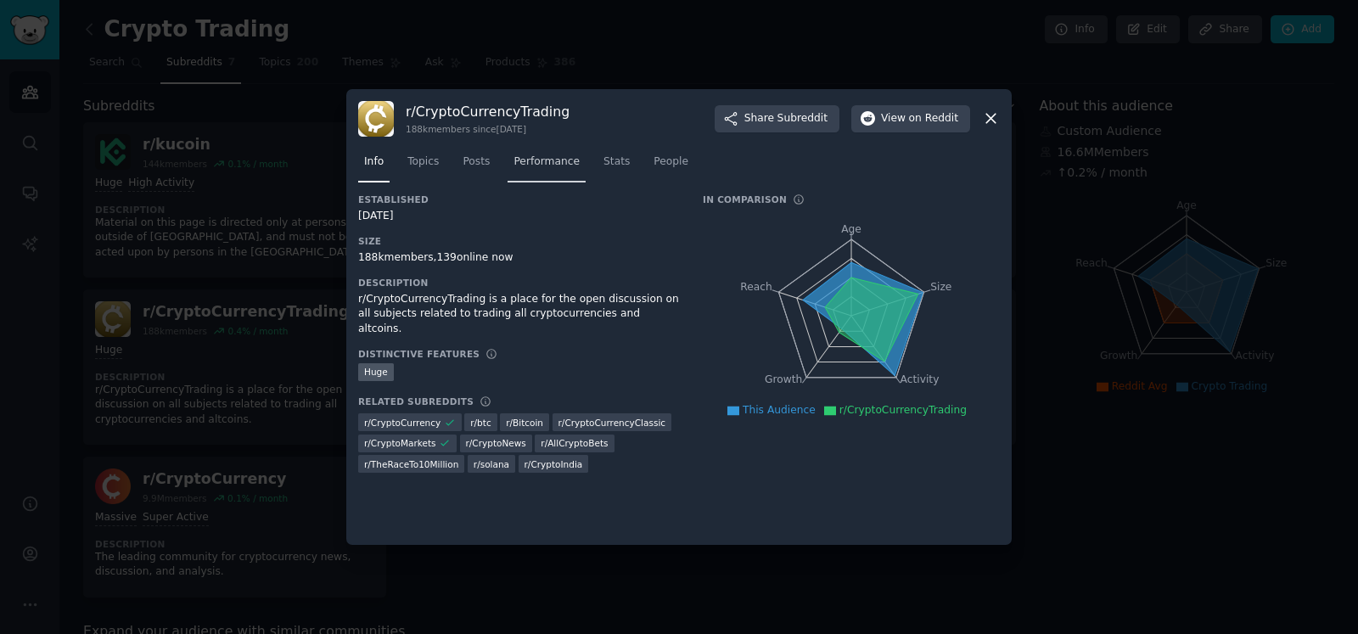
click at [539, 164] on span "Performance" at bounding box center [546, 161] width 66 height 15
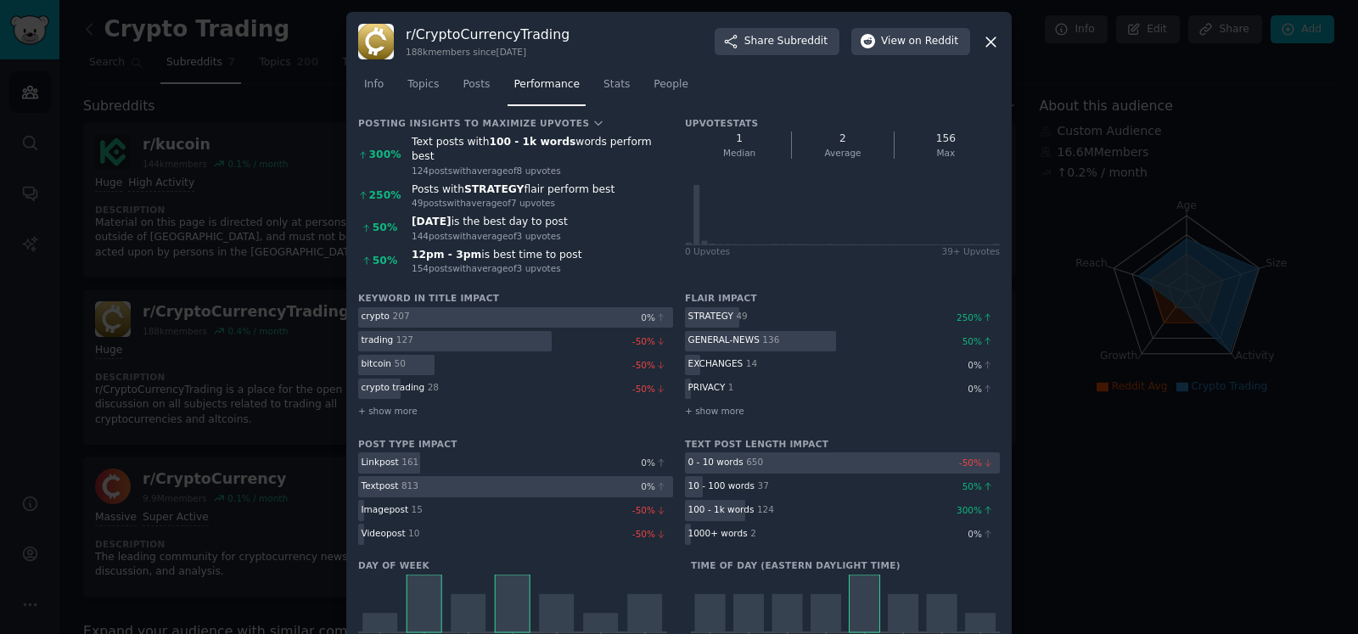
click at [991, 40] on icon at bounding box center [991, 42] width 18 height 18
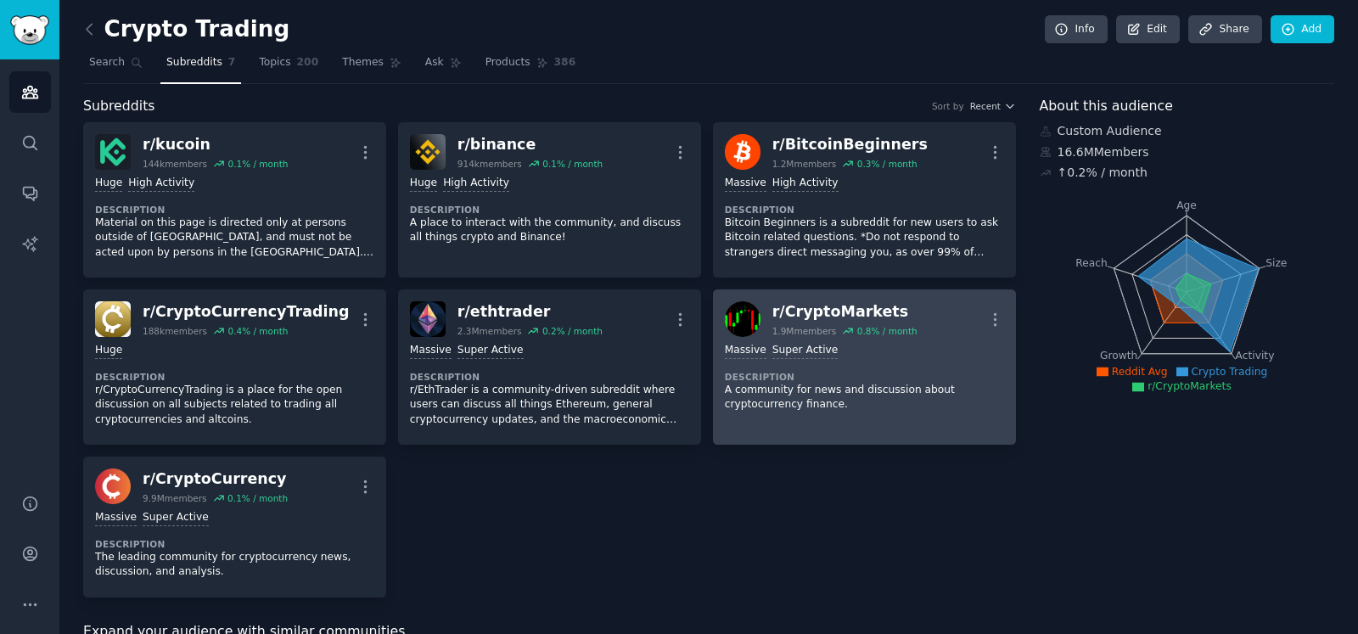
click at [915, 341] on div "1,000,000+ members Massive Super Active Description A community for news and di…" at bounding box center [864, 377] width 279 height 81
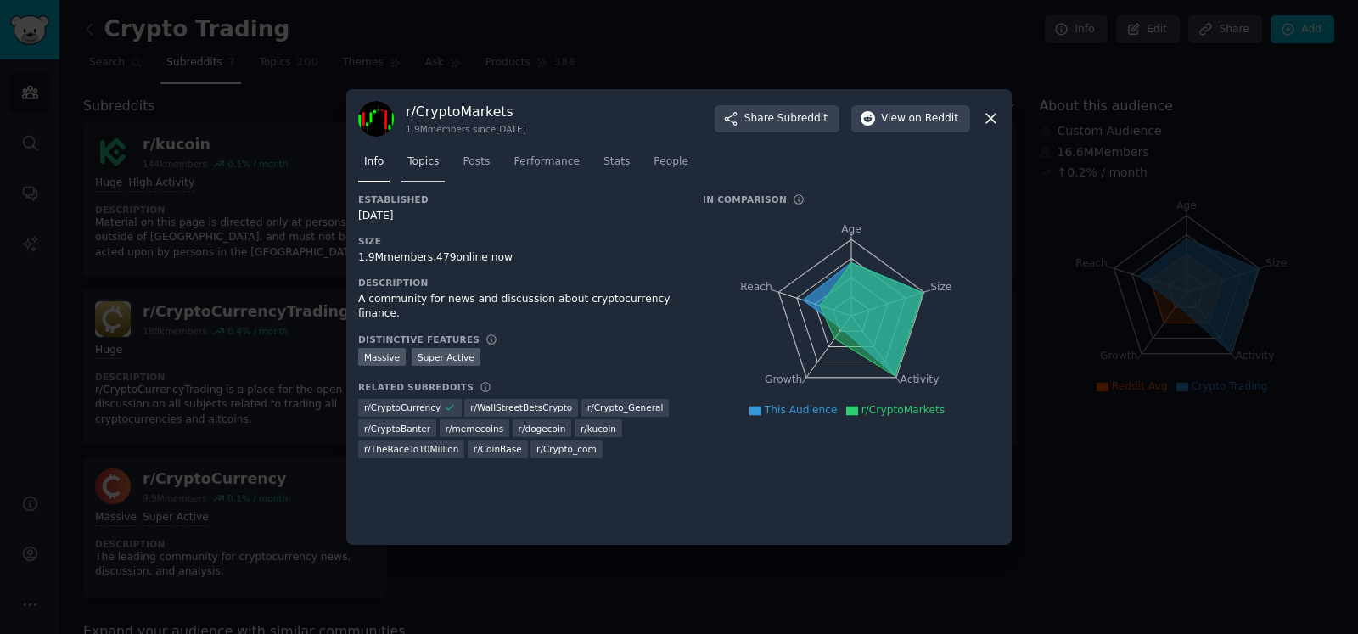
click at [430, 160] on span "Topics" at bounding box center [422, 161] width 31 height 15
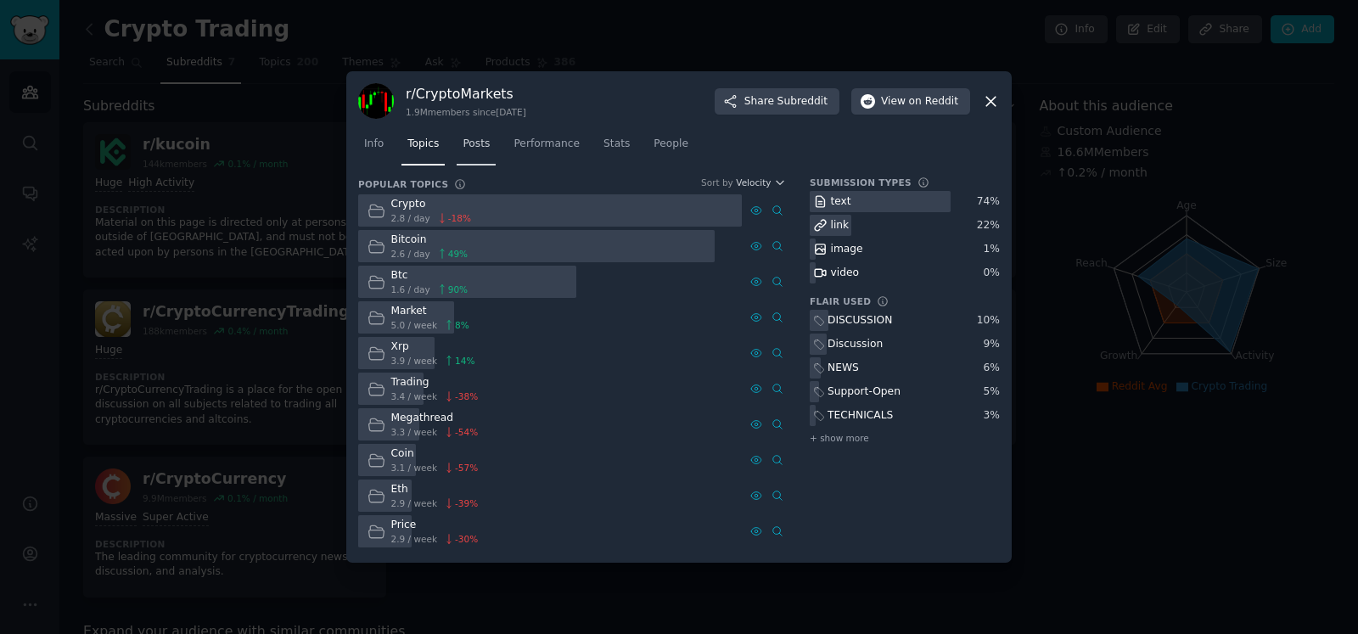
click at [479, 148] on span "Posts" at bounding box center [475, 144] width 27 height 15
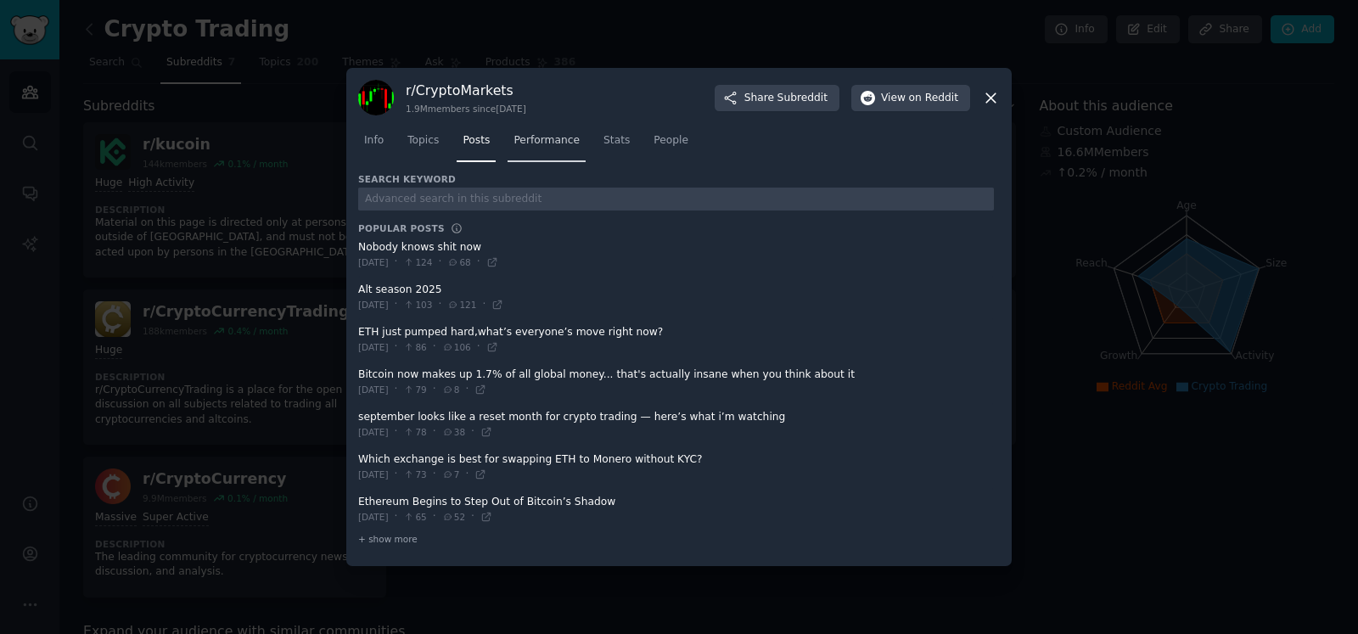
click at [541, 147] on span "Performance" at bounding box center [546, 140] width 66 height 15
